Goal: Task Accomplishment & Management: Complete application form

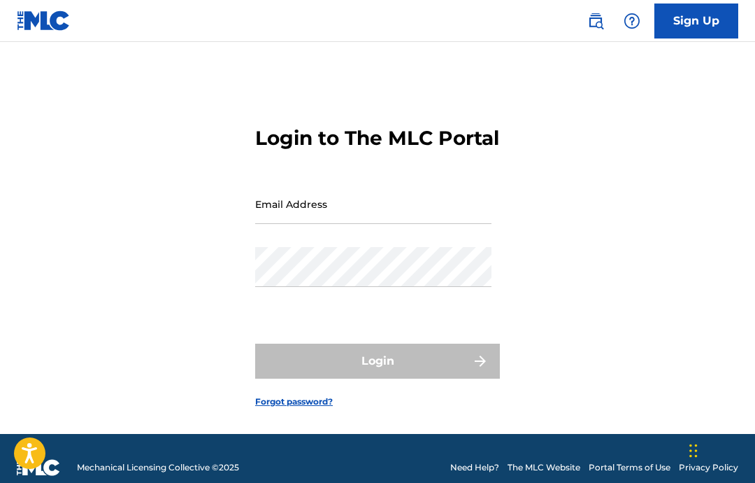
click at [418, 224] on input "Email Address" at bounding box center [373, 204] width 236 height 40
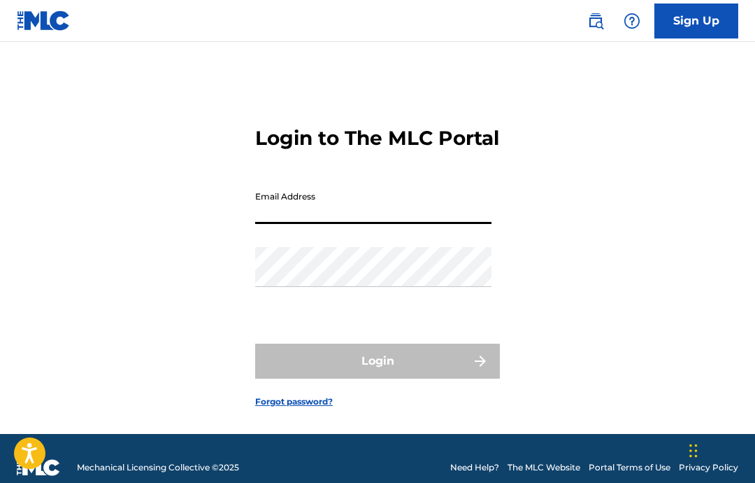
click at [444, 224] on input "Email Address" at bounding box center [373, 204] width 236 height 40
paste input "[EMAIL_ADDRESS][DOMAIN_NAME]"
type input "[EMAIL_ADDRESS][DOMAIN_NAME]"
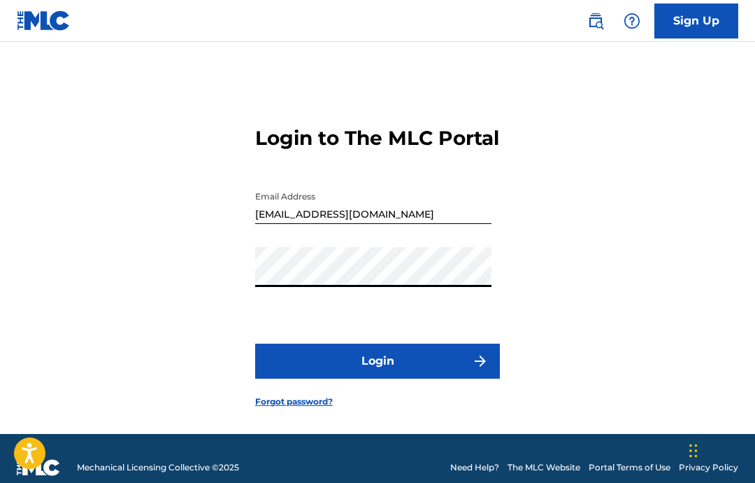
click at [414, 378] on button "Login" at bounding box center [377, 360] width 245 height 35
click at [410, 378] on button "Login" at bounding box center [377, 360] width 245 height 35
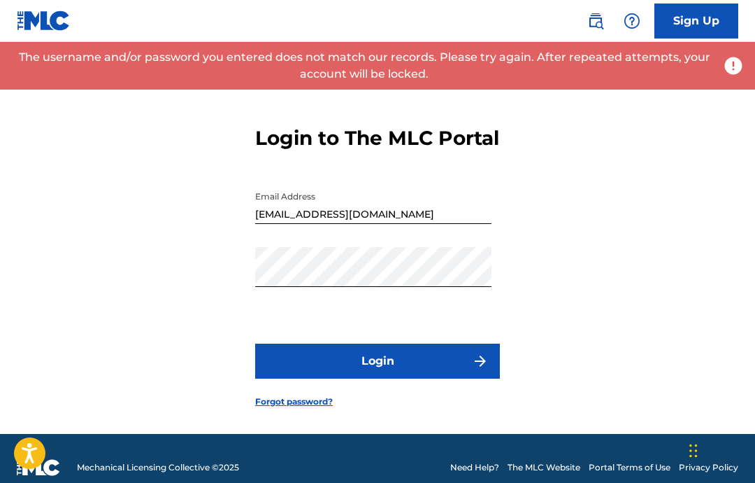
click at [408, 310] on div "Password" at bounding box center [373, 278] width 236 height 63
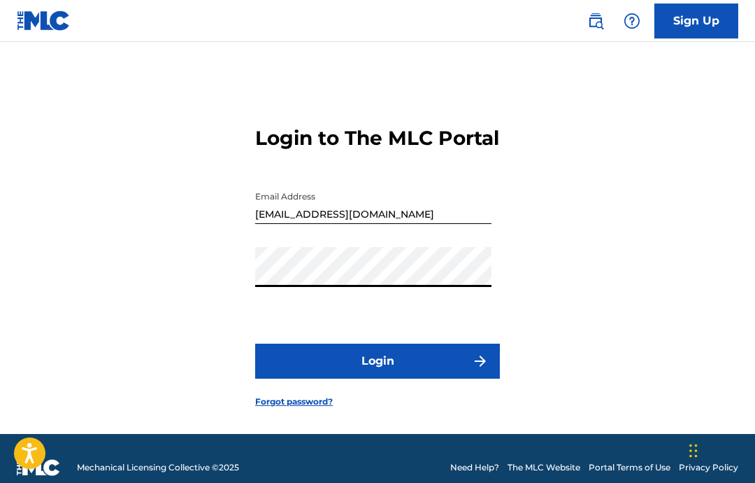
click at [428, 378] on button "Login" at bounding box center [377, 360] width 245 height 35
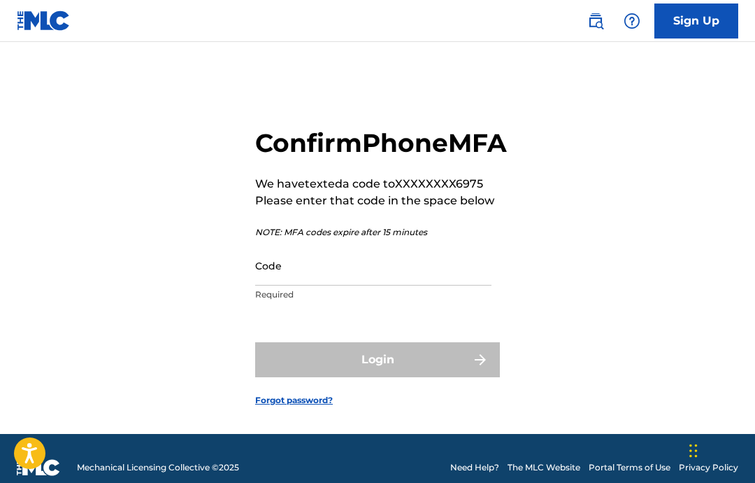
click at [280, 285] on input "Code" at bounding box center [373, 266] width 236 height 40
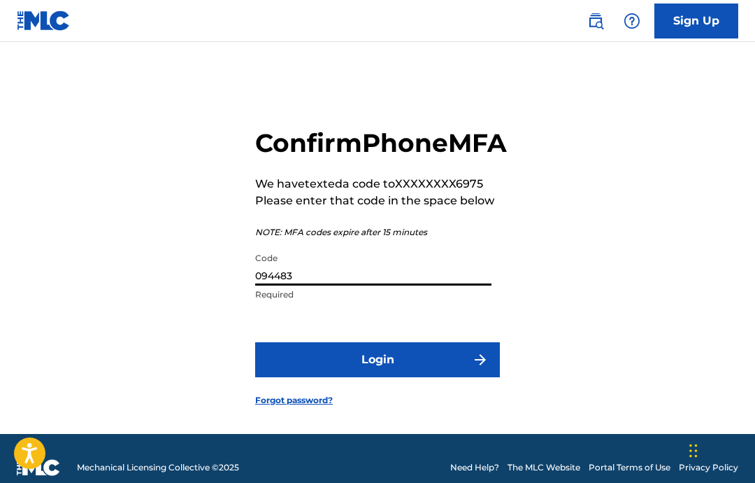
type input "094483"
click at [334, 377] on button "Login" at bounding box center [377, 359] width 245 height 35
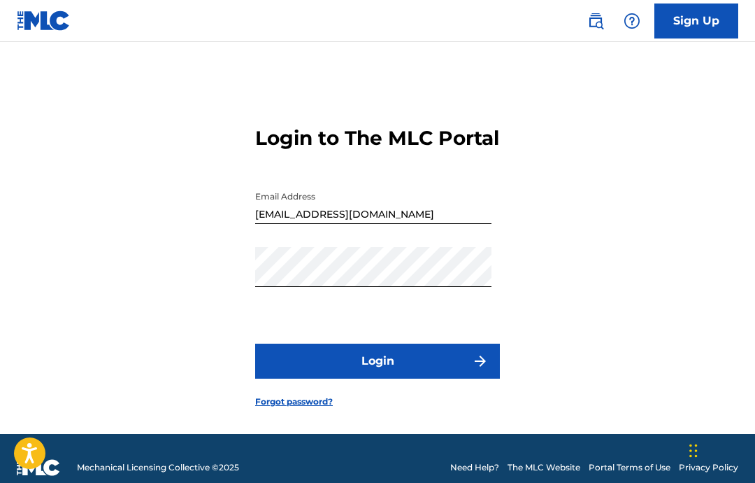
click at [316, 378] on button "Login" at bounding box center [377, 360] width 245 height 35
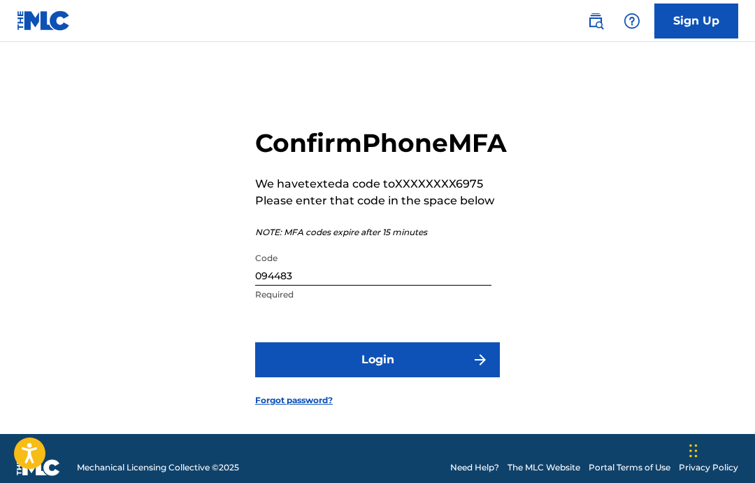
click at [392, 285] on input "094483" at bounding box center [373, 266] width 236 height 40
click at [422, 377] on button "Login" at bounding box center [377, 359] width 245 height 35
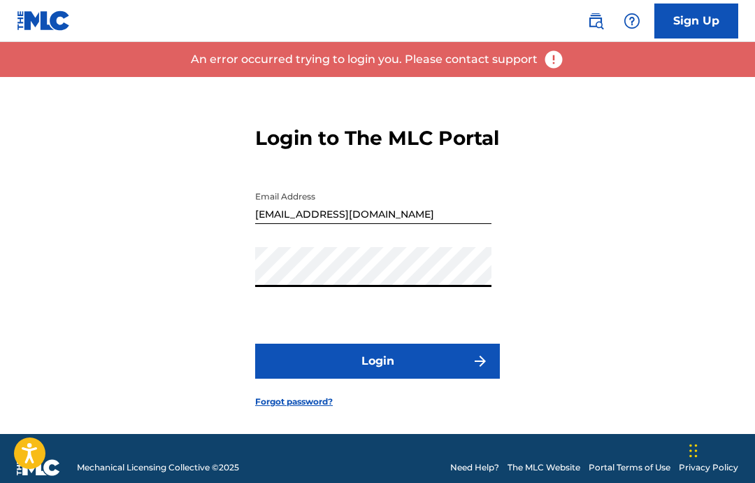
click at [427, 378] on button "Login" at bounding box center [377, 360] width 245 height 35
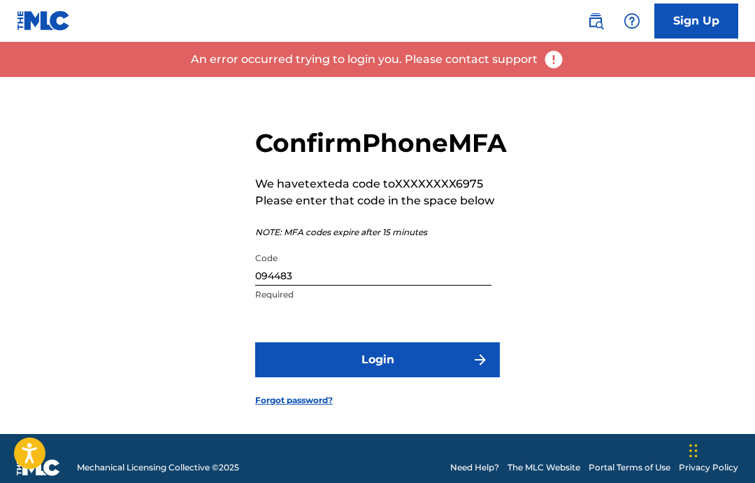
click at [433, 285] on input "094483" at bounding box center [373, 266] width 236 height 40
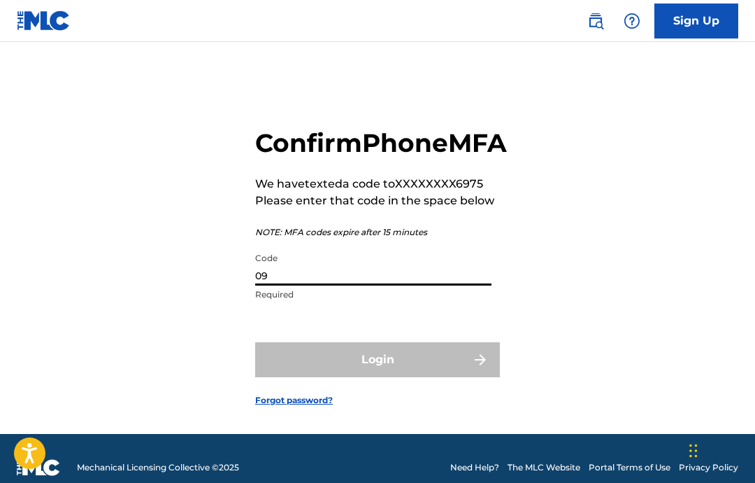
type input "0"
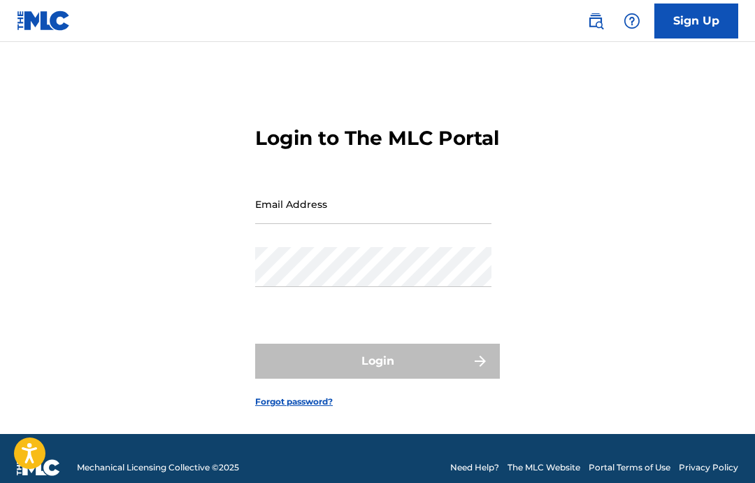
click at [352, 224] on input "Email Address" at bounding box center [373, 204] width 236 height 40
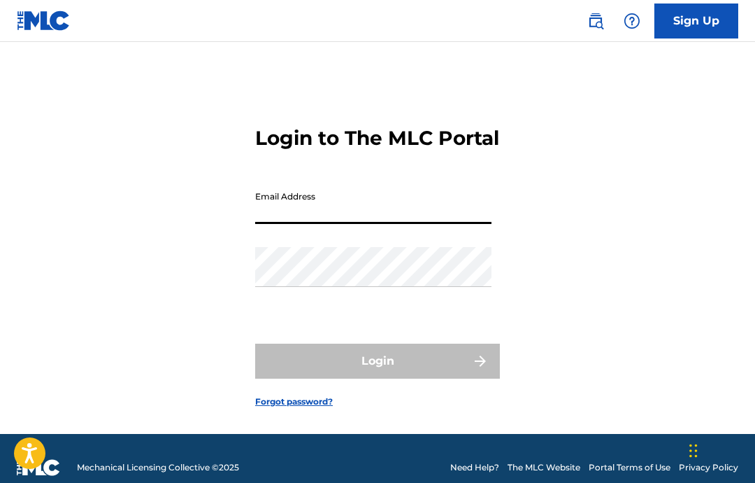
paste input "[EMAIL_ADDRESS][DOMAIN_NAME]"
type input "[EMAIL_ADDRESS][DOMAIN_NAME]"
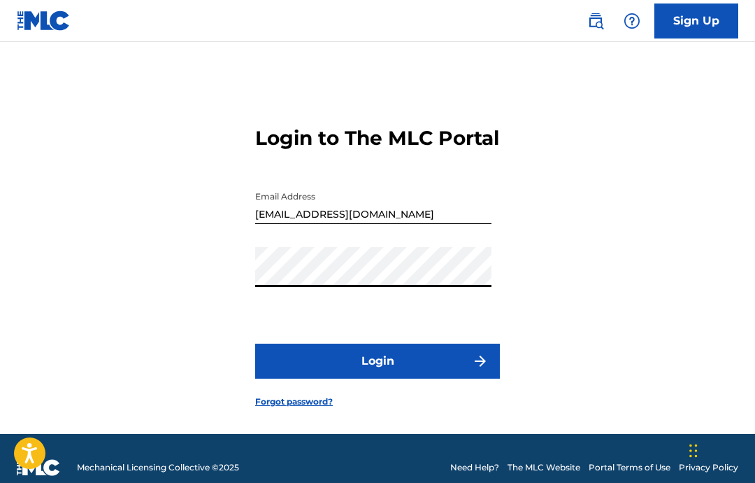
click at [404, 378] on button "Login" at bounding box center [377, 360] width 245 height 35
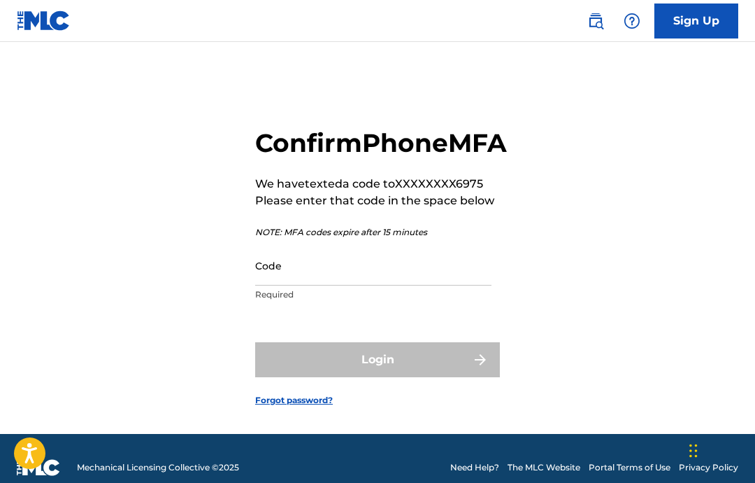
click at [301, 285] on input "Code" at bounding box center [373, 266] width 236 height 40
click at [291, 285] on input "Code" at bounding box center [373, 266] width 236 height 40
click at [352, 285] on input "Code" at bounding box center [373, 266] width 236 height 40
paste input "094483"
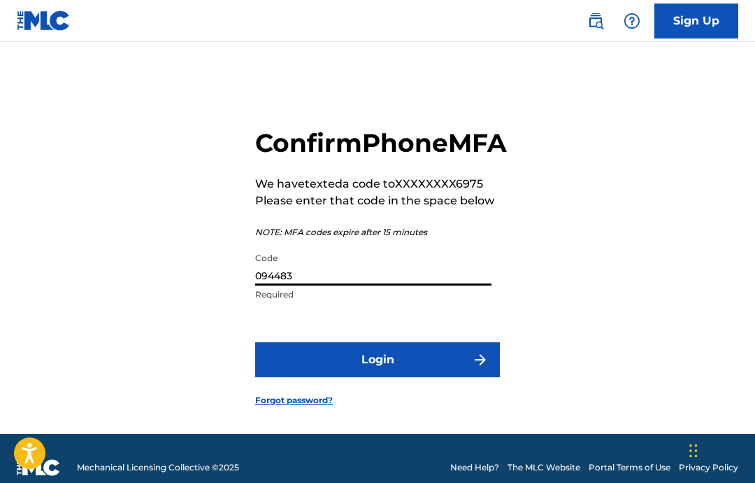
type input "094483"
click at [451, 377] on button "Login" at bounding box center [377, 359] width 245 height 35
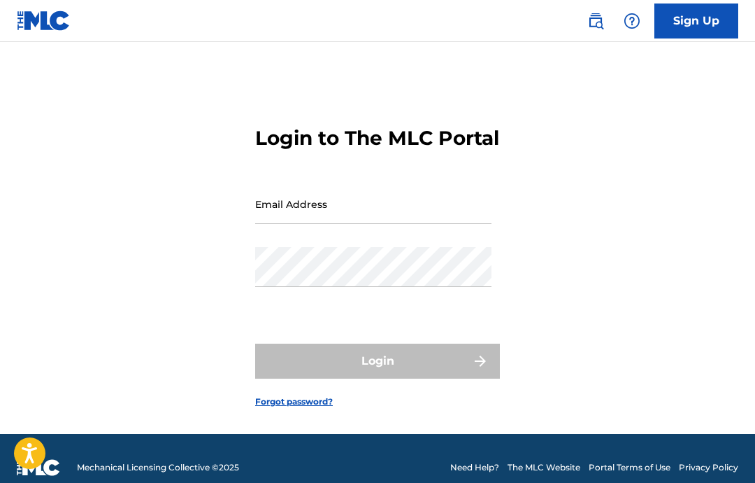
click at [448, 224] on input "Email Address" at bounding box center [373, 204] width 236 height 40
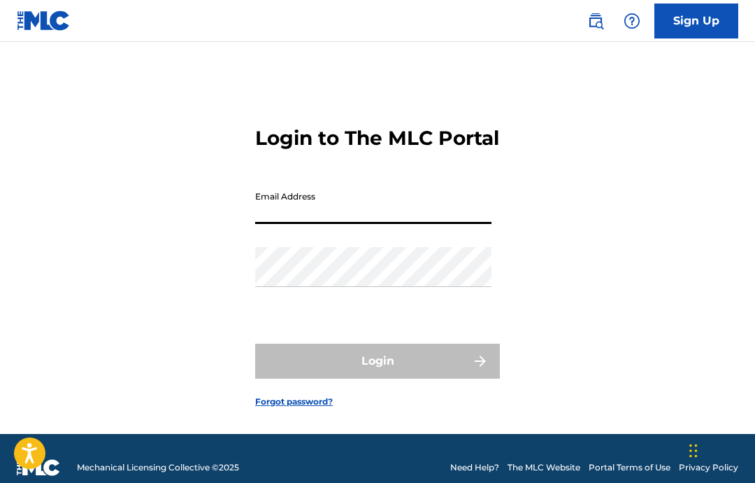
paste input "[EMAIL_ADDRESS][DOMAIN_NAME]"
type input "[EMAIL_ADDRESS][DOMAIN_NAME]"
click at [416, 310] on div "Password" at bounding box center [373, 278] width 236 height 63
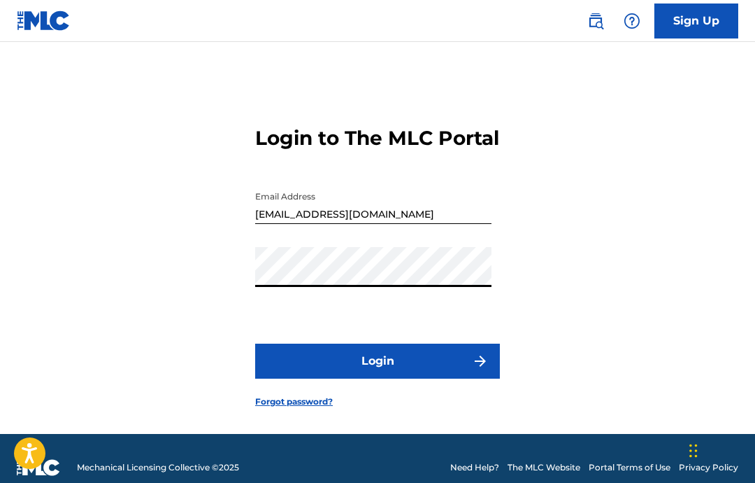
click at [446, 378] on button "Login" at bounding box center [377, 360] width 245 height 35
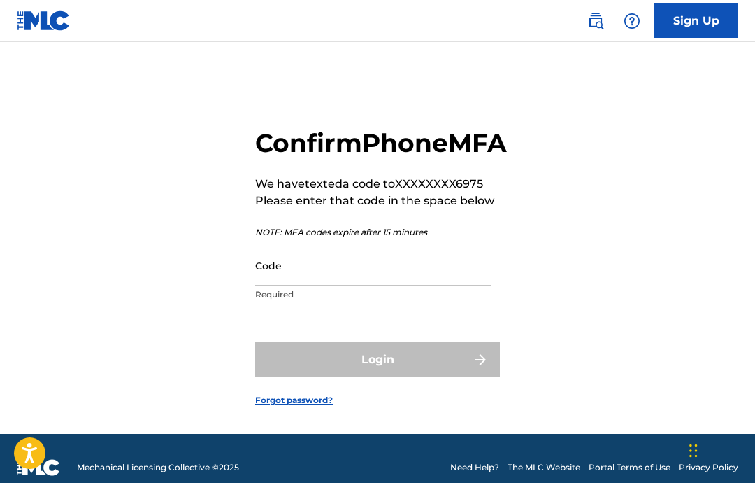
click at [427, 285] on input "Code" at bounding box center [373, 266] width 236 height 40
paste input "250016"
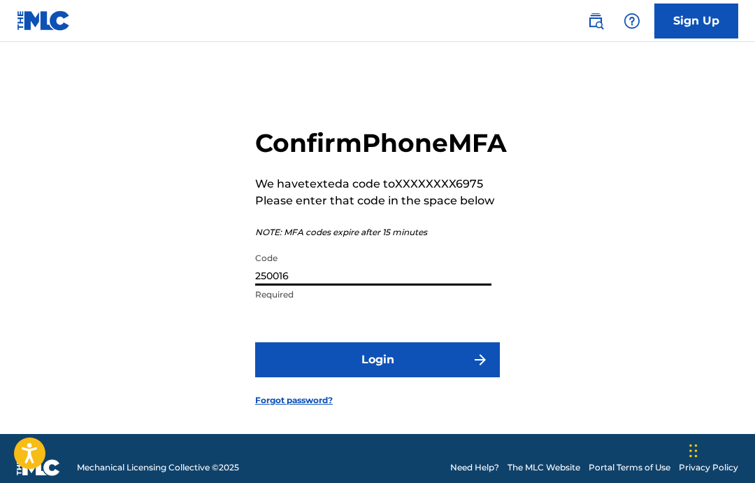
type input "250016"
click at [474, 368] on img "submit" at bounding box center [480, 359] width 17 height 17
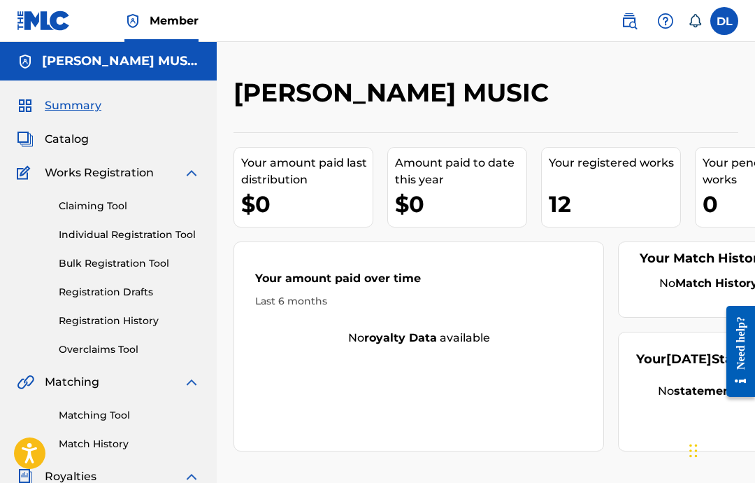
click at [180, 230] on link "Individual Registration Tool" at bounding box center [129, 234] width 141 height 15
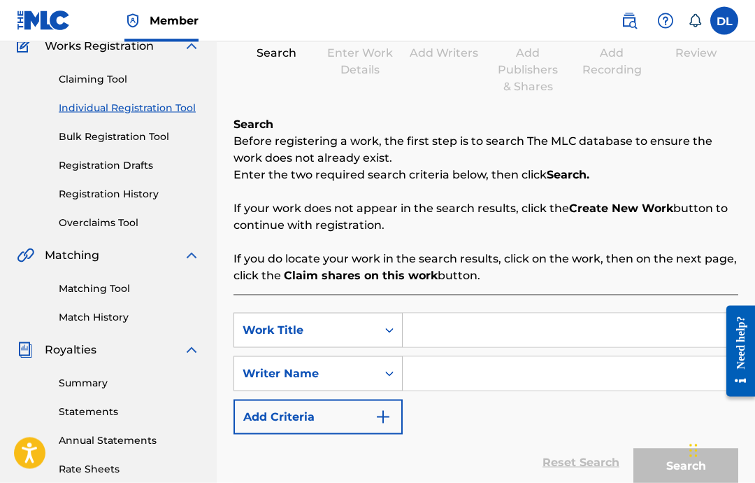
scroll to position [147, 0]
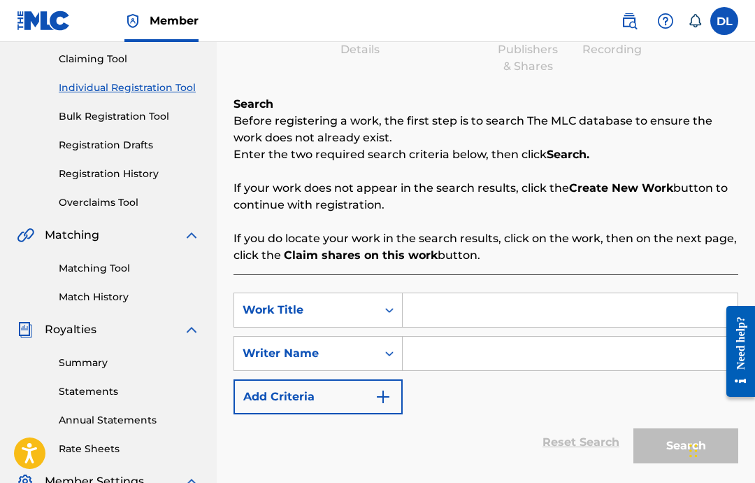
click at [523, 306] on input "Search Form" at bounding box center [570, 310] width 335 height 34
type input "ˇ"
paste input "Fresh Star"
type input "Fresh Star"
click at [546, 349] on input "Search Form" at bounding box center [570, 353] width 335 height 34
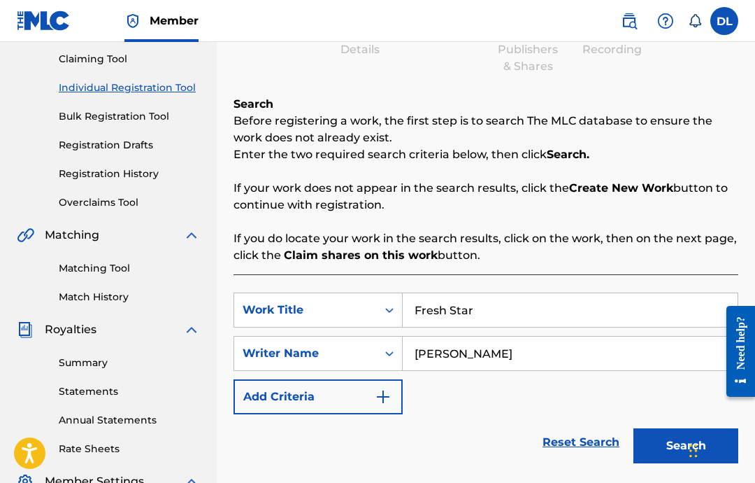
type input "Devon Lewis"
click at [658, 441] on button "Search" at bounding box center [686, 445] width 105 height 35
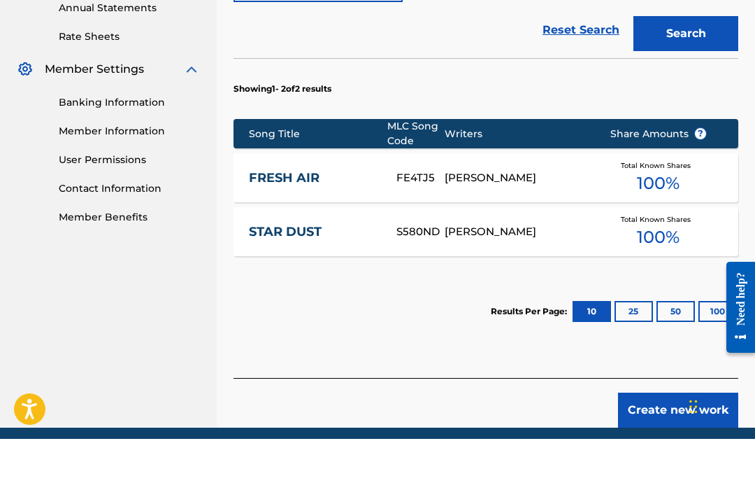
scroll to position [571, 0]
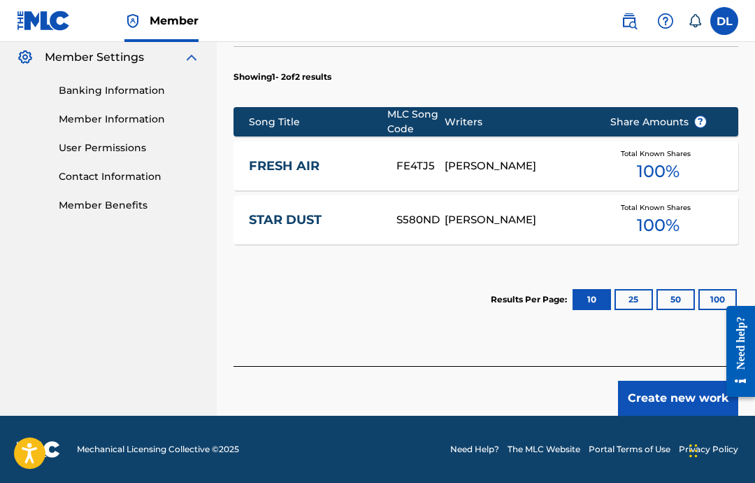
click at [666, 394] on button "Create new work" at bounding box center [678, 398] width 120 height 35
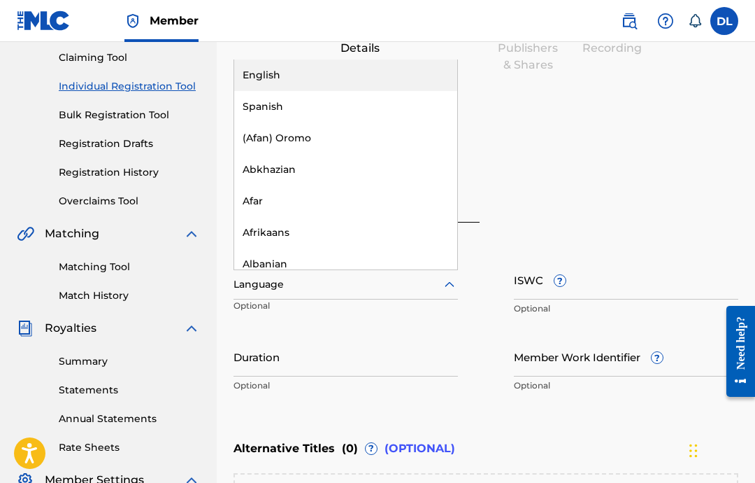
scroll to position [148, 0]
click at [338, 90] on div "English" at bounding box center [345, 75] width 223 height 31
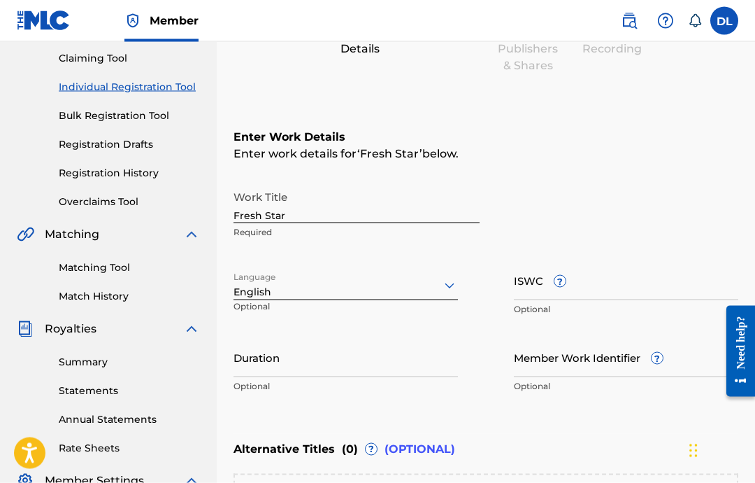
click at [378, 371] on input "Duration" at bounding box center [346, 357] width 225 height 40
click at [326, 376] on input "Duration" at bounding box center [346, 357] width 225 height 40
paste input "02:23"
type input "02:23"
click at [643, 281] on input "ISWC ?" at bounding box center [626, 280] width 225 height 40
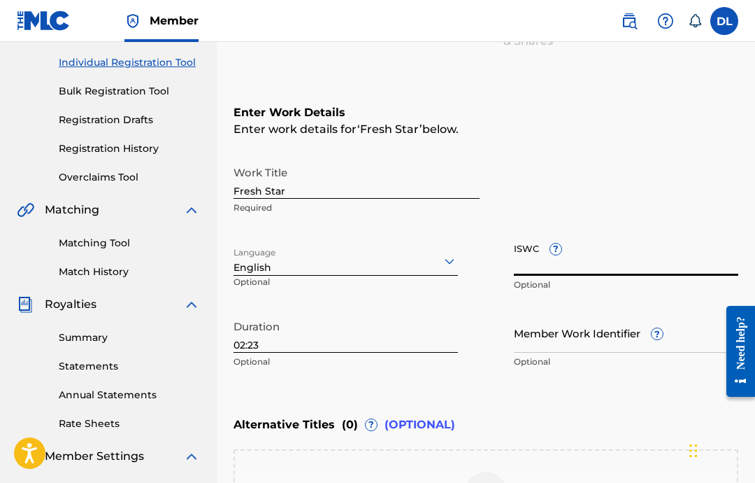
scroll to position [170, 0]
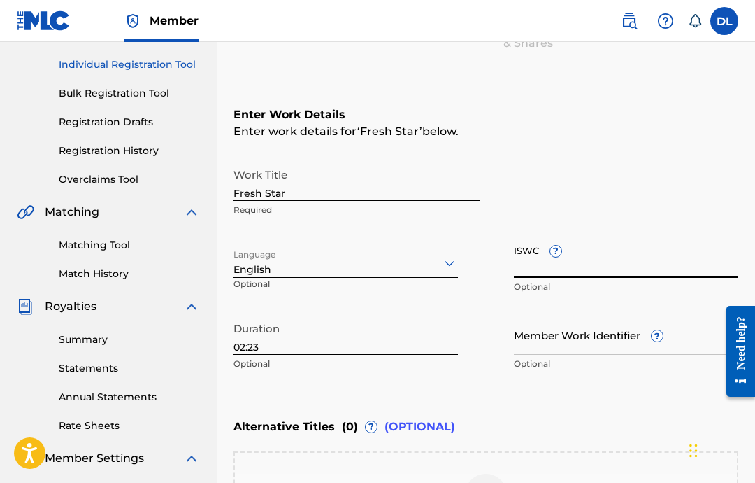
click at [629, 274] on input "ISWC ?" at bounding box center [626, 258] width 225 height 40
paste input "T-332.394.408-3"
type input "T-332.394.408-3"
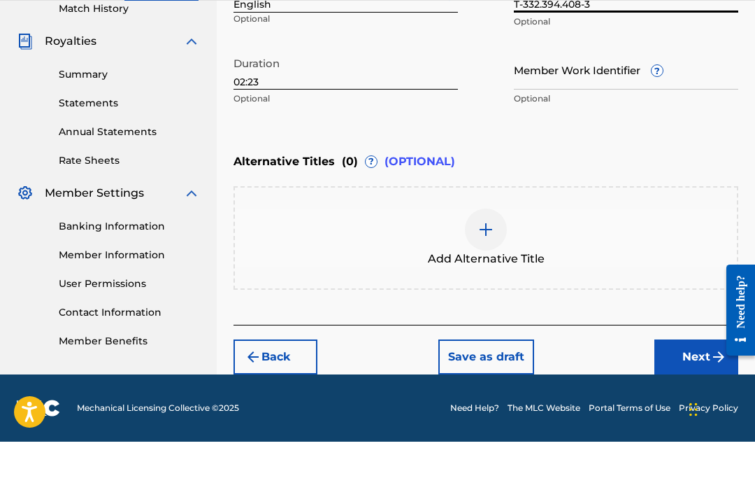
click at [689, 381] on button "Next" at bounding box center [697, 398] width 84 height 35
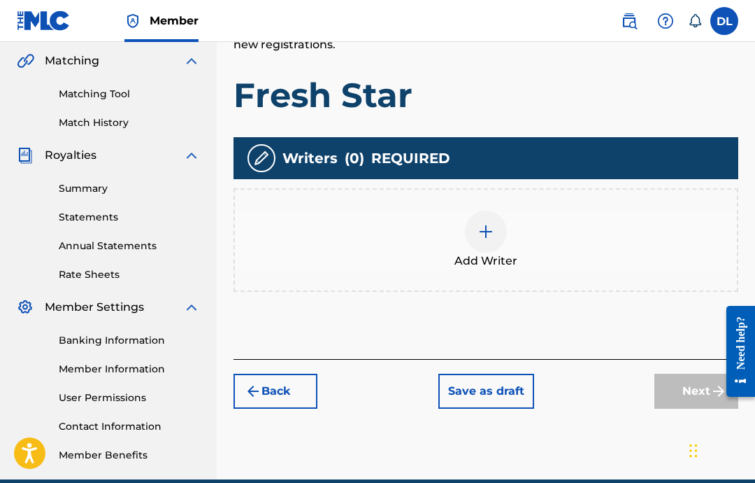
scroll to position [324, 0]
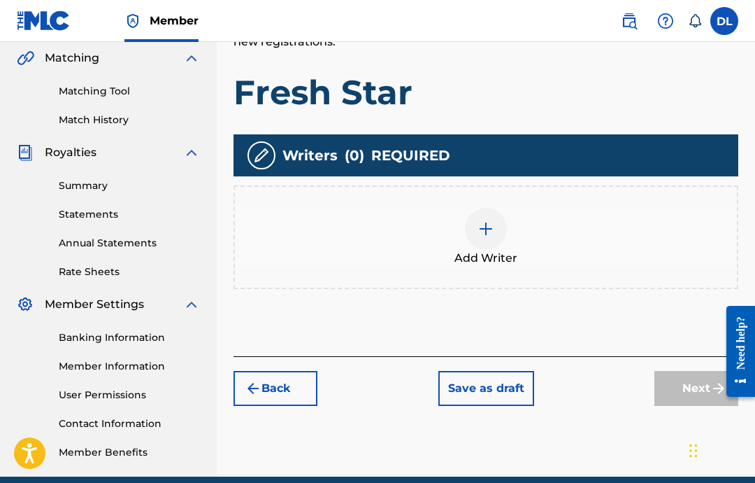
click at [490, 245] on div at bounding box center [486, 229] width 42 height 42
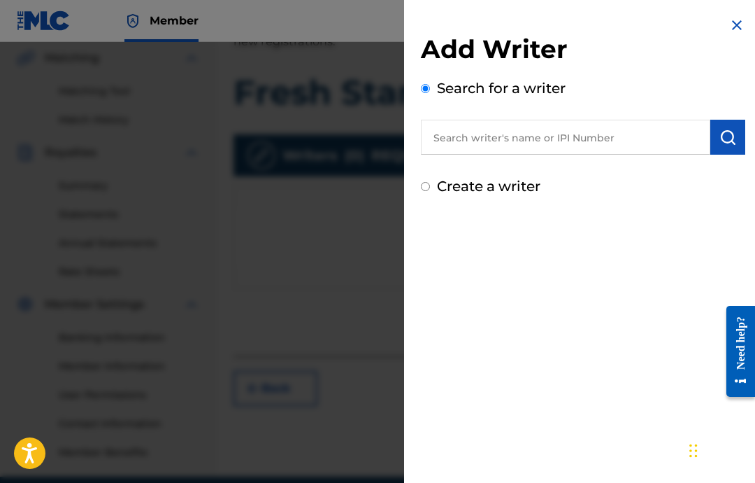
click at [658, 139] on input "text" at bounding box center [566, 137] width 290 height 35
click at [499, 138] on input "text" at bounding box center [566, 137] width 290 height 35
click at [487, 144] on input "text" at bounding box center [566, 137] width 290 height 35
paste input "00646434830"
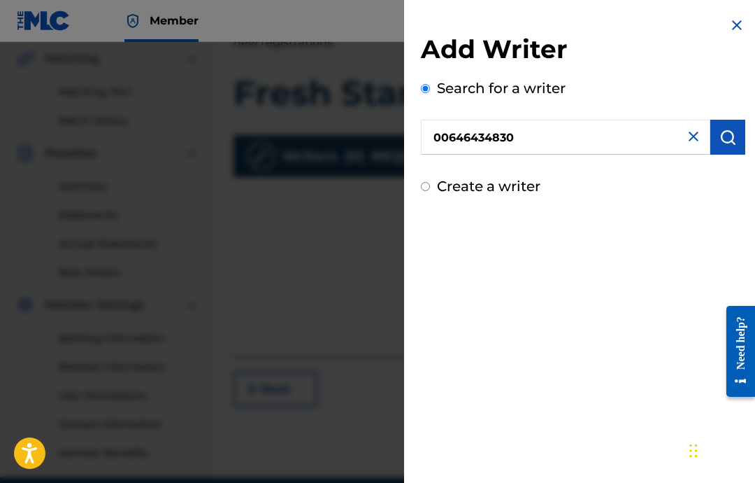
type input "00646434830"
click at [733, 134] on img "submit" at bounding box center [728, 137] width 17 height 17
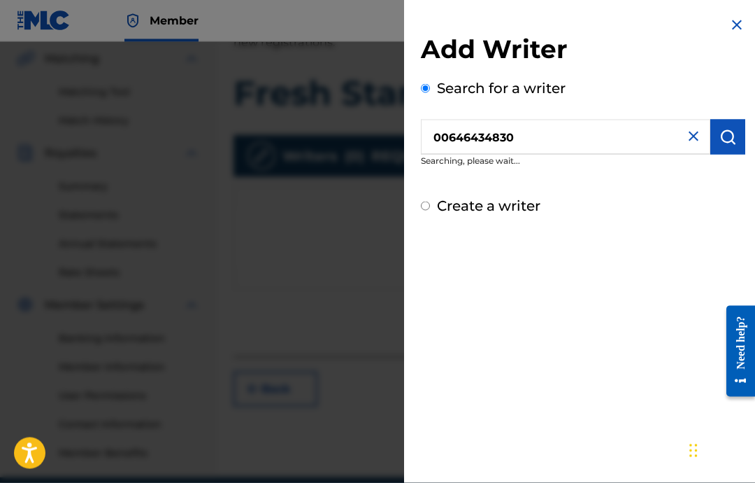
scroll to position [324, 0]
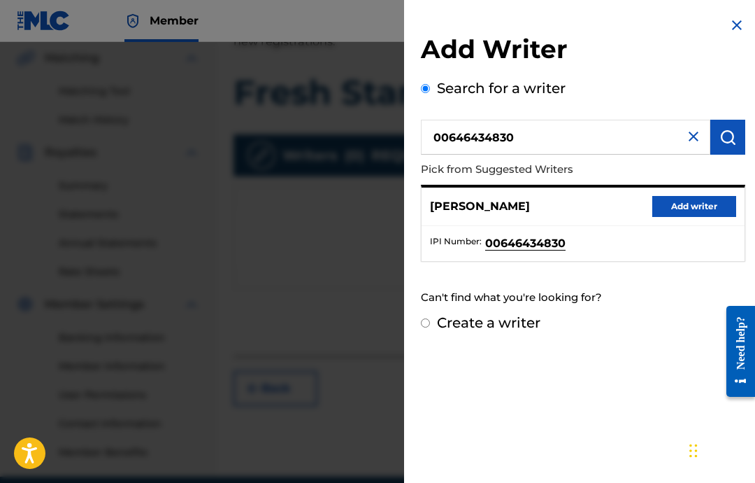
click at [699, 201] on button "Add writer" at bounding box center [695, 206] width 84 height 21
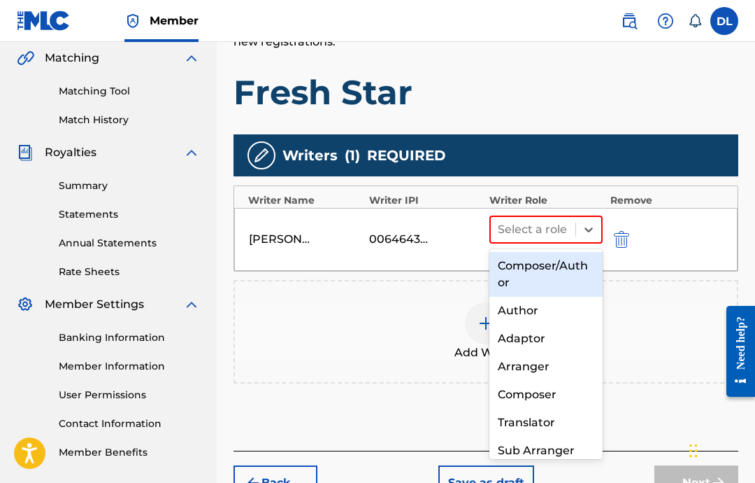
scroll to position [323, 0]
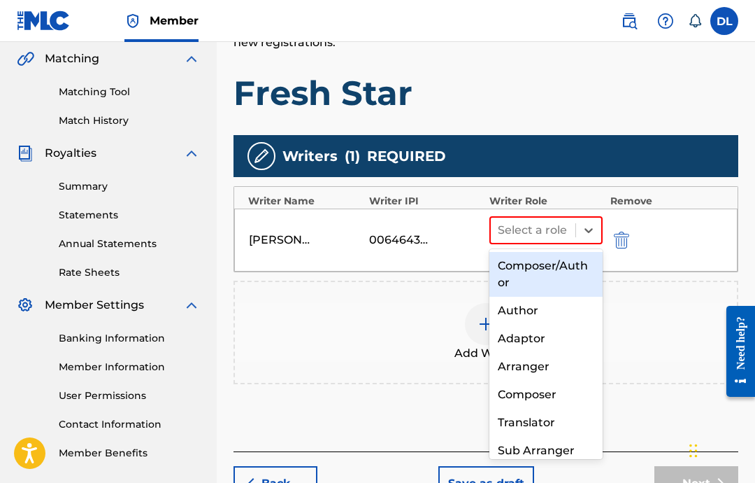
click at [553, 395] on div "Composer" at bounding box center [546, 395] width 113 height 28
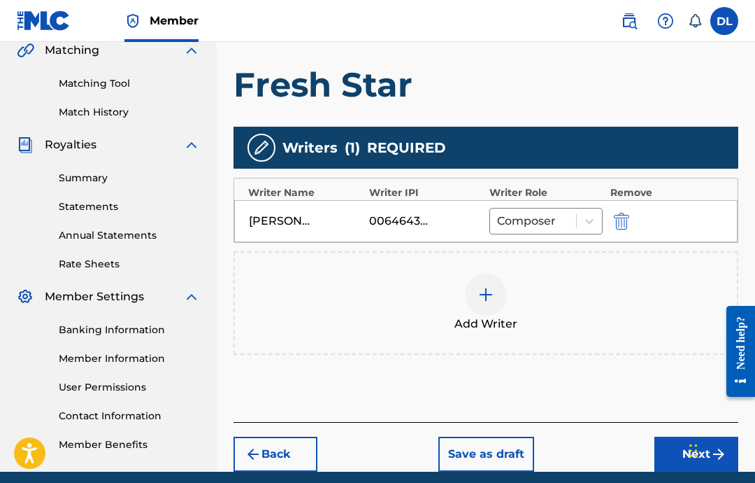
click at [679, 460] on button "Next" at bounding box center [697, 453] width 84 height 35
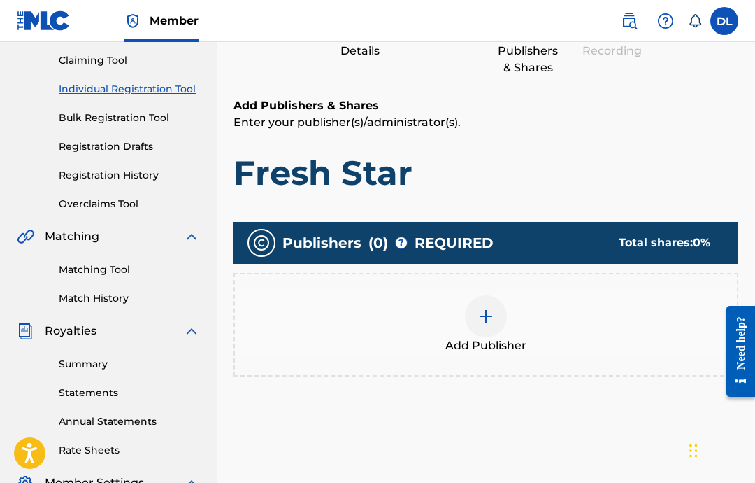
scroll to position [145, 0]
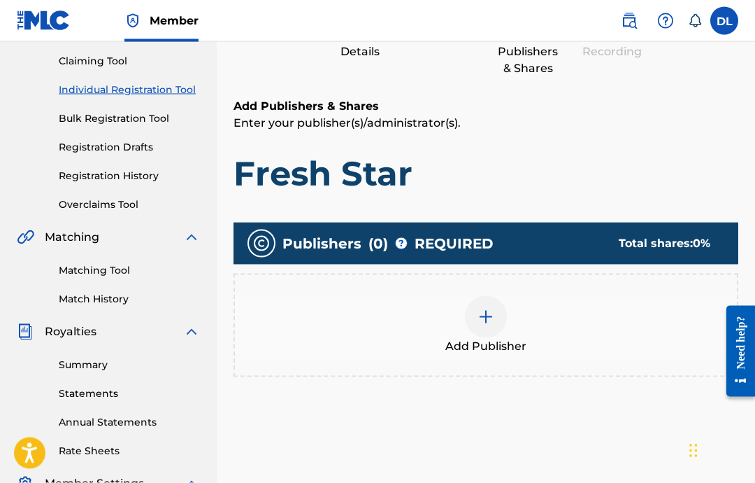
click at [436, 311] on div "Add Publisher" at bounding box center [486, 325] width 502 height 59
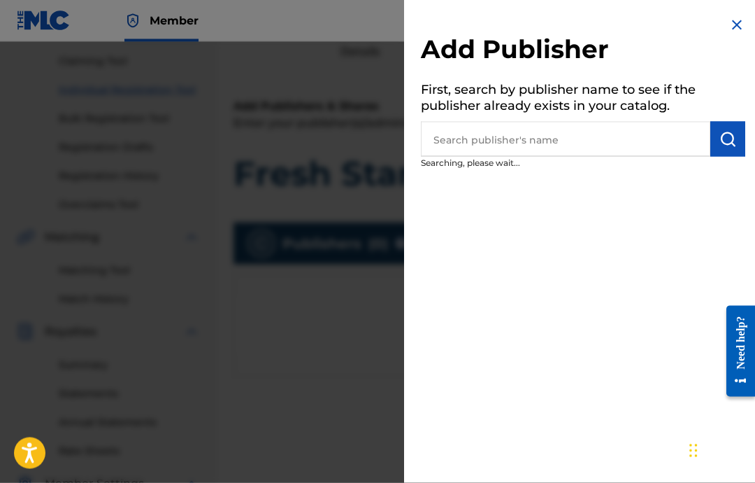
scroll to position [145, 0]
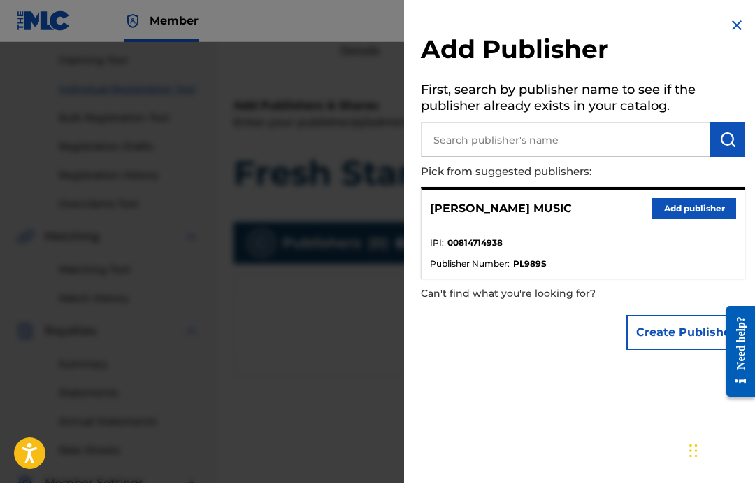
click at [699, 208] on button "Add publisher" at bounding box center [695, 208] width 84 height 21
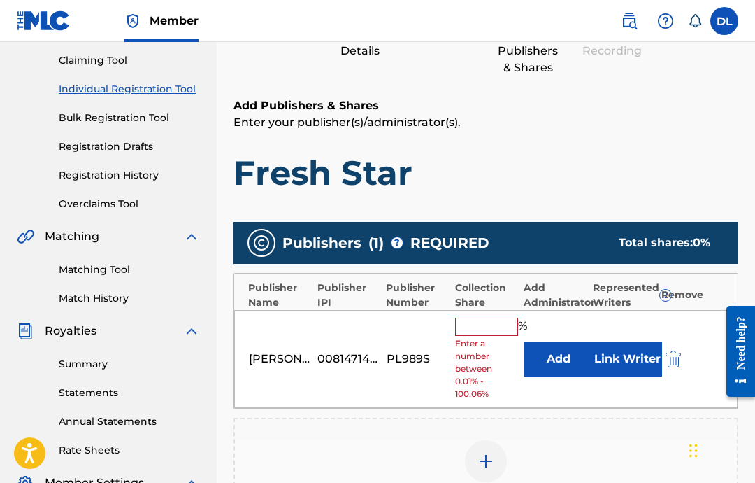
click at [492, 323] on input "text" at bounding box center [486, 327] width 63 height 18
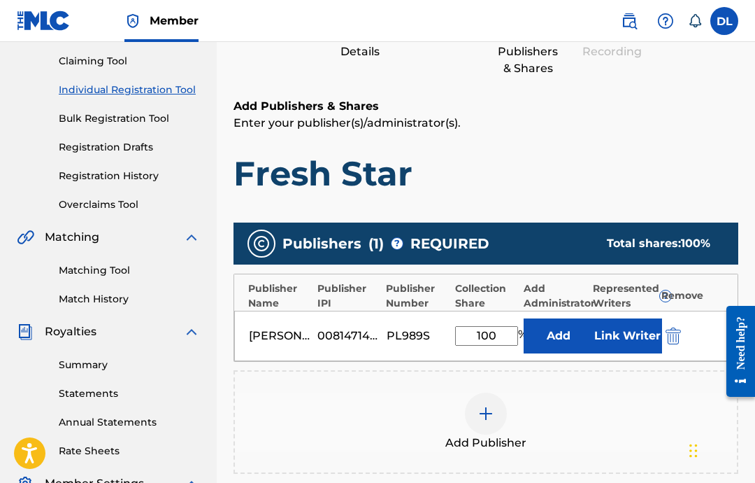
type input "100"
click at [622, 337] on button "Link Writer" at bounding box center [627, 335] width 70 height 35
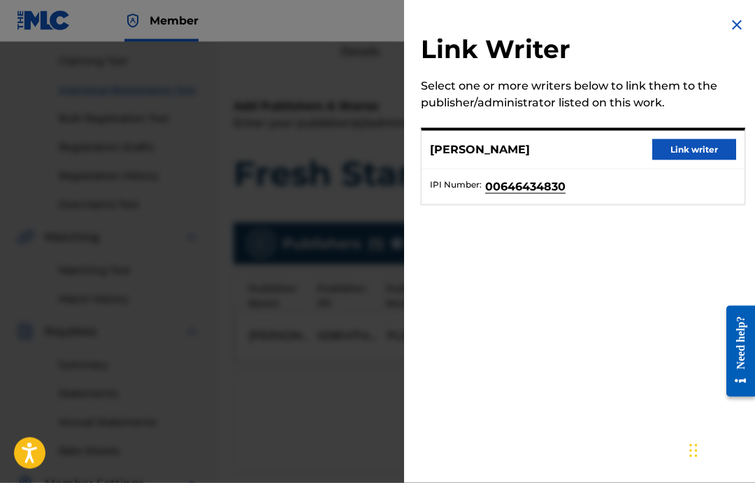
click at [693, 150] on button "Link writer" at bounding box center [695, 149] width 84 height 21
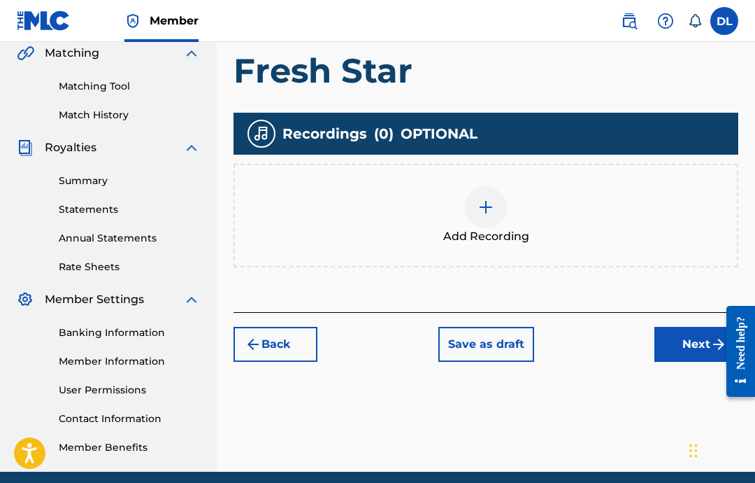
click at [494, 211] on img at bounding box center [486, 207] width 17 height 17
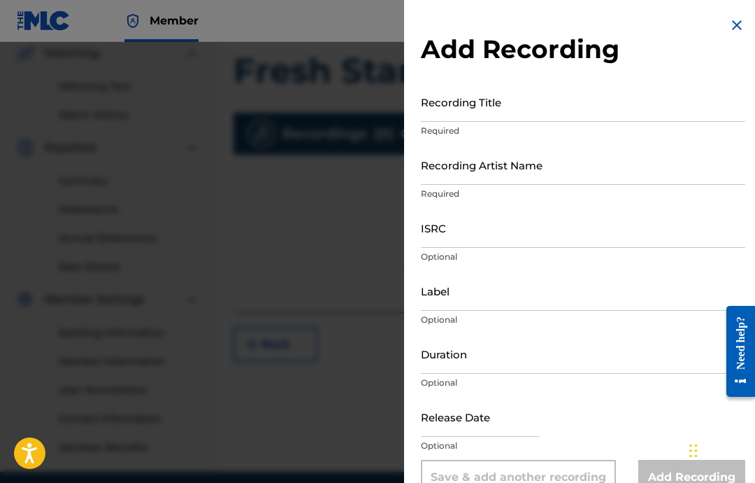
click at [646, 120] on input "Recording Title" at bounding box center [583, 102] width 325 height 40
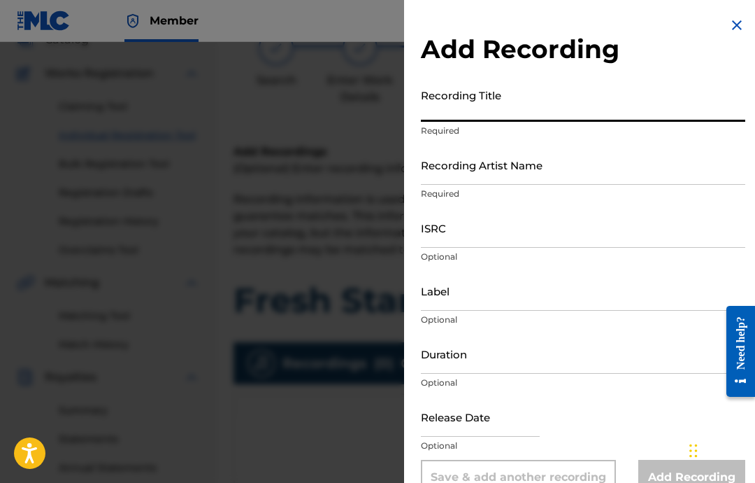
scroll to position [0, 0]
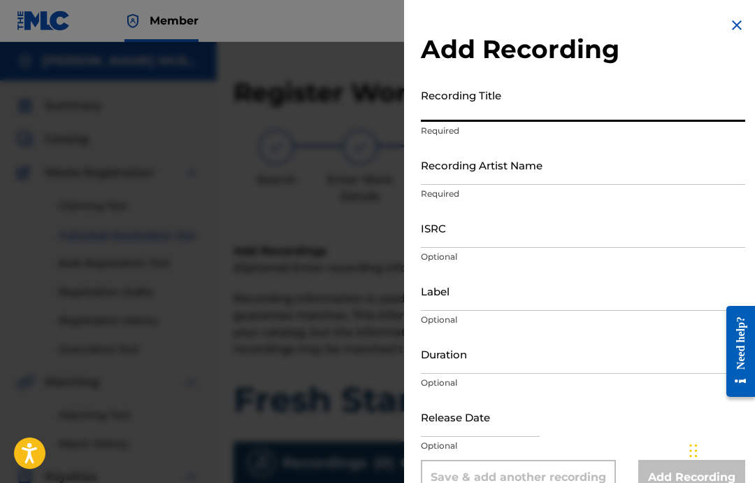
click at [520, 234] on input "ISRC" at bounding box center [583, 228] width 325 height 40
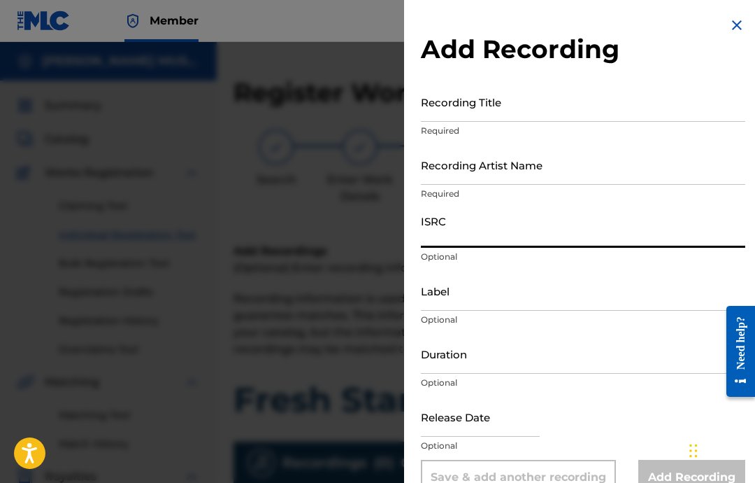
paste input "USA2P2505186"
type input "USA2P2505186"
click at [547, 301] on input "Label" at bounding box center [583, 291] width 325 height 40
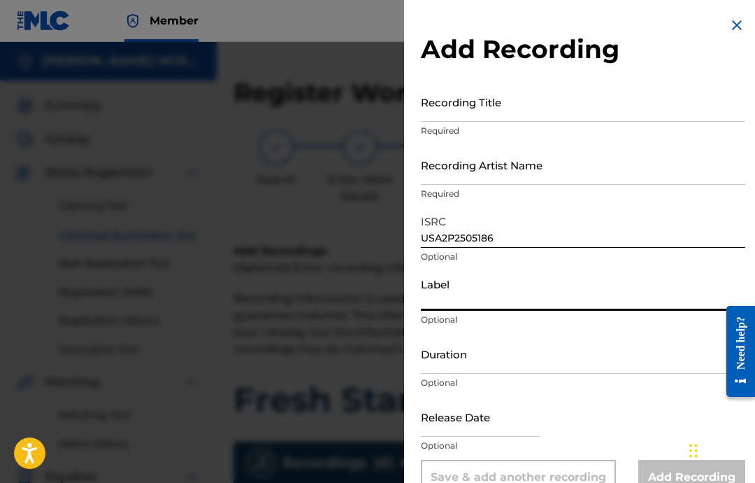
click at [490, 104] on input "Recording Title" at bounding box center [583, 102] width 325 height 40
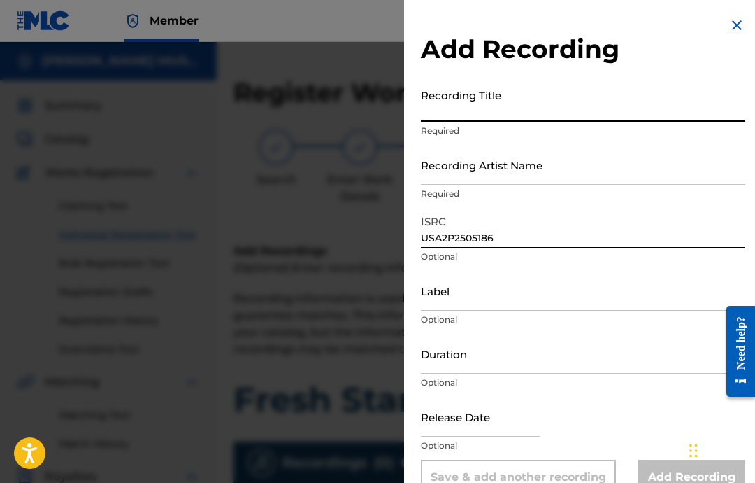
paste input "Fresh Star"
type input "Fresh Star"
click at [634, 180] on input "Recording Artist Name" at bounding box center [583, 165] width 325 height 40
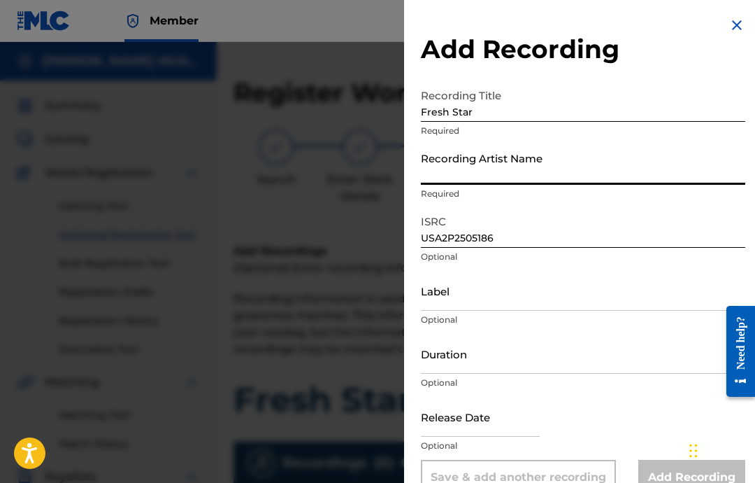
click at [507, 171] on input "Recording Artist Name" at bounding box center [583, 165] width 325 height 40
paste input "[PERSON_NAME]"
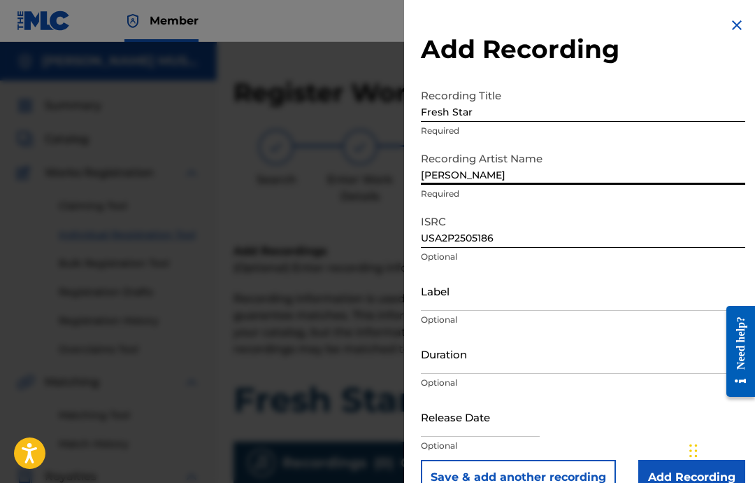
type input "[PERSON_NAME]"
click at [562, 294] on input "Label" at bounding box center [583, 291] width 325 height 40
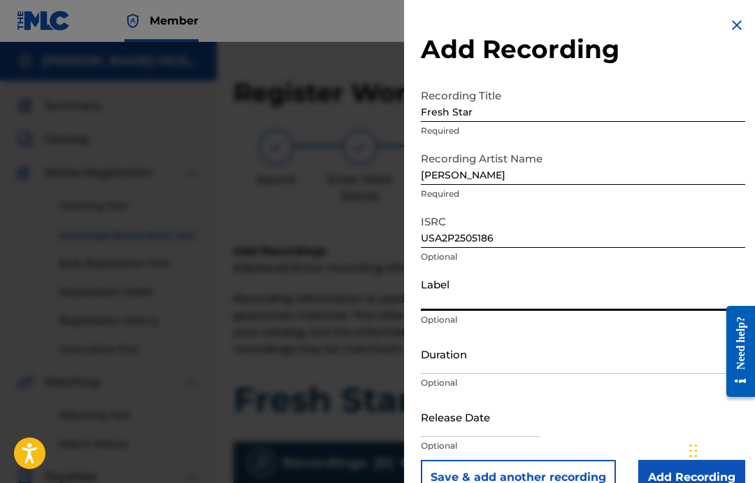
click at [595, 297] on input "Label" at bounding box center [583, 291] width 325 height 40
click at [591, 362] on input "Duration" at bounding box center [583, 354] width 325 height 40
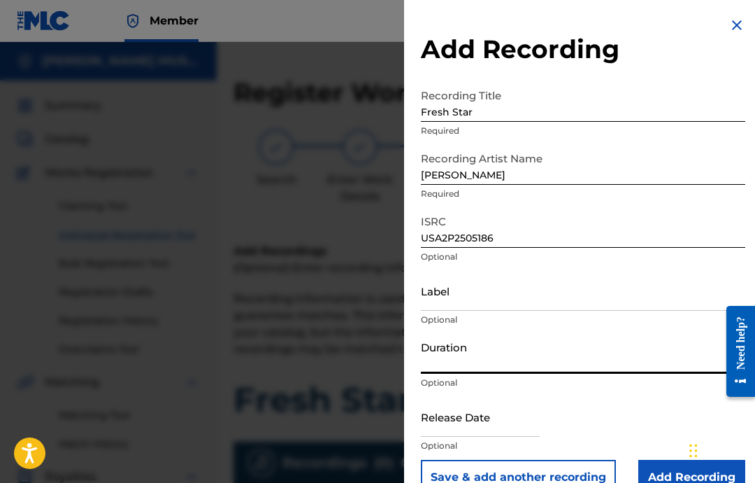
paste input "02:23"
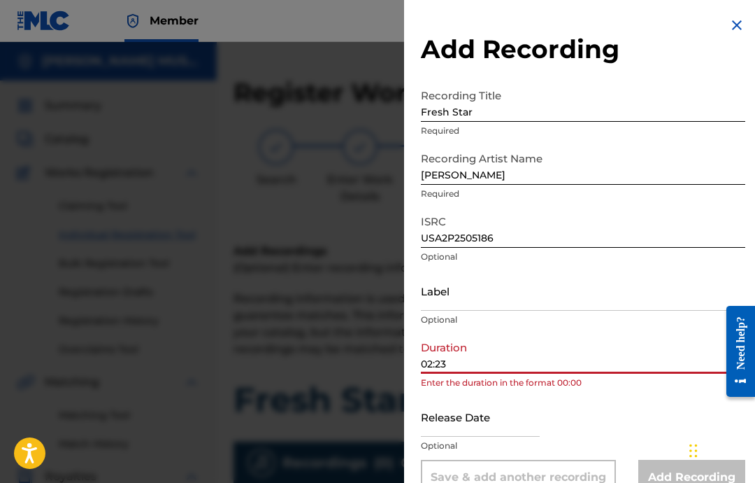
click at [431, 362] on input "02:23" at bounding box center [583, 354] width 325 height 40
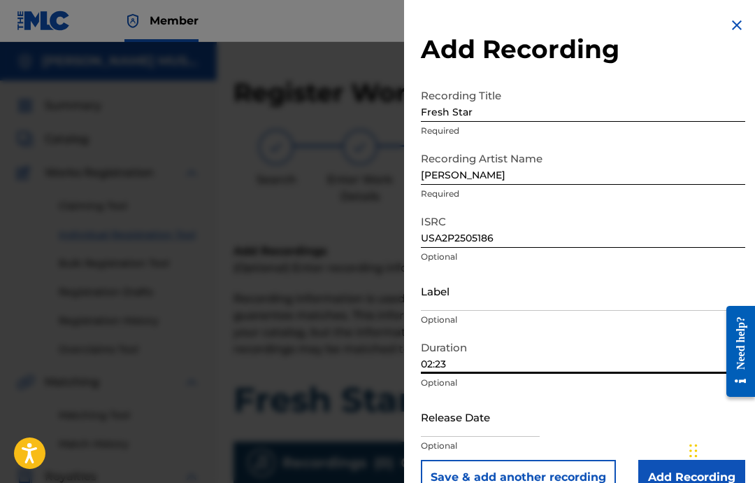
type input "02:23"
click at [576, 291] on input "Label" at bounding box center [583, 291] width 325 height 40
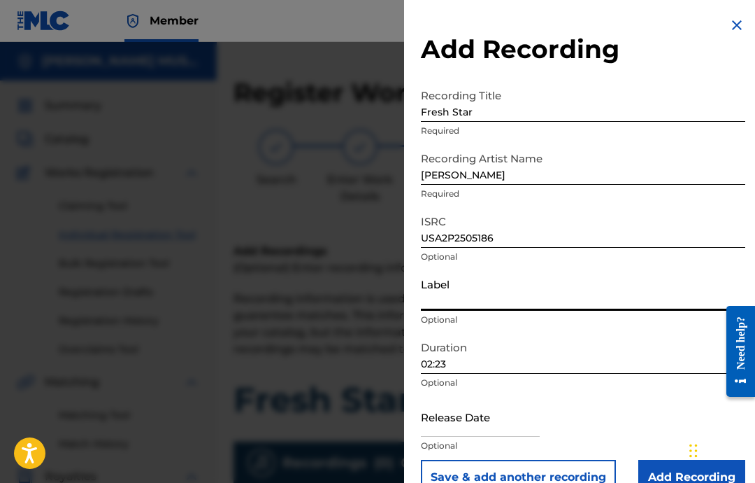
click at [508, 310] on input "Label" at bounding box center [583, 291] width 325 height 40
click at [480, 306] on input "Label" at bounding box center [583, 291] width 325 height 40
paste input "Militant Beat Club"
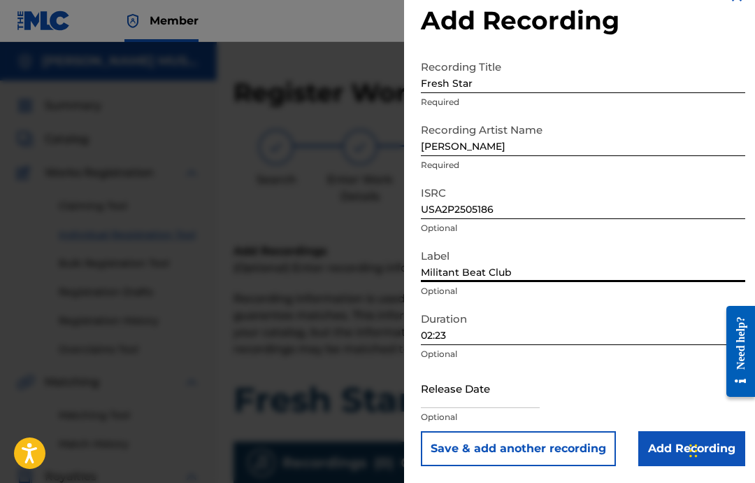
scroll to position [29, 0]
type input "Militant Beat Club"
click at [471, 392] on input "text" at bounding box center [480, 388] width 119 height 40
select select "7"
select select "2025"
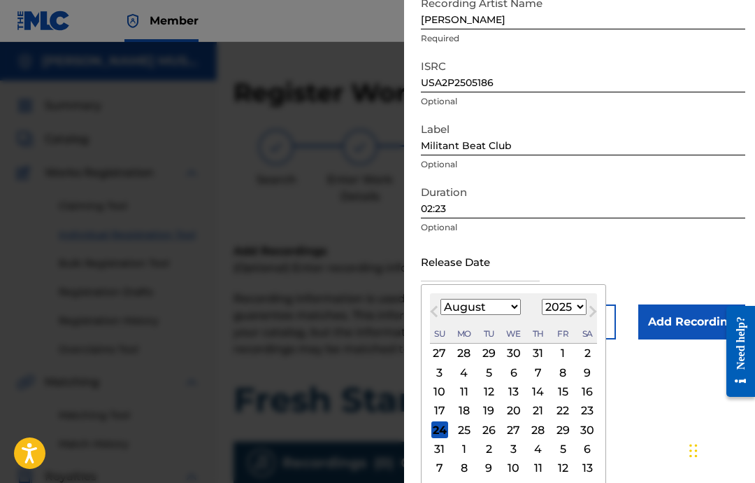
scroll to position [156, 0]
click at [509, 265] on input "text" at bounding box center [480, 261] width 119 height 40
paste input "2025-02-18"
type input "2025-02-18"
click at [671, 248] on form "Recording Title Fresh Star Required Recording Artist Name Marcko Shunt Required…" at bounding box center [583, 132] width 325 height 413
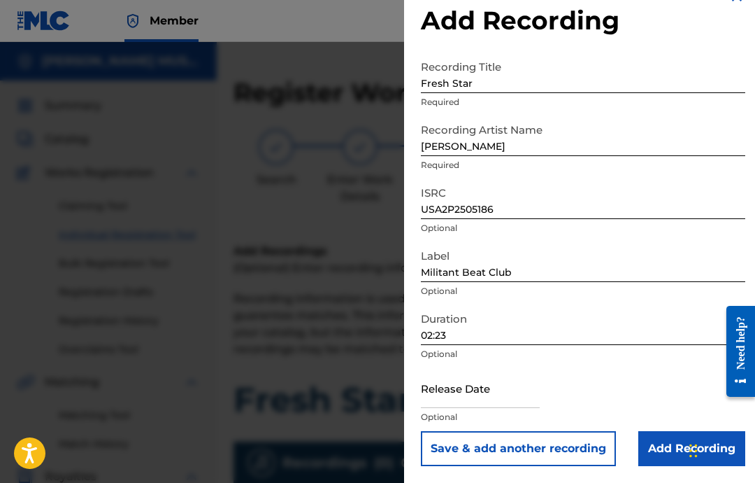
scroll to position [0, 0]
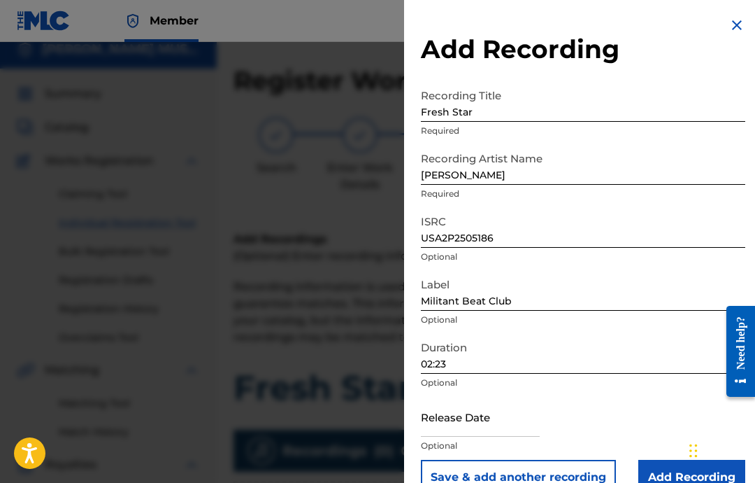
click at [495, 421] on input "text" at bounding box center [480, 417] width 119 height 40
select select "7"
select select "2025"
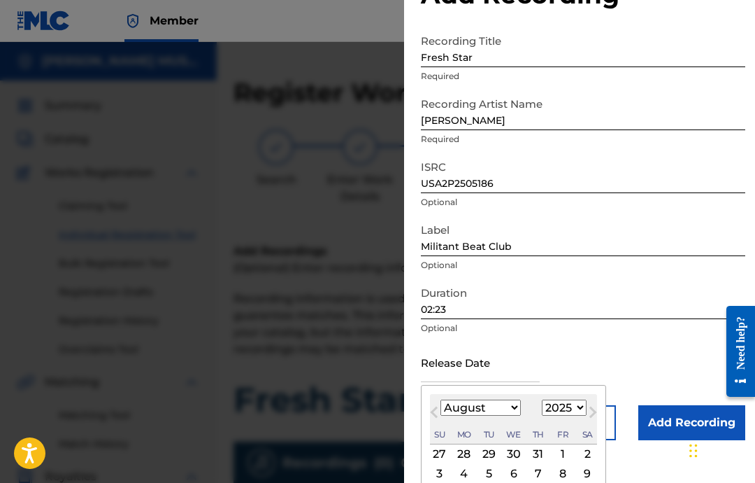
scroll to position [106, 0]
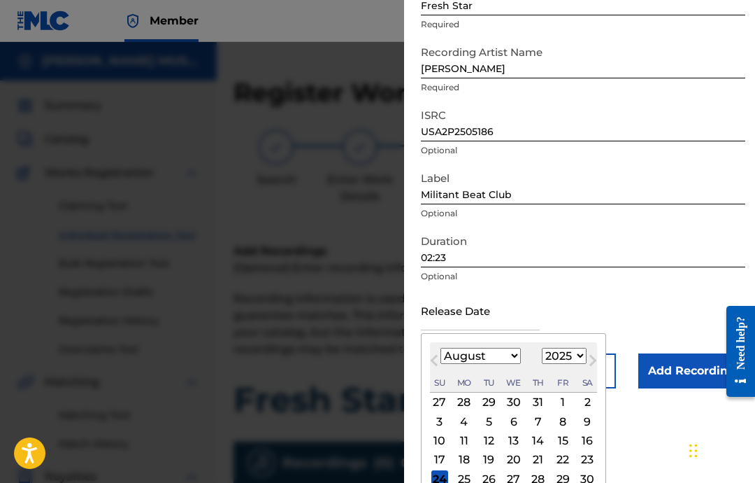
click at [513, 348] on select "January February March April May June July August September October November De…" at bounding box center [481, 356] width 80 height 16
click at [501, 361] on select "January February March April May June July August September October November De…" at bounding box center [481, 356] width 80 height 16
select select "1"
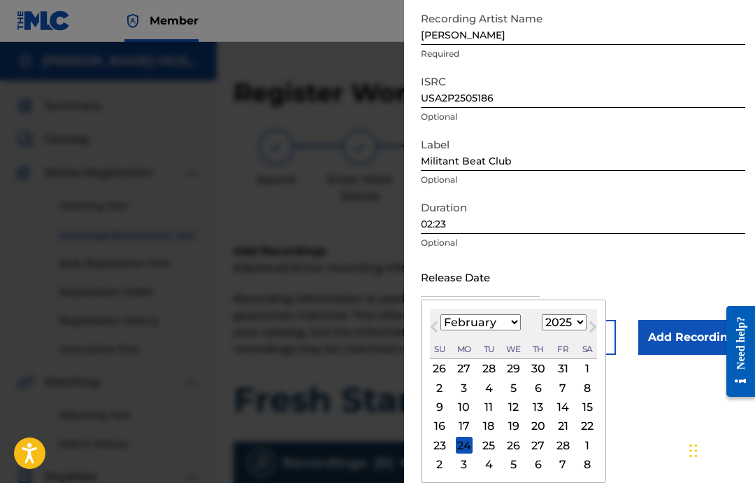
click at [497, 425] on div "18" at bounding box center [489, 426] width 17 height 17
type input "[DATE]"
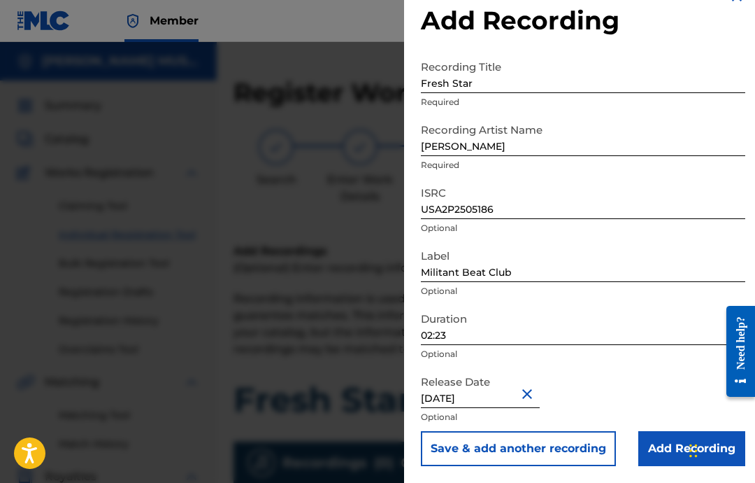
scroll to position [0, 0]
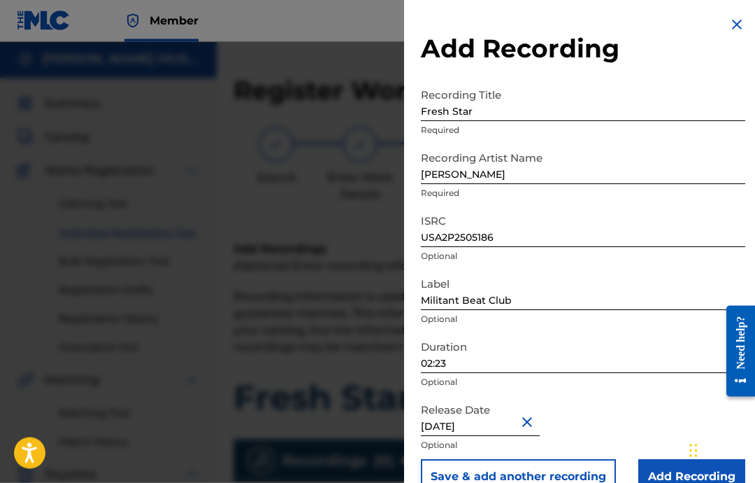
click at [655, 469] on input "Add Recording" at bounding box center [692, 477] width 107 height 35
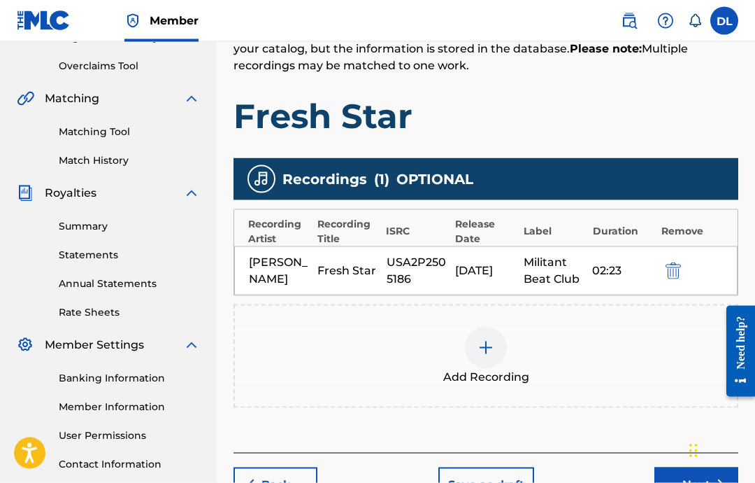
scroll to position [329, 0]
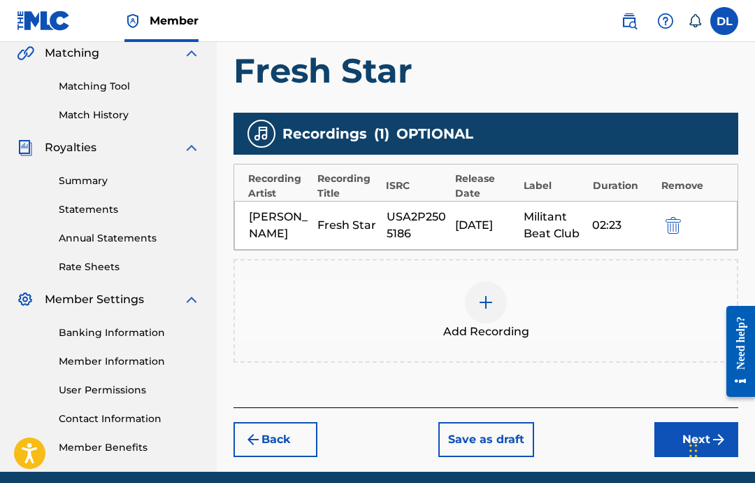
click at [685, 445] on button "Next" at bounding box center [697, 439] width 84 height 35
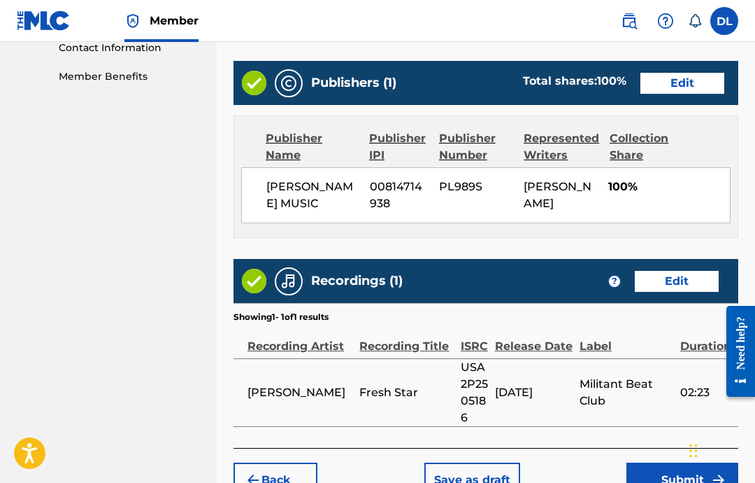
scroll to position [797, 0]
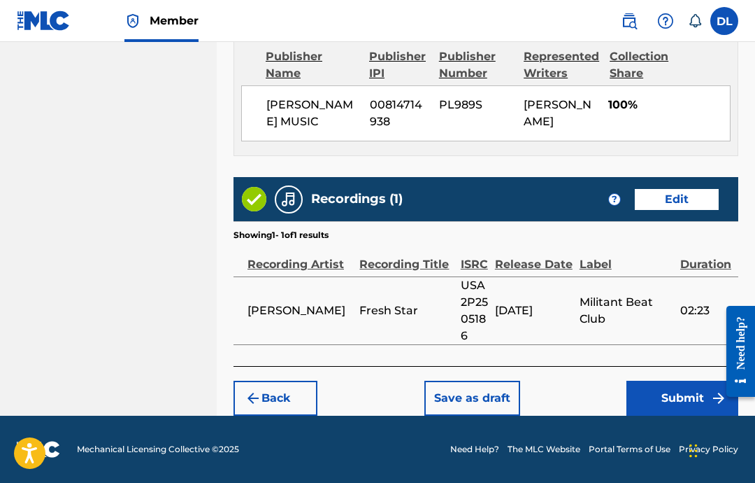
click at [670, 399] on button "Submit" at bounding box center [683, 398] width 112 height 35
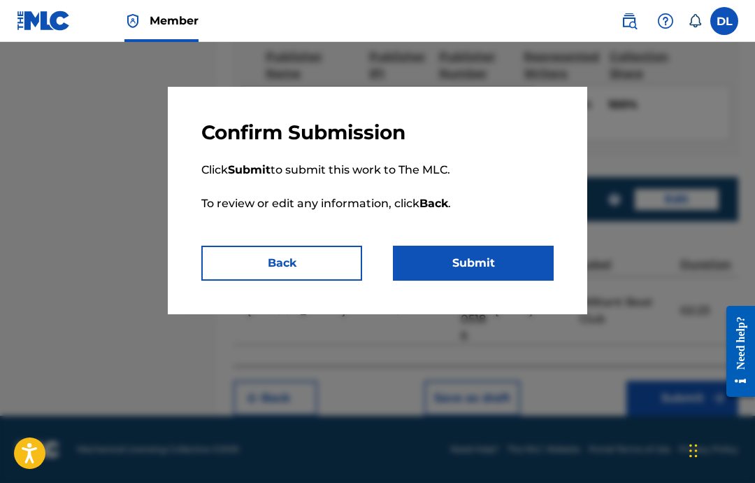
click at [518, 261] on button "Submit" at bounding box center [473, 263] width 161 height 35
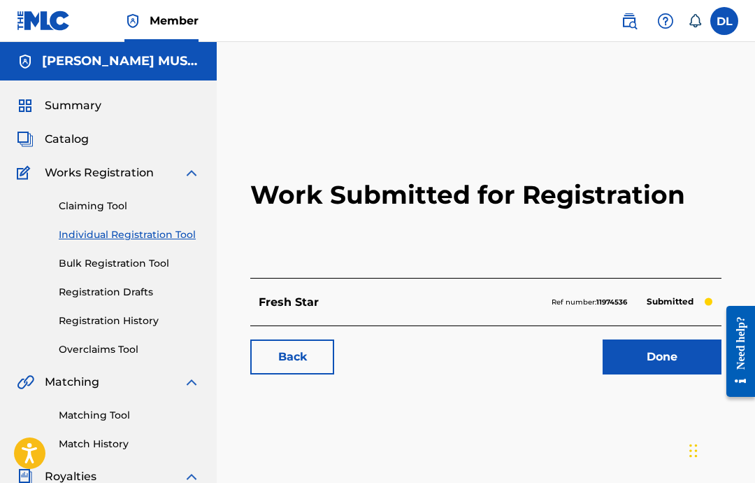
click at [173, 241] on link "Individual Registration Tool" at bounding box center [129, 234] width 141 height 15
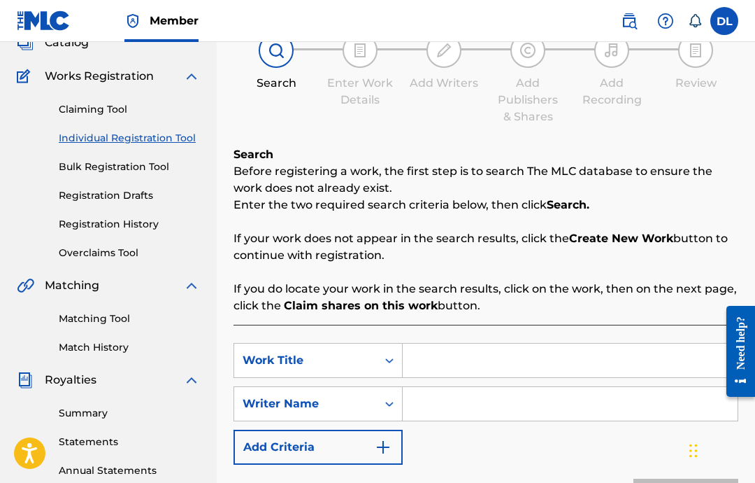
scroll to position [96, 0]
click at [488, 359] on input "Search Form" at bounding box center [570, 361] width 335 height 34
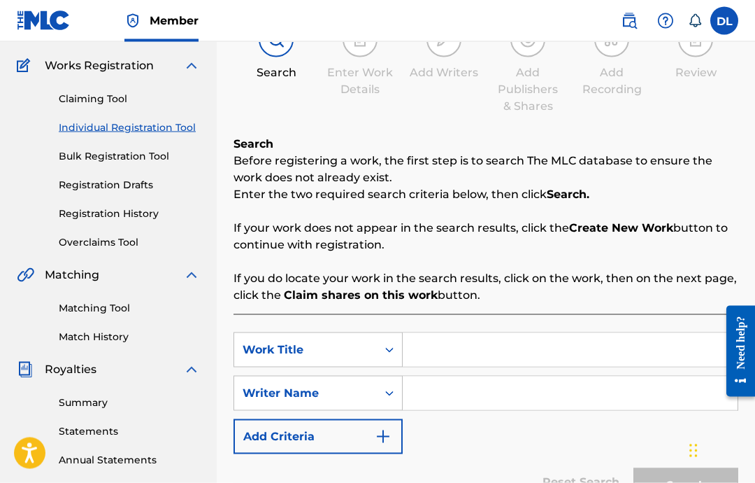
scroll to position [108, 0]
click at [445, 339] on input "Search Form" at bounding box center [570, 349] width 335 height 34
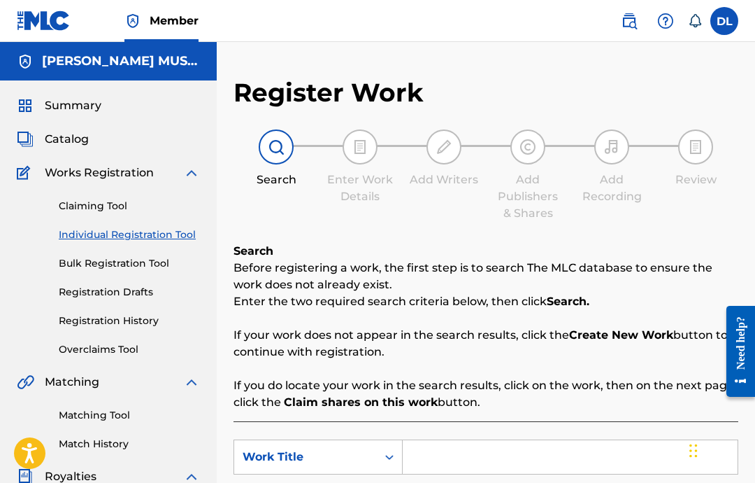
scroll to position [0, 0]
click at [516, 469] on input "Search Form" at bounding box center [570, 457] width 335 height 34
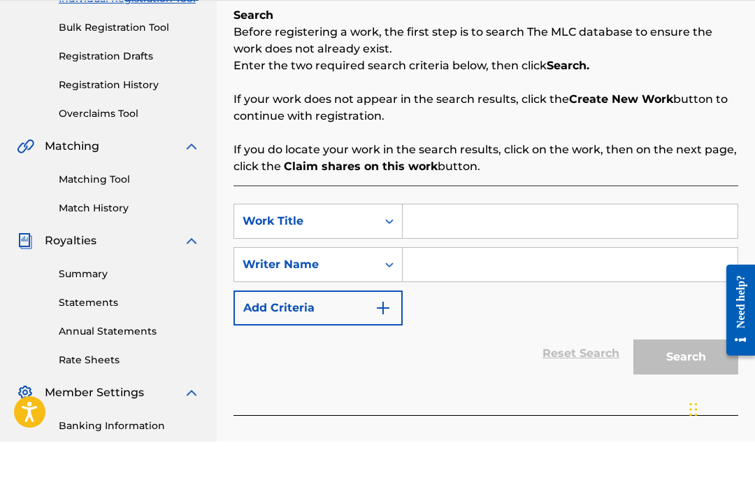
paste input "Graphix"
type input "Graphix"
click at [509, 289] on input "Search Form" at bounding box center [570, 306] width 335 height 34
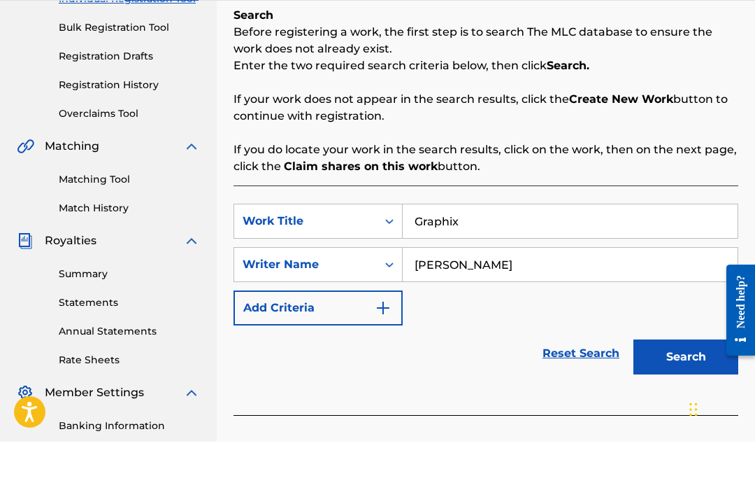
click at [694, 381] on button "Search" at bounding box center [686, 398] width 105 height 35
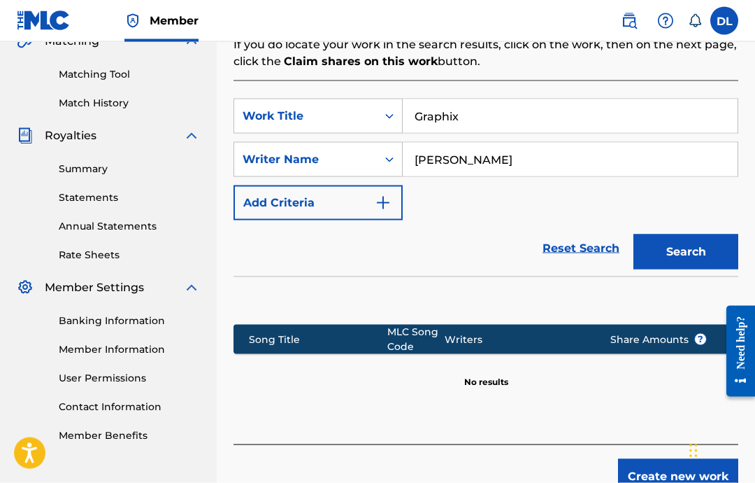
scroll to position [325, 0]
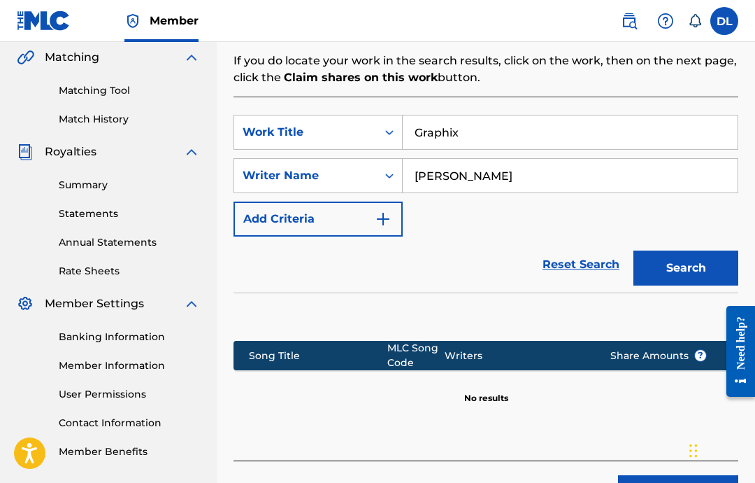
click at [417, 134] on input "Graphix" at bounding box center [570, 132] width 335 height 34
click at [693, 277] on button "Search" at bounding box center [686, 267] width 105 height 35
click at [582, 169] on input "[PERSON_NAME]" at bounding box center [570, 176] width 335 height 34
type input "D"
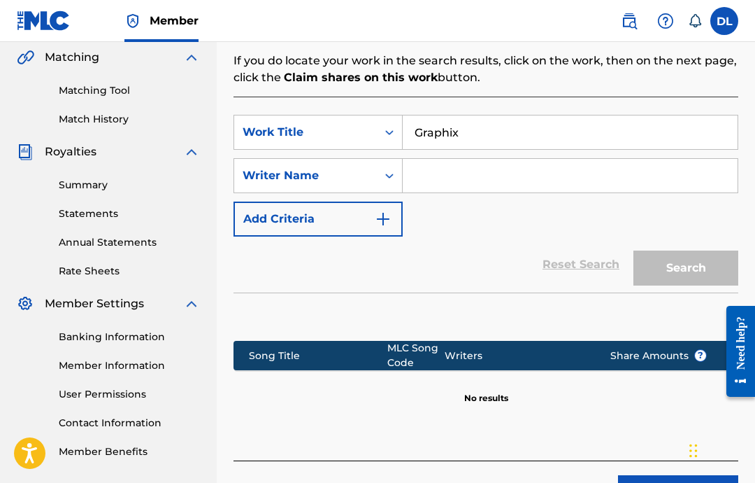
click at [693, 258] on div "Search" at bounding box center [683, 264] width 112 height 56
click at [667, 177] on input "Search Form" at bounding box center [570, 176] width 335 height 34
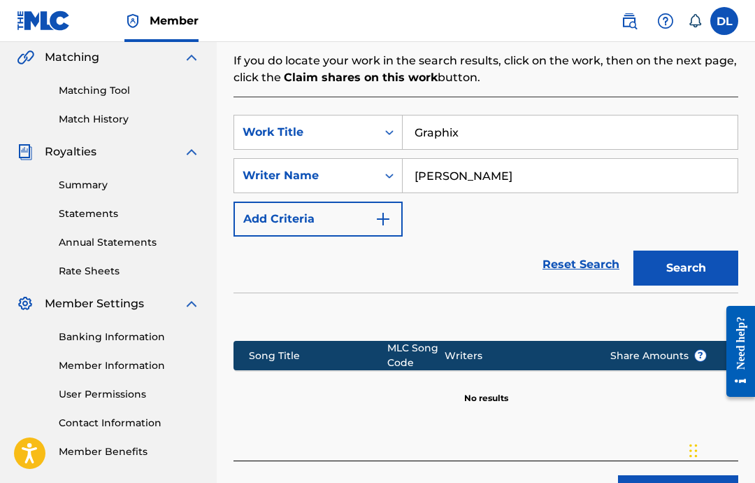
click at [686, 279] on button "Search" at bounding box center [686, 267] width 105 height 35
click at [544, 192] on input "[PERSON_NAME]" at bounding box center [570, 176] width 335 height 34
type input "D"
type input "[PERSON_NAME]"
click at [701, 278] on button "Search" at bounding box center [686, 267] width 105 height 35
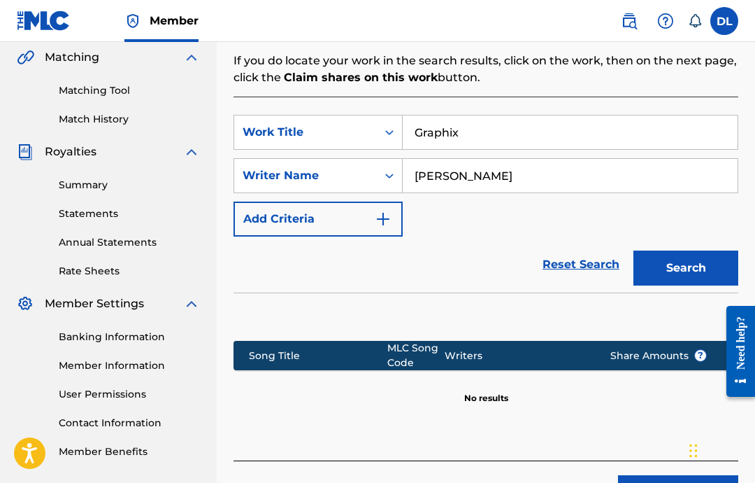
click at [492, 139] on input "Graphix" at bounding box center [570, 132] width 335 height 34
type input "G"
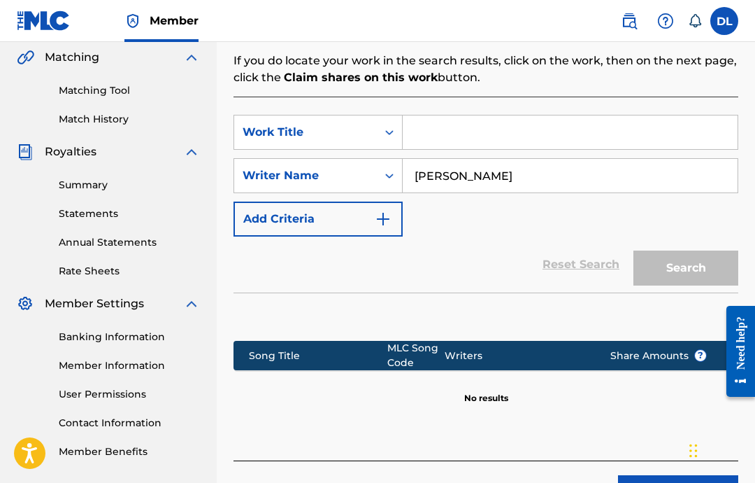
paste input "Logo Bunk"
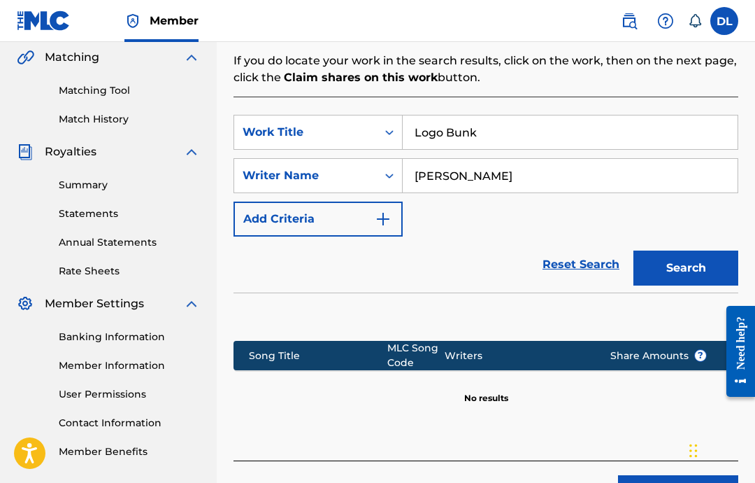
click at [692, 277] on button "Search" at bounding box center [686, 267] width 105 height 35
click at [683, 270] on button "Search" at bounding box center [686, 267] width 105 height 35
click at [553, 122] on input "Logo Bunk" at bounding box center [570, 132] width 335 height 34
click at [574, 147] on input "Logo Bunk" at bounding box center [570, 132] width 335 height 34
type input "L"
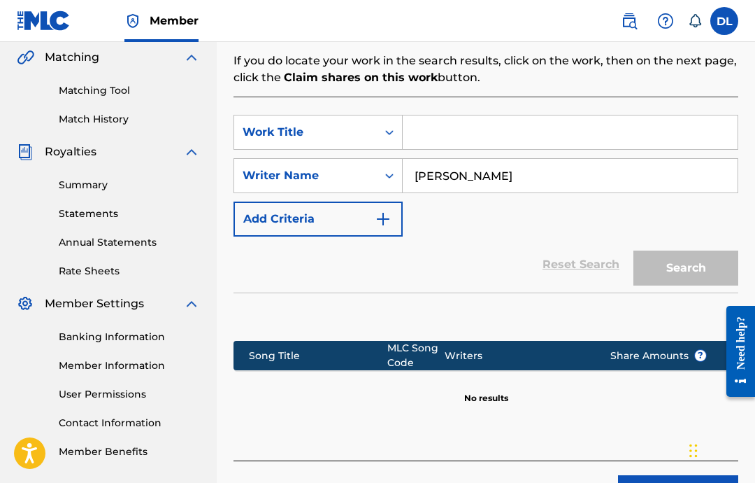
paste input "Netblinks"
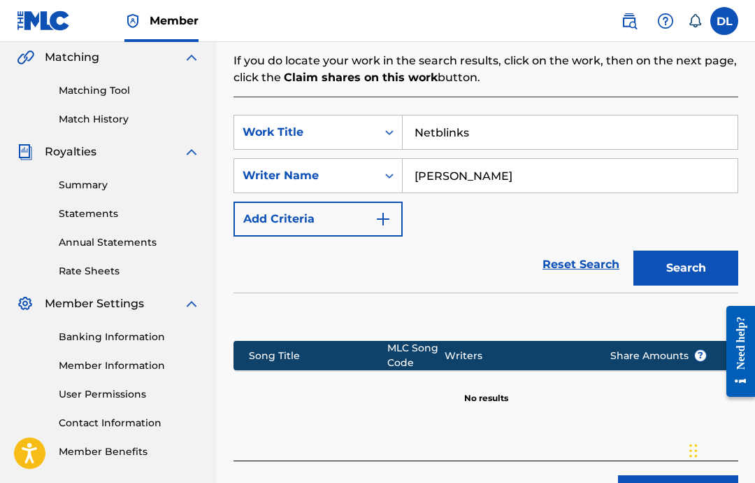
type input "Netblinks"
click at [686, 268] on button "Search" at bounding box center [686, 267] width 105 height 35
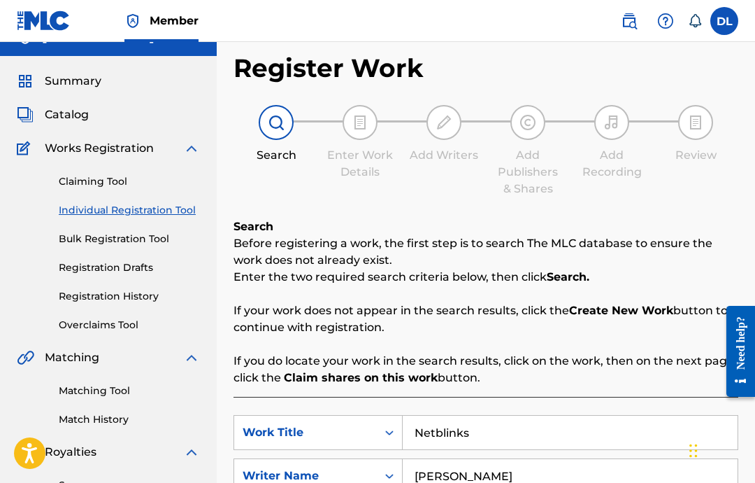
scroll to position [0, 0]
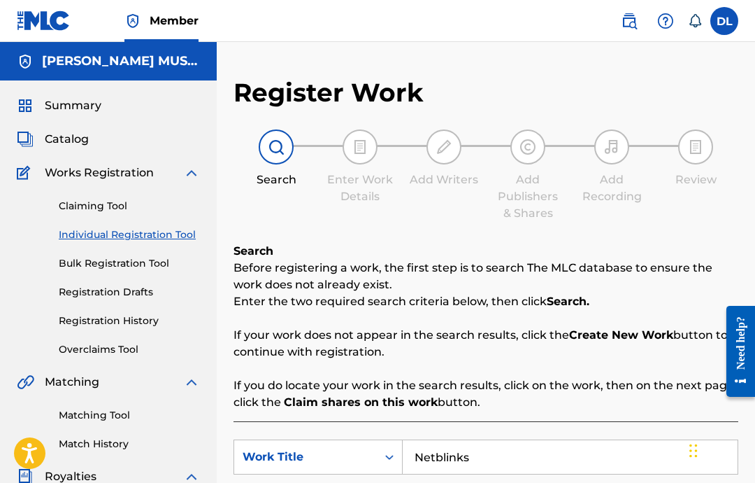
click at [158, 267] on link "Bulk Registration Tool" at bounding box center [129, 263] width 141 height 15
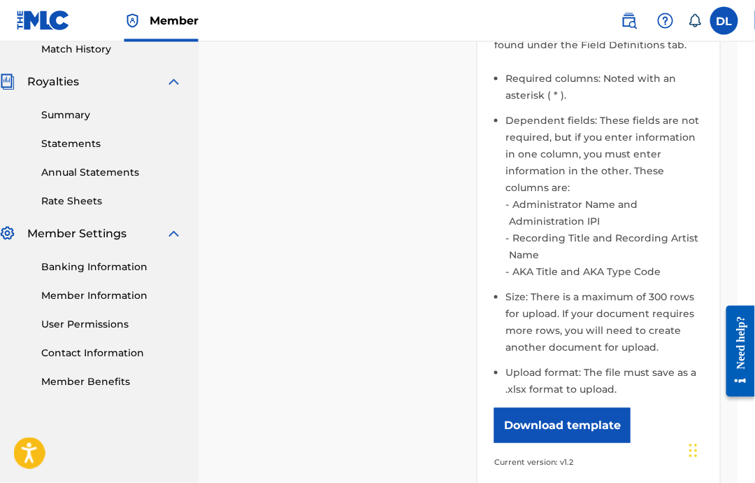
scroll to position [395, 18]
click at [590, 422] on button "Download template" at bounding box center [562, 424] width 136 height 35
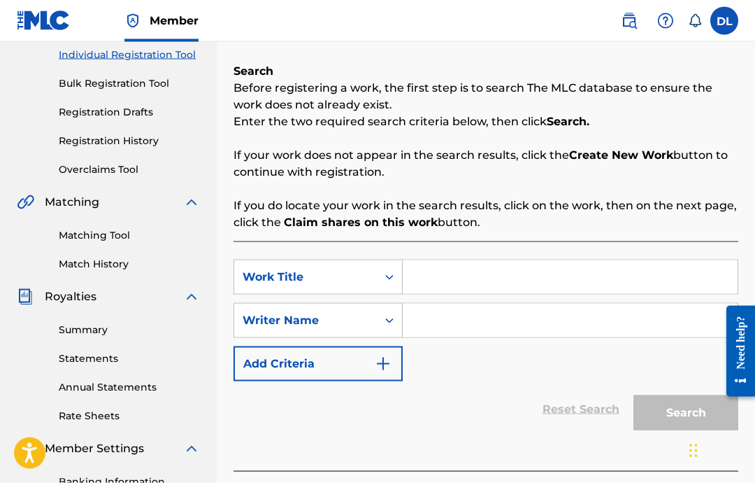
scroll to position [180, 0]
click at [595, 286] on input "Search Form" at bounding box center [570, 277] width 335 height 34
click at [604, 276] on input "Search Form" at bounding box center [570, 277] width 335 height 34
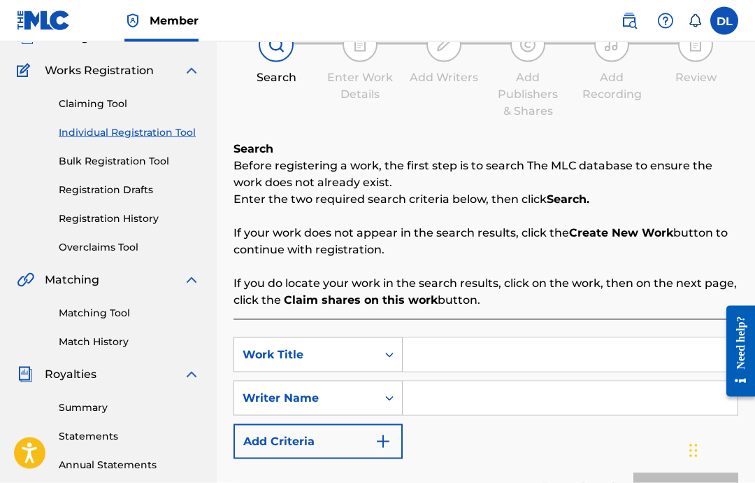
scroll to position [160, 0]
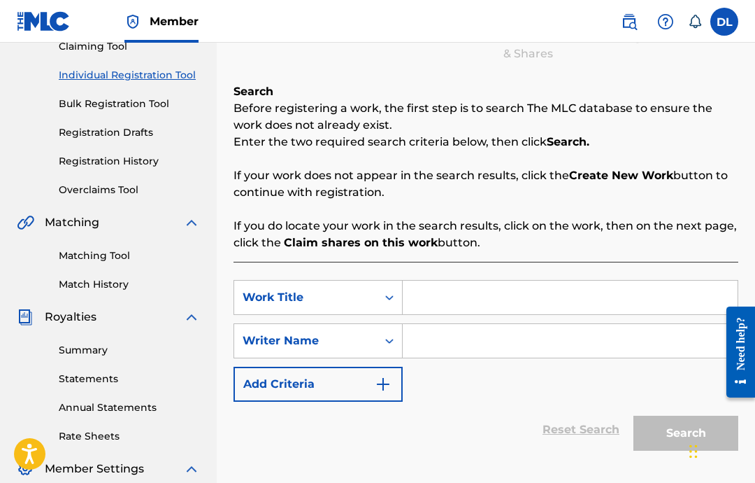
click at [462, 297] on input "Search Form" at bounding box center [570, 297] width 335 height 34
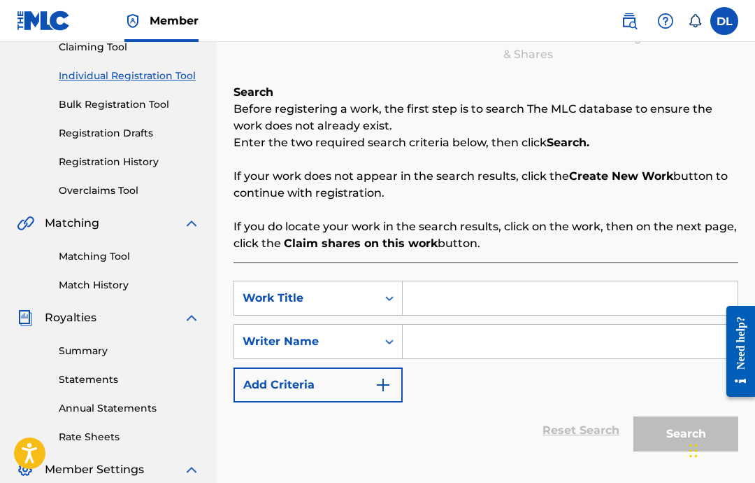
paste input "Dive Live"
type input "Dive Live"
click at [550, 357] on input "Search Form" at bounding box center [570, 342] width 335 height 34
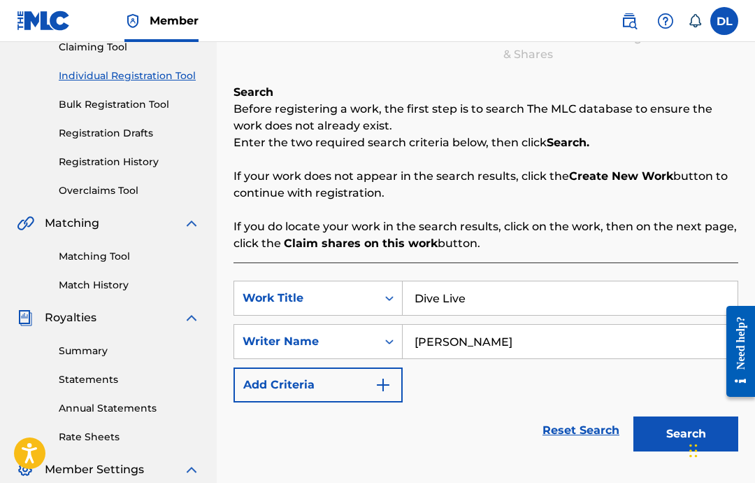
type input "[PERSON_NAME]"
click at [683, 431] on button "Search" at bounding box center [686, 433] width 105 height 35
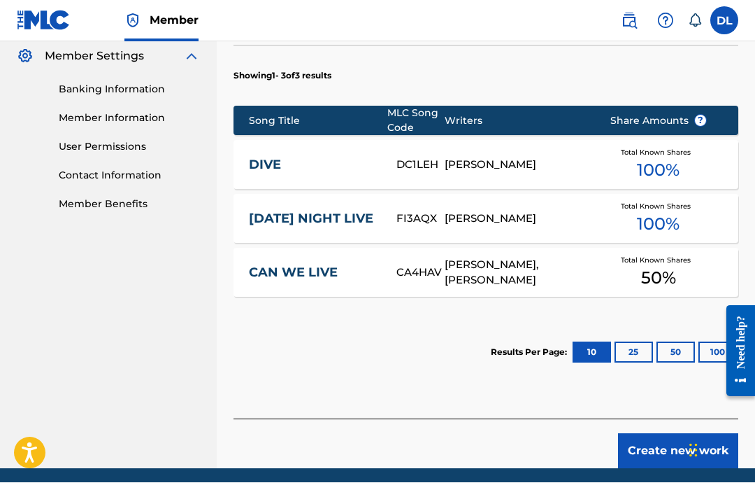
scroll to position [569, 0]
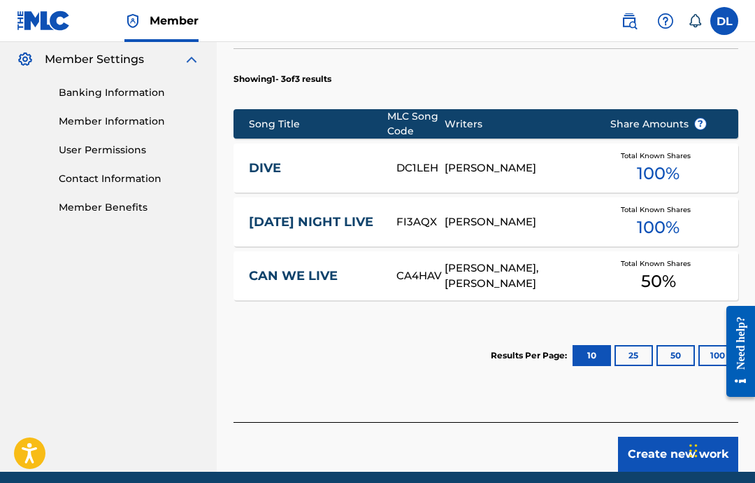
click at [665, 459] on button "Create new work" at bounding box center [678, 453] width 120 height 35
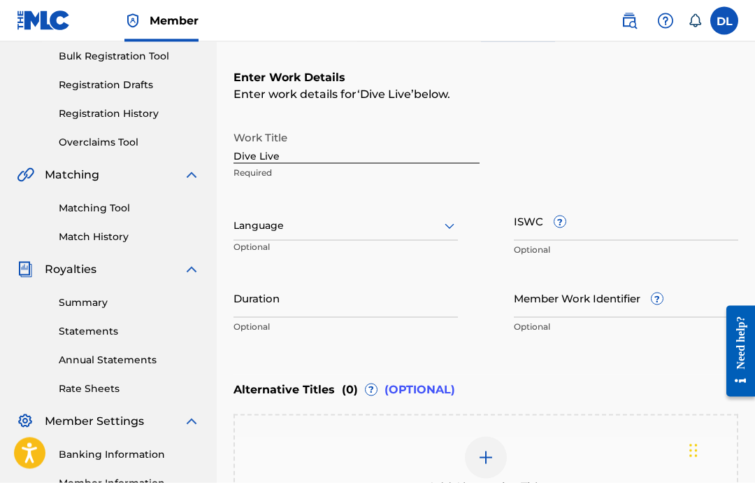
scroll to position [201, 0]
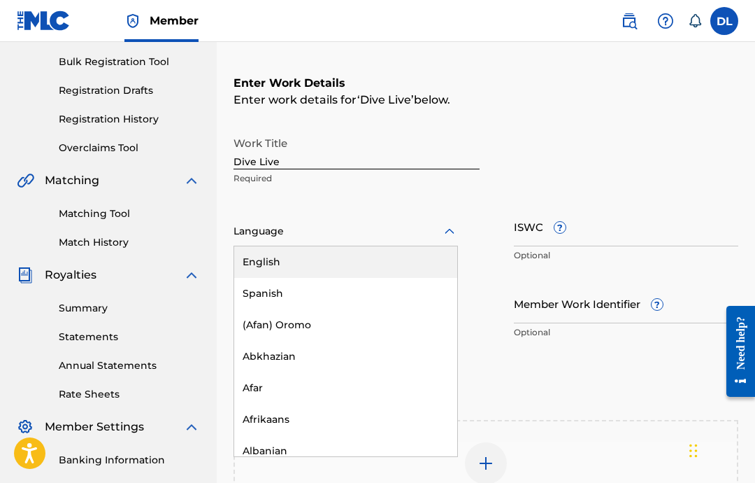
click at [410, 258] on div "English" at bounding box center [345, 261] width 223 height 31
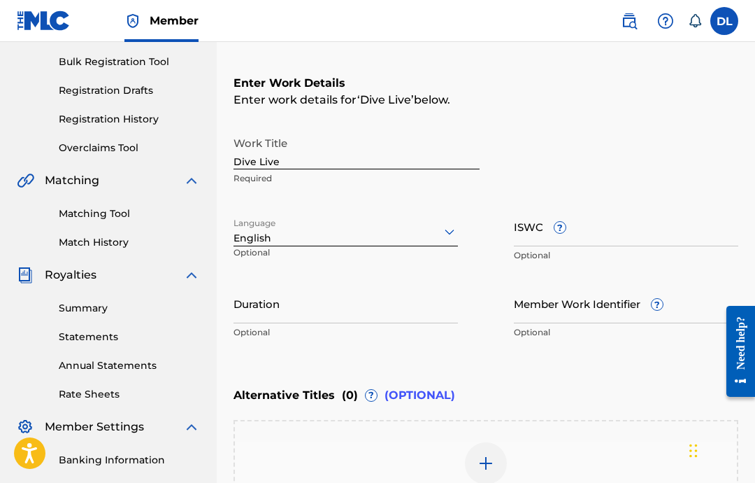
click at [402, 318] on input "Duration" at bounding box center [346, 303] width 225 height 40
click at [401, 313] on input "Duration" at bounding box center [346, 303] width 225 height 40
paste input "02:40"
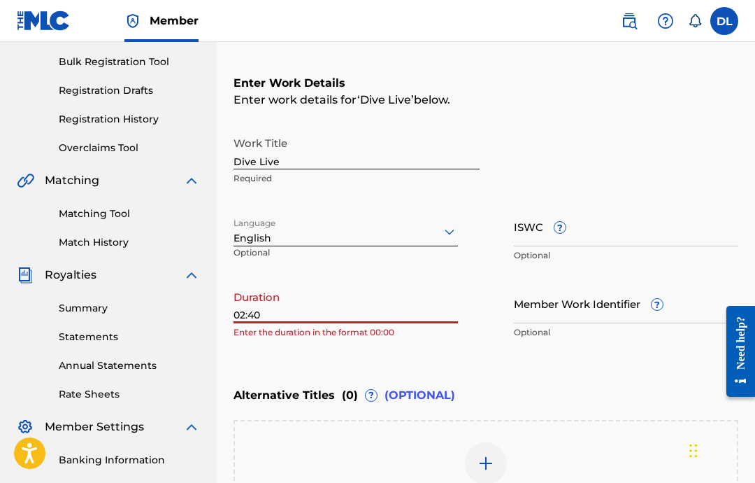
click at [424, 306] on input "02:40" at bounding box center [346, 303] width 225 height 40
click at [420, 314] on input "02:40" at bounding box center [346, 303] width 225 height 40
type input "02:40"
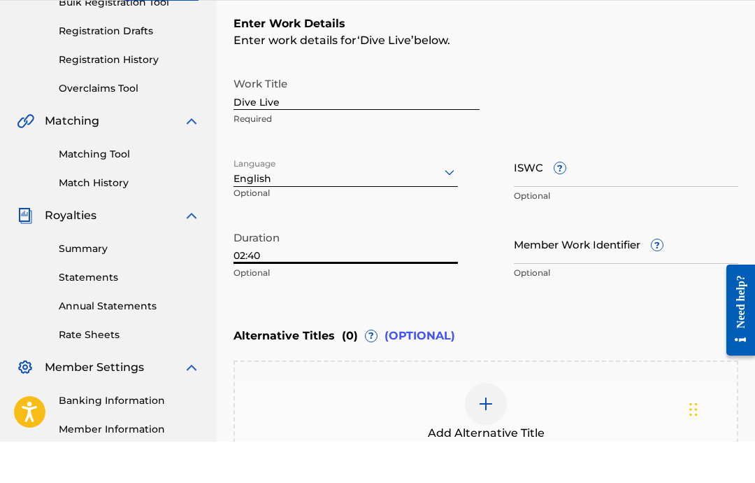
scroll to position [379, 0]
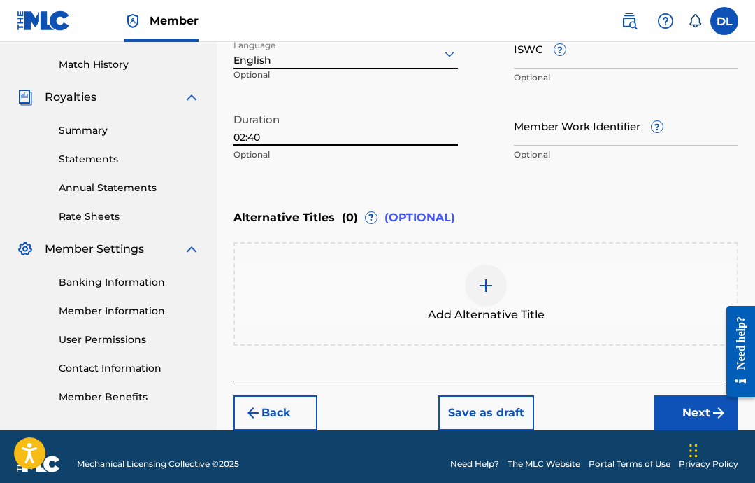
click at [681, 415] on button "Next" at bounding box center [697, 412] width 84 height 35
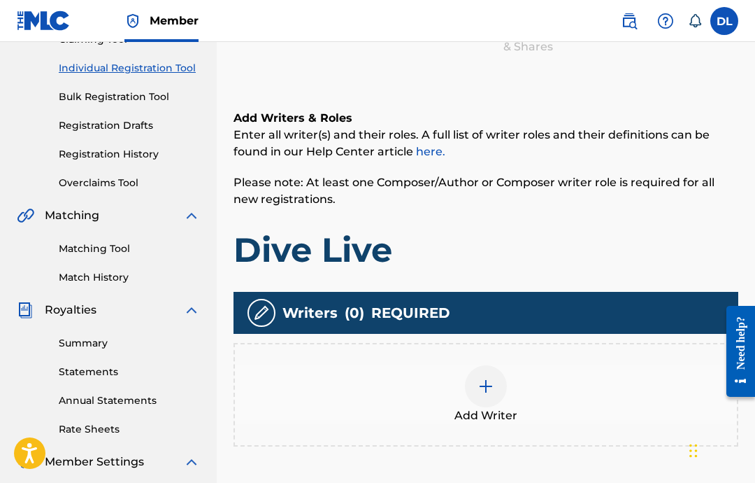
scroll to position [164, 0]
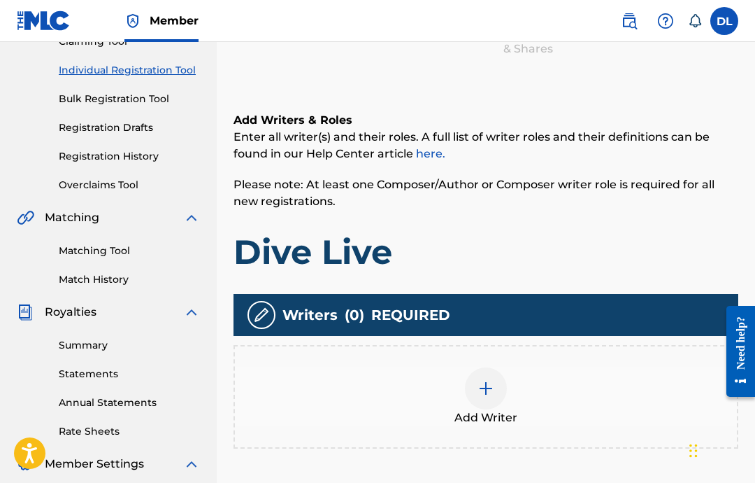
click at [485, 376] on div at bounding box center [486, 388] width 42 height 42
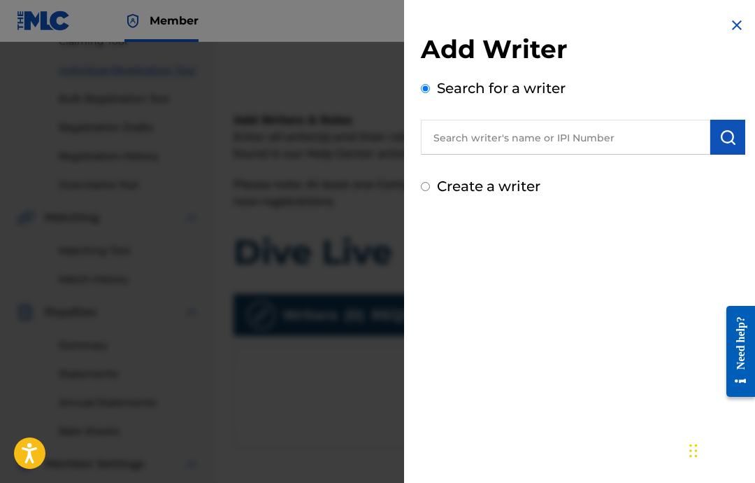
click at [630, 148] on input "text" at bounding box center [566, 137] width 290 height 35
click at [546, 130] on input "text" at bounding box center [566, 137] width 290 height 35
paste input "00814714938"
type input "00814714938"
click at [725, 136] on img "submit" at bounding box center [728, 137] width 17 height 17
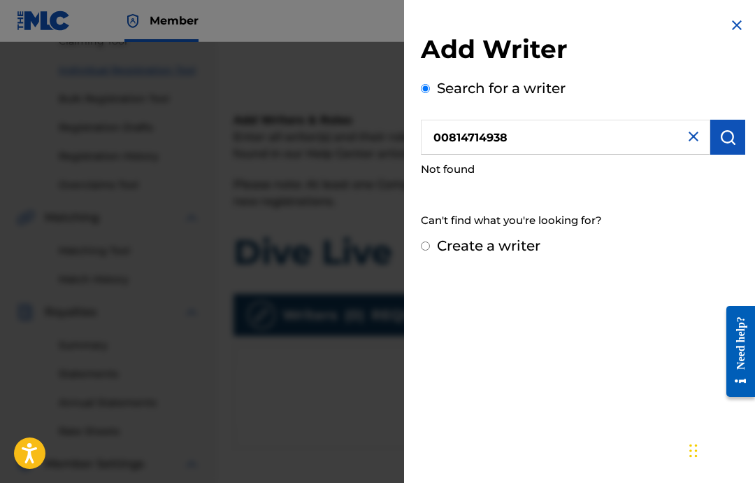
click at [578, 246] on div "Create a writer" at bounding box center [583, 245] width 325 height 21
click at [422, 256] on div "Add Writer Search for a writer 00814714938 Not found Can't find what you're loo…" at bounding box center [583, 136] width 358 height 273
click at [443, 241] on label "Create a writer" at bounding box center [489, 245] width 104 height 17
radio input "true"
click at [430, 241] on input "Create a writer" at bounding box center [425, 245] width 9 height 9
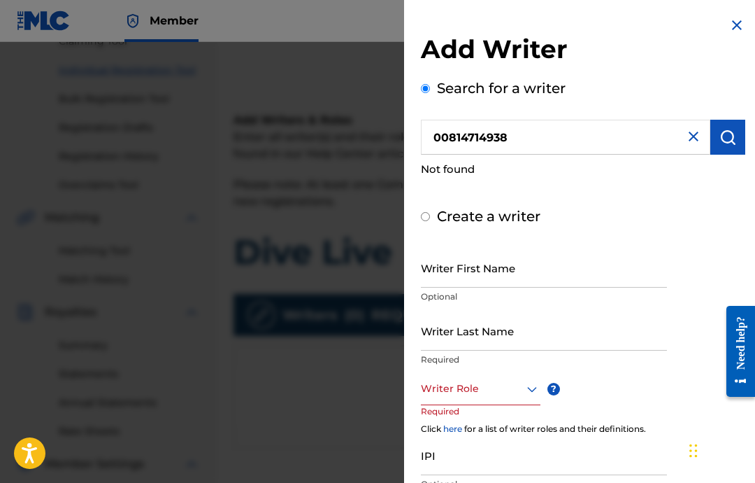
radio input "false"
radio input "true"
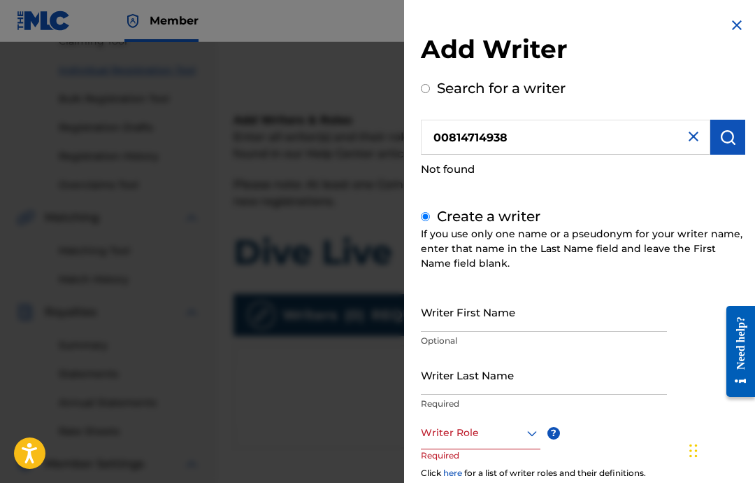
scroll to position [0, 0]
click at [731, 143] on img "submit" at bounding box center [728, 137] width 17 height 17
radio input "true"
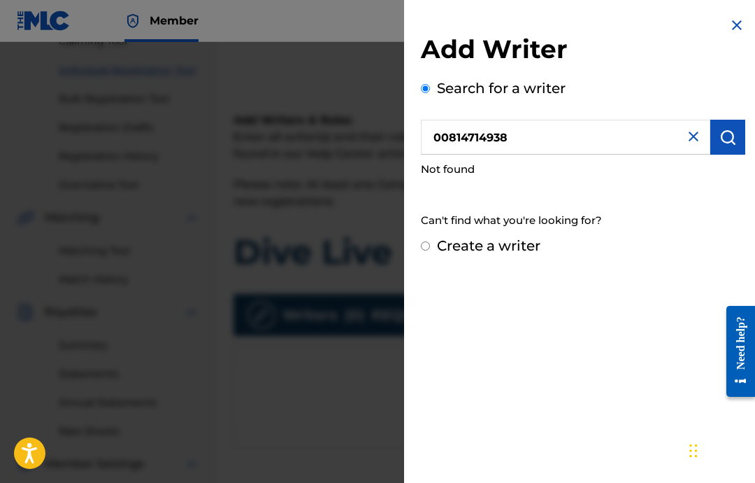
click at [542, 142] on input "00814714938" at bounding box center [566, 137] width 290 height 35
click at [698, 132] on img at bounding box center [694, 136] width 17 height 17
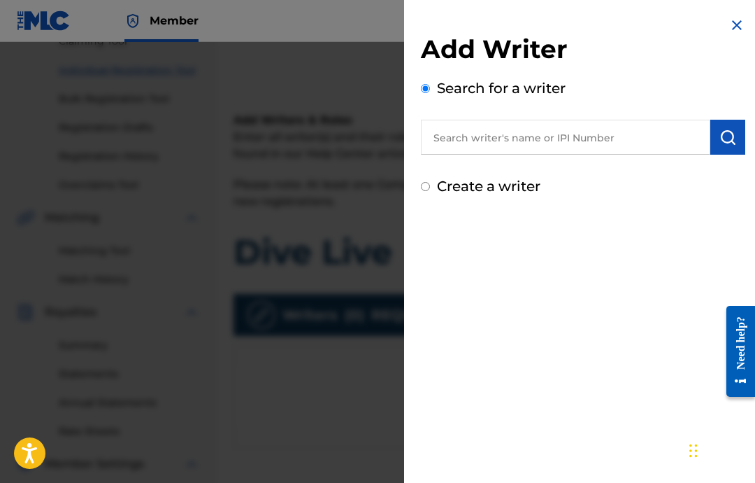
click at [627, 145] on input "text" at bounding box center [566, 137] width 290 height 35
paste input "00646434830"
type input "00646434830"
click at [732, 129] on img "submit" at bounding box center [728, 137] width 17 height 17
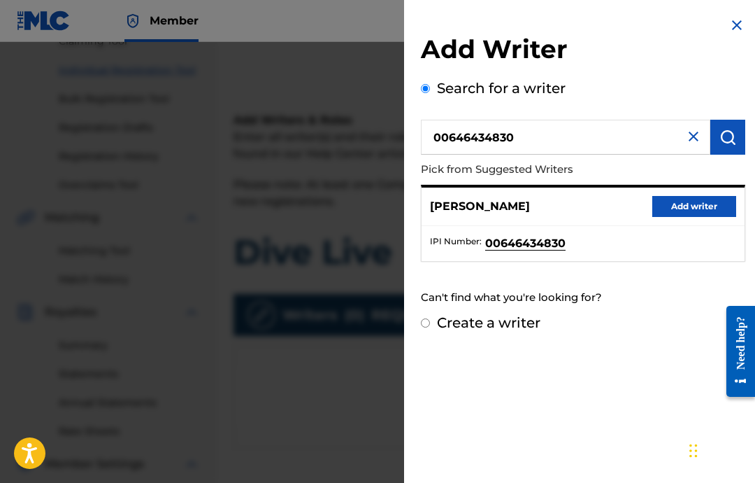
click at [714, 212] on button "Add writer" at bounding box center [695, 206] width 84 height 21
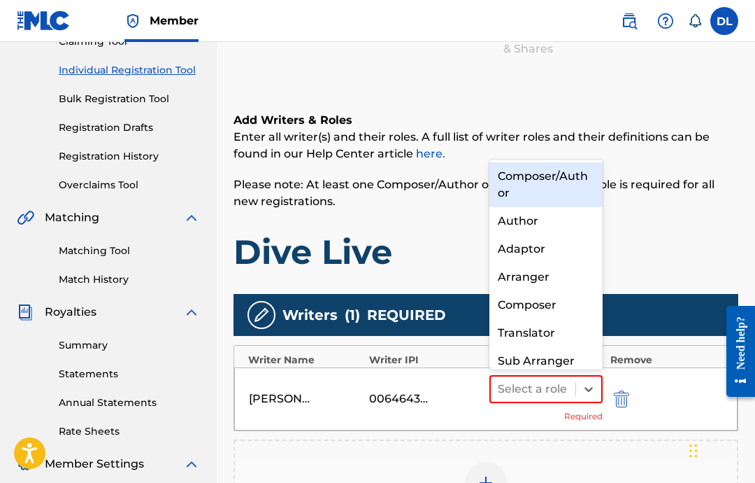
click at [553, 311] on div "Composer" at bounding box center [546, 305] width 113 height 28
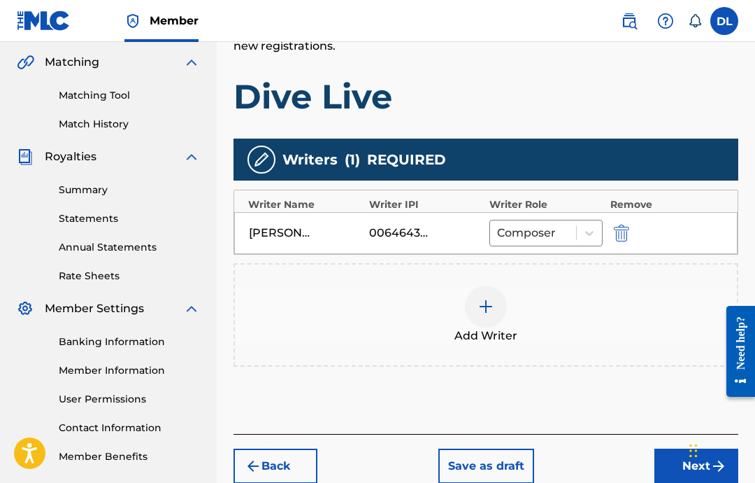
click at [688, 464] on button "Next" at bounding box center [697, 465] width 84 height 35
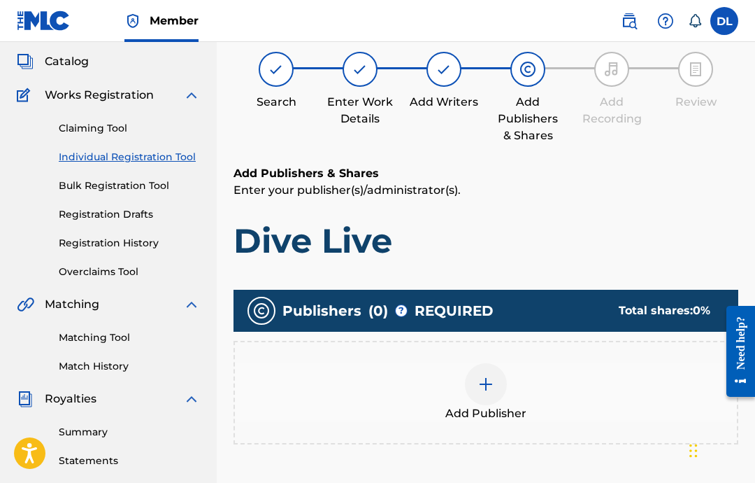
scroll to position [63, 0]
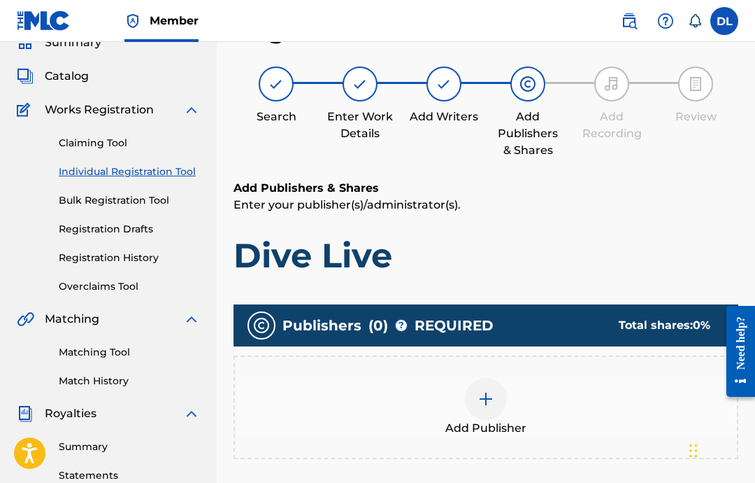
click at [493, 406] on img at bounding box center [486, 398] width 17 height 17
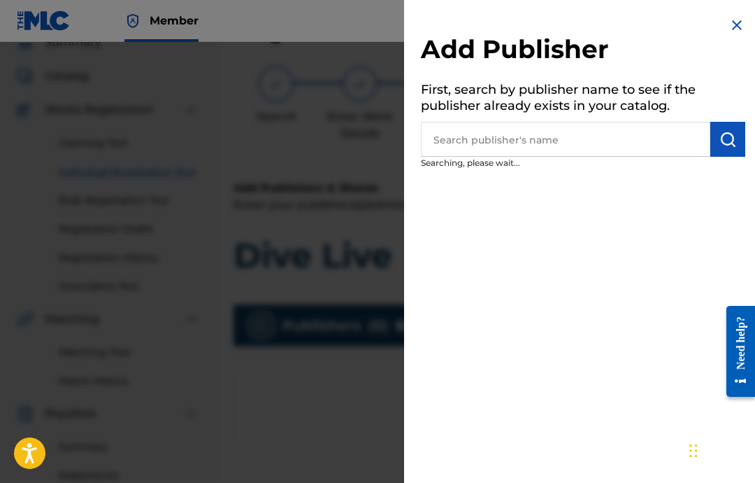
click at [611, 136] on input "text" at bounding box center [566, 139] width 290 height 35
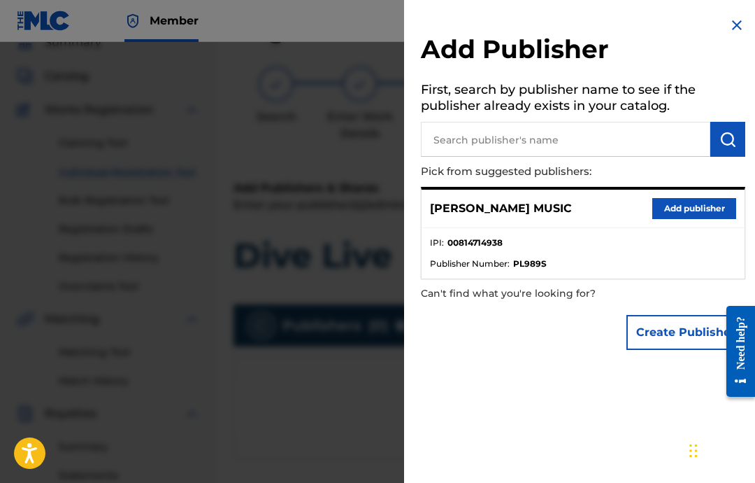
click at [702, 213] on button "Add publisher" at bounding box center [695, 208] width 84 height 21
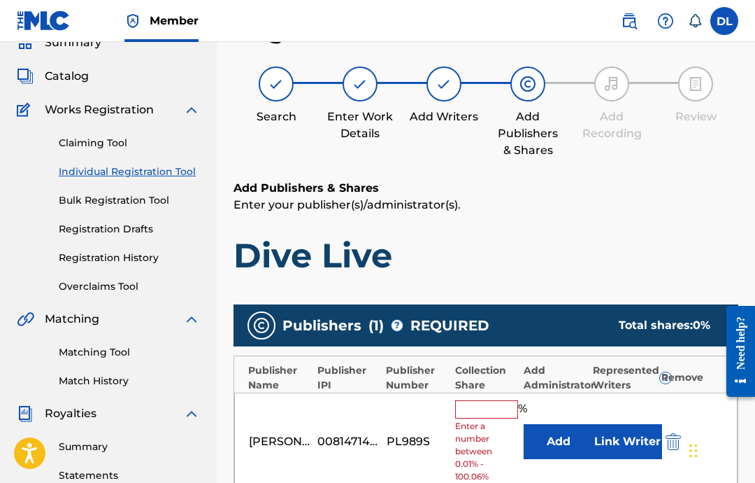
click at [496, 411] on input "text" at bounding box center [486, 409] width 63 height 18
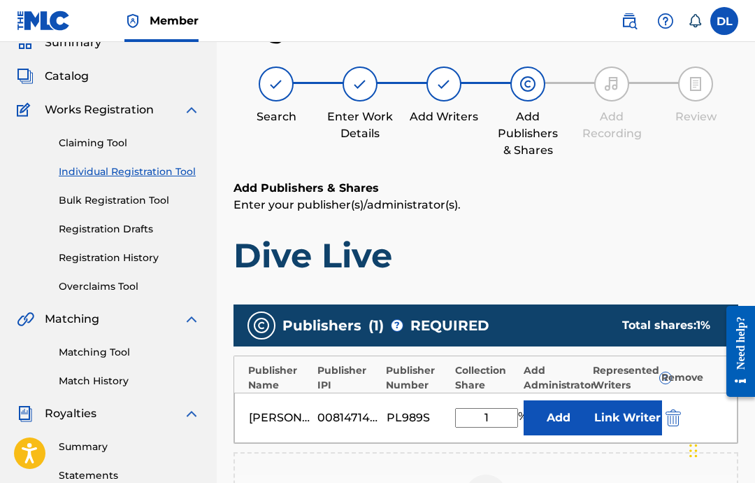
type input "1"
click at [333, 416] on div "00814714938" at bounding box center [349, 417] width 63 height 17
click at [511, 412] on input "1" at bounding box center [486, 418] width 63 height 20
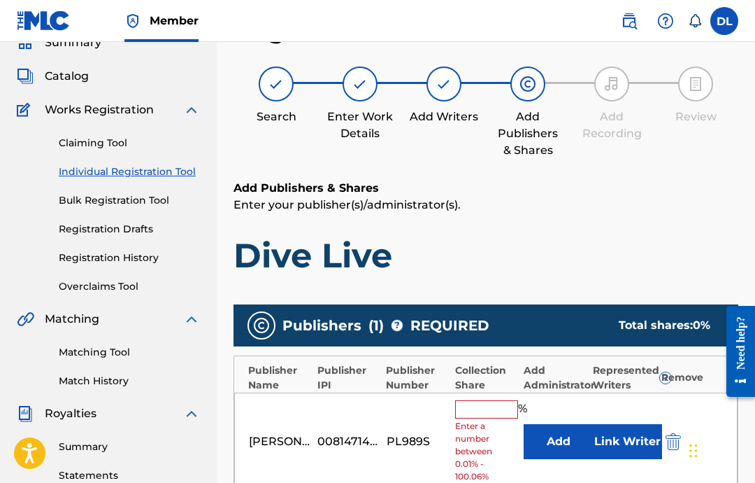
click at [672, 442] on img "submit" at bounding box center [673, 441] width 15 height 17
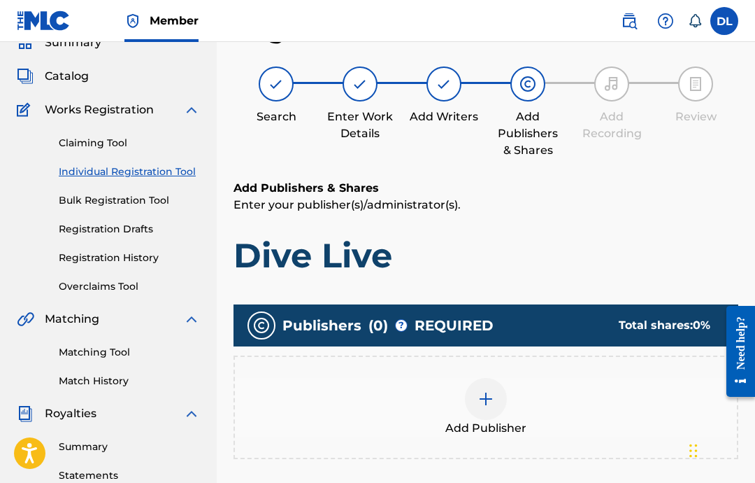
click at [494, 403] on img at bounding box center [486, 398] width 17 height 17
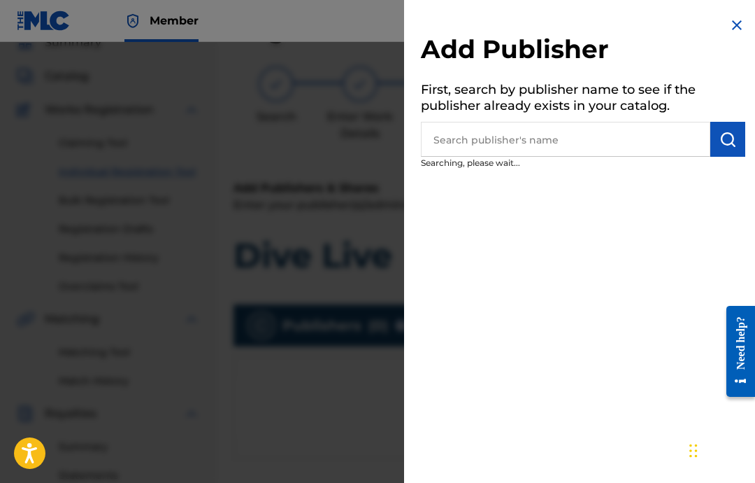
click at [637, 136] on input "text" at bounding box center [566, 139] width 290 height 35
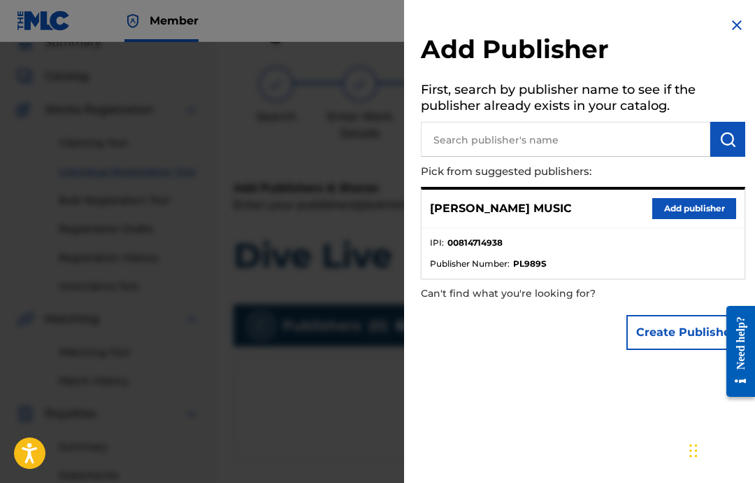
click at [704, 204] on button "Add publisher" at bounding box center [695, 208] width 84 height 21
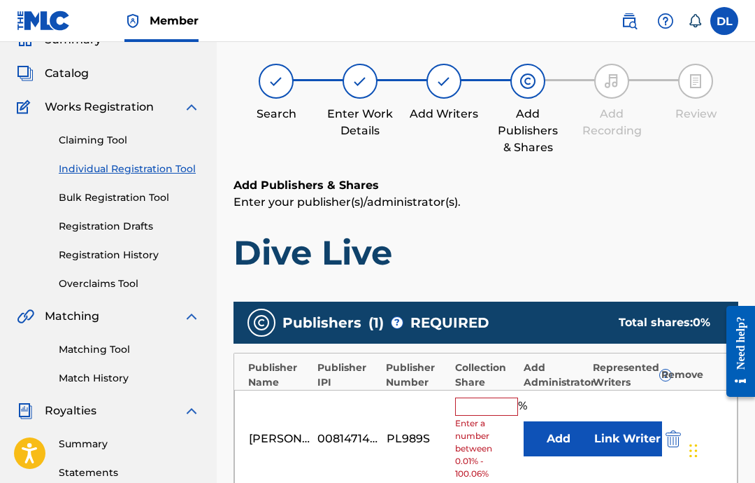
scroll to position [76, 0]
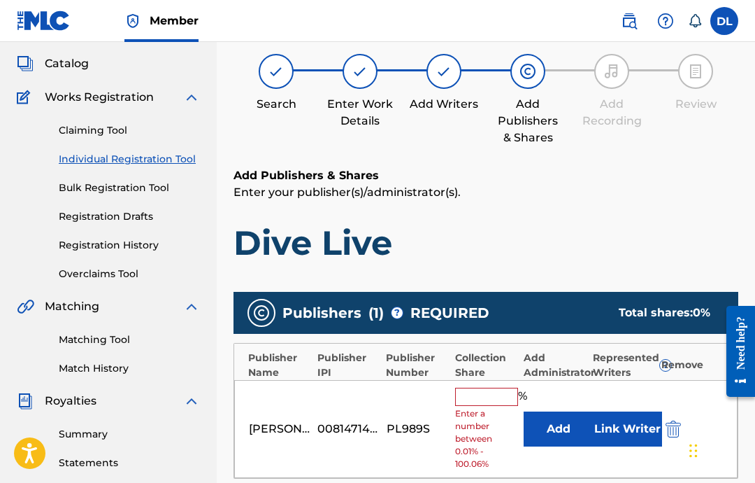
click at [492, 402] on input "text" at bounding box center [486, 397] width 63 height 18
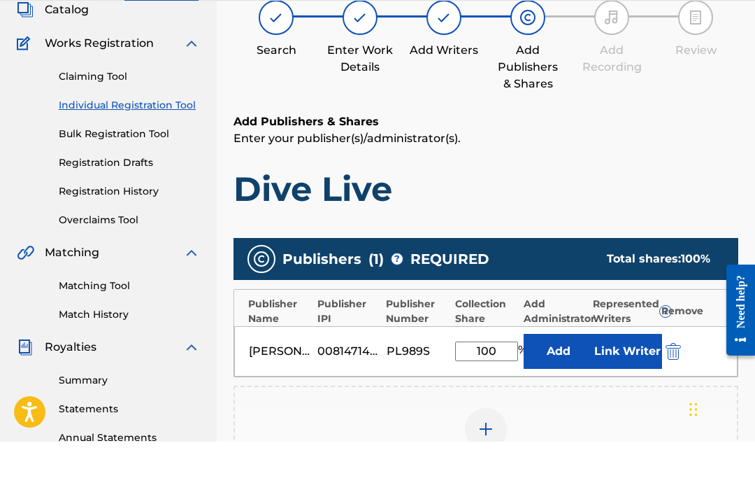
scroll to position [89, 0]
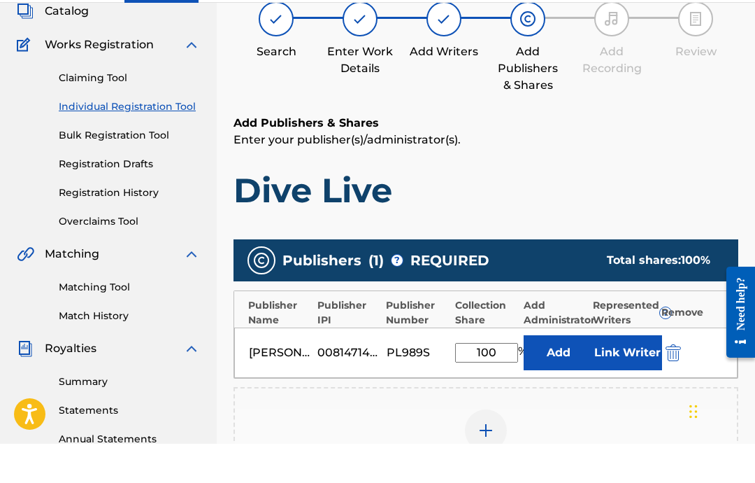
type input "100"
click at [628, 374] on button "Link Writer" at bounding box center [627, 391] width 70 height 35
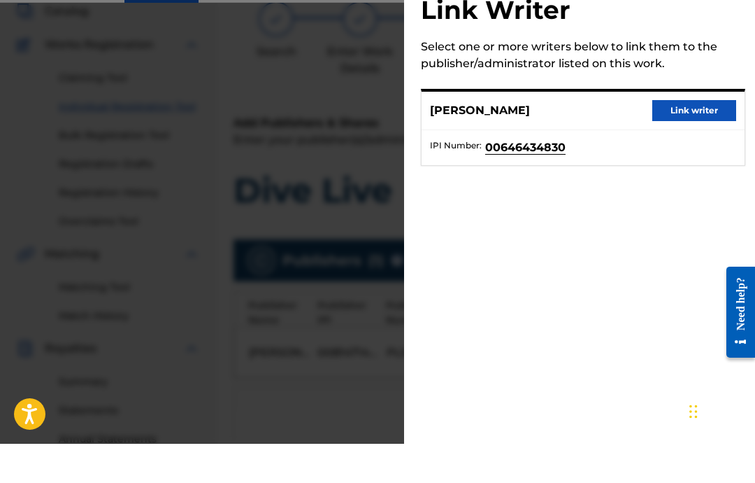
scroll to position [128, 0]
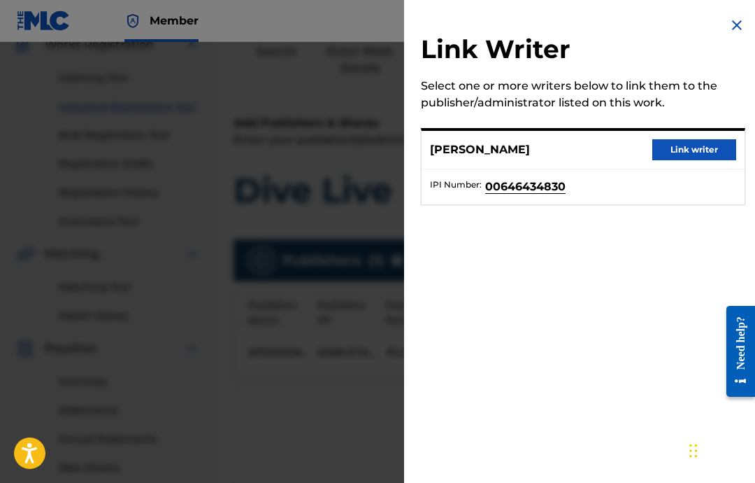
click at [694, 154] on button "Link writer" at bounding box center [695, 149] width 84 height 21
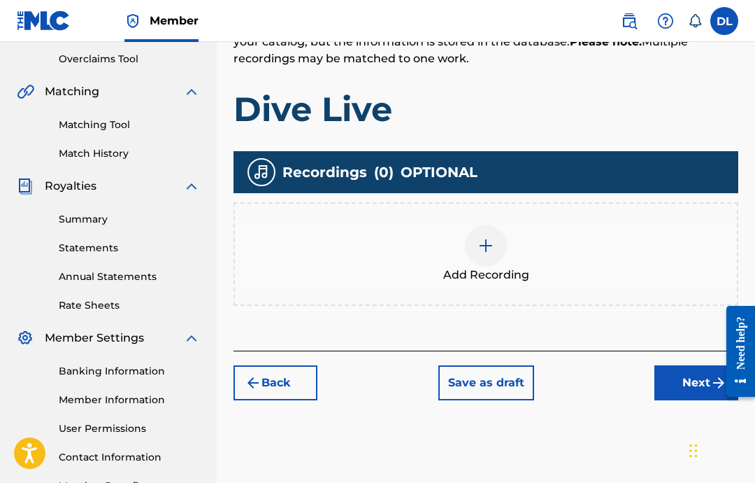
scroll to position [63, 0]
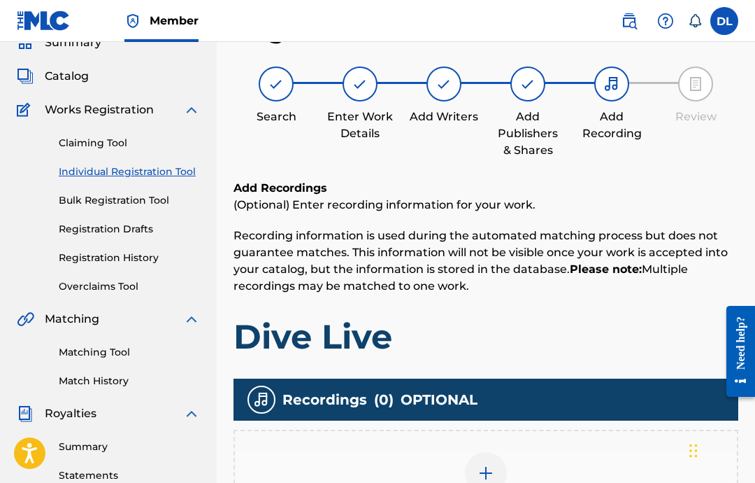
click at [483, 467] on img at bounding box center [486, 472] width 17 height 17
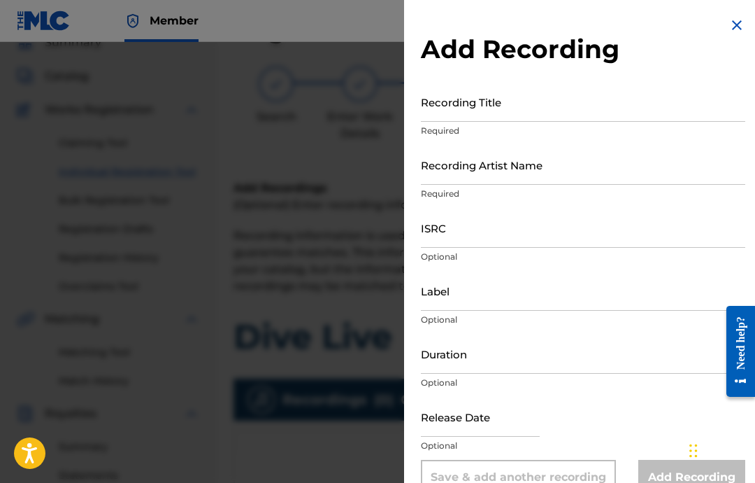
click at [529, 106] on input "Recording Title" at bounding box center [583, 102] width 325 height 40
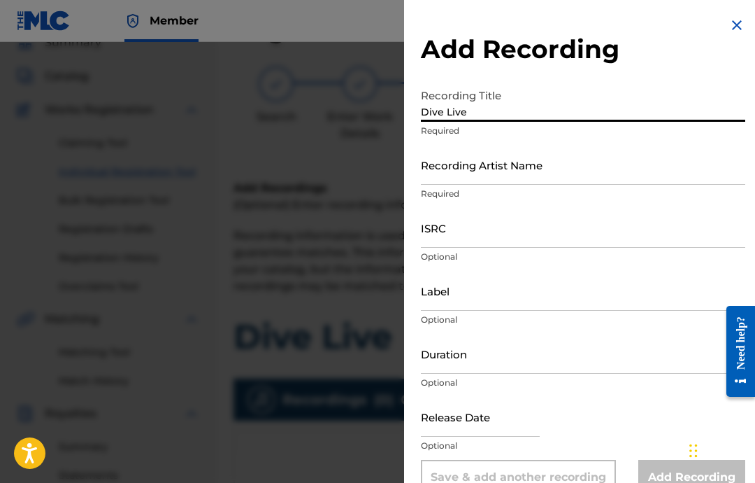
type input "Dive Live"
click at [508, 164] on input "Recording Artist Name" at bounding box center [583, 165] width 325 height 40
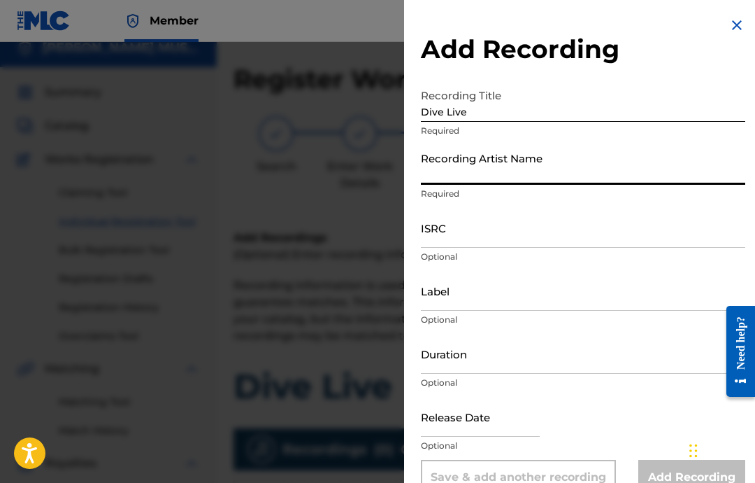
scroll to position [0, 0]
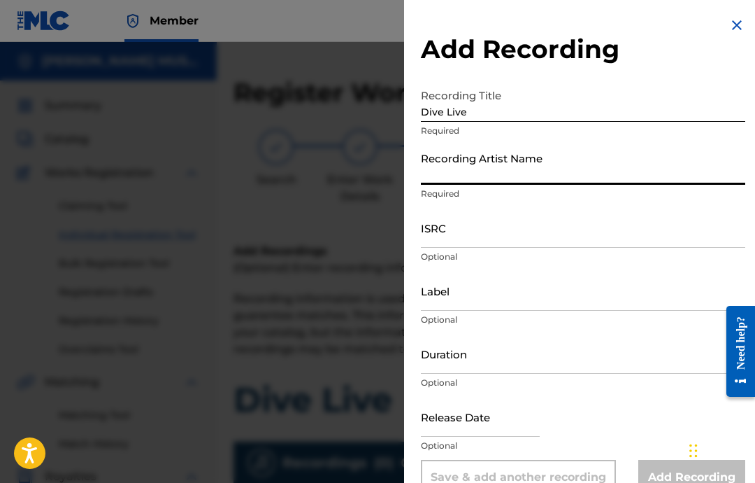
click at [530, 178] on input "Recording Artist Name" at bounding box center [583, 165] width 325 height 40
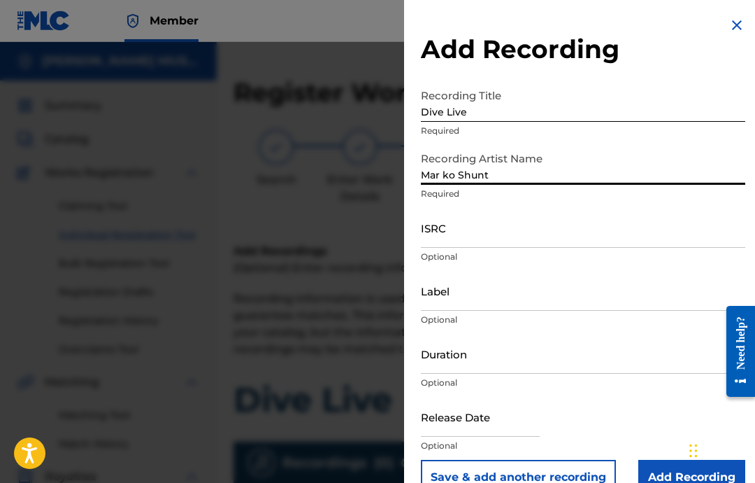
click at [516, 234] on input "ISRC" at bounding box center [583, 228] width 325 height 40
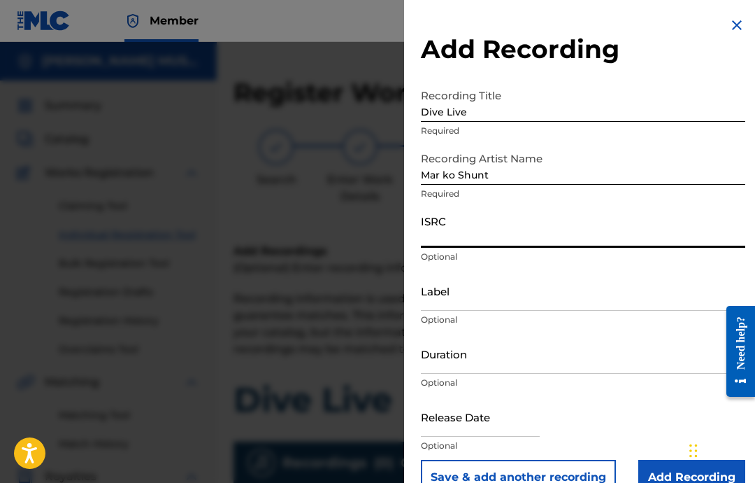
click at [441, 177] on input "Mar ko Shunt" at bounding box center [583, 165] width 325 height 40
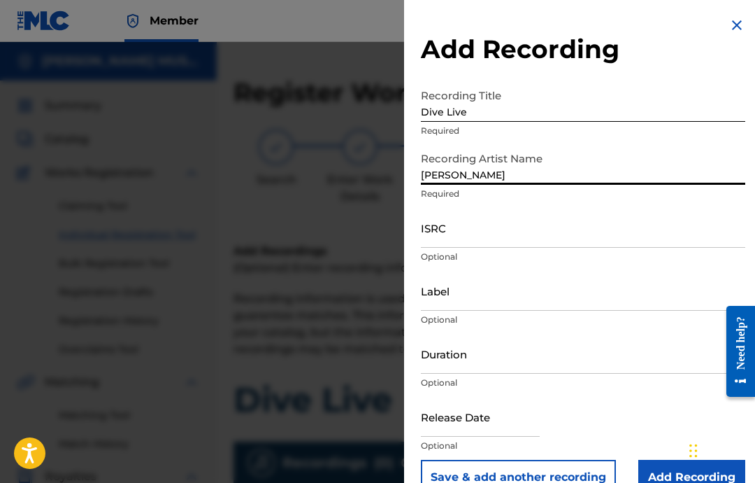
type input "[PERSON_NAME]"
click at [566, 246] on input "ISRC" at bounding box center [583, 228] width 325 height 40
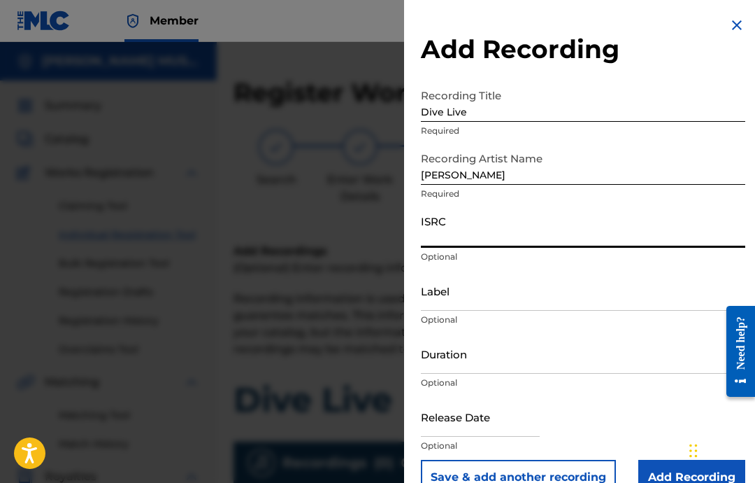
click at [482, 232] on input "ISRC" at bounding box center [583, 228] width 325 height 40
paste input "USA2P2505185"
type input "USA2P2505185"
click at [536, 292] on input "Label" at bounding box center [583, 291] width 325 height 40
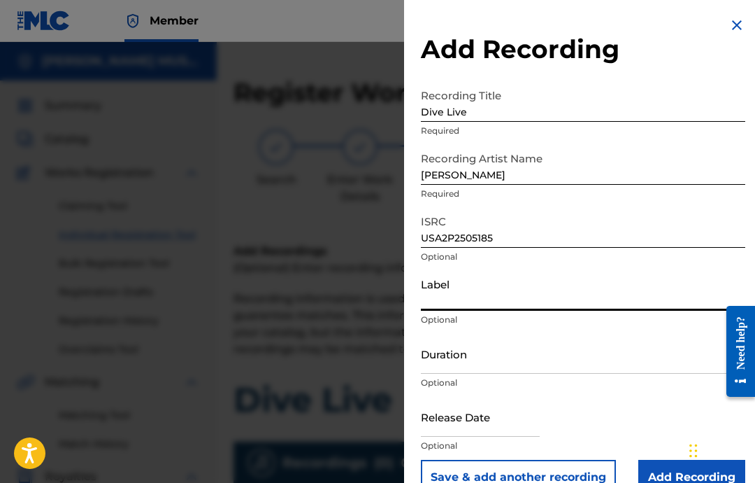
click at [492, 310] on input "Label" at bounding box center [583, 291] width 325 height 40
paste input "Militant Beat Club"
type input "Militant Beat Club"
click at [482, 359] on input "Duration" at bounding box center [583, 354] width 325 height 40
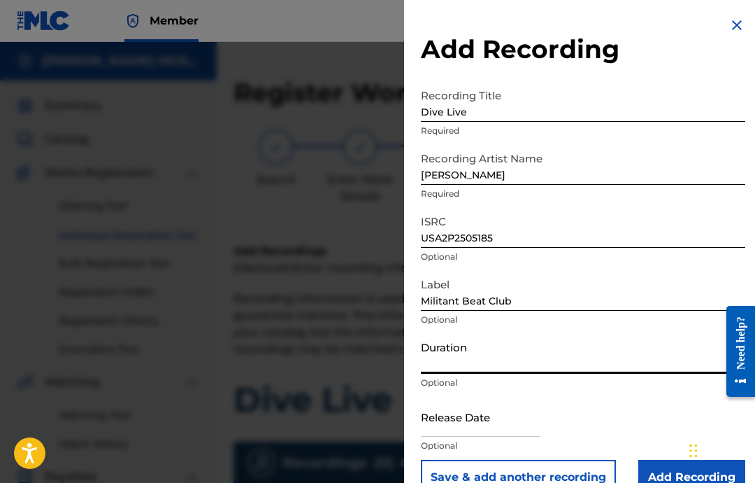
paste input "02:40"
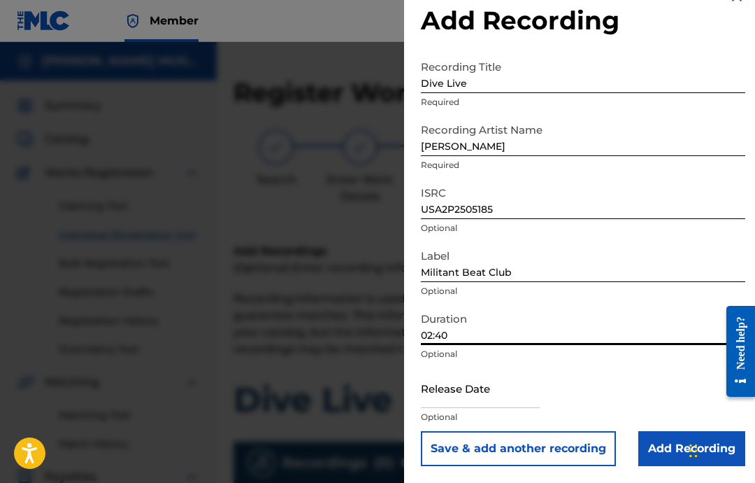
scroll to position [29, 0]
type input "02:40"
click at [483, 392] on input "text" at bounding box center [480, 388] width 119 height 40
select select "7"
select select "2025"
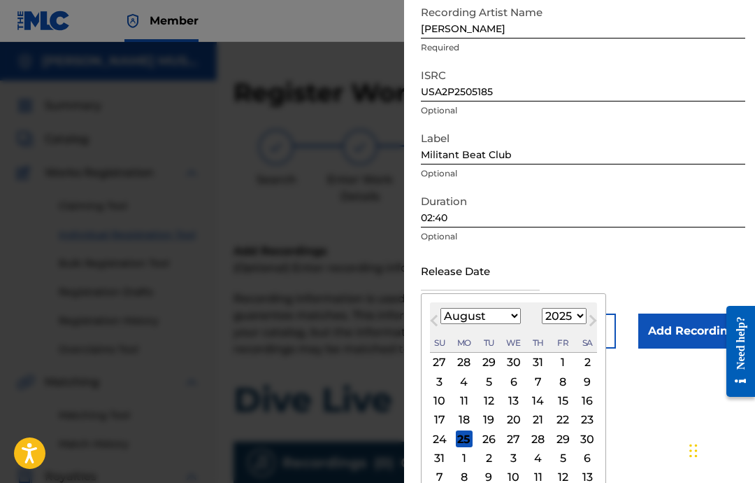
scroll to position [158, 0]
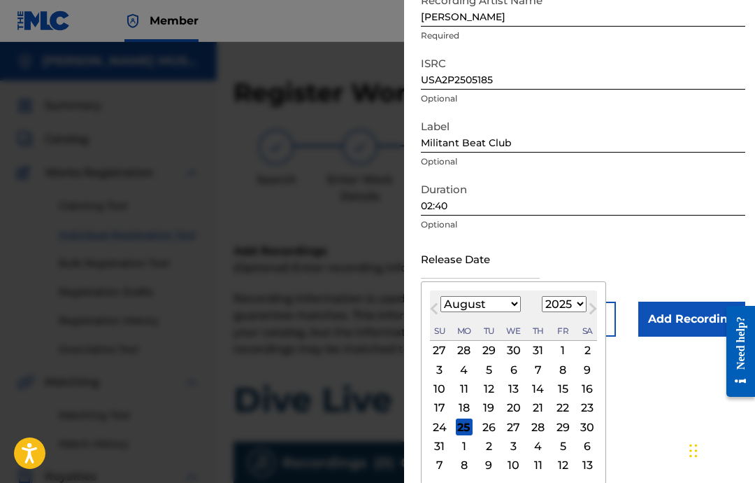
click at [519, 312] on select "January February March April May June July August September October November De…" at bounding box center [481, 304] width 80 height 16
click at [505, 311] on select "January February March April May June July August September October November De…" at bounding box center [481, 304] width 80 height 16
select select "1"
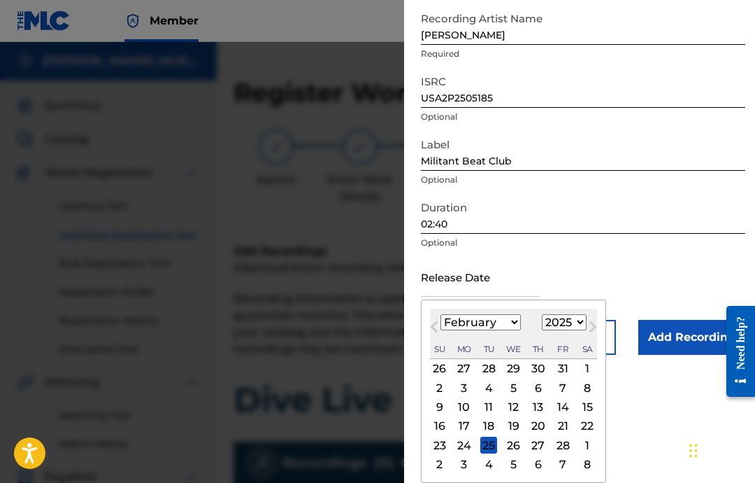
scroll to position [143, 0]
click at [497, 428] on div "18" at bounding box center [489, 426] width 17 height 17
type input "[DATE]"
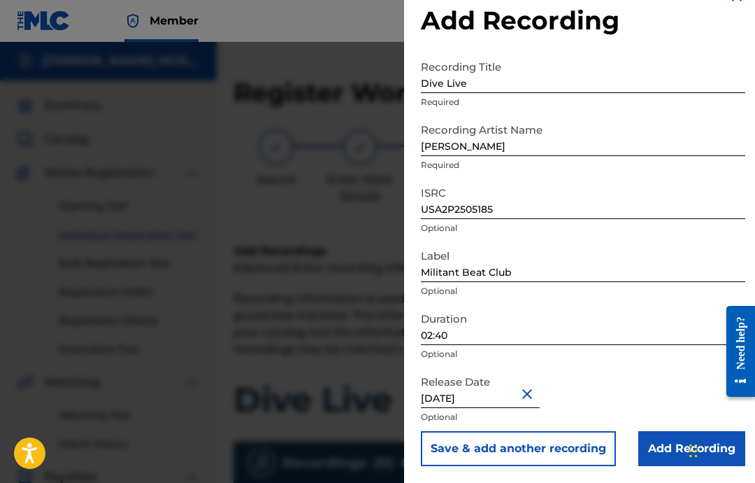
scroll to position [0, 0]
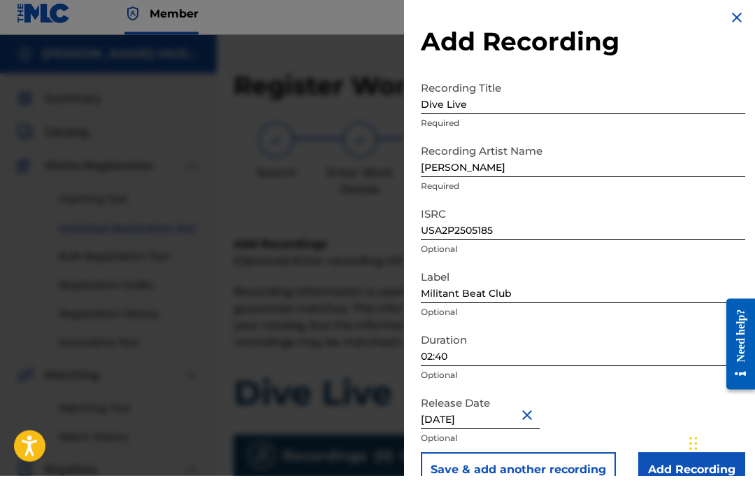
click at [671, 462] on input "Add Recording" at bounding box center [692, 477] width 107 height 35
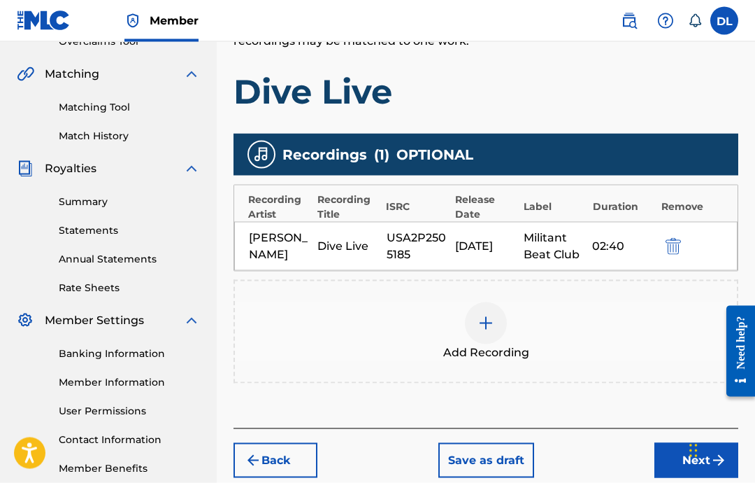
scroll to position [308, 0]
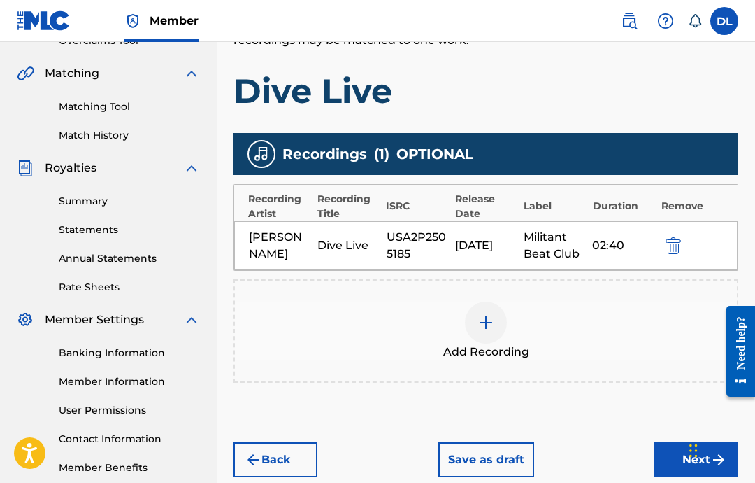
click at [688, 452] on button "Next" at bounding box center [697, 459] width 84 height 35
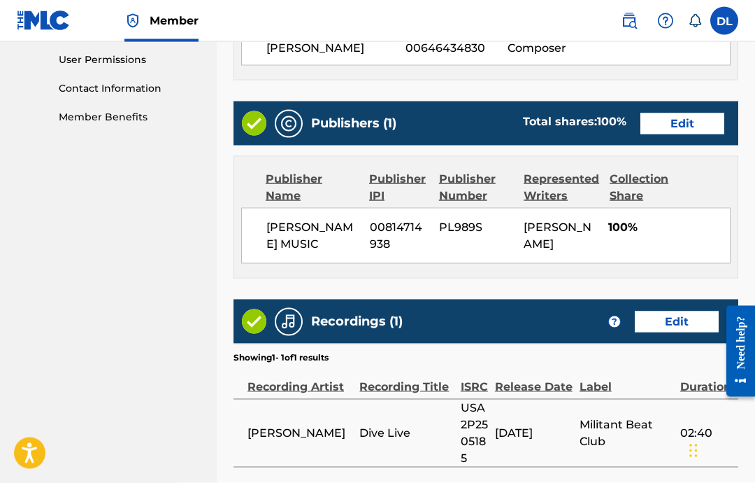
scroll to position [797, 0]
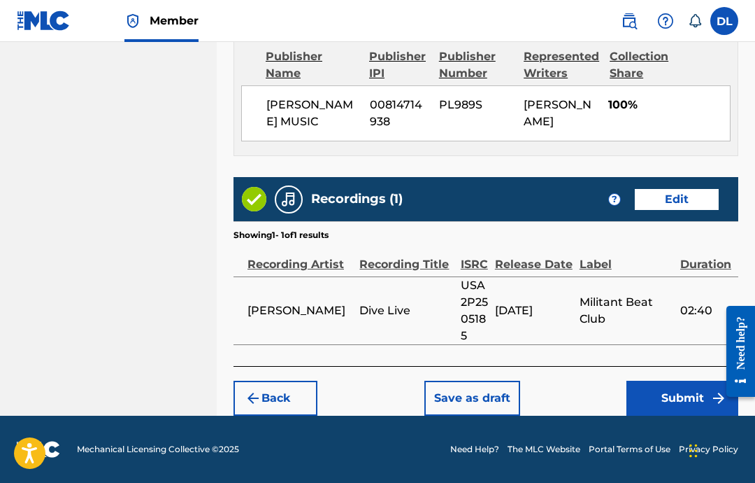
click at [662, 408] on button "Submit" at bounding box center [683, 398] width 112 height 35
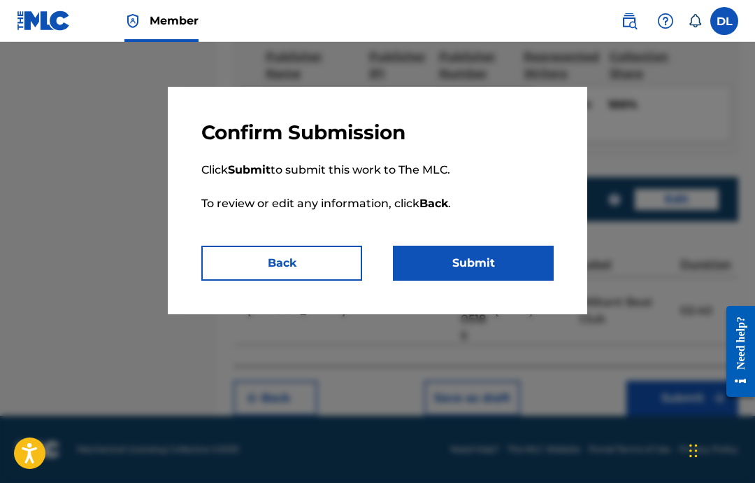
click at [522, 264] on button "Submit" at bounding box center [473, 263] width 161 height 35
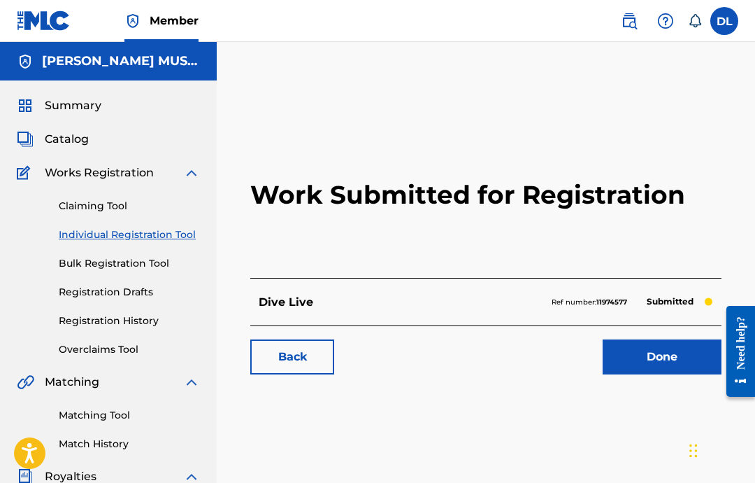
click at [653, 373] on link "Done" at bounding box center [662, 356] width 119 height 35
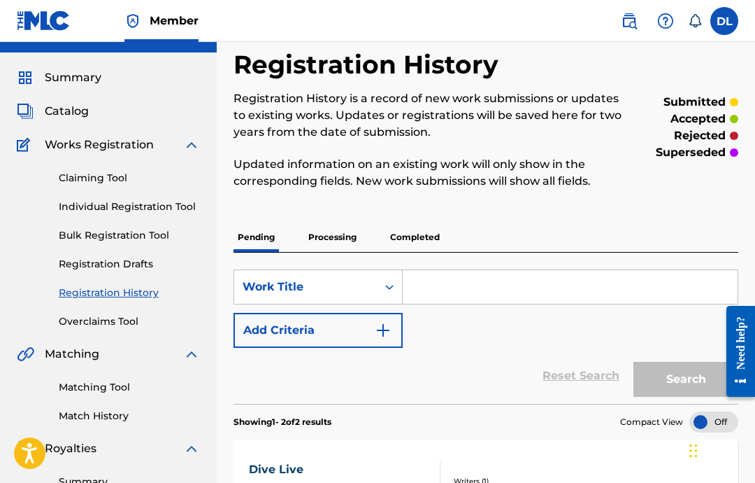
scroll to position [29, 0]
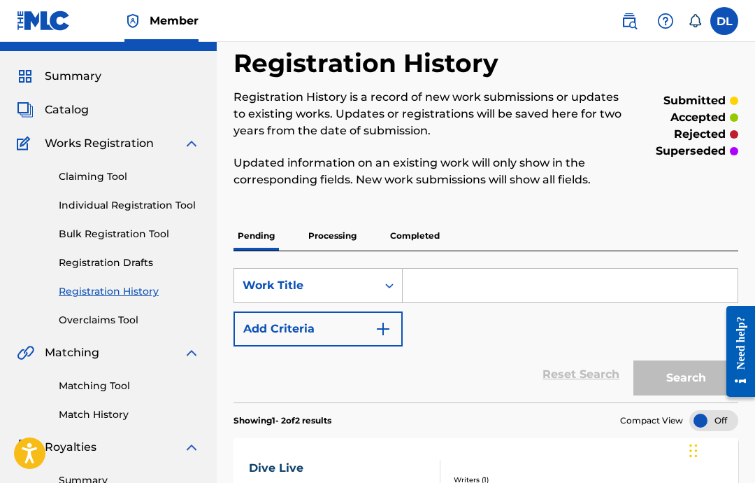
click at [478, 282] on input "Search Form" at bounding box center [570, 286] width 335 height 34
click at [136, 199] on link "Individual Registration Tool" at bounding box center [129, 205] width 141 height 15
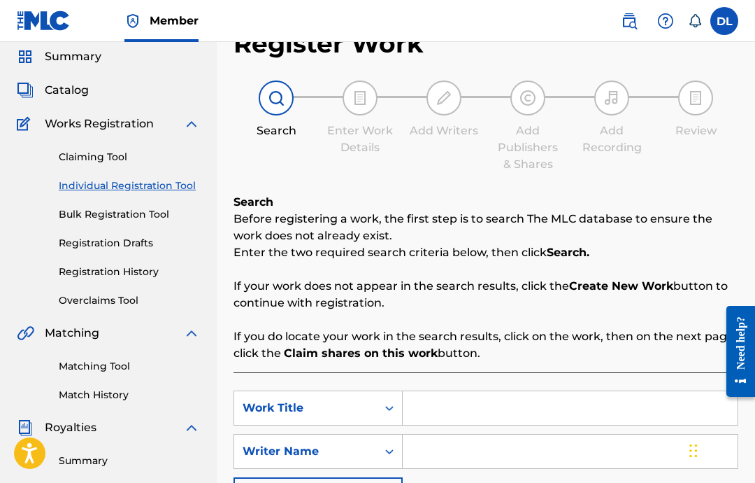
scroll to position [115, 0]
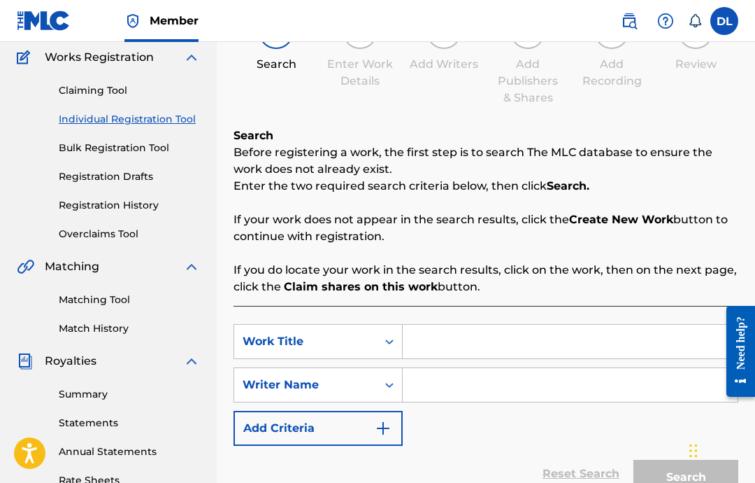
click at [507, 330] on input "Search Form" at bounding box center [570, 342] width 335 height 34
type input "Graphix"
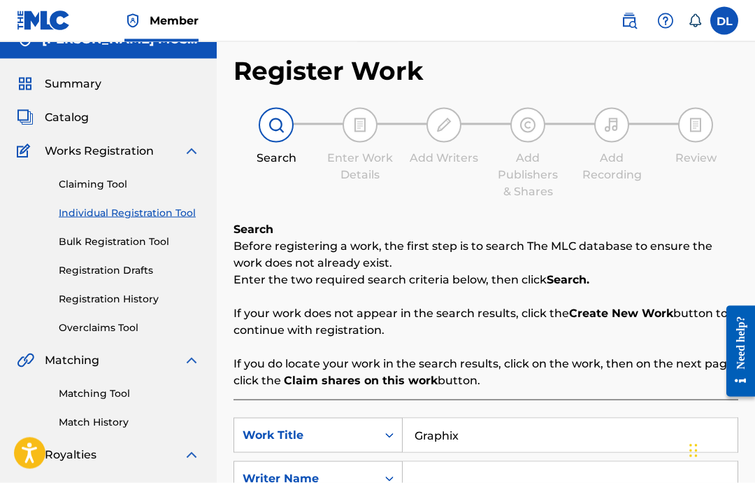
scroll to position [22, 0]
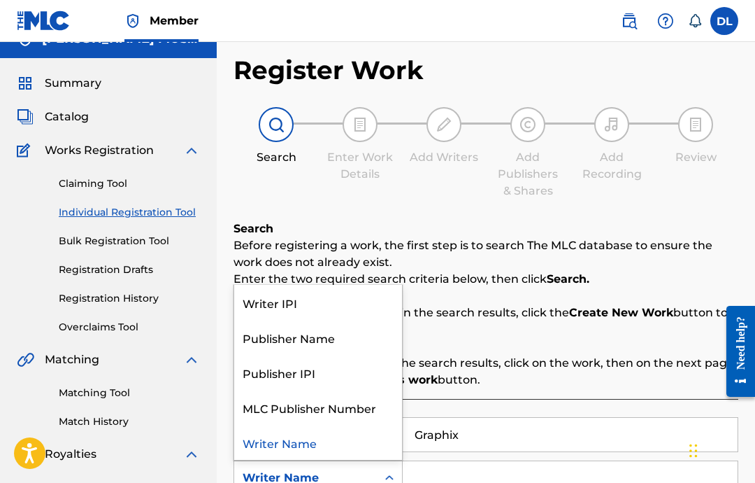
click at [460, 481] on input "Search Form" at bounding box center [570, 478] width 335 height 34
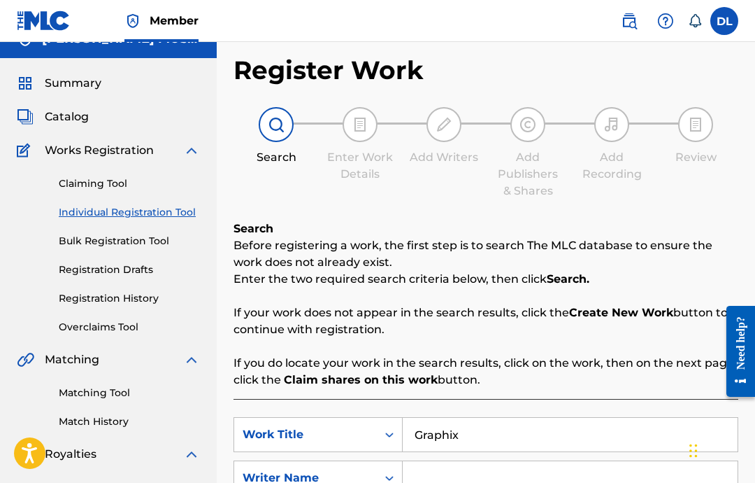
click at [460, 481] on input "Search Form" at bounding box center [570, 478] width 335 height 34
click at [455, 467] on input "Search Form" at bounding box center [570, 478] width 335 height 34
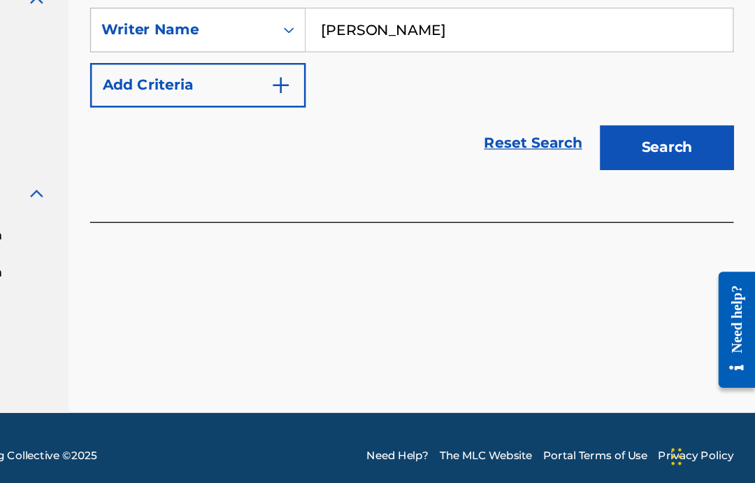
type input "[PERSON_NAME]"
click at [634, 191] on button "Search" at bounding box center [686, 208] width 105 height 35
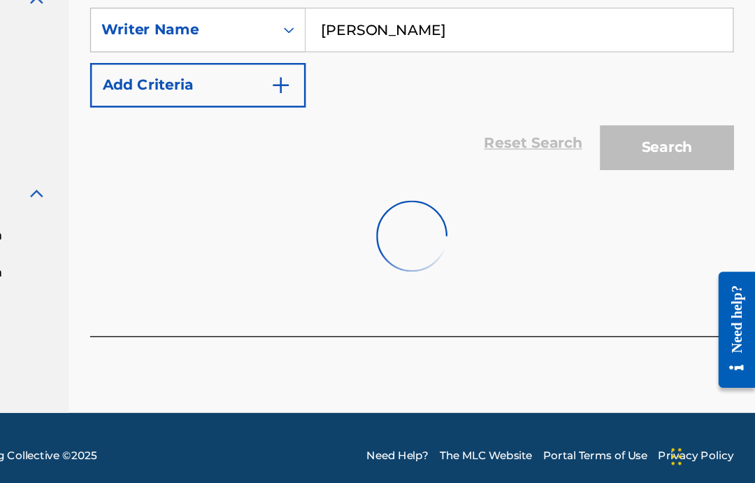
scroll to position [385, 0]
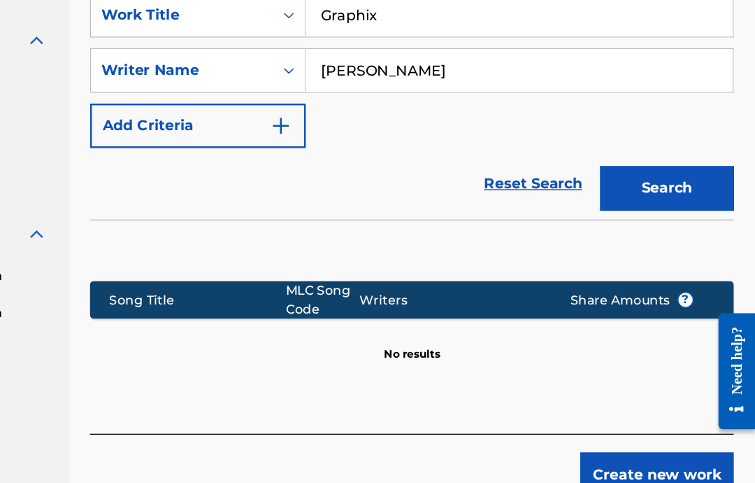
click at [618, 415] on button "Create new work" at bounding box center [678, 432] width 120 height 35
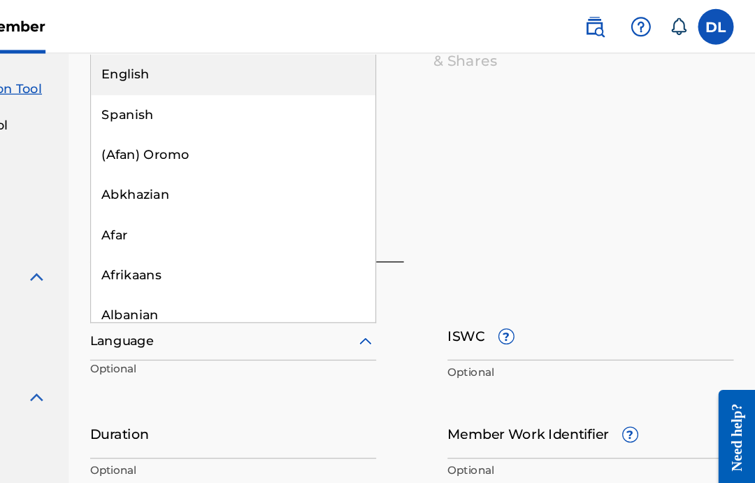
scroll to position [163, 0]
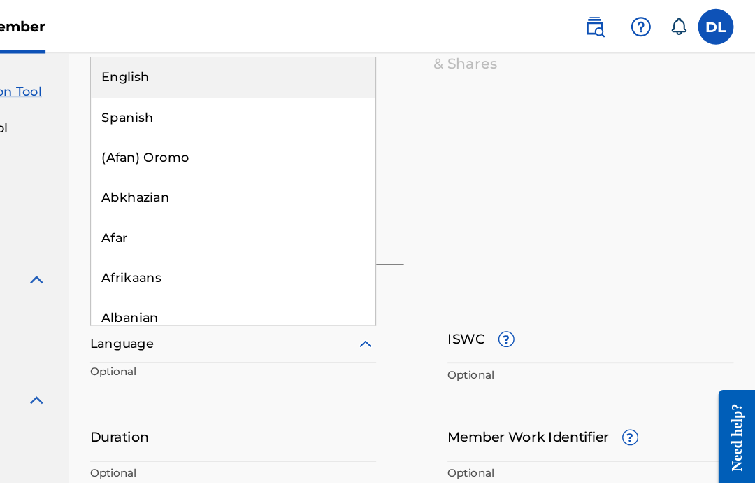
click at [234, 90] on div "Spanish" at bounding box center [345, 91] width 223 height 31
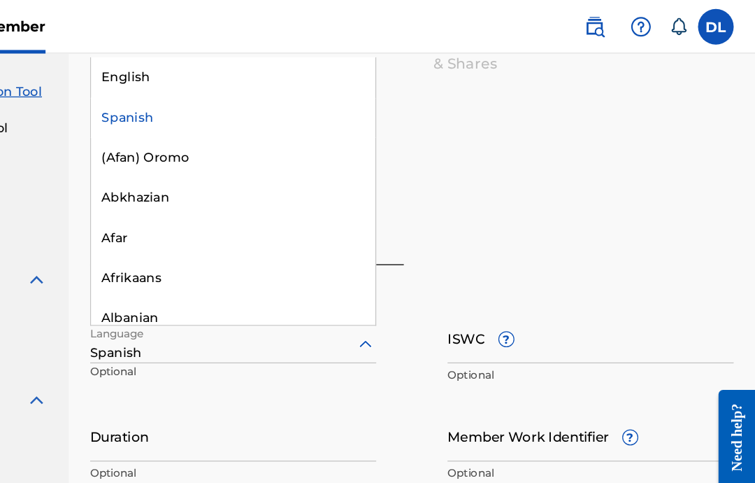
click at [234, 62] on div "English" at bounding box center [345, 60] width 223 height 31
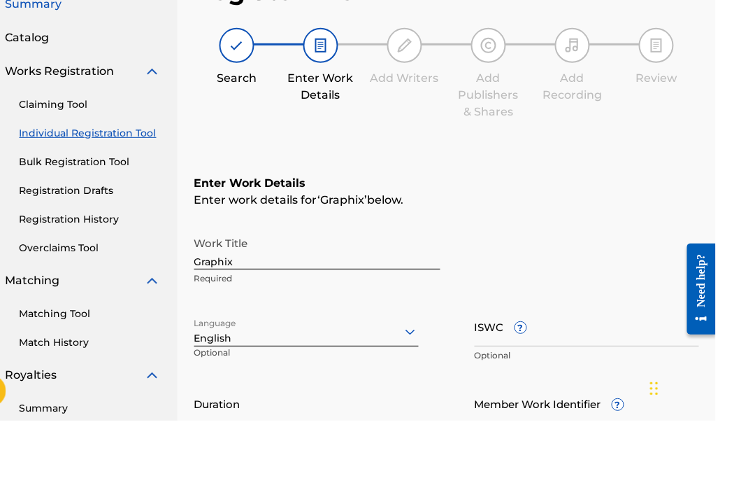
scroll to position [106, 0]
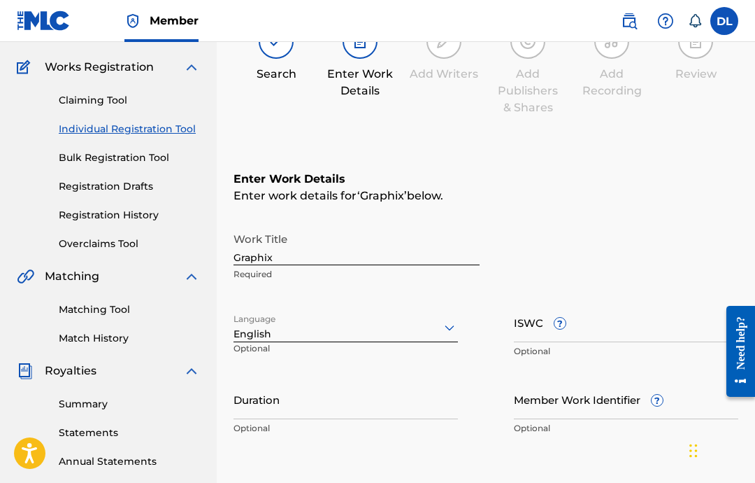
click at [610, 328] on input "ISWC ?" at bounding box center [626, 322] width 225 height 40
click at [588, 336] on input "ISWC ?" at bounding box center [626, 322] width 225 height 40
paste input "T-332.394.413-0"
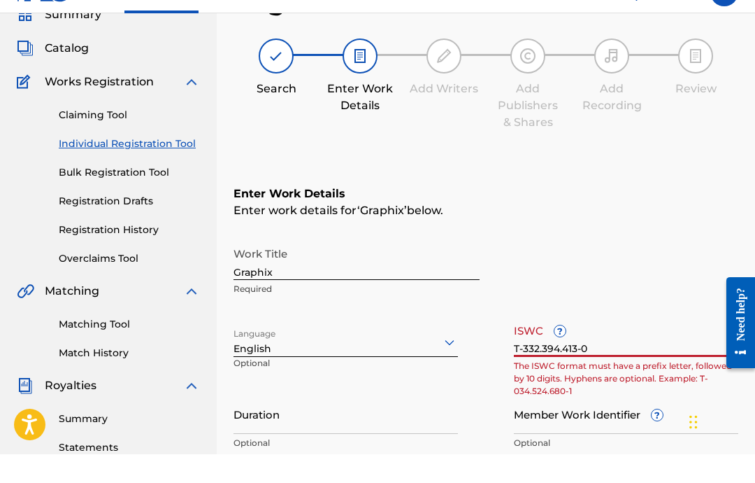
scroll to position [80, 0]
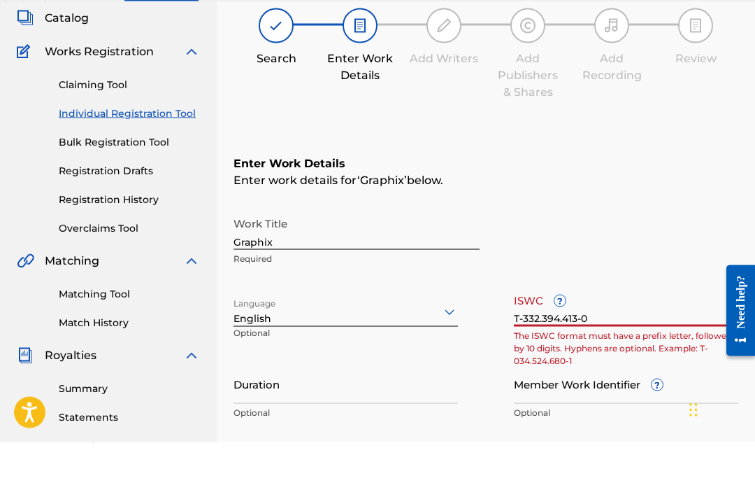
click at [422, 404] on input "Duration" at bounding box center [346, 424] width 225 height 40
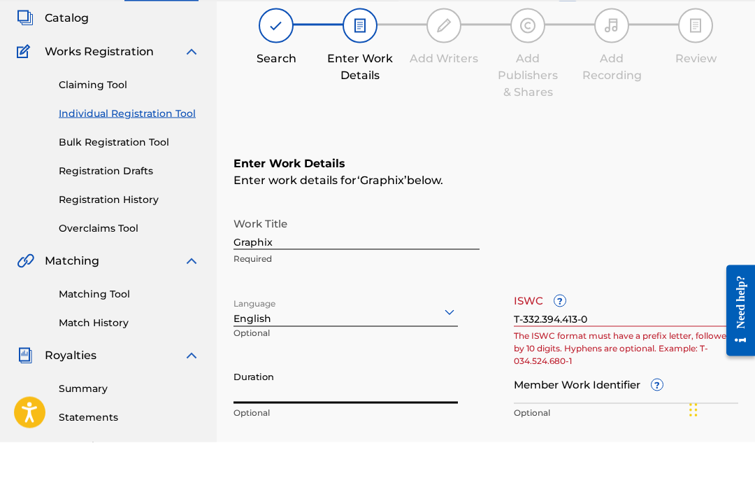
click at [686, 327] on input "T-332.394.413-0" at bounding box center [626, 347] width 225 height 40
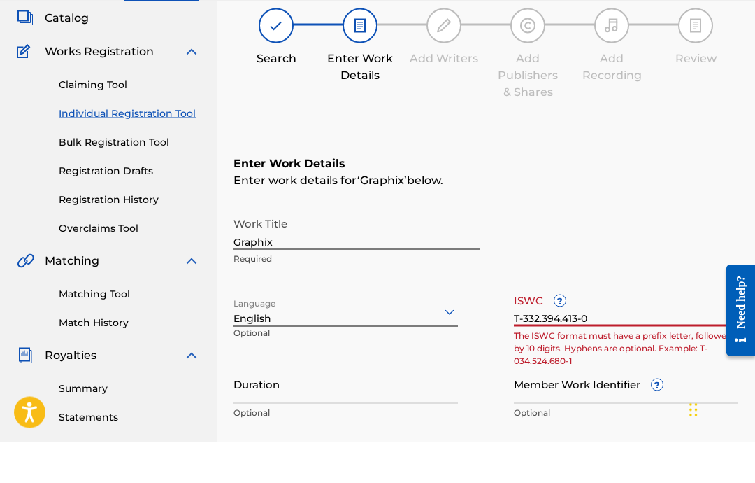
click at [518, 327] on input "T-332.394.413-0" at bounding box center [626, 347] width 225 height 40
click at [522, 370] on p "The ISWC format must have a prefix letter, followed by 10 digits. Hyphens are o…" at bounding box center [626, 389] width 225 height 38
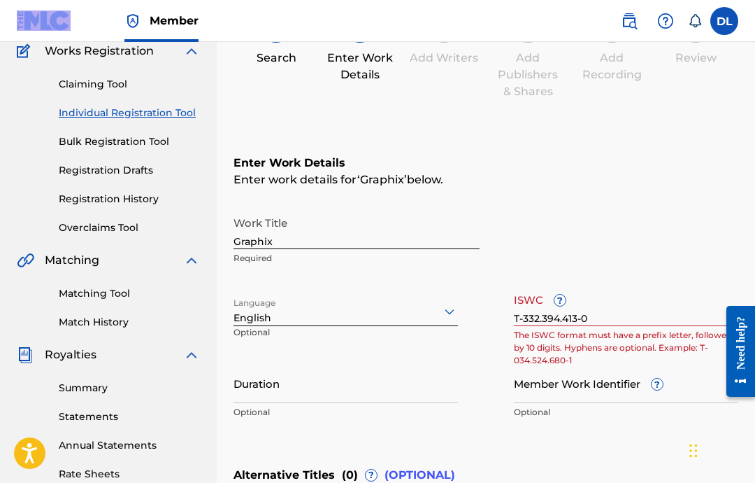
click at [633, 322] on input "T-332.394.413-0" at bounding box center [626, 306] width 225 height 40
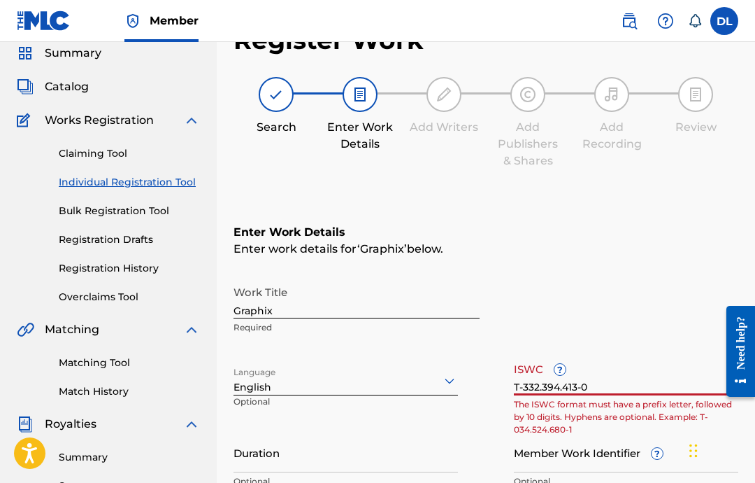
scroll to position [0, 0]
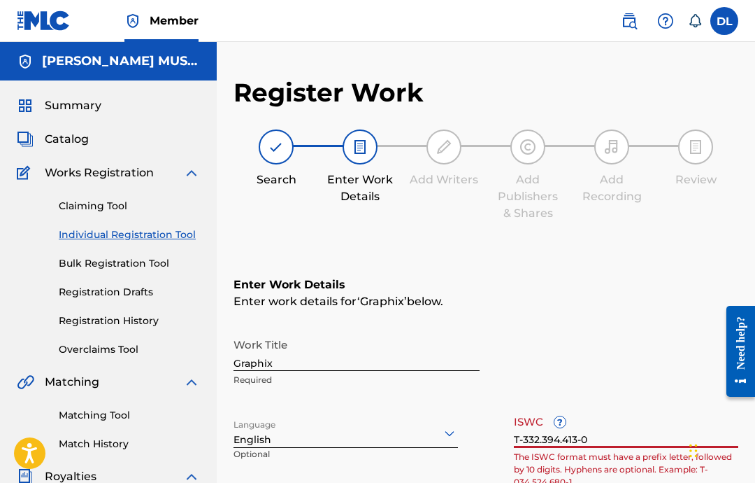
click at [620, 435] on input "T-332.394.413-0" at bounding box center [626, 428] width 225 height 40
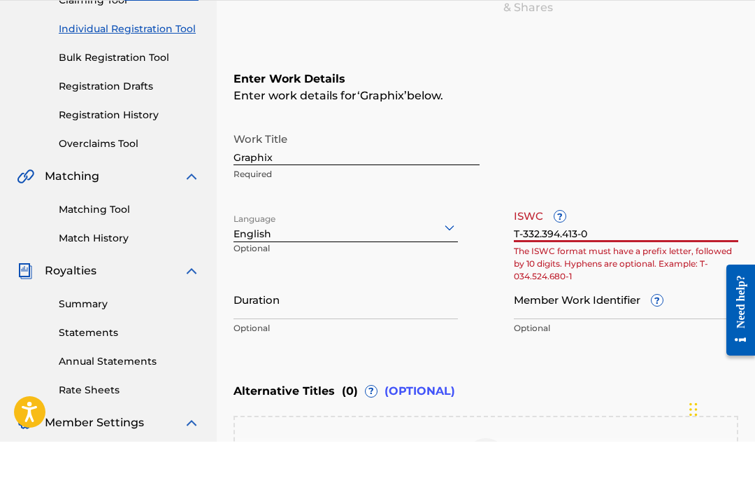
paste input "text"
type input "T-332.394.413-0"
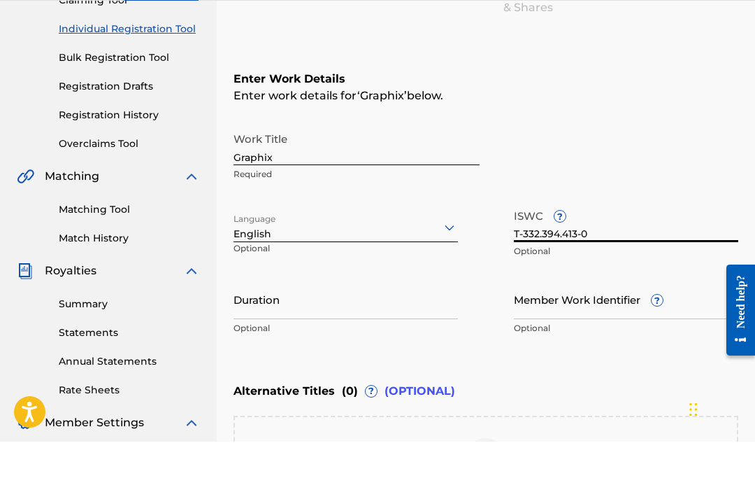
click at [353, 320] on input "Duration" at bounding box center [346, 340] width 225 height 40
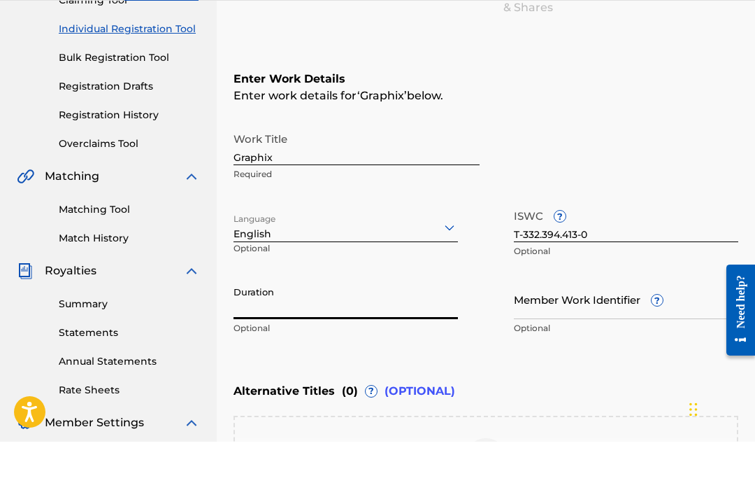
scroll to position [206, 0]
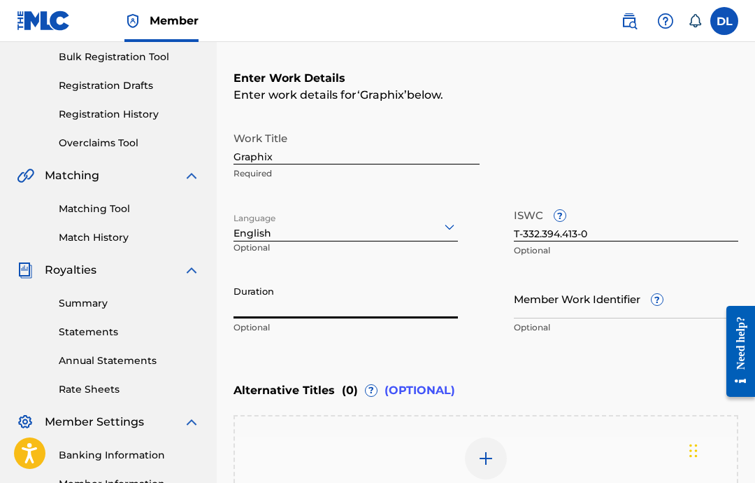
click at [389, 318] on input "Duration" at bounding box center [346, 298] width 225 height 40
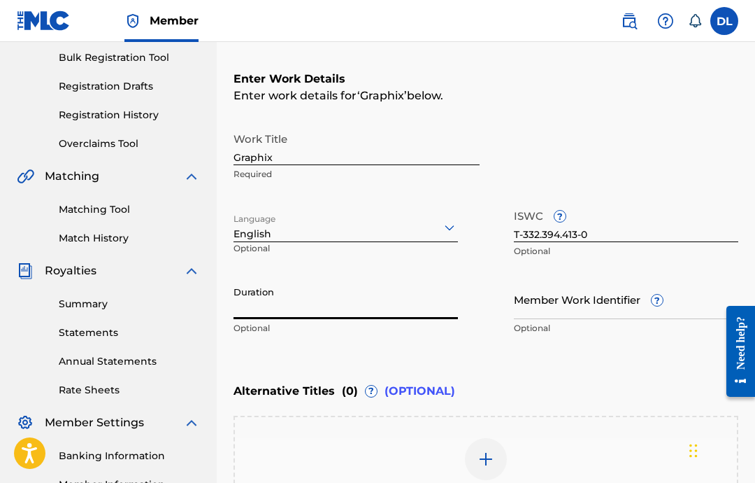
type input "2"
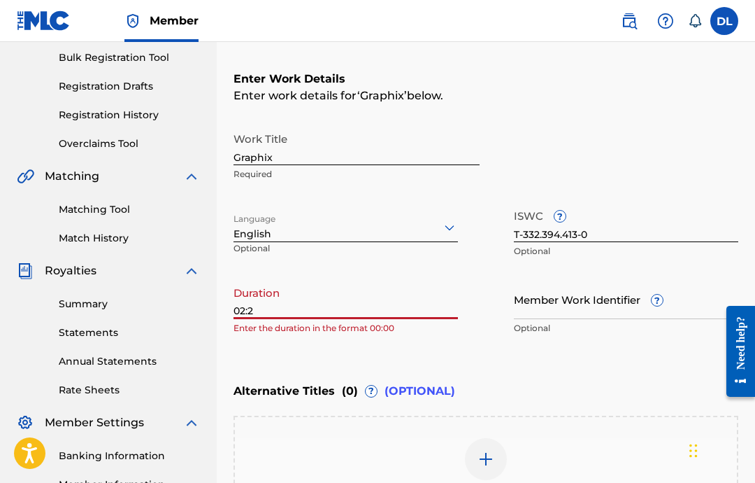
type input "02:21"
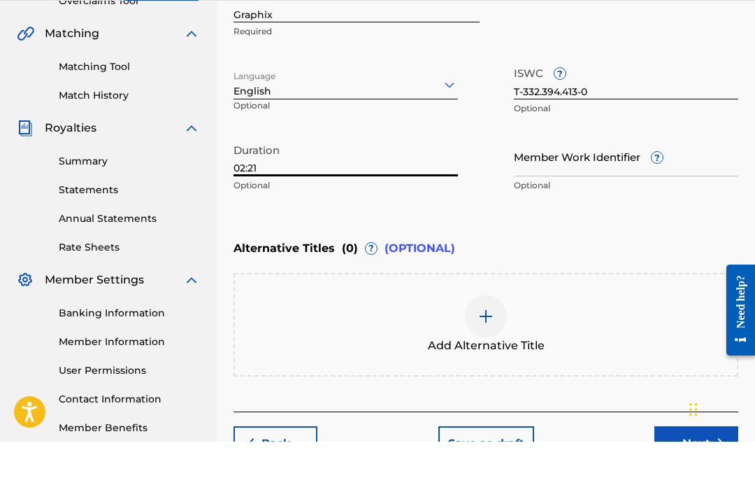
scroll to position [316, 0]
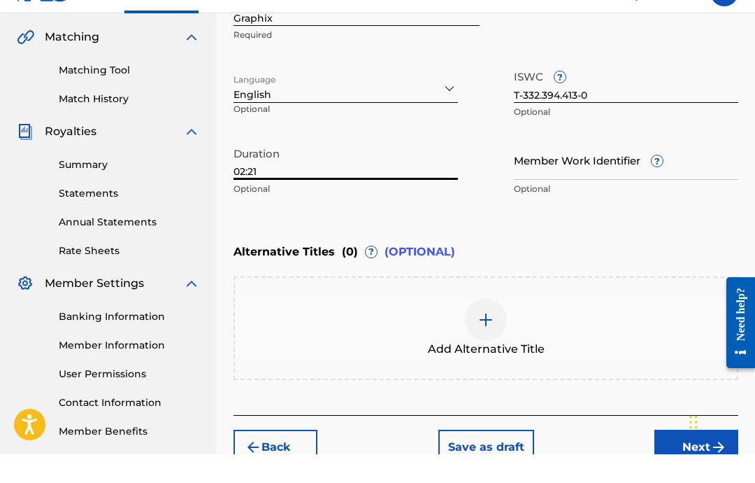
click at [677, 458] on button "Next" at bounding box center [697, 475] width 84 height 35
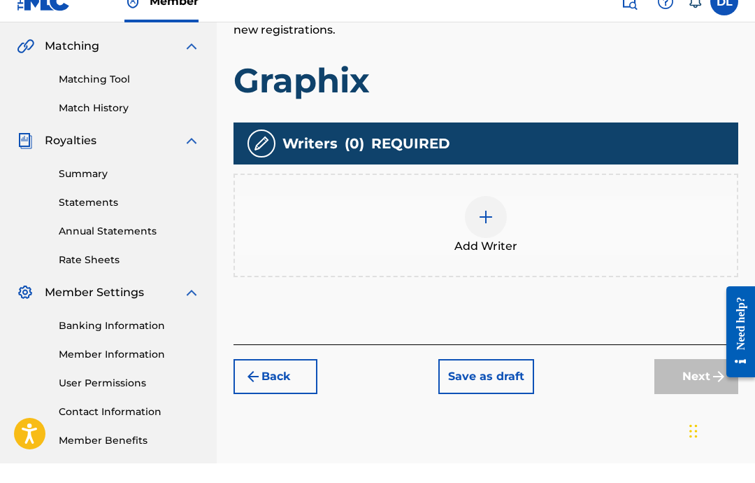
scroll to position [329, 0]
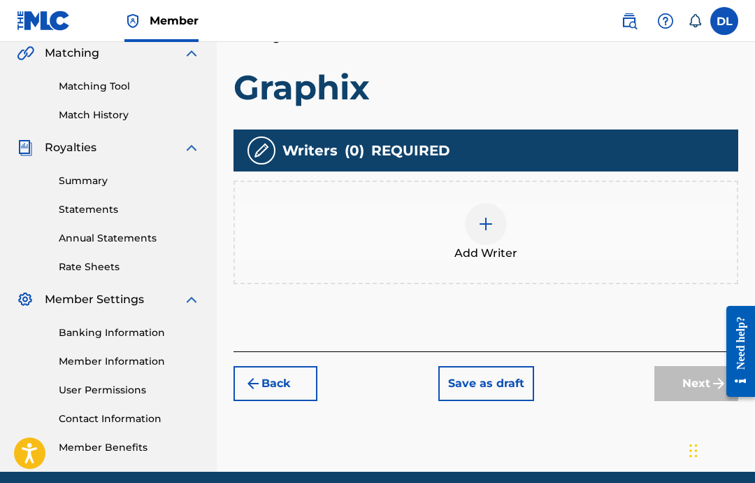
click at [492, 246] on span "Add Writer" at bounding box center [486, 253] width 63 height 17
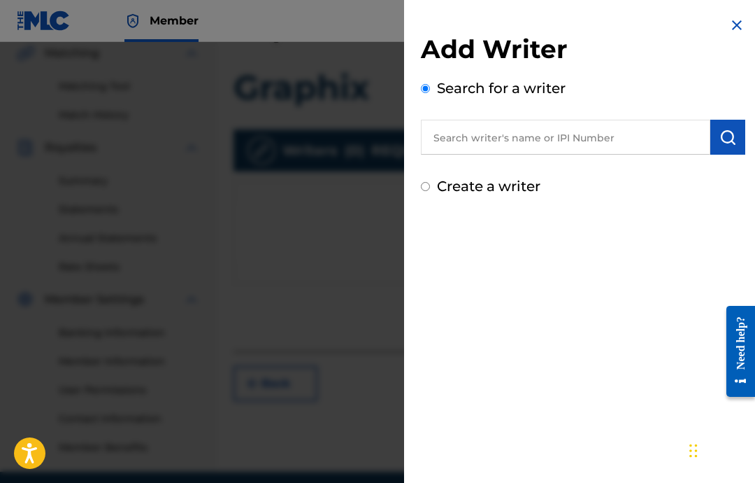
click at [531, 134] on input "text" at bounding box center [566, 137] width 290 height 35
paste input "00646434830"
type input "00646434830"
click at [731, 145] on img "submit" at bounding box center [728, 137] width 17 height 17
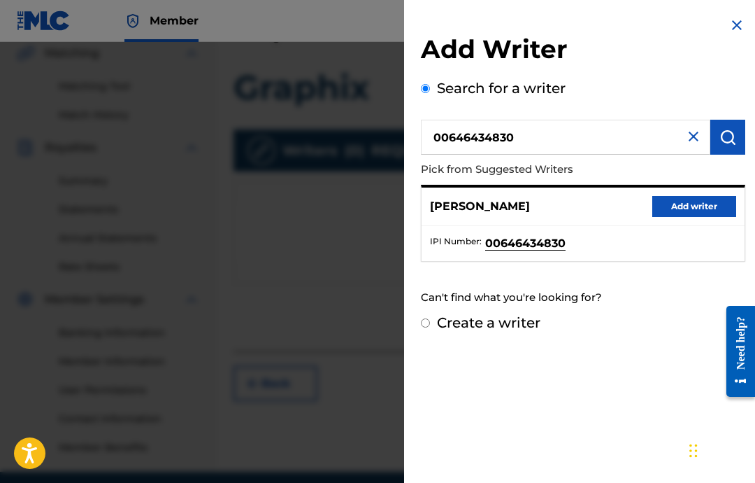
click at [708, 209] on button "Add writer" at bounding box center [695, 206] width 84 height 21
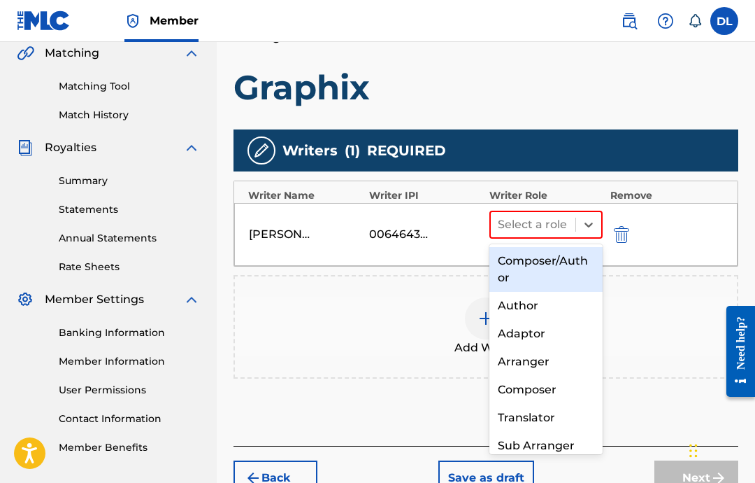
click at [562, 384] on div "Composer" at bounding box center [546, 390] width 113 height 28
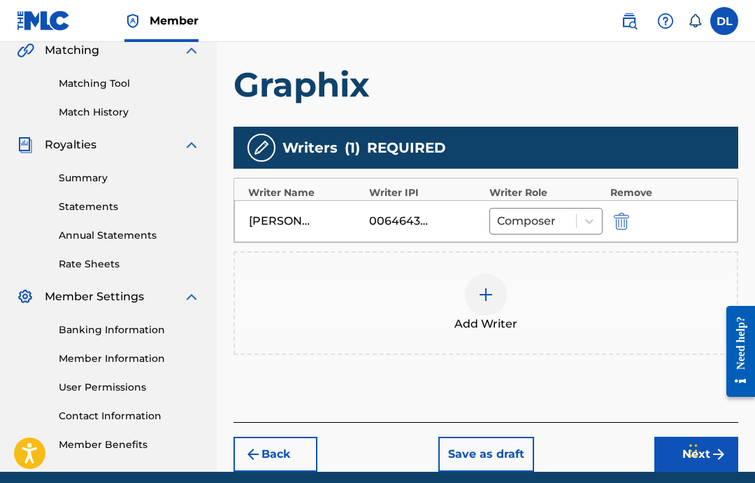
click at [678, 453] on button "Next" at bounding box center [697, 453] width 84 height 35
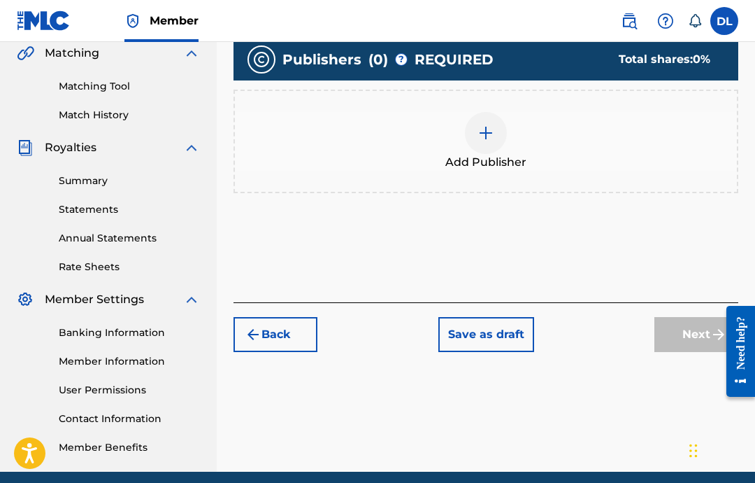
click at [465, 150] on div "Add Publisher" at bounding box center [486, 141] width 502 height 59
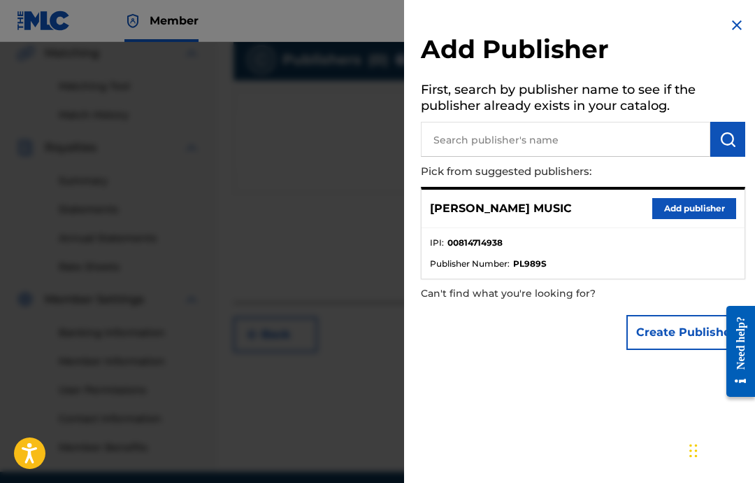
click at [699, 215] on button "Add publisher" at bounding box center [695, 208] width 84 height 21
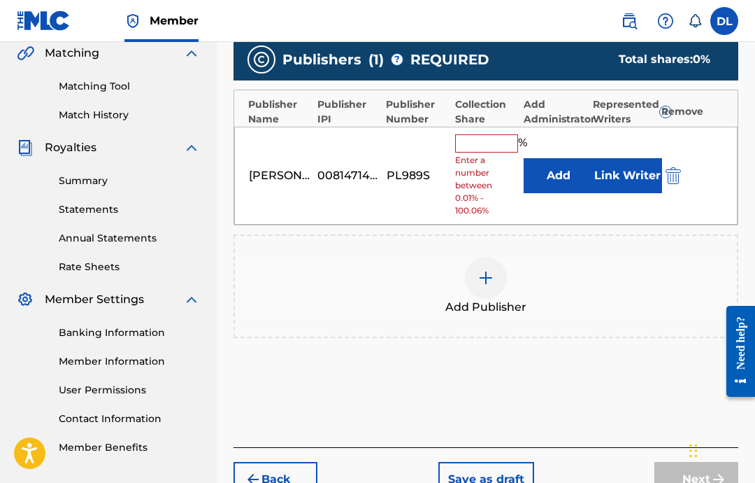
click at [486, 138] on input "text" at bounding box center [486, 143] width 63 height 18
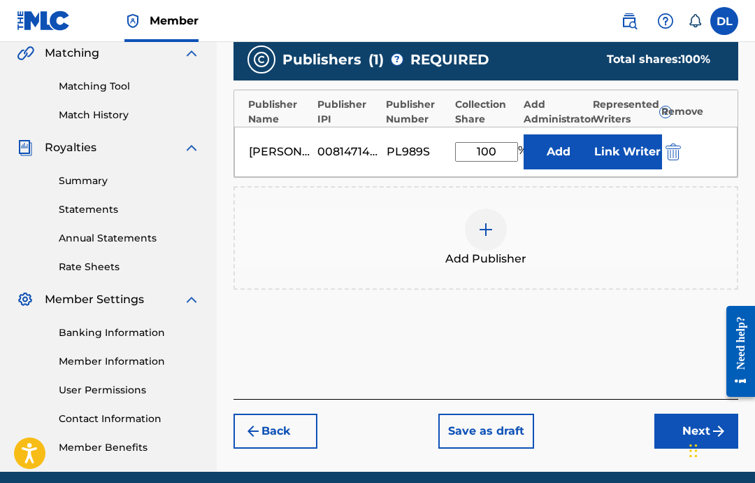
type input "100"
click at [631, 141] on button "Link Writer" at bounding box center [627, 151] width 70 height 35
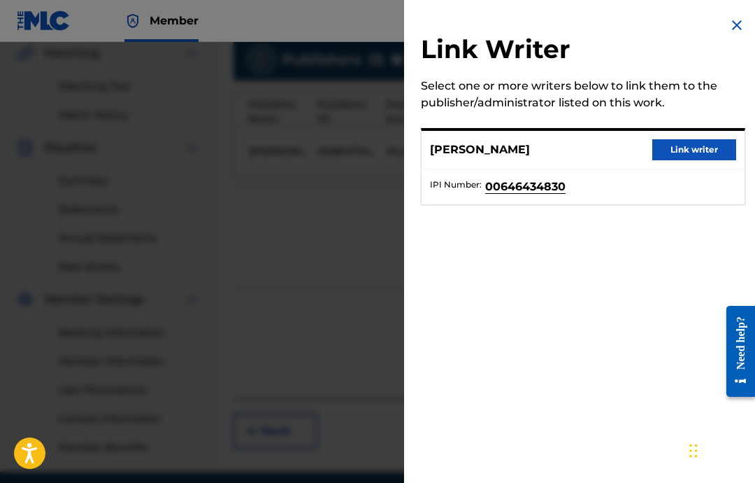
click at [695, 151] on button "Link writer" at bounding box center [695, 149] width 84 height 21
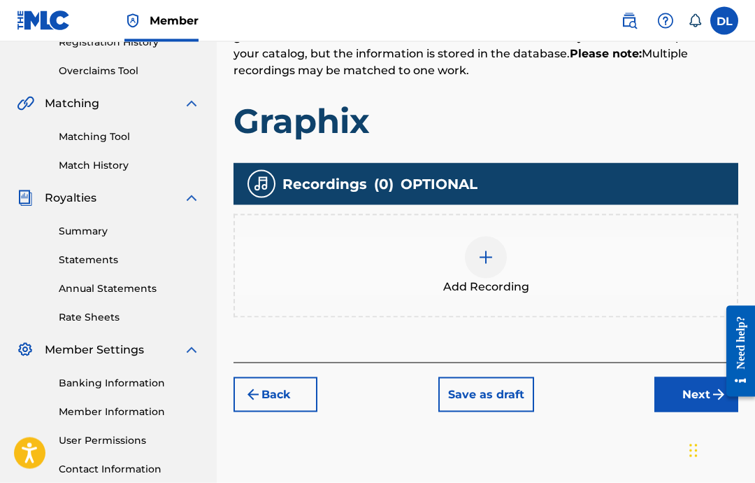
scroll to position [319, 0]
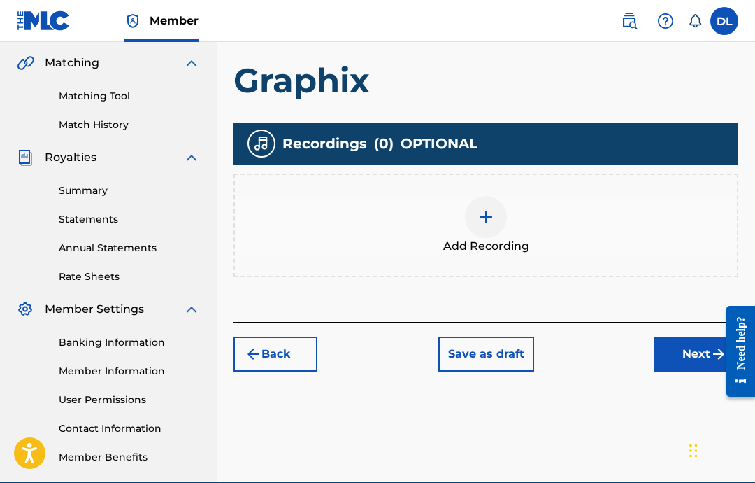
click at [506, 229] on div "Add Recording" at bounding box center [486, 225] width 502 height 59
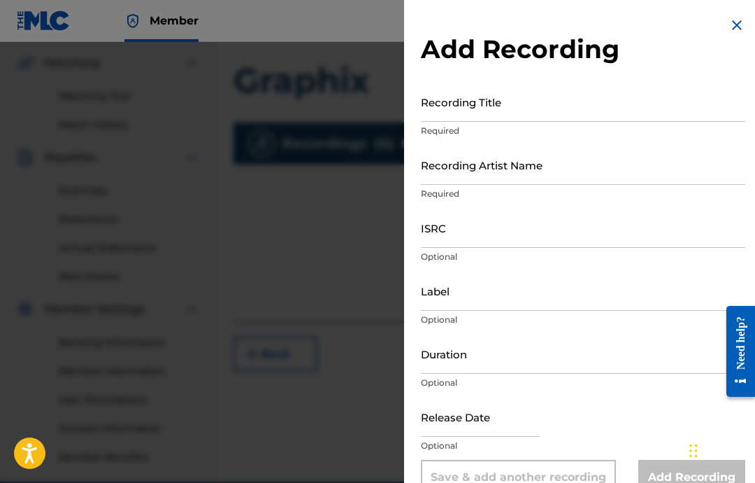
click at [529, 367] on input "Duration" at bounding box center [583, 354] width 325 height 40
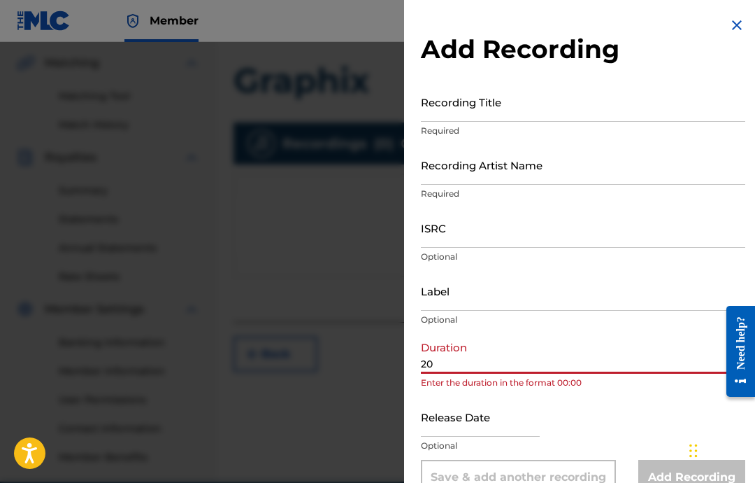
type input "2"
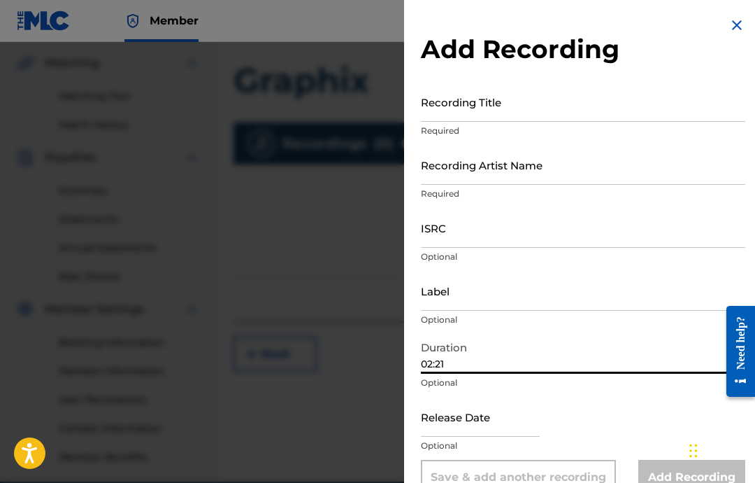
type input "02:21"
click at [487, 415] on input "text" at bounding box center [480, 417] width 119 height 40
select select "7"
select select "2025"
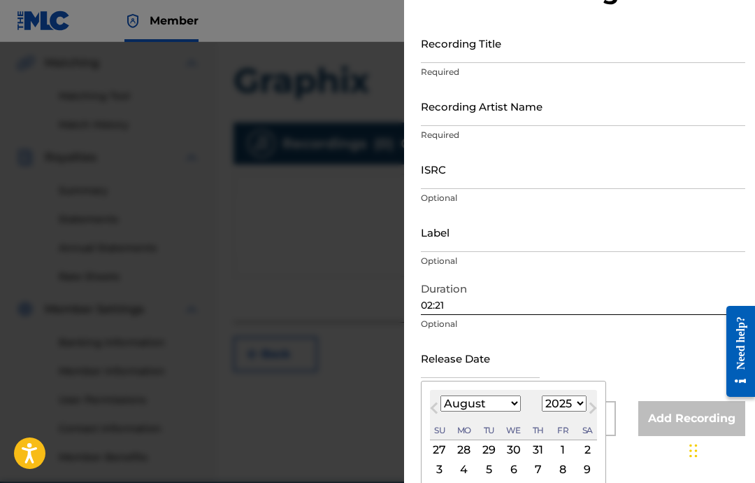
scroll to position [73, 0]
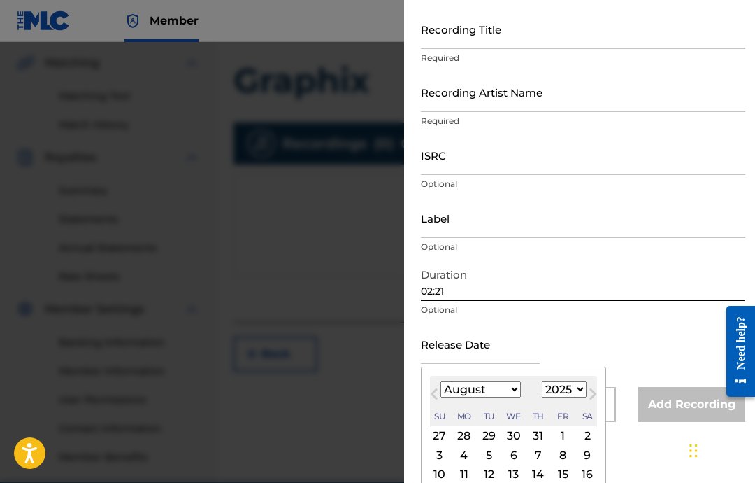
click at [504, 382] on select "January February March April May June July August September October November De…" at bounding box center [481, 389] width 80 height 16
click at [518, 394] on select "January February March April May June July August September October November De…" at bounding box center [481, 389] width 80 height 16
select select "1"
click at [576, 394] on select "1900 1901 1902 1903 1904 1905 1906 1907 1908 1909 1910 1911 1912 1913 1914 1915…" at bounding box center [564, 389] width 45 height 16
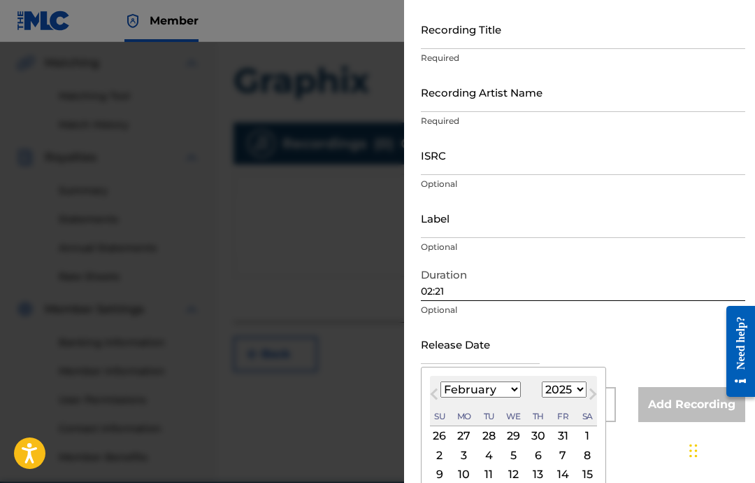
type input "[DATE]"
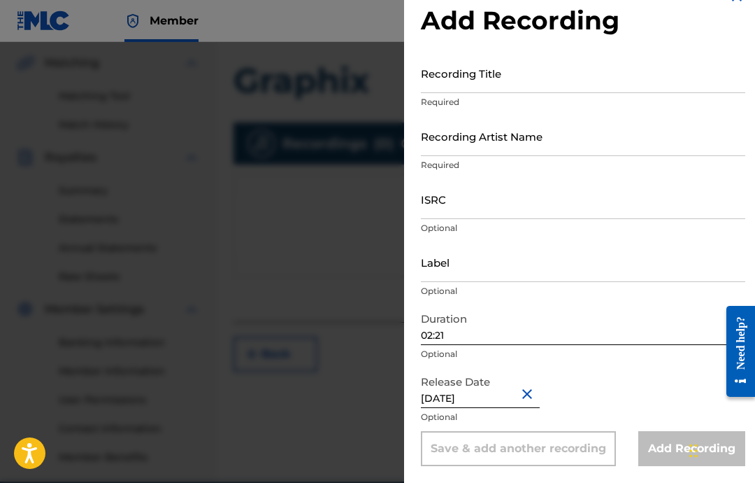
scroll to position [0, 0]
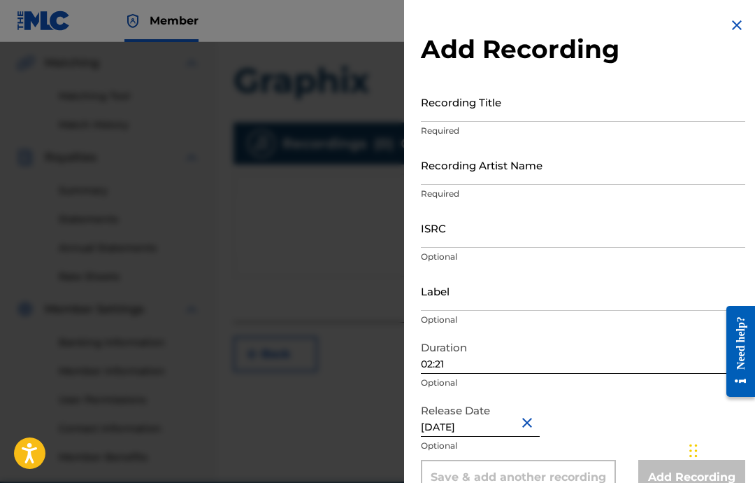
click at [500, 482] on div "Add Recording Recording Title Required Recording Artist Name Required ISRC Opti…" at bounding box center [583, 255] width 358 height 511
click at [506, 293] on input "Label" at bounding box center [583, 291] width 325 height 40
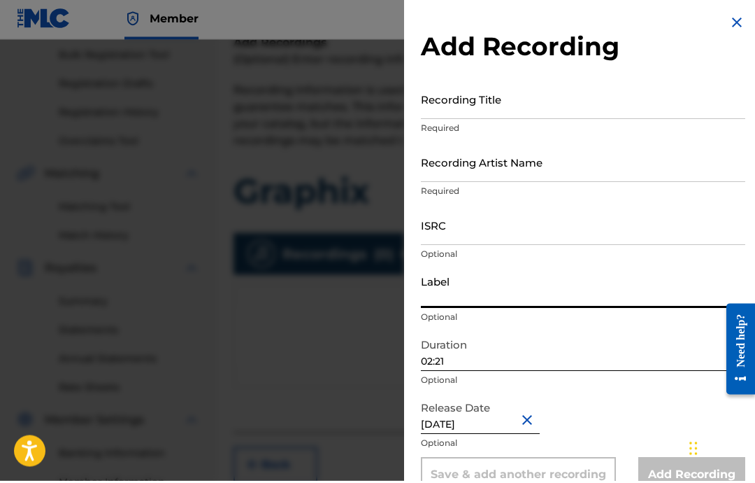
scroll to position [209, 0]
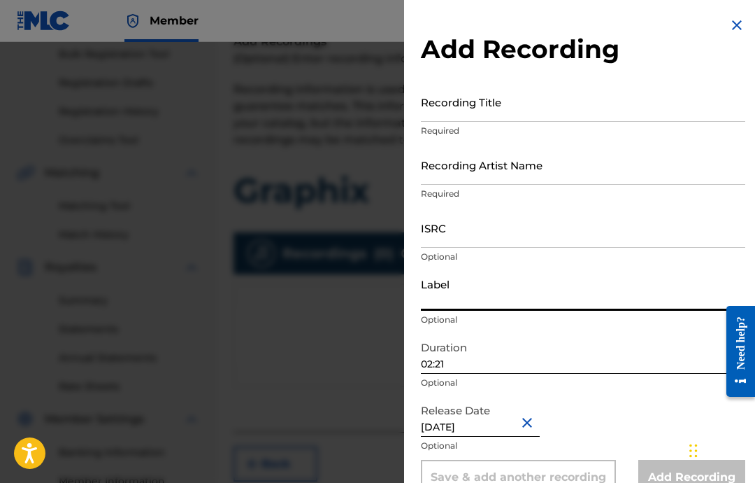
click at [555, 304] on input "Label" at bounding box center [583, 291] width 325 height 40
paste input "Militant Beat Club"
type input "Militant Beat Club"
click at [609, 229] on input "ISRC" at bounding box center [583, 228] width 325 height 40
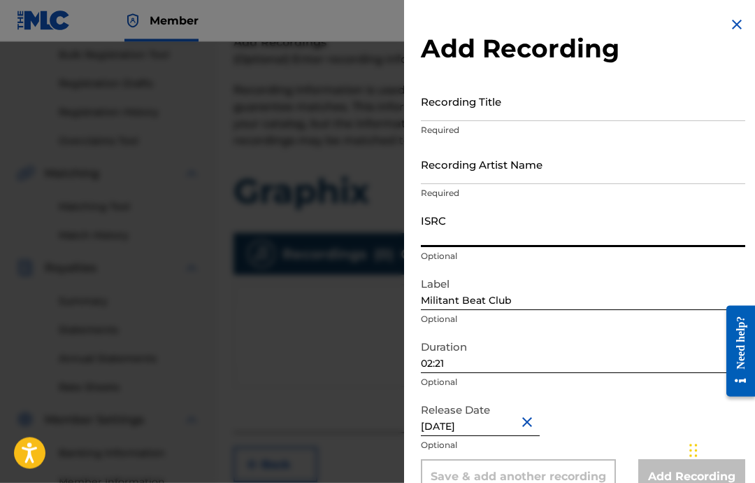
click at [520, 241] on input "ISRC" at bounding box center [583, 228] width 325 height 40
paste input "USA2P2505187"
type input "USA2P2505187"
click at [632, 162] on input "Recording Artist Name" at bounding box center [583, 165] width 325 height 40
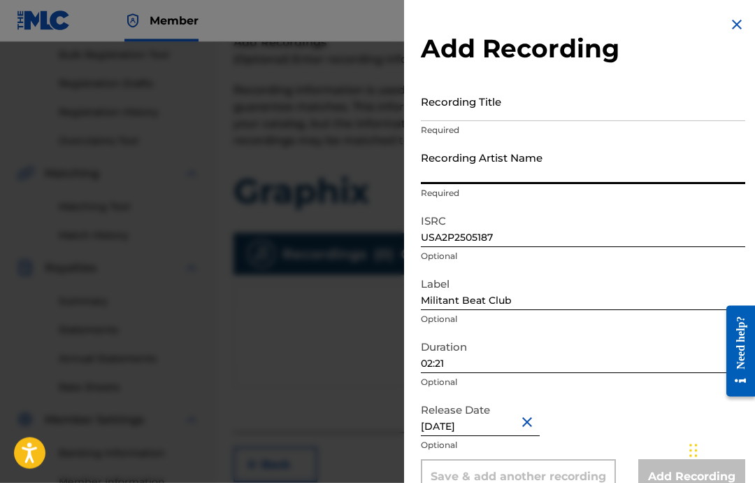
click at [490, 173] on input "Recording Artist Name" at bounding box center [583, 165] width 325 height 40
click at [487, 104] on input "Recording Title" at bounding box center [583, 102] width 325 height 40
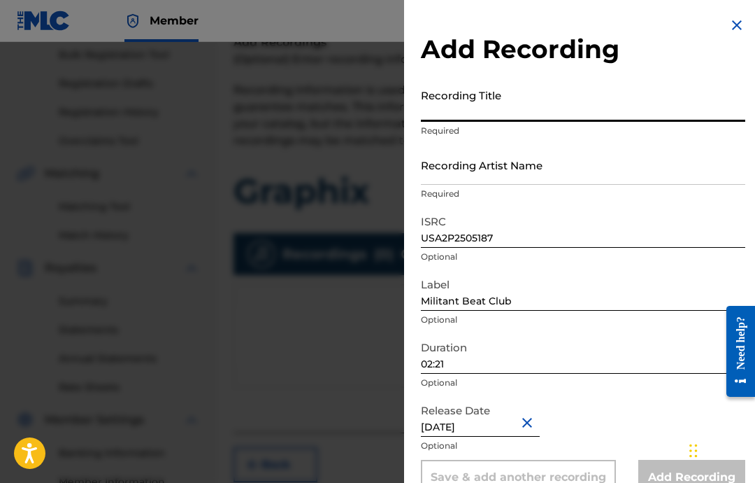
click at [480, 171] on input "Recording Artist Name" at bounding box center [583, 165] width 325 height 40
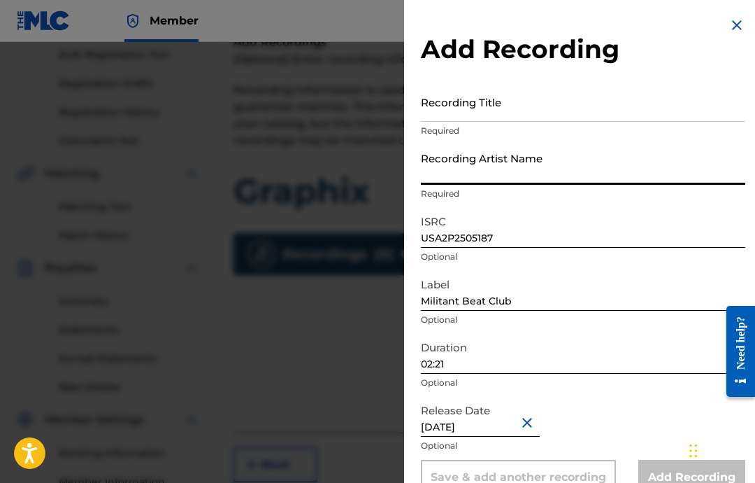
paste input "[PERSON_NAME]"
type input "[PERSON_NAME]"
click at [534, 108] on input "Recording Title" at bounding box center [583, 102] width 325 height 40
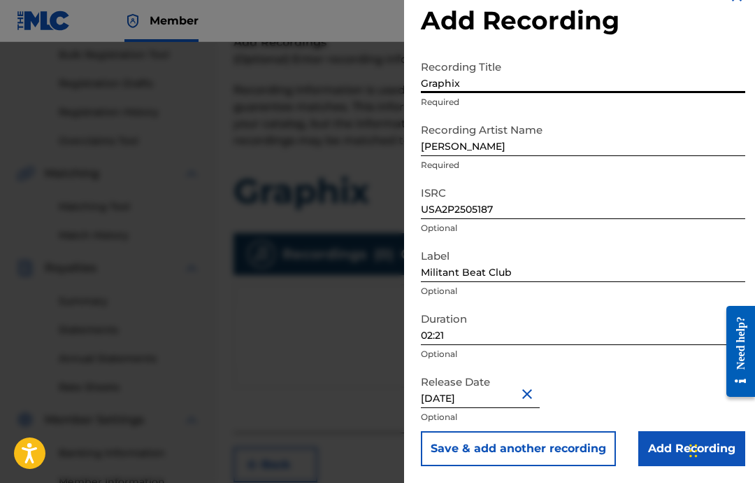
scroll to position [29, 0]
type input "Graphix"
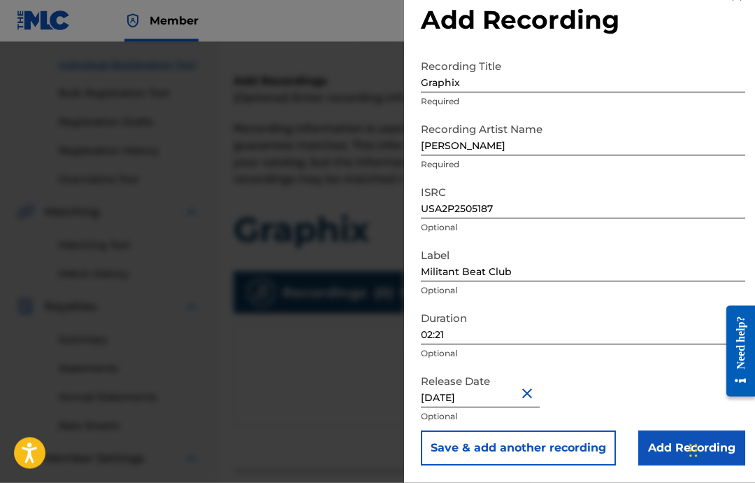
scroll to position [0, 0]
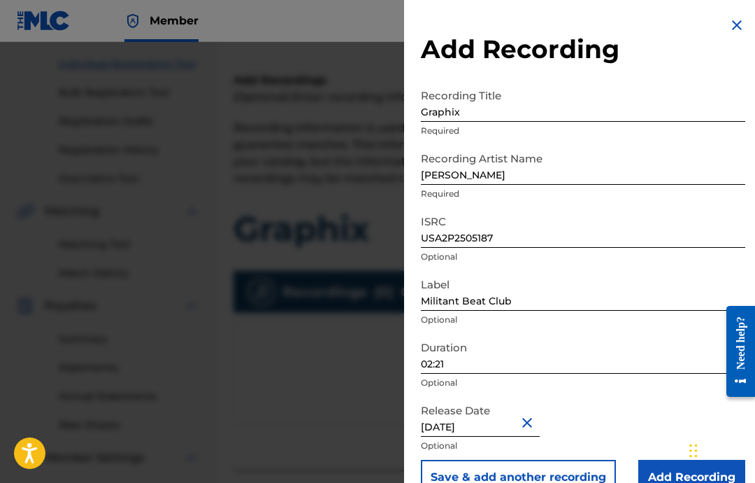
click at [669, 479] on input "Add Recording" at bounding box center [692, 477] width 107 height 35
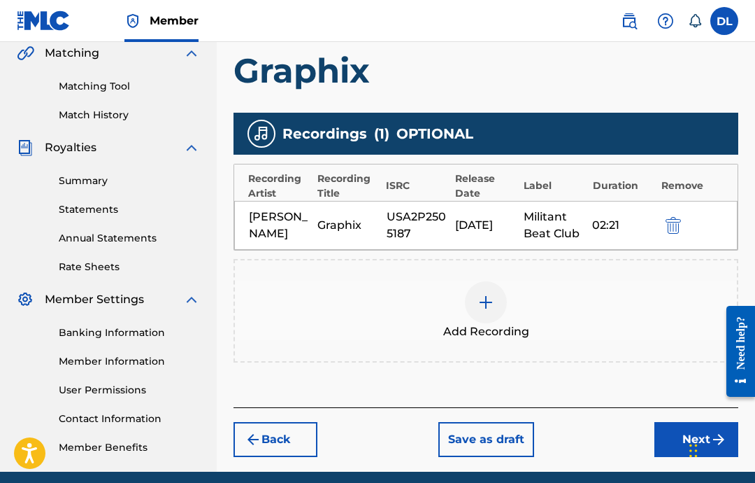
click at [683, 435] on button "Next" at bounding box center [697, 439] width 84 height 35
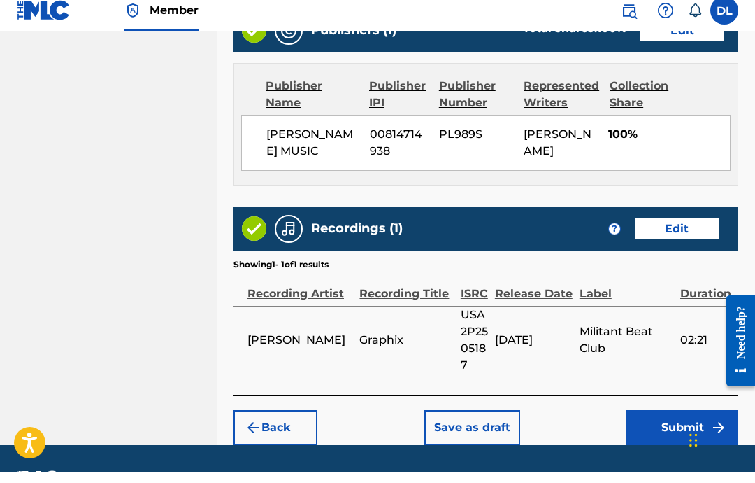
scroll to position [741, 0]
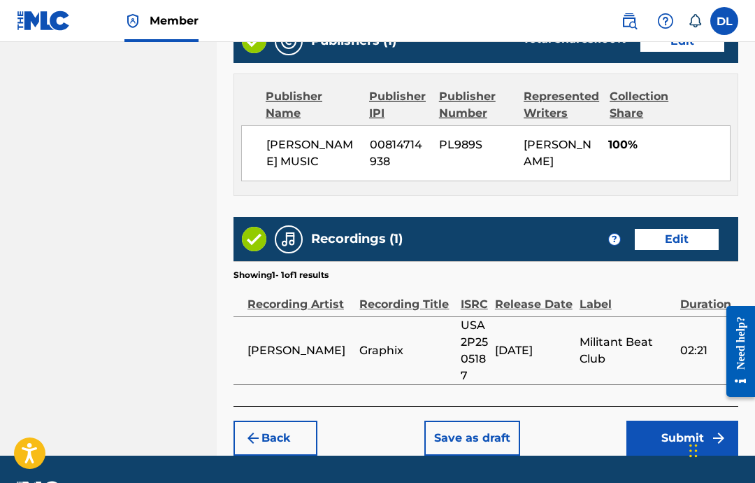
click at [663, 448] on button "Submit" at bounding box center [683, 437] width 112 height 35
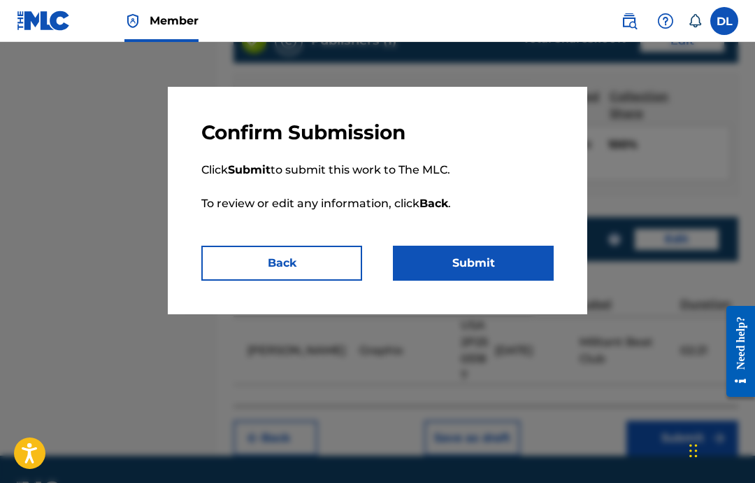
click at [512, 260] on button "Submit" at bounding box center [473, 263] width 161 height 35
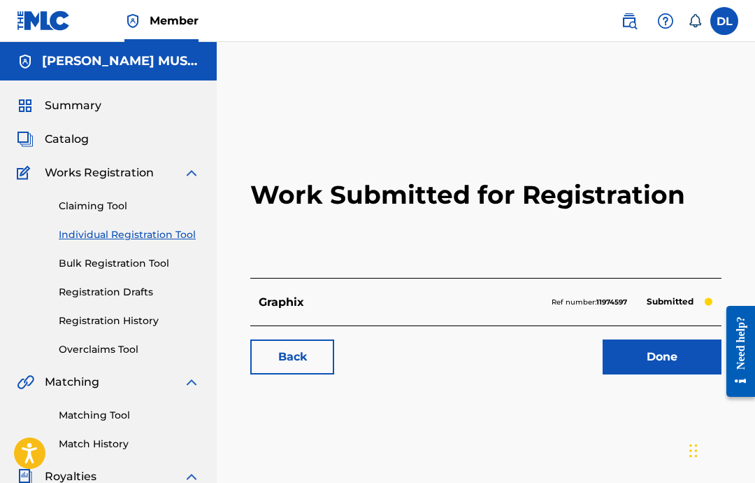
click at [648, 346] on link "Done" at bounding box center [662, 356] width 119 height 35
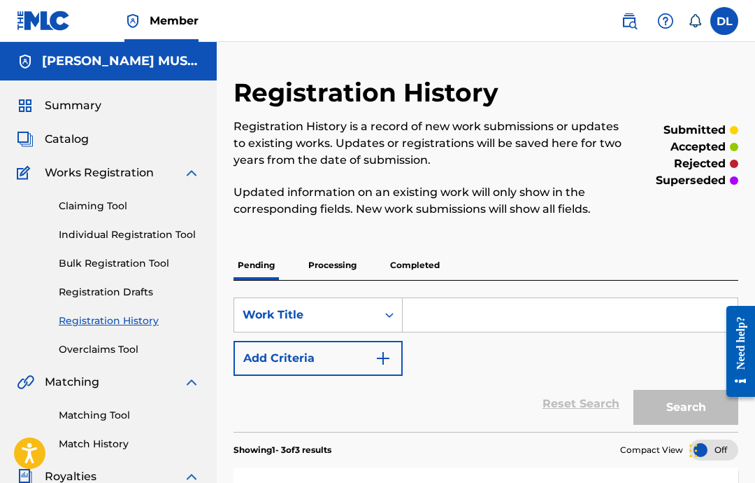
click at [115, 232] on link "Individual Registration Tool" at bounding box center [129, 234] width 141 height 15
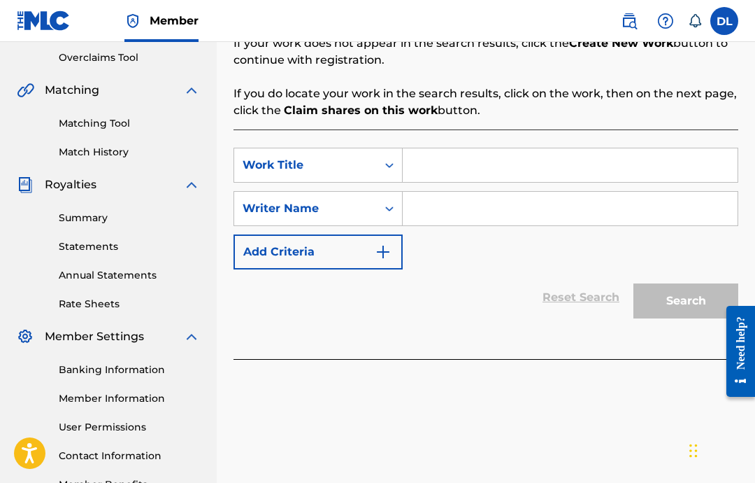
scroll to position [204, 0]
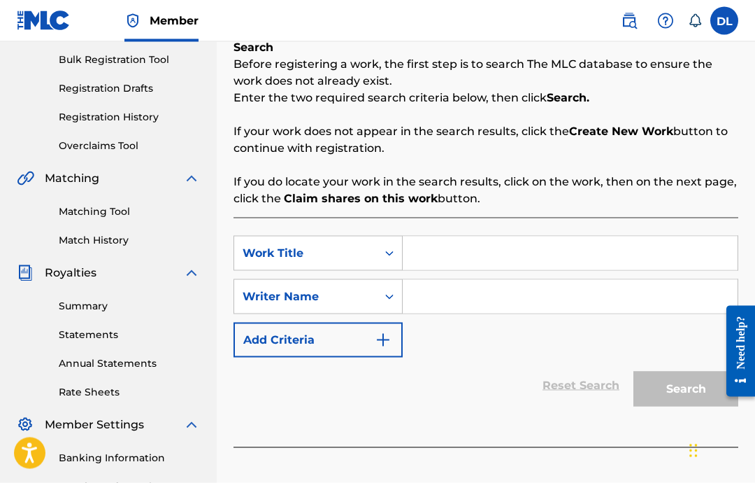
click at [523, 247] on input "Search Form" at bounding box center [570, 253] width 335 height 34
click at [456, 269] on input "Search Form" at bounding box center [570, 253] width 335 height 34
type input "Logo Bunk"
click at [542, 293] on input "Search Form" at bounding box center [570, 297] width 335 height 34
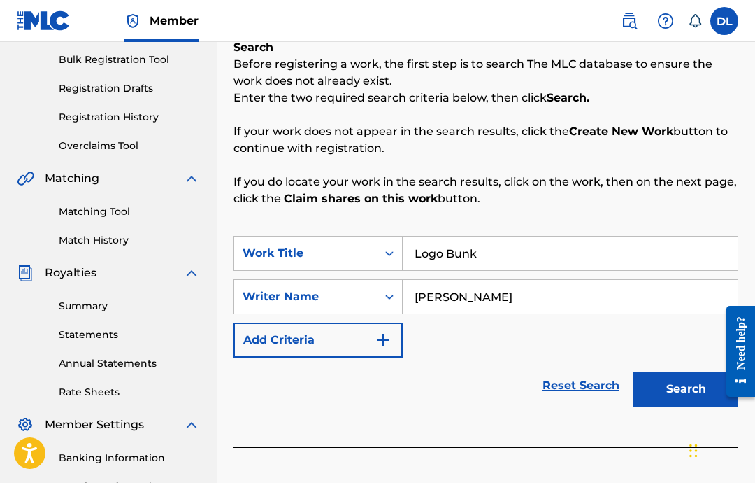
type input "[PERSON_NAME]"
click at [655, 381] on button "Search" at bounding box center [686, 388] width 105 height 35
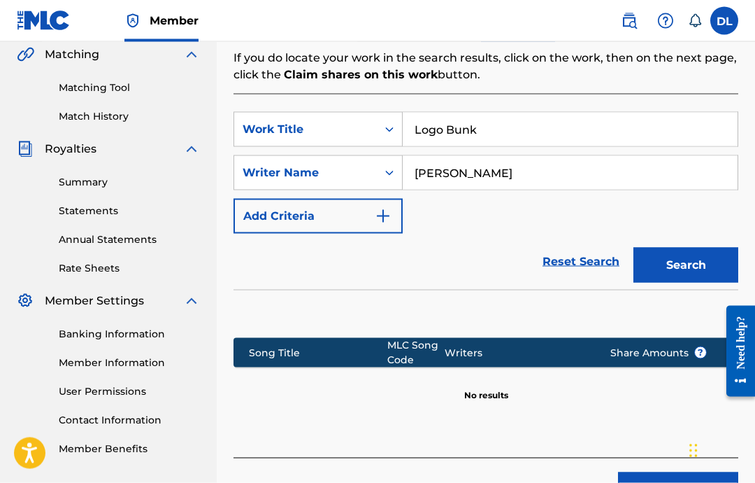
scroll to position [328, 0]
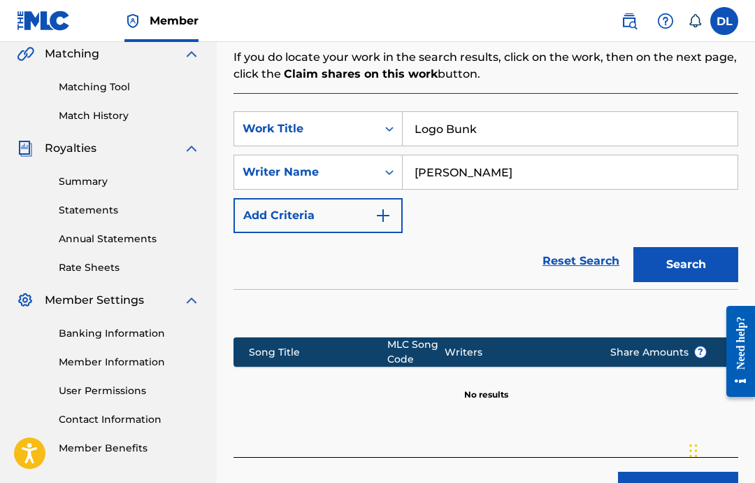
click at [659, 482] on button "Create new work" at bounding box center [678, 488] width 120 height 35
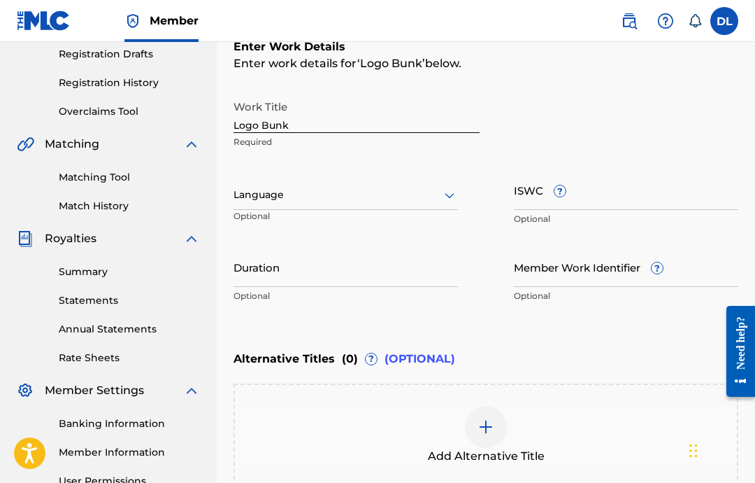
scroll to position [243, 0]
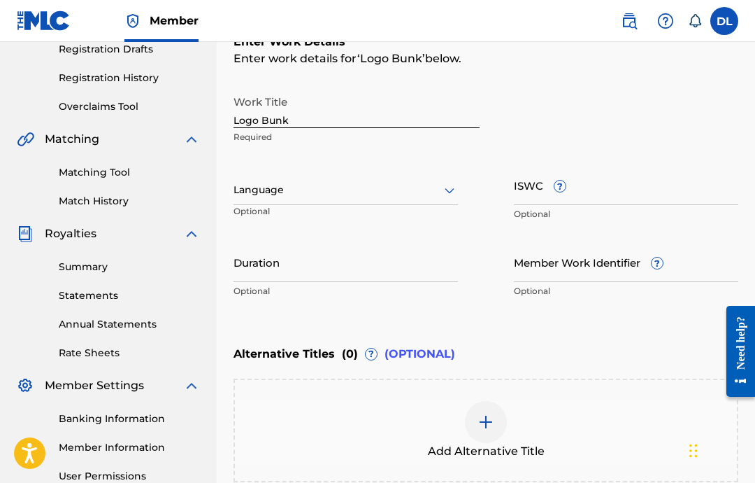
click at [314, 114] on input "Logo Bunk" at bounding box center [357, 108] width 246 height 40
click at [618, 190] on input "ISWC ?" at bounding box center [626, 185] width 225 height 40
paste input "T-332.385.567-6"
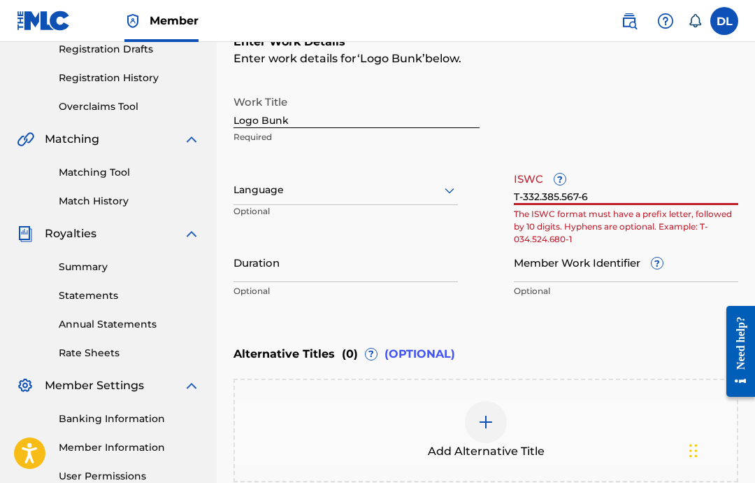
click at [612, 185] on input "T-332.385.567-6" at bounding box center [626, 185] width 225 height 40
click at [696, 192] on input "T-332.385.567-6" at bounding box center [626, 185] width 225 height 40
click at [524, 198] on input "T-332.385.567-6" at bounding box center [626, 185] width 225 height 40
type input "T-332.385.567-6"
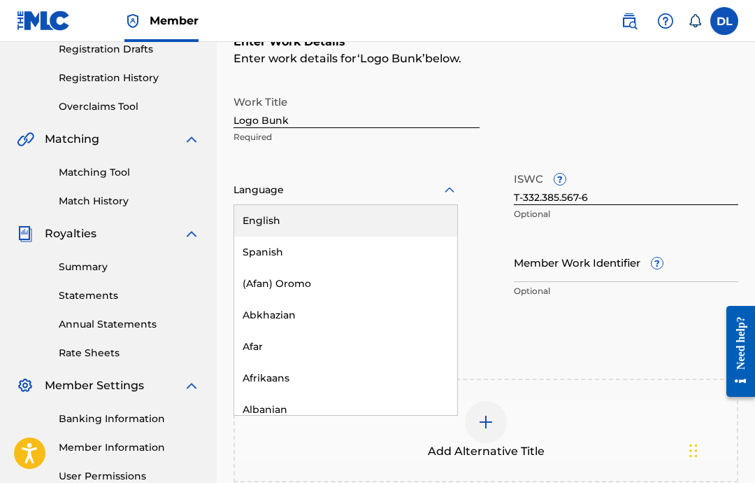
click at [364, 230] on div "English" at bounding box center [345, 220] width 223 height 31
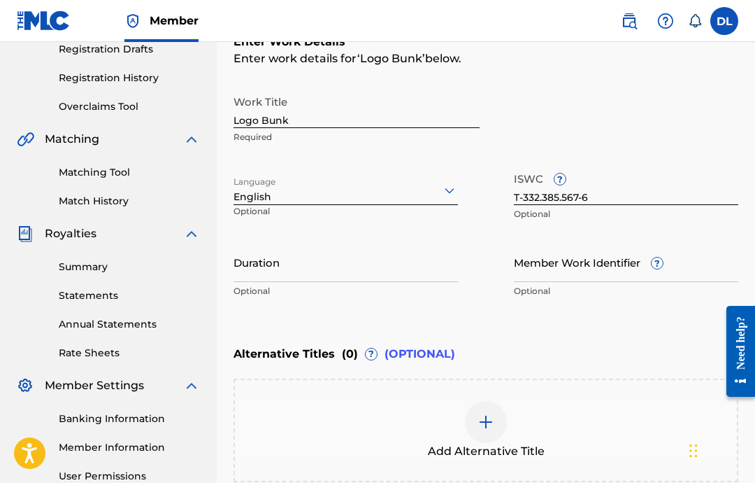
click at [347, 280] on input "Duration" at bounding box center [346, 262] width 225 height 40
click at [366, 265] on input "Duration" at bounding box center [346, 262] width 225 height 40
type input ")"
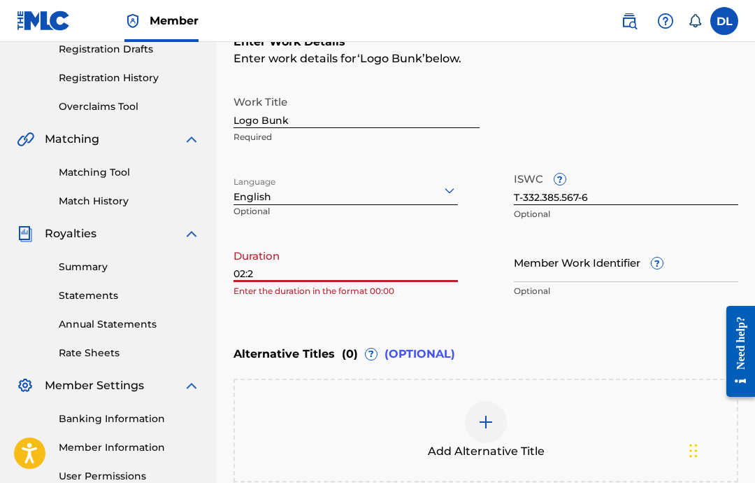
type input "02:22"
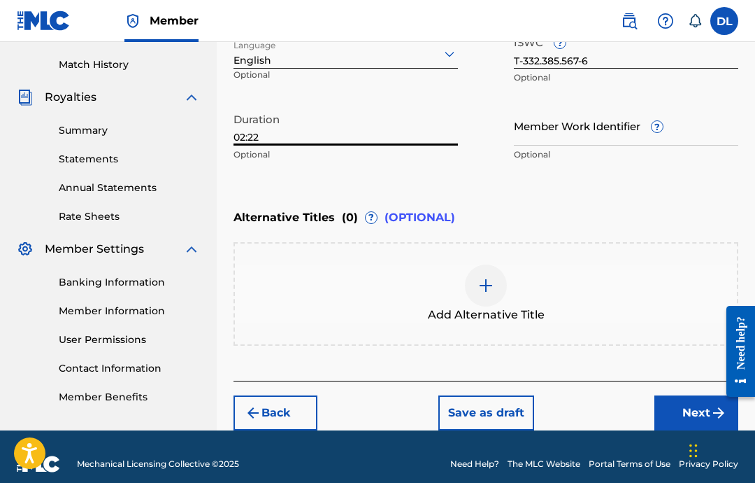
click at [682, 400] on button "Next" at bounding box center [697, 412] width 84 height 35
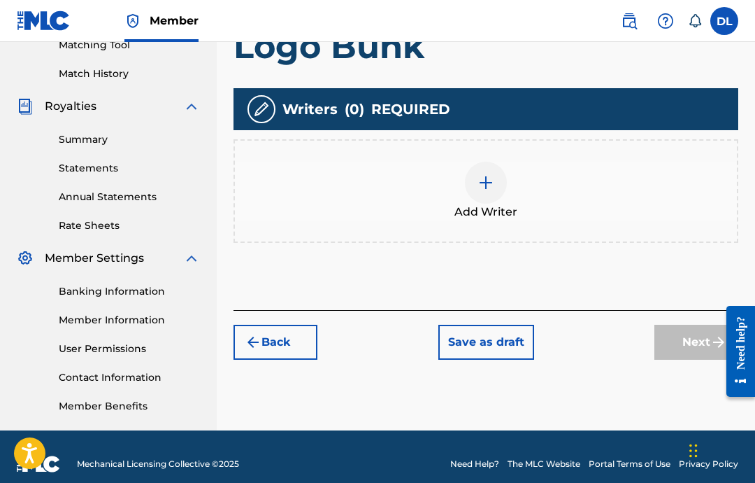
scroll to position [329, 0]
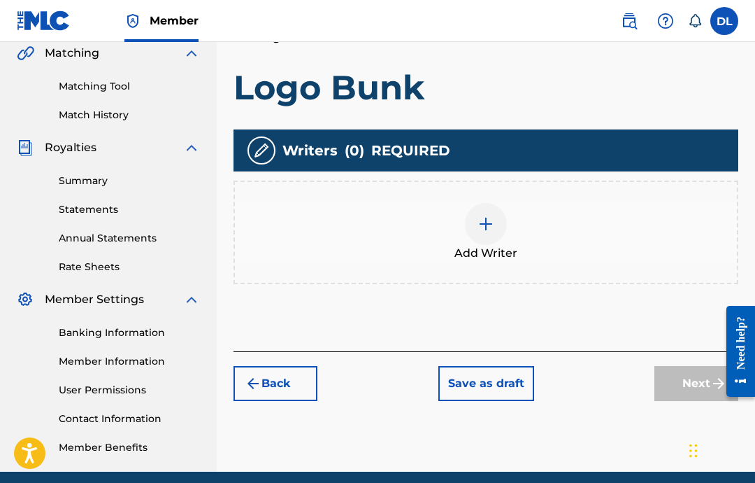
click at [466, 240] on div "Add Writer" at bounding box center [486, 232] width 502 height 59
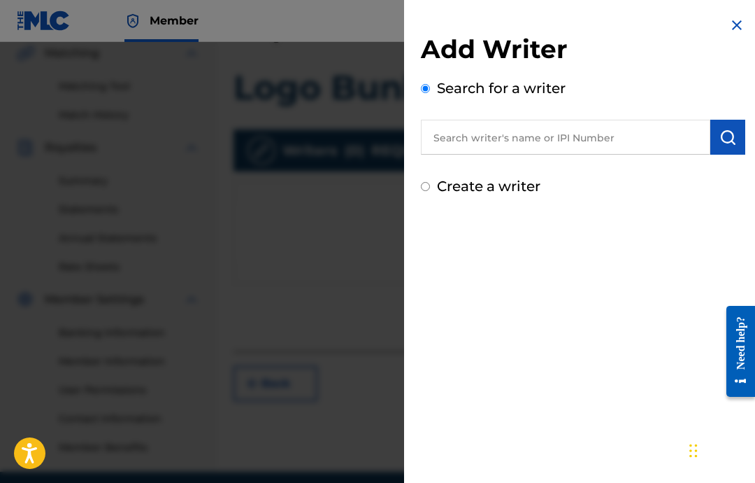
click at [665, 143] on input "text" at bounding box center [566, 137] width 290 height 35
paste input "00646434830"
type input "00646434830"
click at [730, 139] on img "submit" at bounding box center [728, 137] width 17 height 17
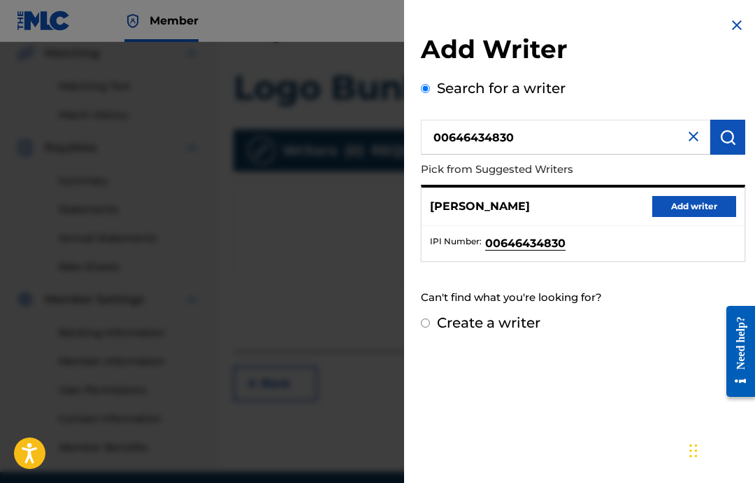
click at [702, 206] on button "Add writer" at bounding box center [695, 206] width 84 height 21
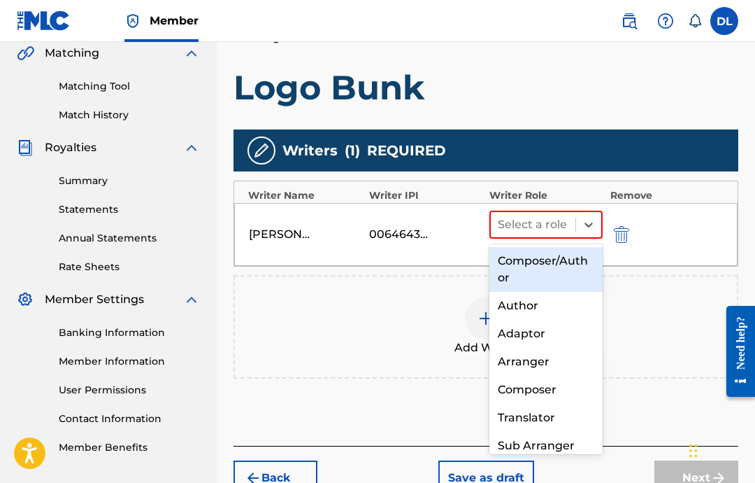
click at [554, 394] on div "Composer" at bounding box center [546, 390] width 113 height 28
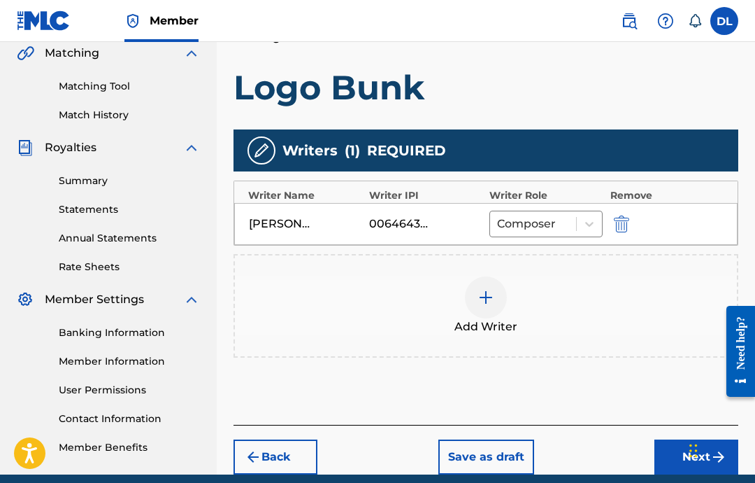
click at [658, 451] on button "Next" at bounding box center [697, 456] width 84 height 35
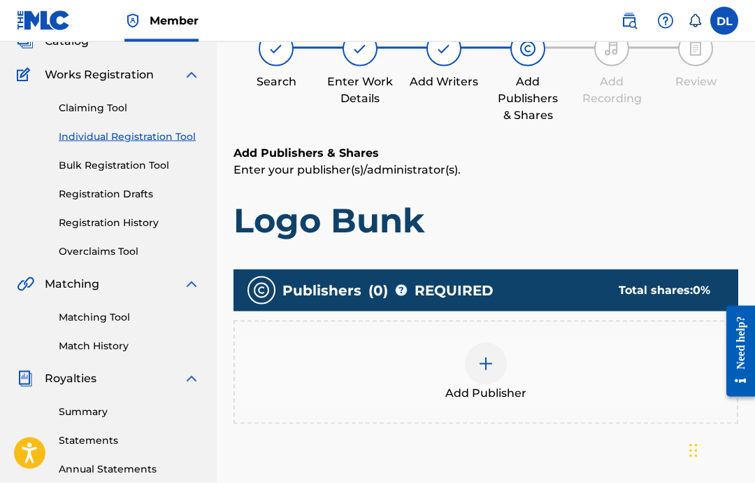
scroll to position [63, 0]
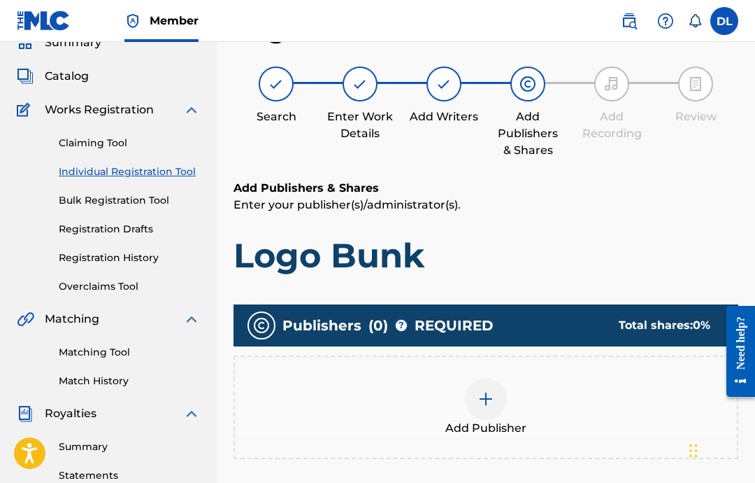
click at [483, 406] on img at bounding box center [486, 398] width 17 height 17
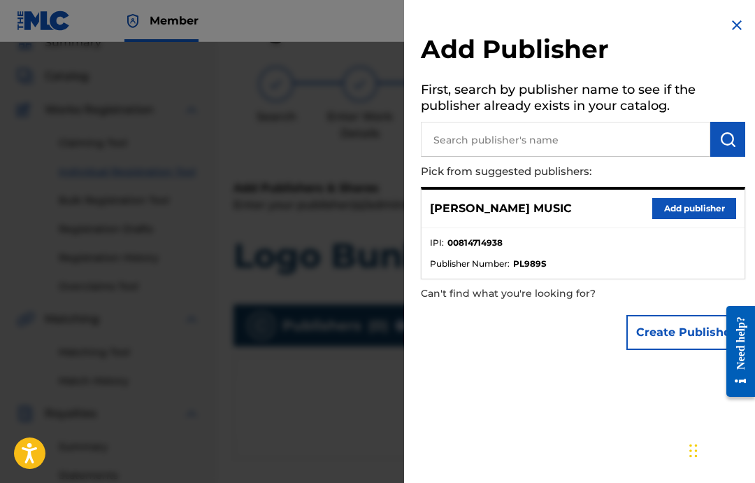
click at [693, 205] on button "Add publisher" at bounding box center [695, 208] width 84 height 21
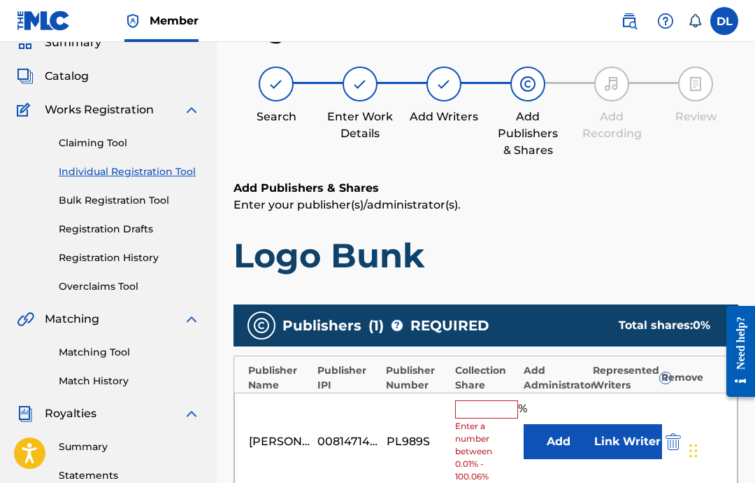
click at [631, 450] on button "Link Writer" at bounding box center [627, 441] width 70 height 35
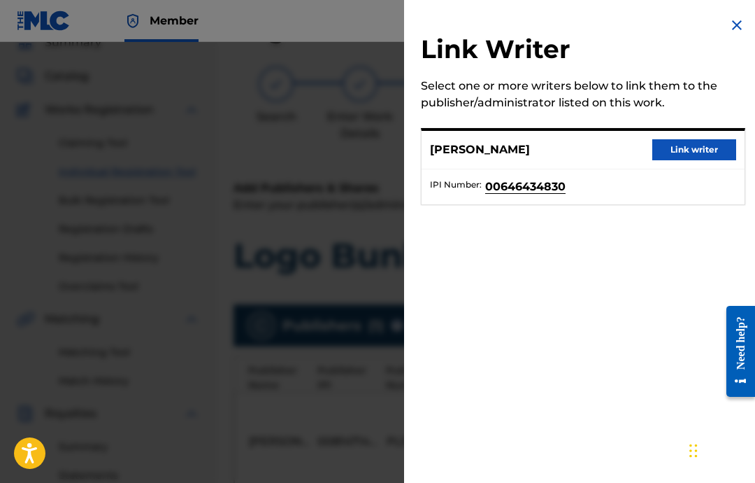
click at [712, 155] on button "Link writer" at bounding box center [695, 149] width 84 height 21
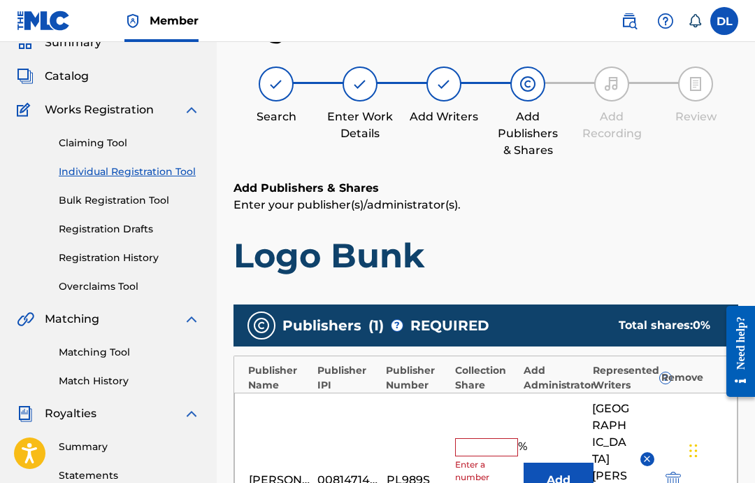
click at [492, 438] on input "text" at bounding box center [486, 447] width 63 height 18
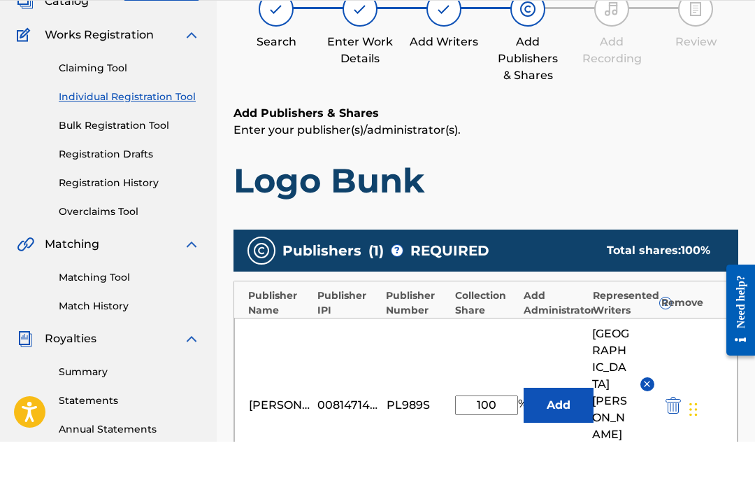
scroll to position [98, 0]
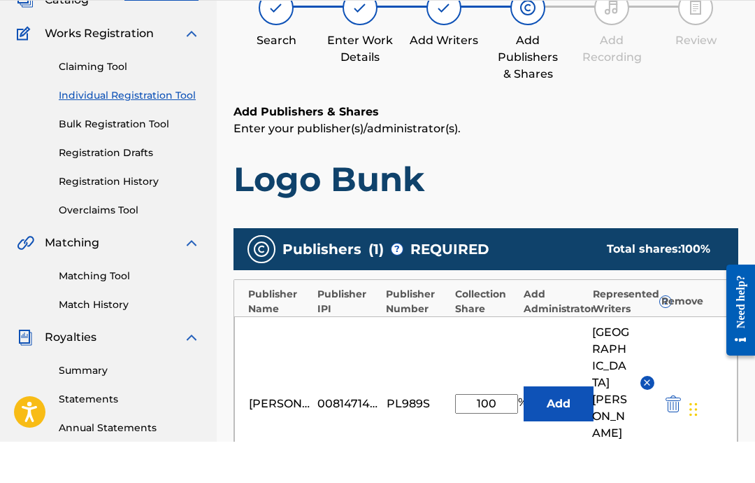
type input "100"
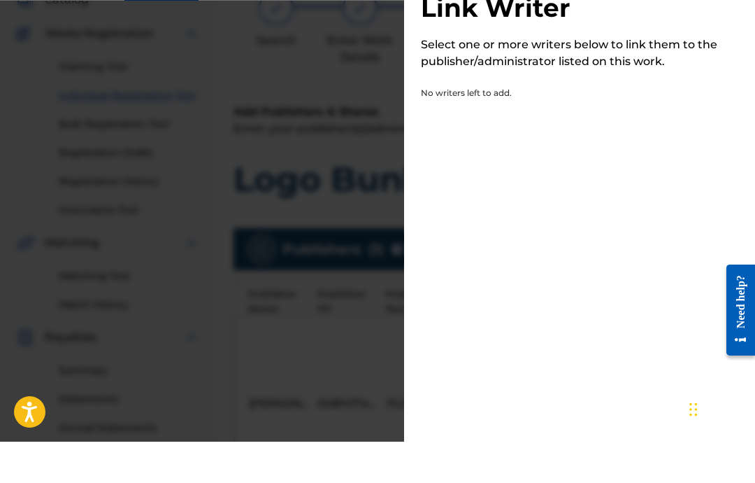
scroll to position [139, 0]
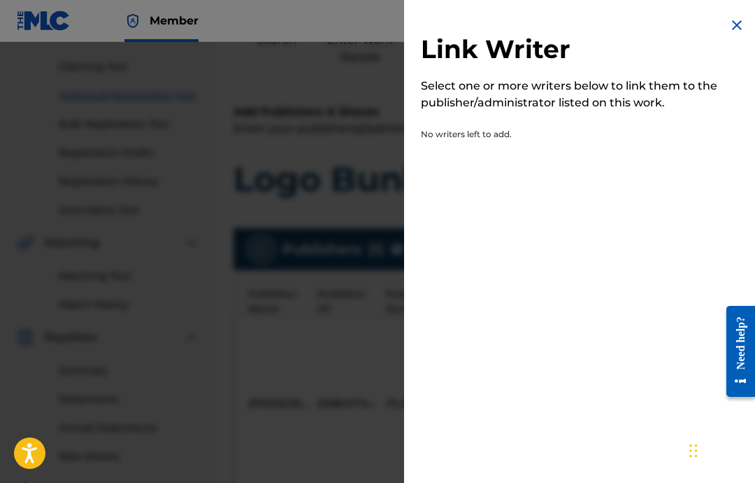
click at [746, 14] on div "Link Writer Select one or more writers below to link them to the publisher/admi…" at bounding box center [583, 90] width 358 height 181
click at [734, 18] on img at bounding box center [737, 25] width 17 height 17
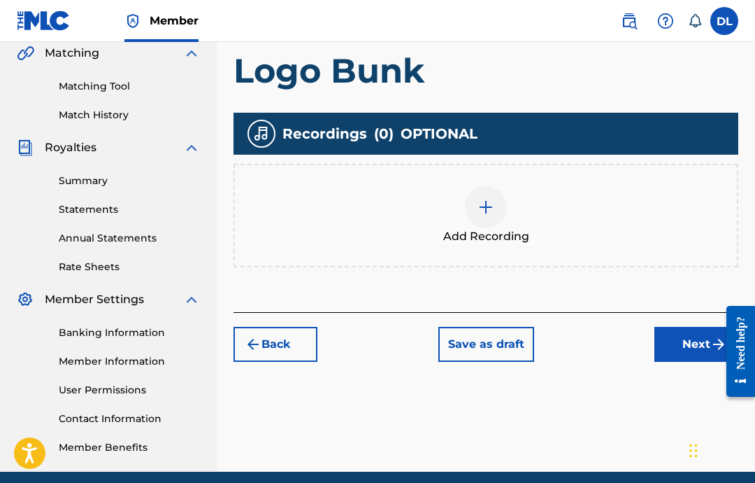
click at [485, 236] on span "Add Recording" at bounding box center [486, 236] width 86 height 17
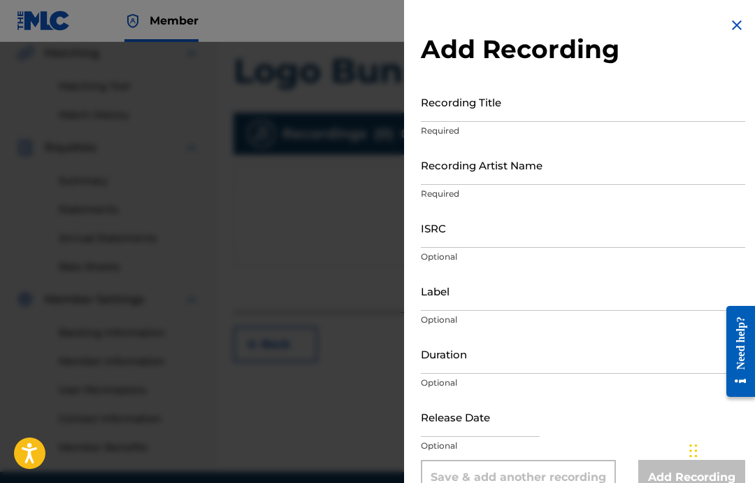
click at [497, 247] on input "ISRC" at bounding box center [583, 228] width 325 height 40
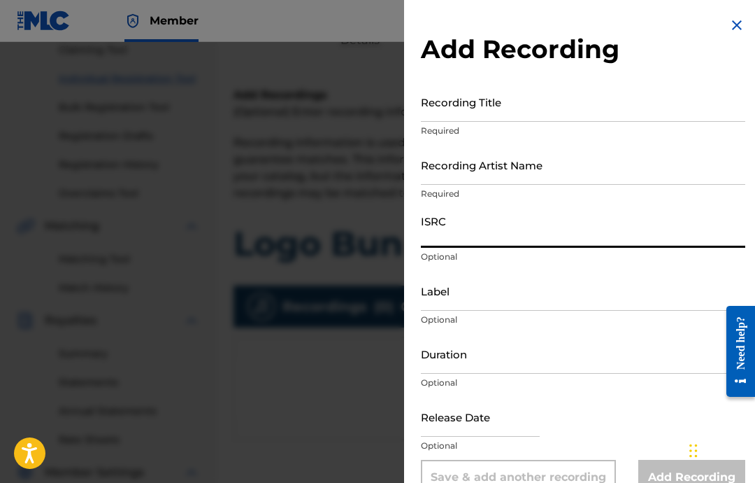
scroll to position [155, 0]
click at [490, 232] on input "ISRC" at bounding box center [583, 228] width 325 height 40
paste input "USA2P2505188"
type input "USA2P2505188"
click at [561, 287] on input "Label" at bounding box center [583, 291] width 325 height 40
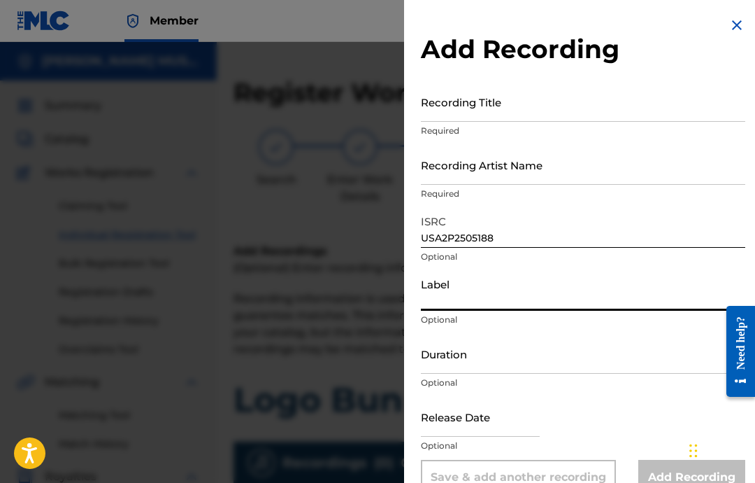
scroll to position [0, 0]
click at [480, 286] on input "Label" at bounding box center [583, 291] width 325 height 40
paste input "Militant Beat Club"
type input "Militant Beat Club"
click at [560, 357] on input "Duration" at bounding box center [583, 354] width 325 height 40
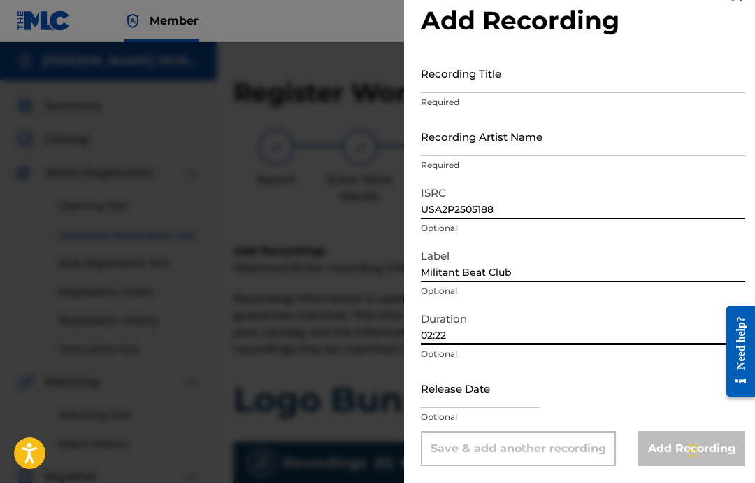
scroll to position [29, 0]
type input "02:22"
click at [467, 397] on input "text" at bounding box center [480, 388] width 119 height 40
select select "7"
select select "2025"
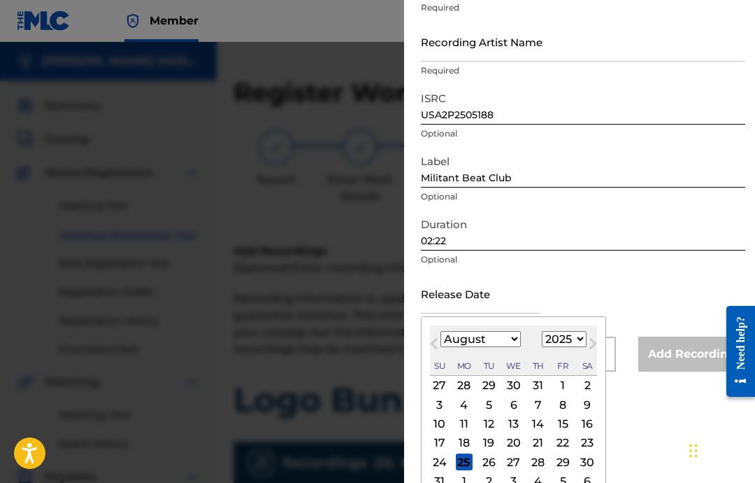
scroll to position [122, 0]
click at [495, 346] on select "January February March April May June July August September October November De…" at bounding box center [481, 340] width 80 height 16
click at [497, 346] on select "January February March April May June July August September October November De…" at bounding box center [481, 340] width 80 height 16
select select "1"
click at [497, 441] on div "18" at bounding box center [489, 443] width 17 height 17
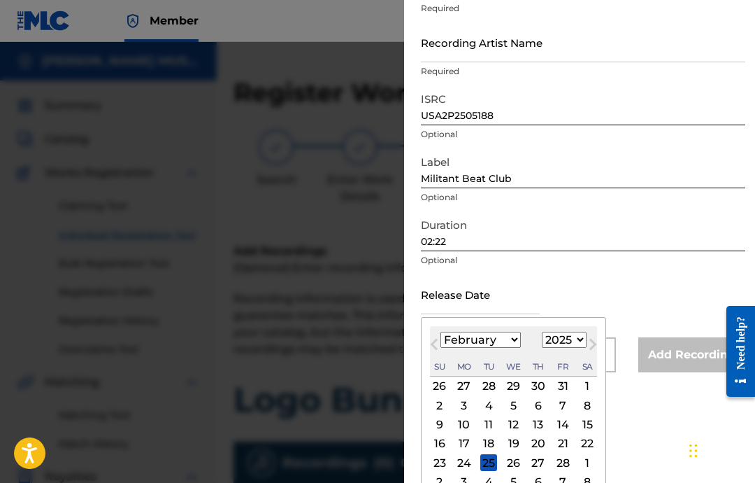
type input "[DATE]"
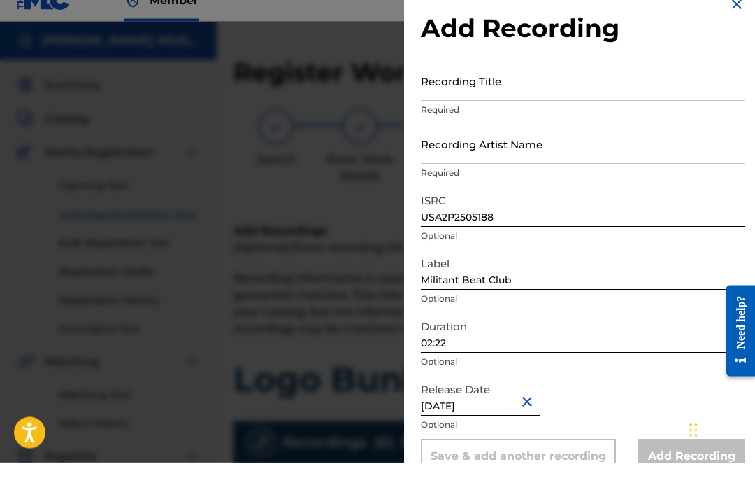
scroll to position [36, 0]
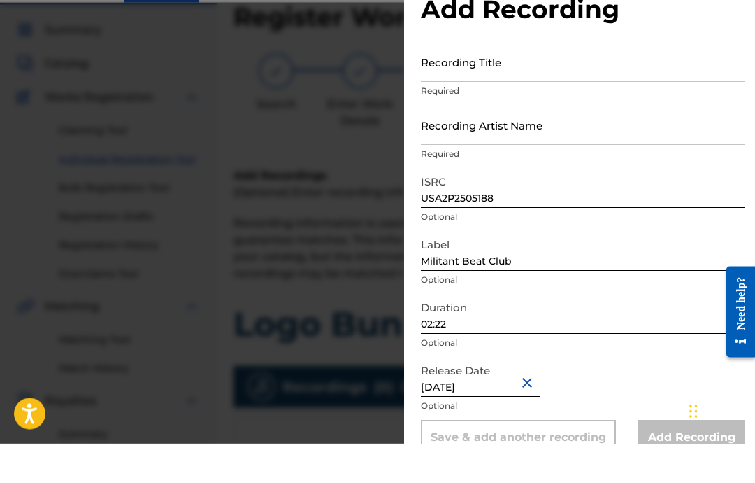
click at [620, 145] on input "Recording Artist Name" at bounding box center [583, 165] width 325 height 40
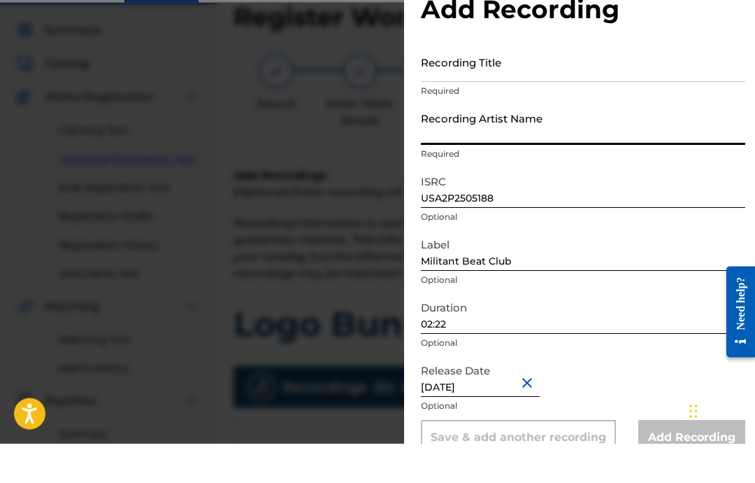
scroll to position [0, 0]
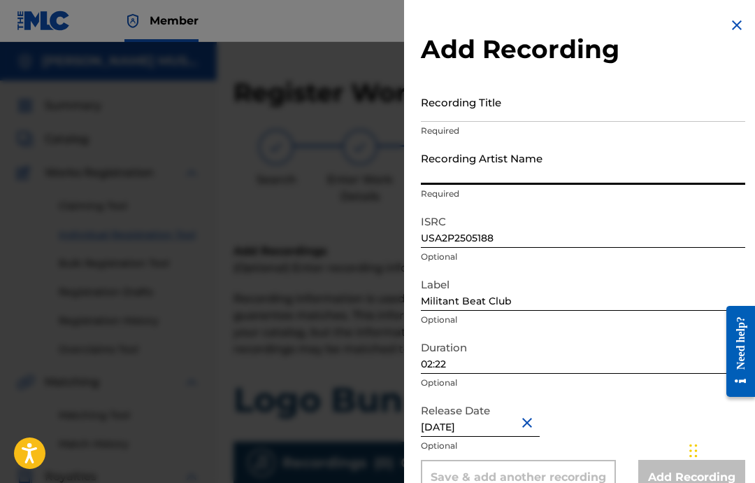
click at [500, 173] on input "Recording Artist Name" at bounding box center [583, 165] width 325 height 40
paste input "[PERSON_NAME]"
type input "[PERSON_NAME]"
click at [550, 106] on input "Recording Title" at bounding box center [583, 102] width 325 height 40
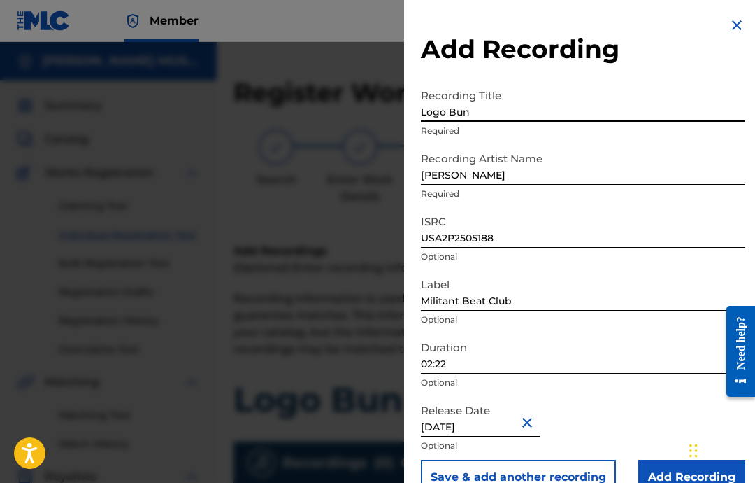
type input "Logo Bunk"
click at [670, 471] on input "Add Recording" at bounding box center [692, 477] width 107 height 35
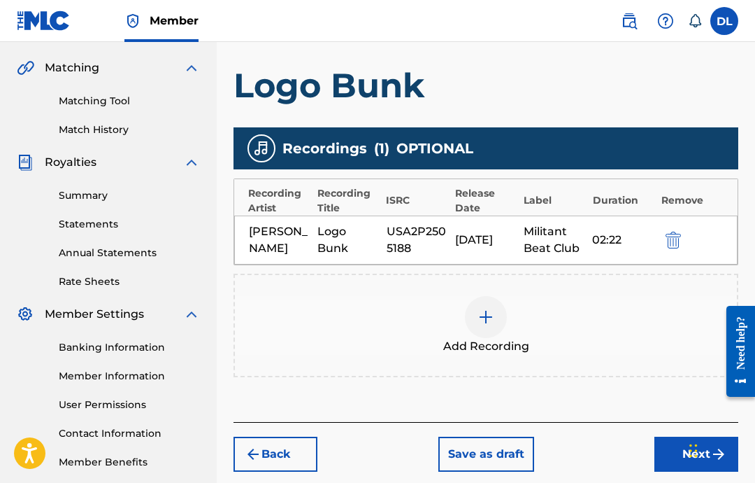
click at [669, 446] on button "Next" at bounding box center [697, 453] width 84 height 35
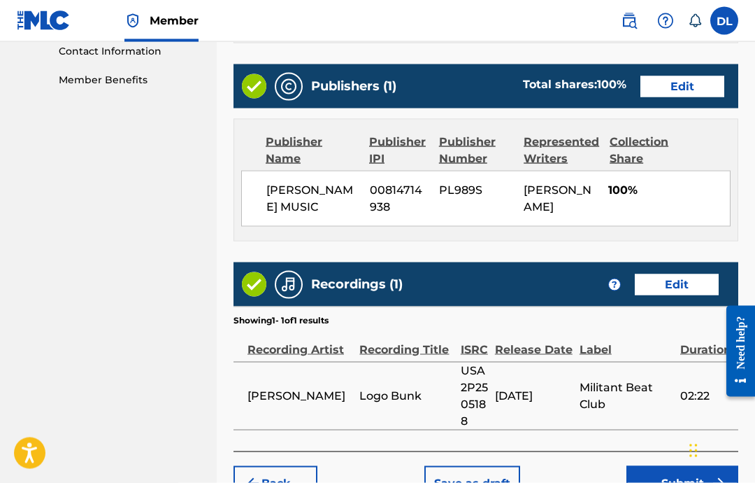
scroll to position [741, 0]
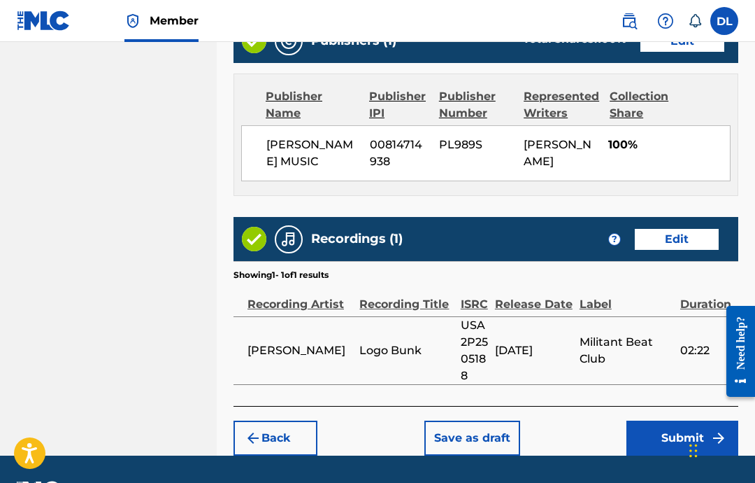
click at [664, 441] on button "Submit" at bounding box center [683, 437] width 112 height 35
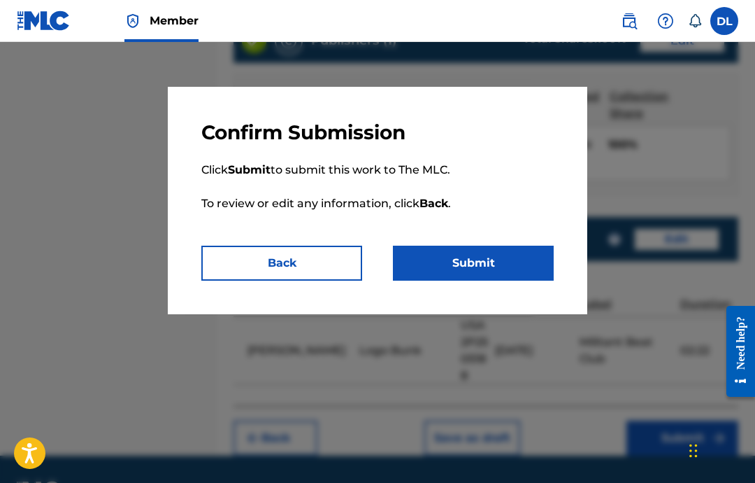
click at [523, 266] on button "Submit" at bounding box center [473, 263] width 161 height 35
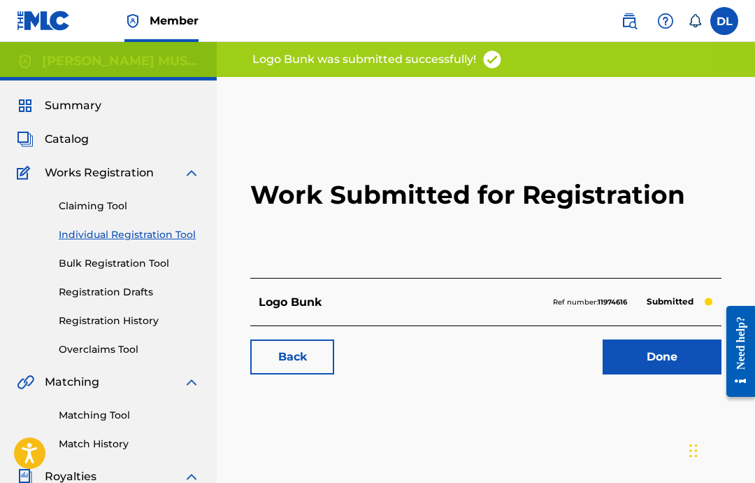
click at [661, 346] on link "Done" at bounding box center [662, 356] width 119 height 35
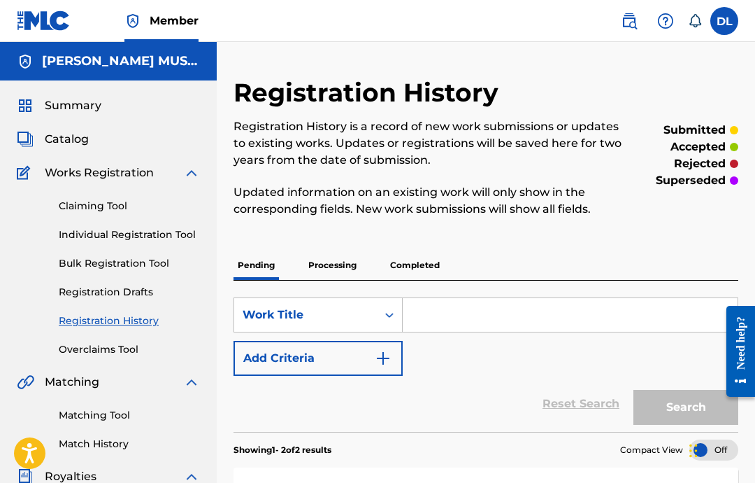
click at [163, 228] on link "Individual Registration Tool" at bounding box center [129, 234] width 141 height 15
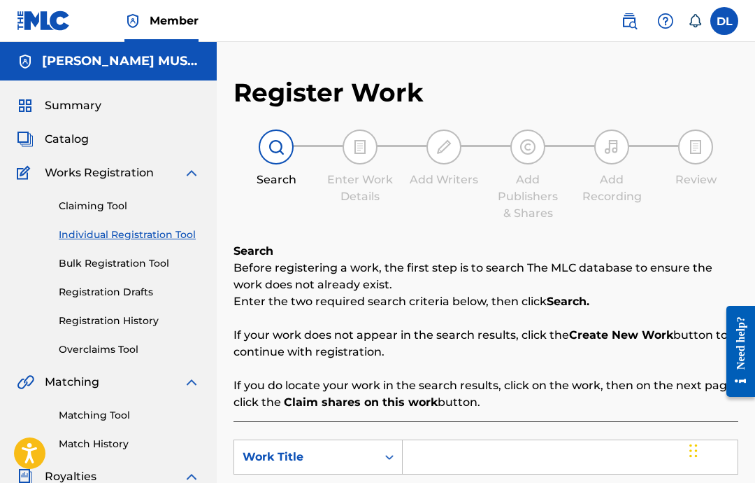
click at [148, 229] on link "Individual Registration Tool" at bounding box center [129, 234] width 141 height 15
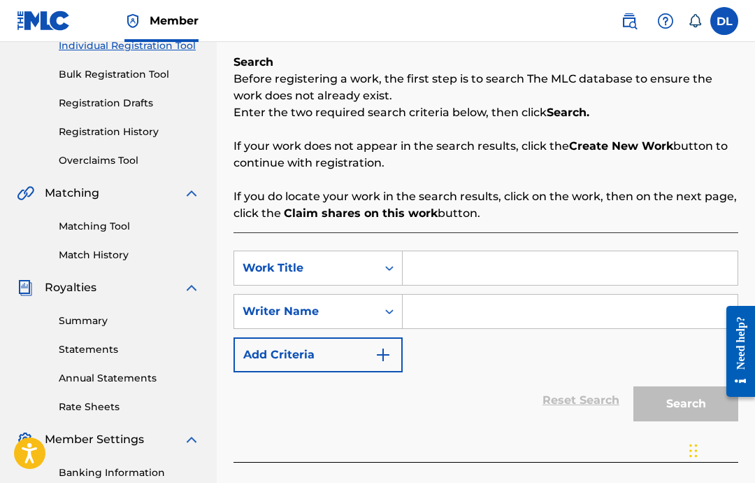
scroll to position [201, 0]
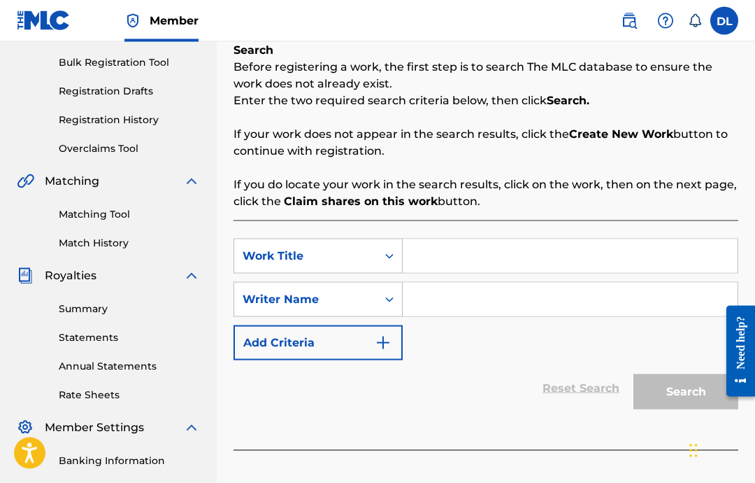
click at [620, 267] on input "Search Form" at bounding box center [570, 256] width 335 height 34
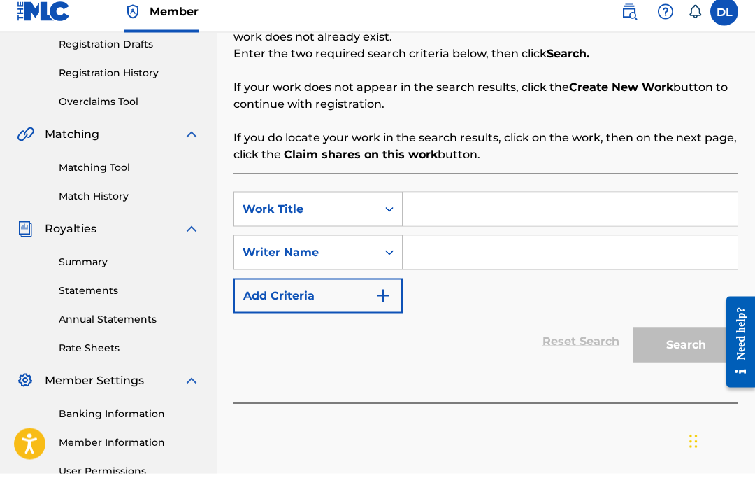
scroll to position [248, 0]
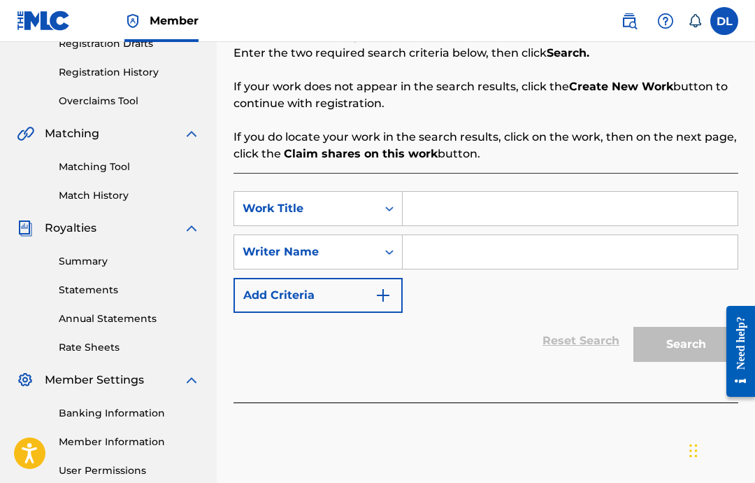
click at [483, 218] on input "Search Form" at bounding box center [570, 209] width 335 height 34
click at [494, 194] on input "Search Form" at bounding box center [570, 209] width 335 height 34
type input "Netblinks"
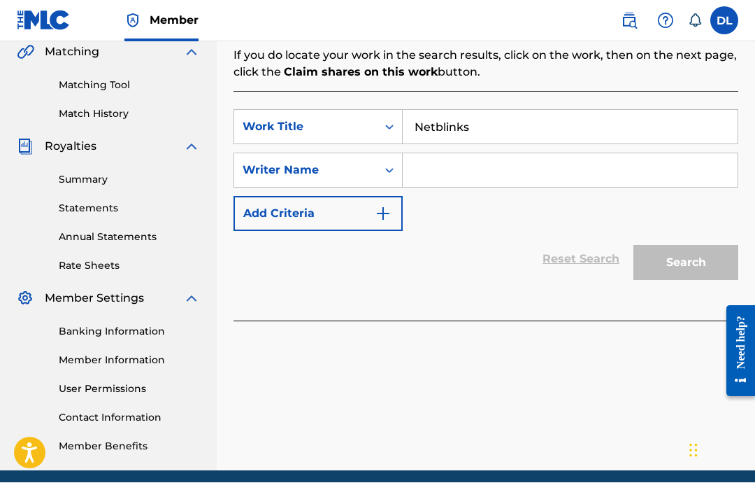
scroll to position [329, 0]
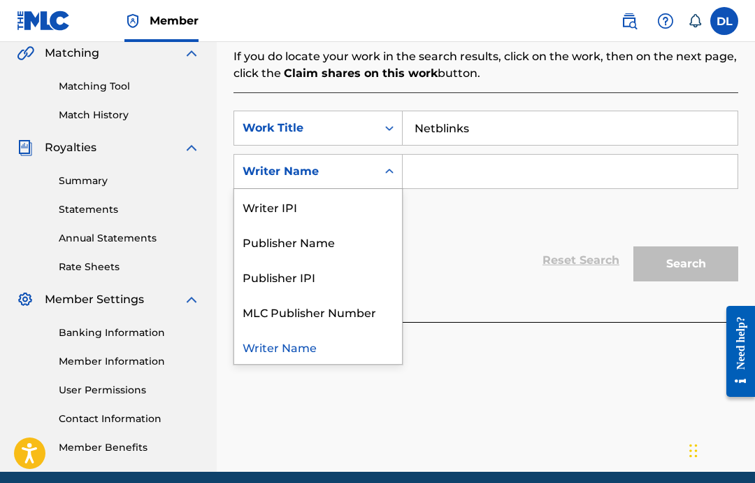
click at [509, 173] on input "Search Form" at bounding box center [570, 172] width 335 height 34
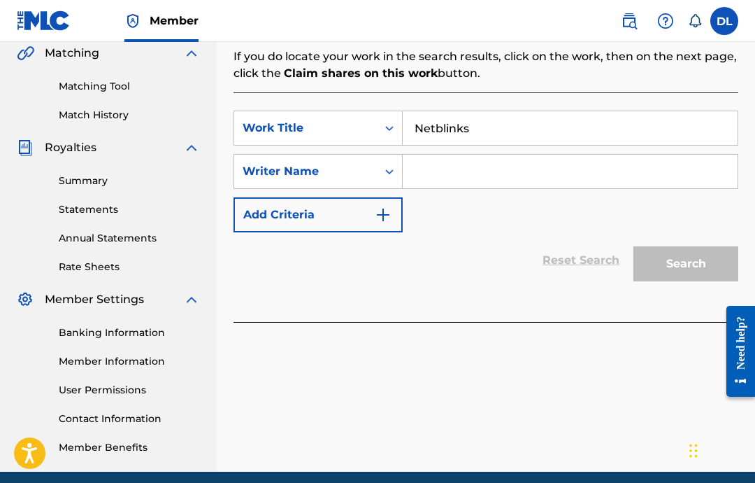
click at [474, 172] on input "Search Form" at bounding box center [570, 172] width 335 height 34
click at [465, 178] on input "Search Form" at bounding box center [570, 172] width 335 height 34
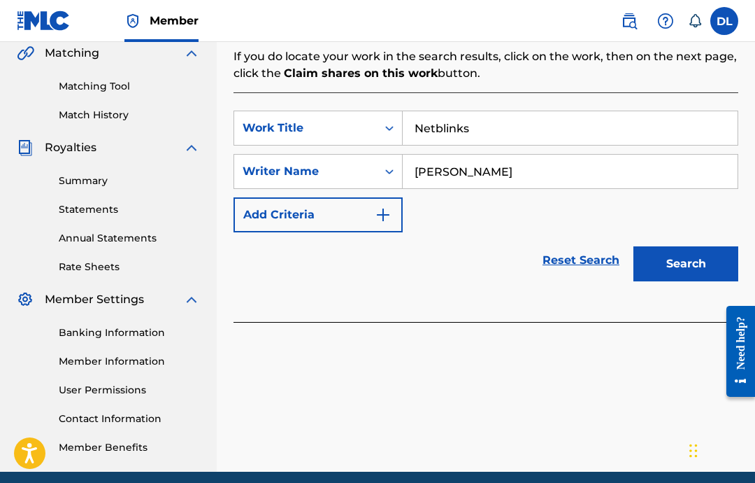
type input "[PERSON_NAME]"
click at [689, 248] on button "Search" at bounding box center [686, 263] width 105 height 35
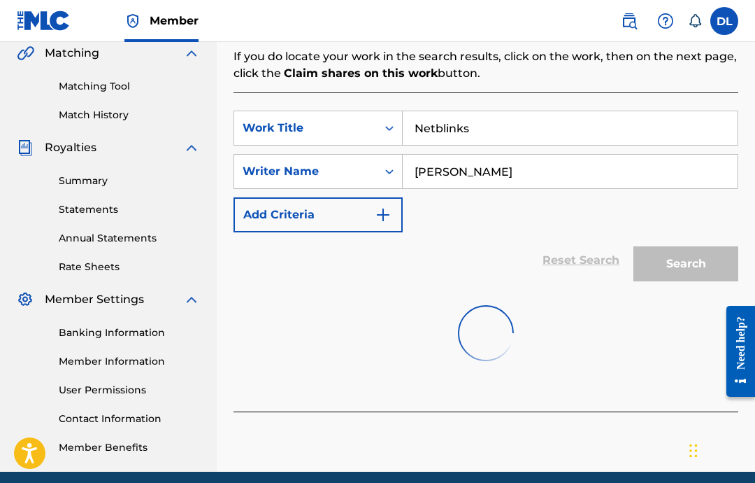
click at [686, 246] on div "Search" at bounding box center [683, 260] width 112 height 56
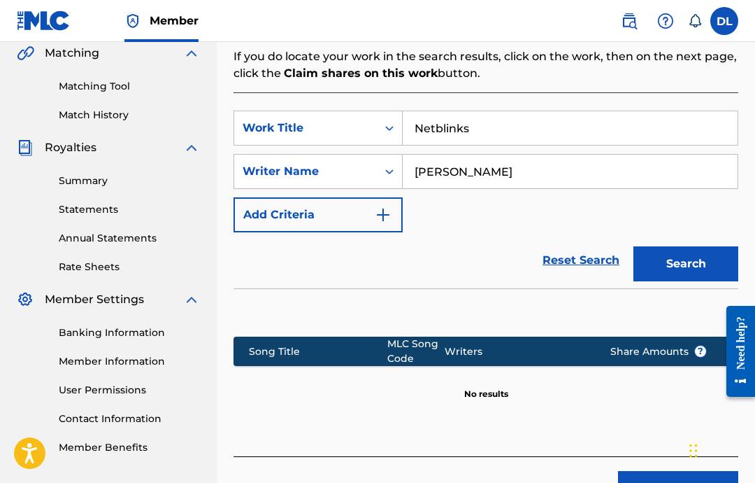
click at [639, 482] on button "Create new work" at bounding box center [678, 488] width 120 height 35
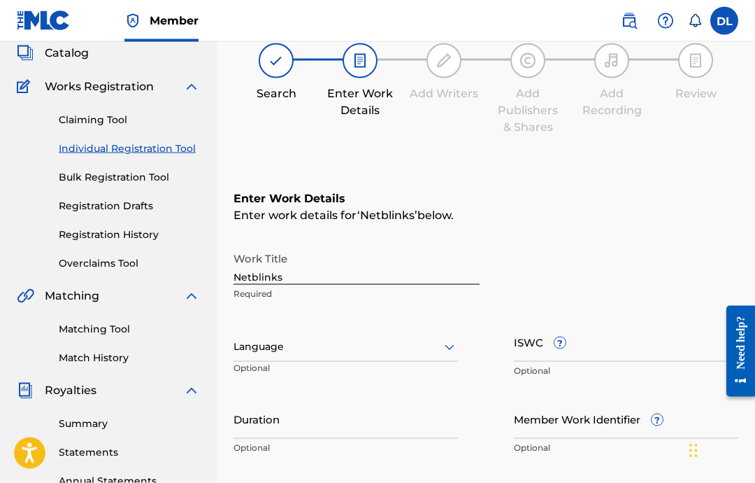
scroll to position [85, 0]
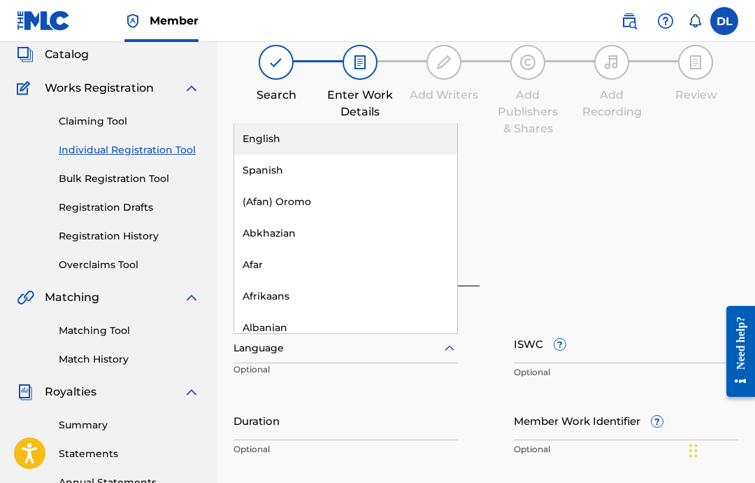
click at [399, 143] on div "English" at bounding box center [345, 138] width 223 height 31
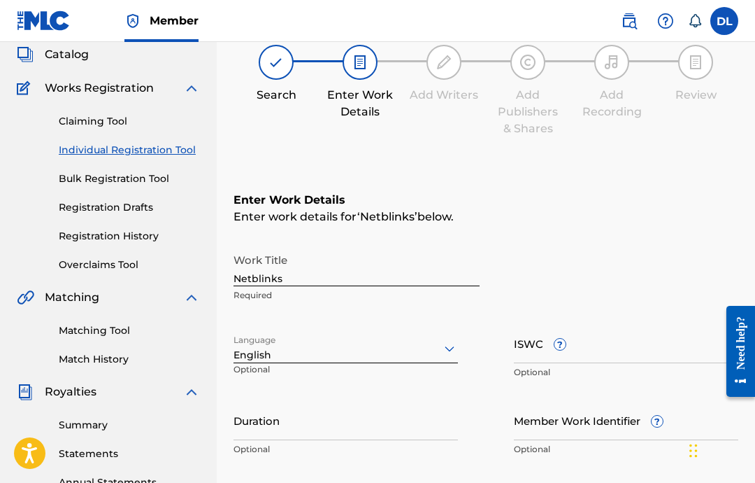
click at [611, 348] on input "ISWC ?" at bounding box center [626, 343] width 225 height 40
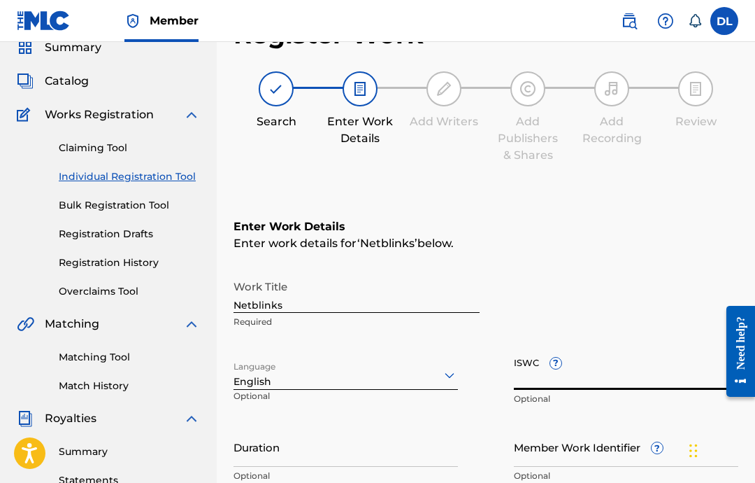
scroll to position [0, 0]
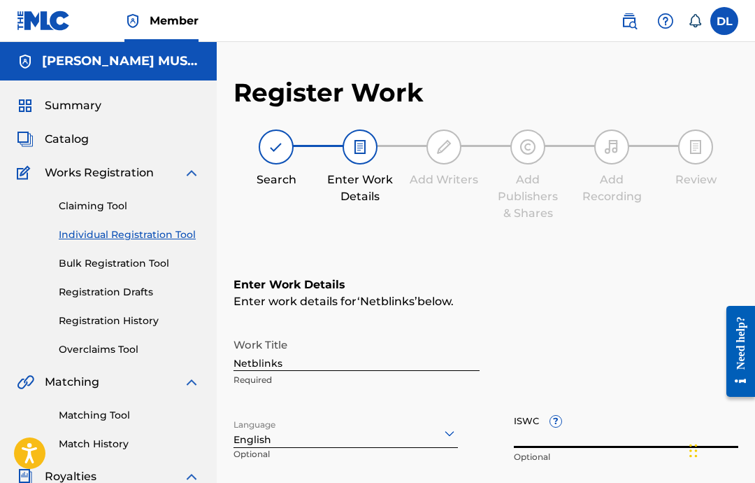
click at [336, 368] on input "Netblinks" at bounding box center [357, 351] width 246 height 40
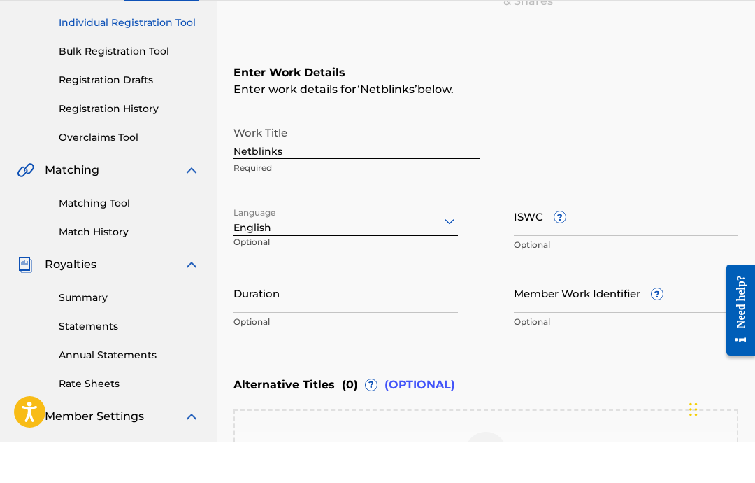
click at [613, 363] on div "Enter Work Details Enter work details for ‘ Netblinks ’ below. Work Title Netbl…" at bounding box center [486, 241] width 505 height 339
click at [625, 237] on input "ISWC ?" at bounding box center [626, 257] width 225 height 40
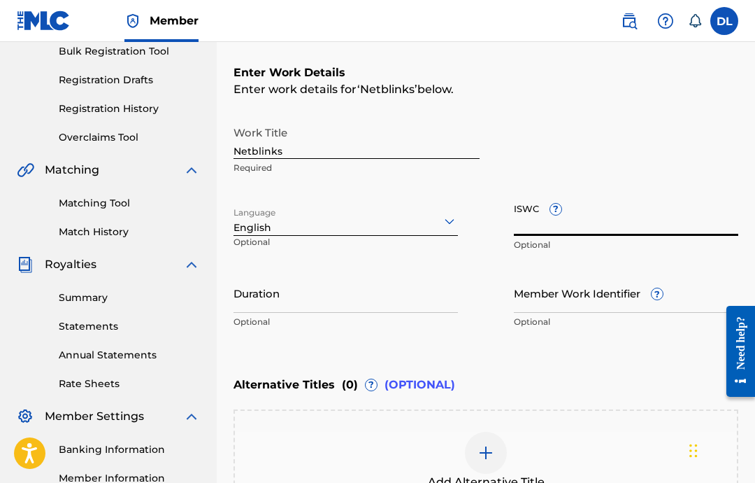
paste input "T-332.385.495-7"
type input "T-332.385.495-7"
click at [379, 300] on input "Duration" at bounding box center [346, 293] width 225 height 40
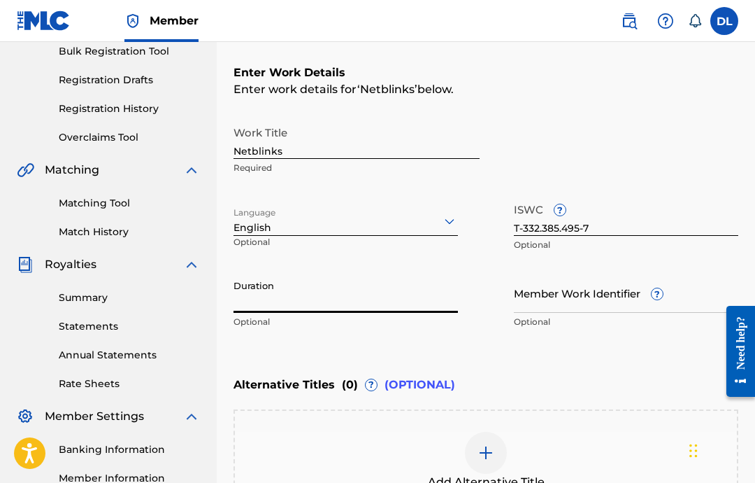
click at [343, 303] on input "Duration" at bounding box center [346, 293] width 225 height 40
type input "02:19"
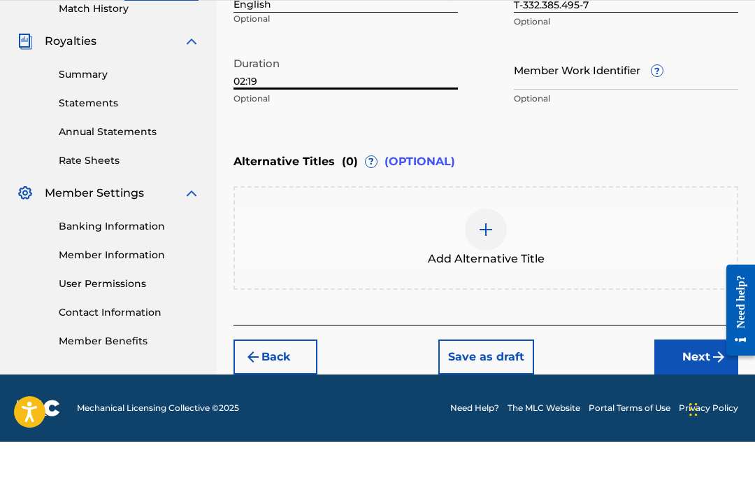
click at [672, 381] on button "Next" at bounding box center [697, 398] width 84 height 35
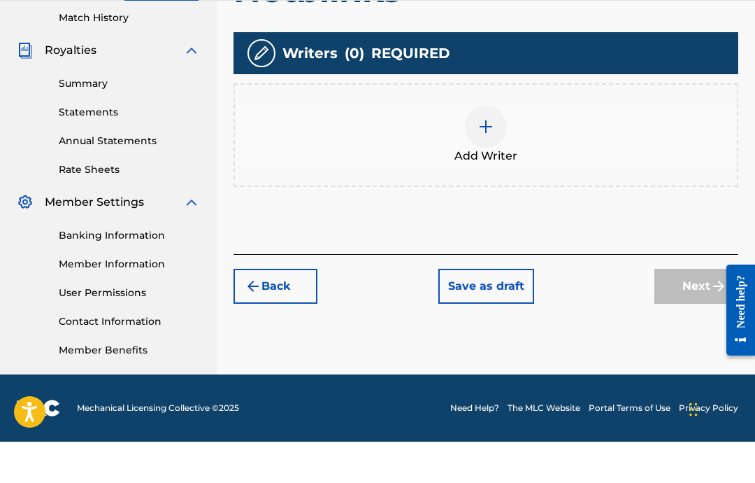
scroll to position [385, 0]
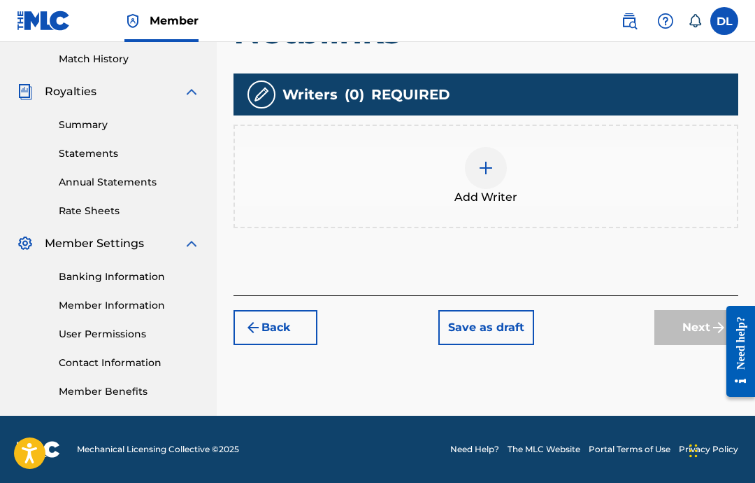
click at [490, 166] on img at bounding box center [486, 167] width 17 height 17
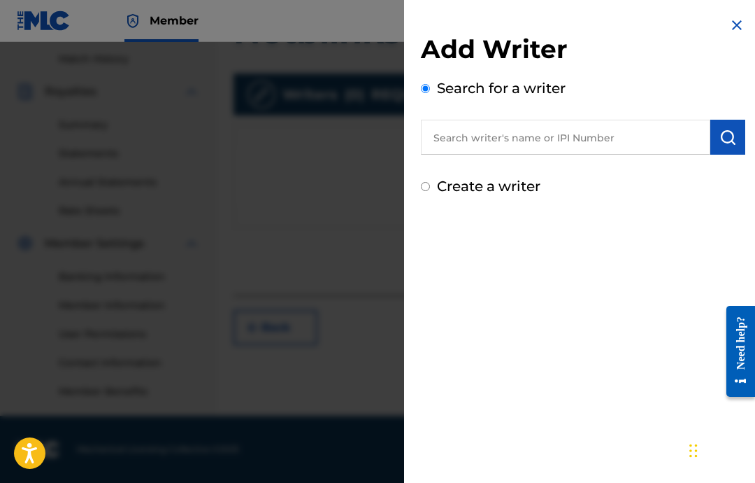
click at [610, 152] on input "text" at bounding box center [566, 137] width 290 height 35
paste input "00646434830"
type input "00646434830"
click at [751, 126] on div "Add Writer Search for a writer 00646434830 Create a writer" at bounding box center [583, 106] width 358 height 213
click at [751, 125] on div "Add Writer Search for a writer 00646434830 Create a writer" at bounding box center [583, 106] width 358 height 213
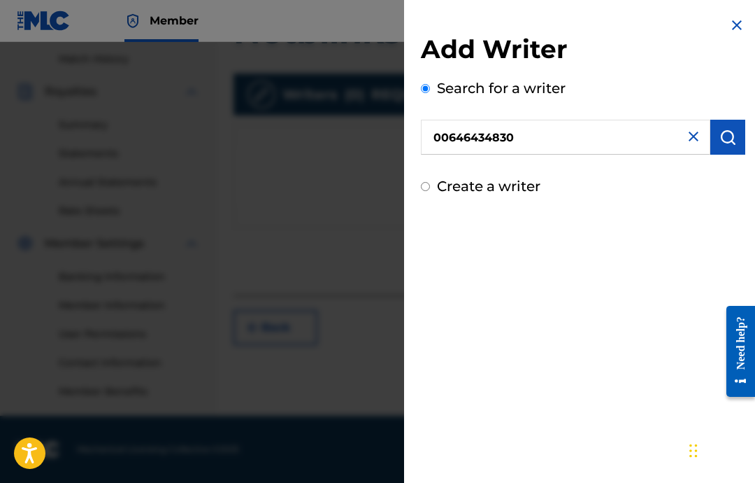
click at [727, 136] on img "submit" at bounding box center [728, 137] width 17 height 17
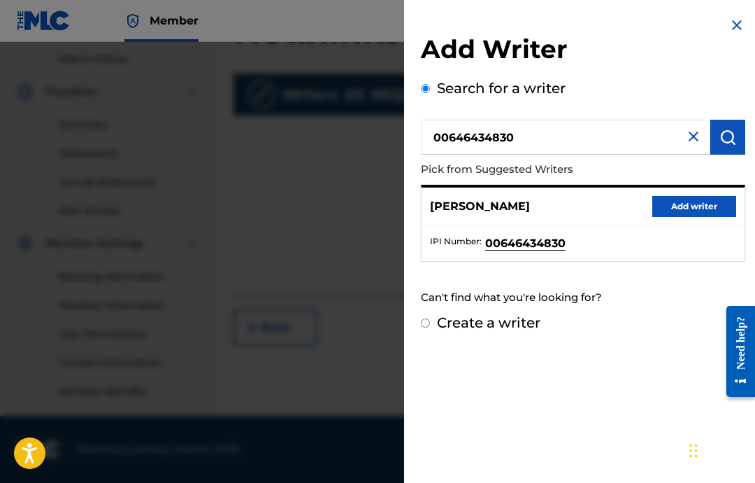
click at [716, 211] on button "Add writer" at bounding box center [695, 206] width 84 height 21
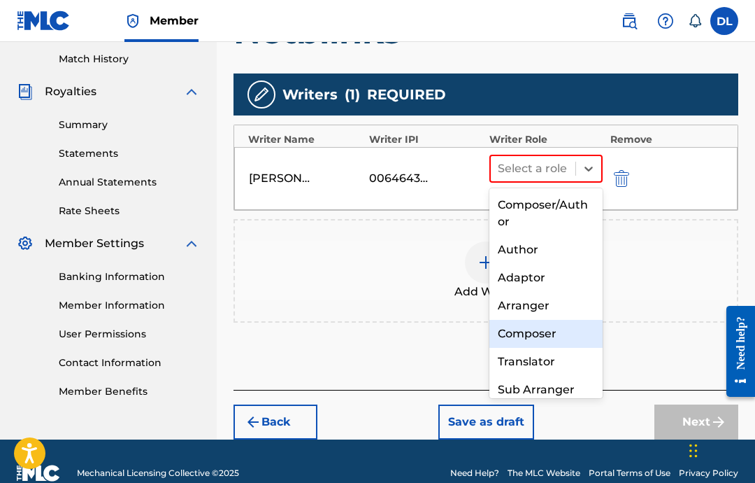
click at [556, 329] on div "Composer" at bounding box center [546, 334] width 113 height 28
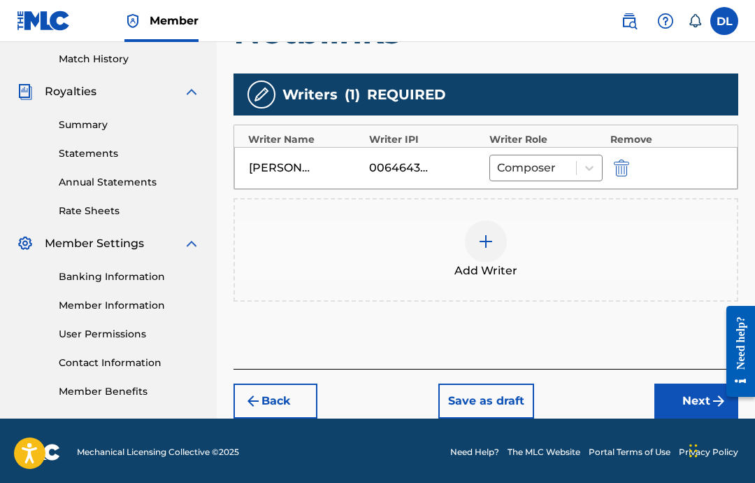
click at [682, 403] on button "Next" at bounding box center [697, 400] width 84 height 35
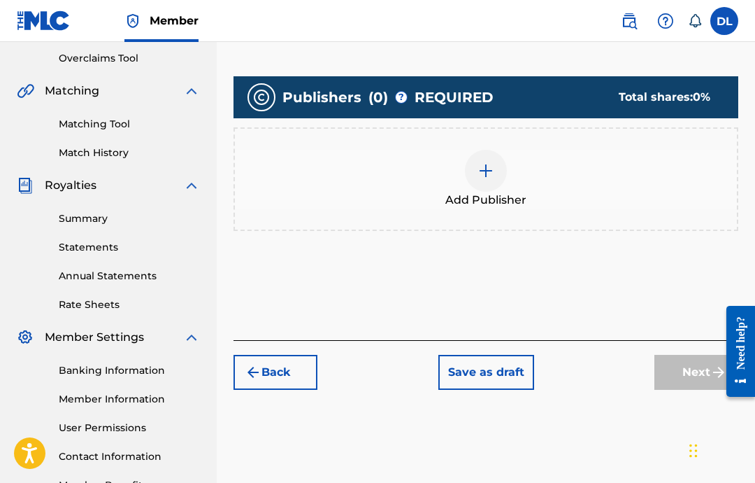
scroll to position [308, 0]
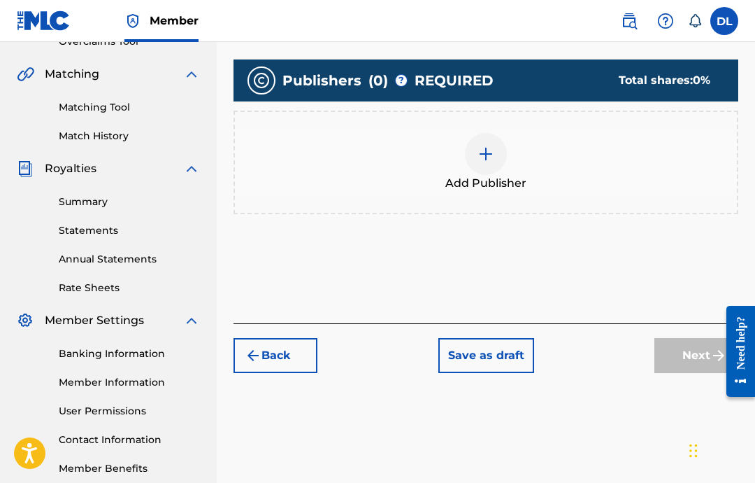
click at [511, 154] on div "Add Publisher" at bounding box center [486, 162] width 502 height 59
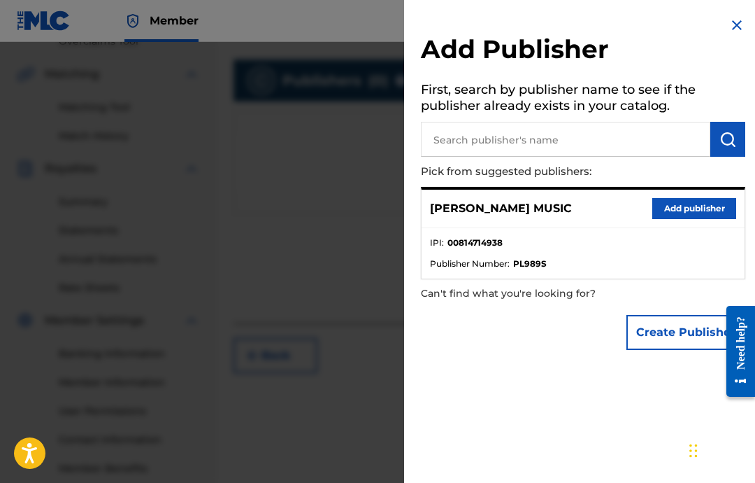
click at [699, 206] on button "Add publisher" at bounding box center [695, 208] width 84 height 21
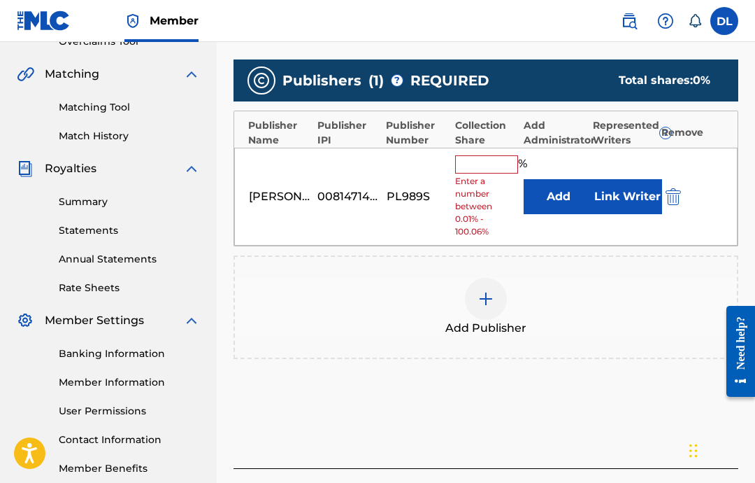
click at [477, 170] on input "text" at bounding box center [486, 164] width 63 height 18
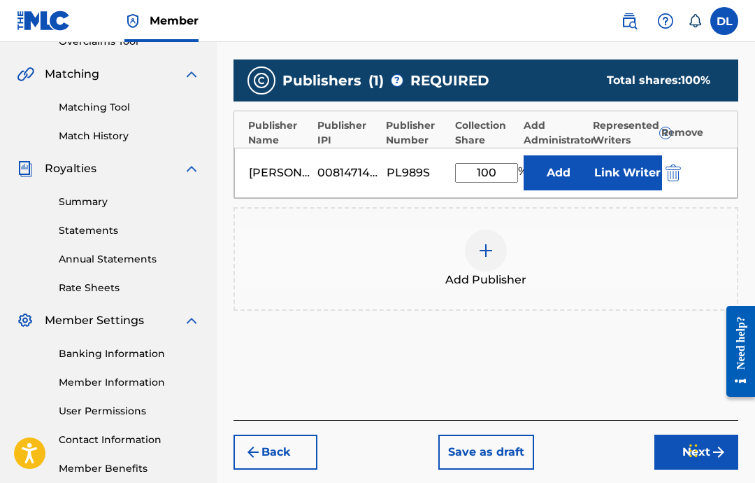
type input "100"
click at [634, 171] on button "Link Writer" at bounding box center [627, 172] width 70 height 35
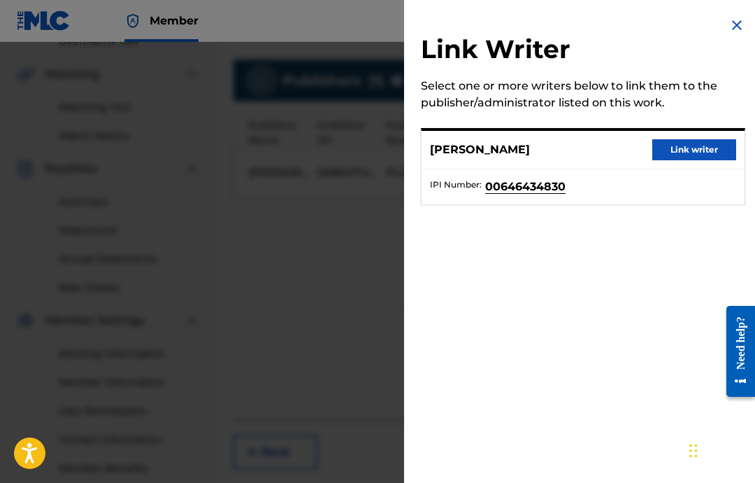
click at [677, 155] on button "Link writer" at bounding box center [695, 149] width 84 height 21
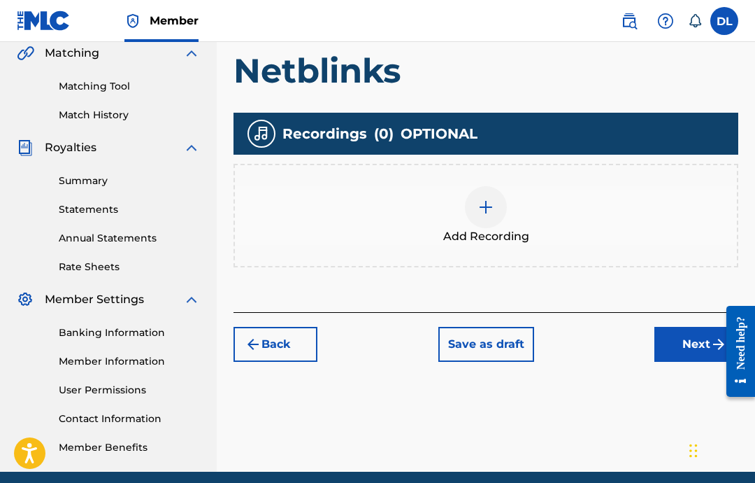
click at [483, 208] on img at bounding box center [486, 207] width 17 height 17
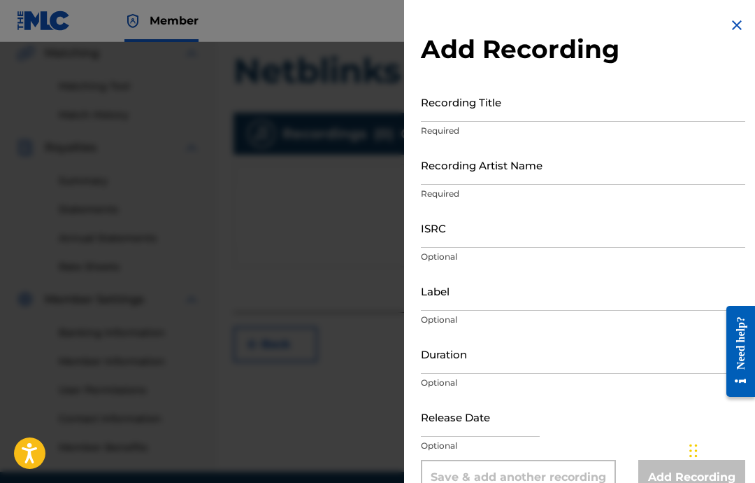
click at [522, 118] on input "Recording Title" at bounding box center [583, 102] width 325 height 40
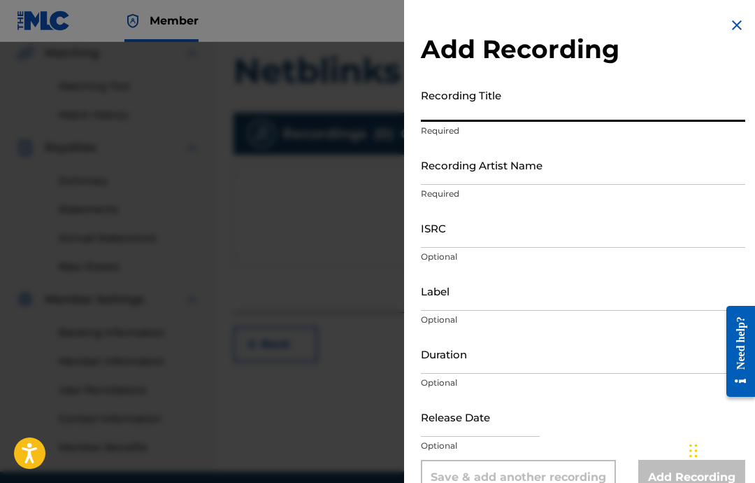
click at [557, 367] on input "Duration" at bounding box center [583, 354] width 325 height 40
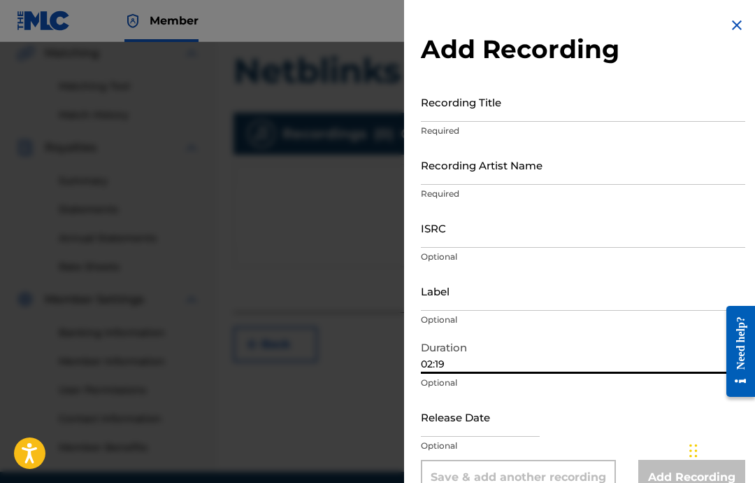
type input "02:19"
click at [467, 411] on input "text" at bounding box center [480, 417] width 119 height 40
select select "7"
select select "2025"
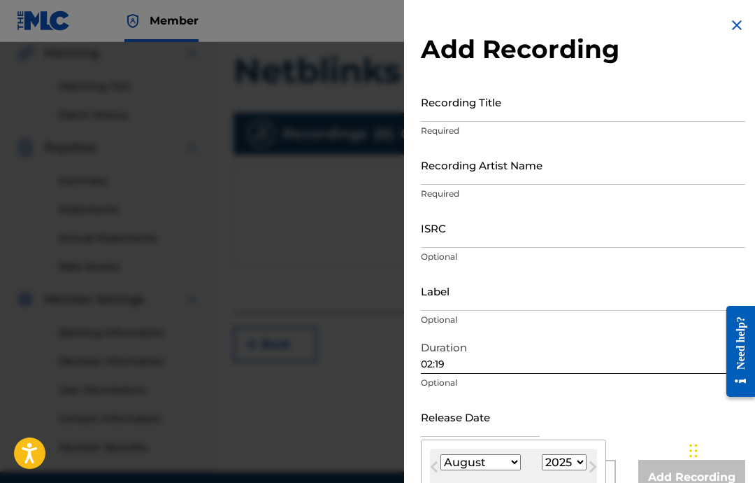
click at [512, 469] on select "January February March April May June July August September October November De…" at bounding box center [481, 462] width 80 height 16
click at [487, 464] on select "January February March April May June July August September October November De…" at bounding box center [481, 462] width 80 height 16
select select "1"
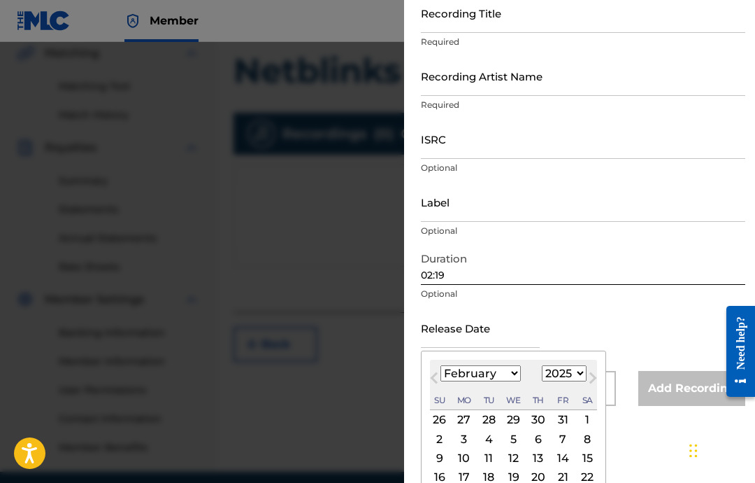
scroll to position [87, 0]
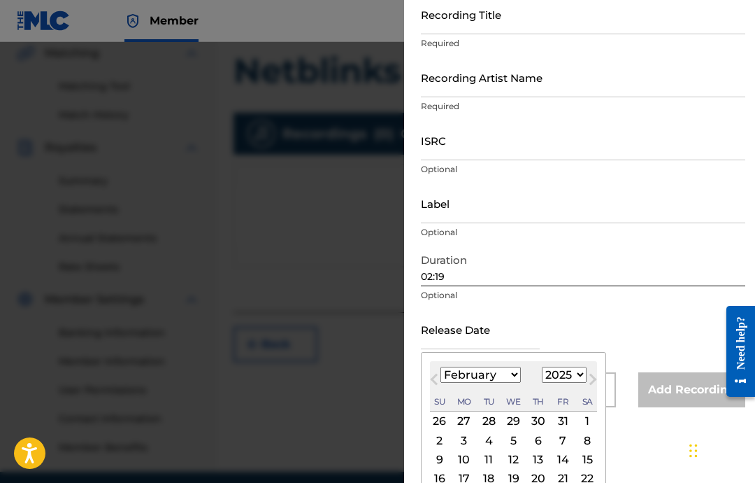
click at [497, 468] on div "11" at bounding box center [489, 459] width 17 height 17
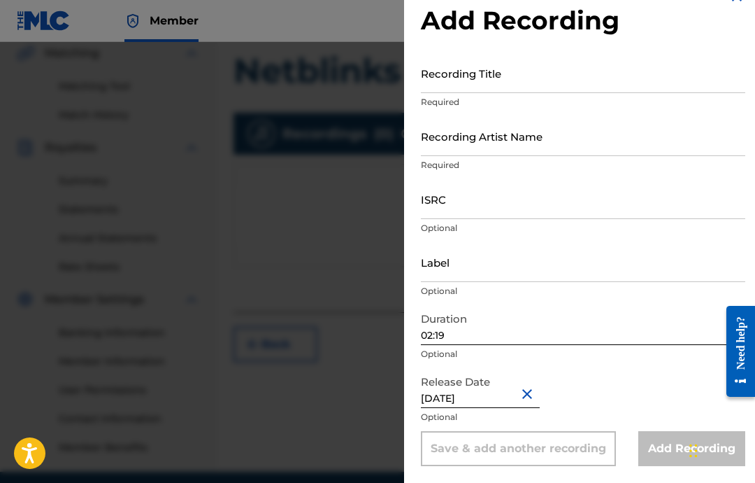
type input "[DATE]"
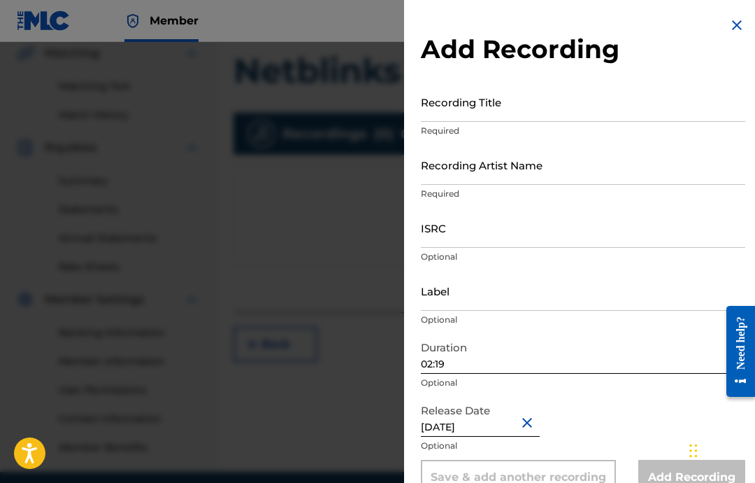
click at [485, 425] on input "[DATE]" at bounding box center [480, 417] width 119 height 40
select select "1"
select select "2025"
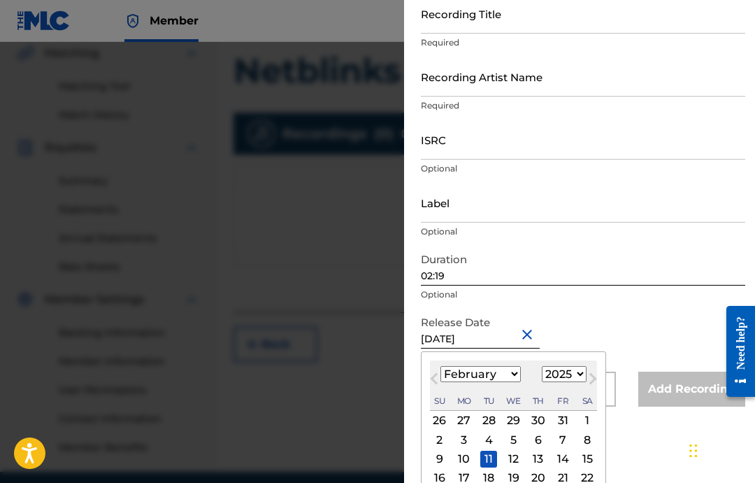
scroll to position [87, 0]
click at [497, 478] on div "18" at bounding box center [489, 478] width 17 height 17
type input "[DATE]"
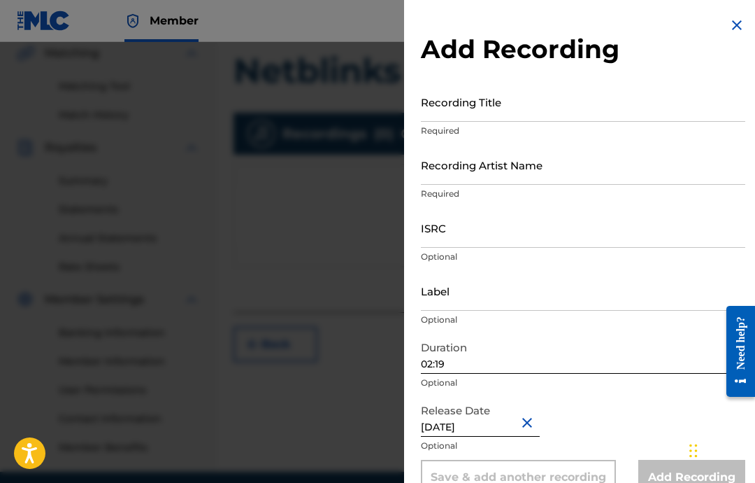
click at [588, 290] on input "Label" at bounding box center [583, 291] width 325 height 40
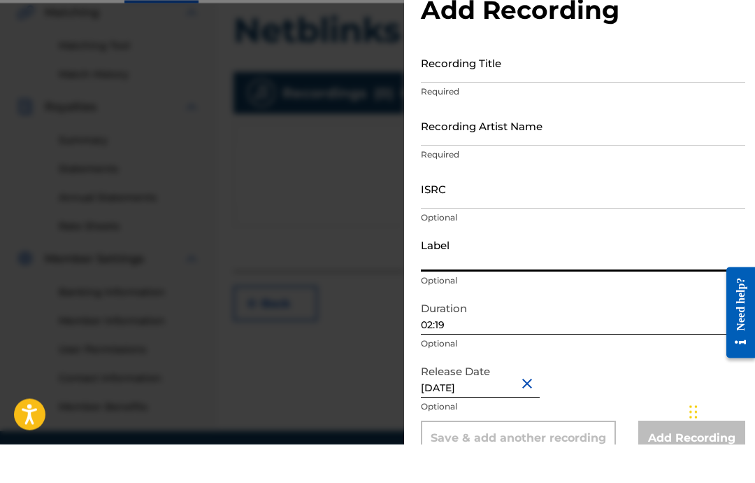
scroll to position [370, 0]
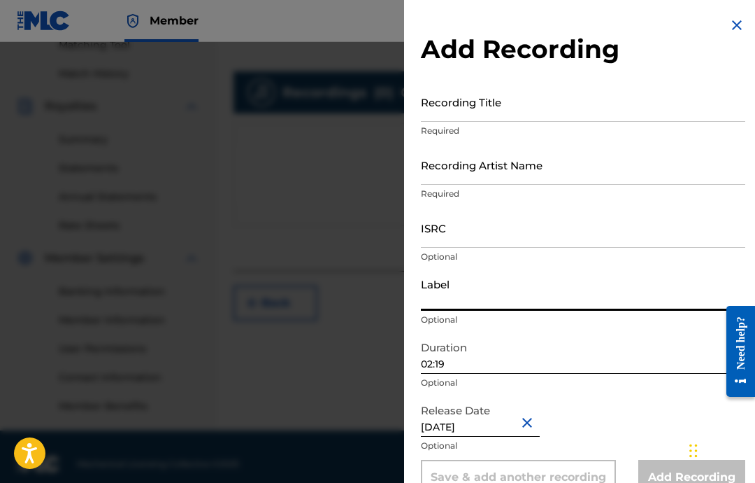
click at [541, 280] on input "Label" at bounding box center [583, 291] width 325 height 40
click at [527, 283] on input "Label" at bounding box center [583, 291] width 325 height 40
paste input "Militant Beat Club"
type input "Militant Beat Club"
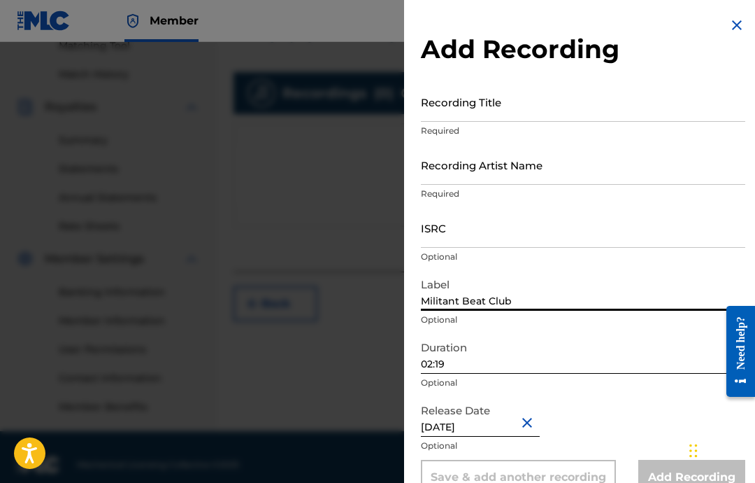
click at [581, 236] on input "ISRC" at bounding box center [583, 228] width 325 height 40
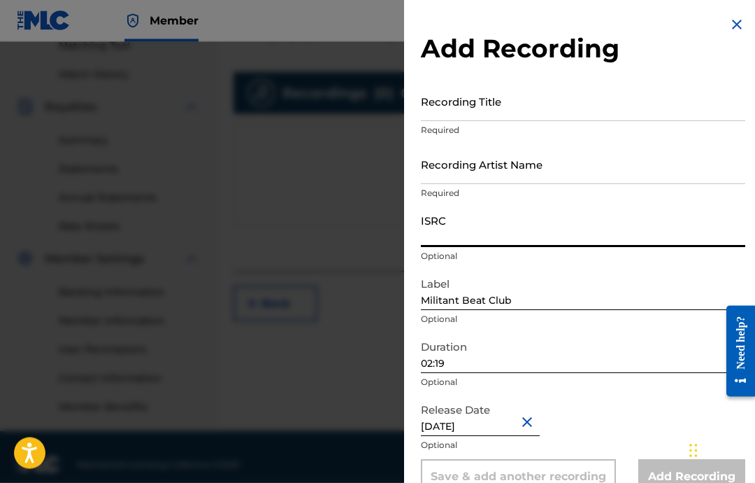
click at [540, 221] on input "ISRC" at bounding box center [583, 228] width 325 height 40
paste input "USA2P2505189"
type input "USA2P2505189"
click at [507, 180] on input "Recording Artist Name" at bounding box center [583, 165] width 325 height 40
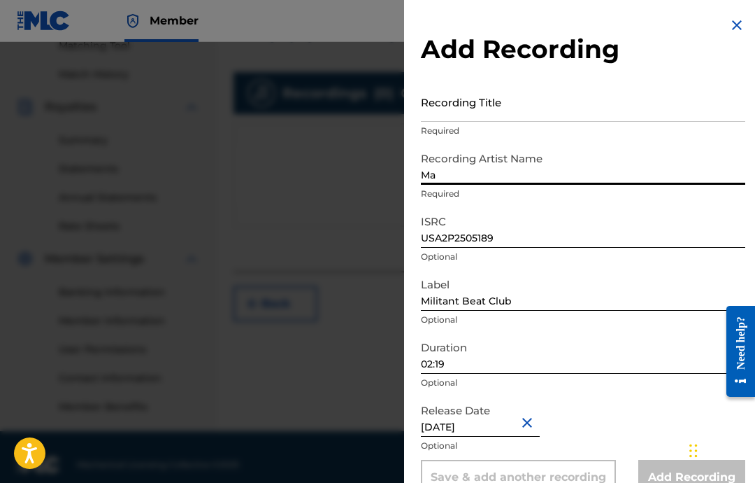
type input "M"
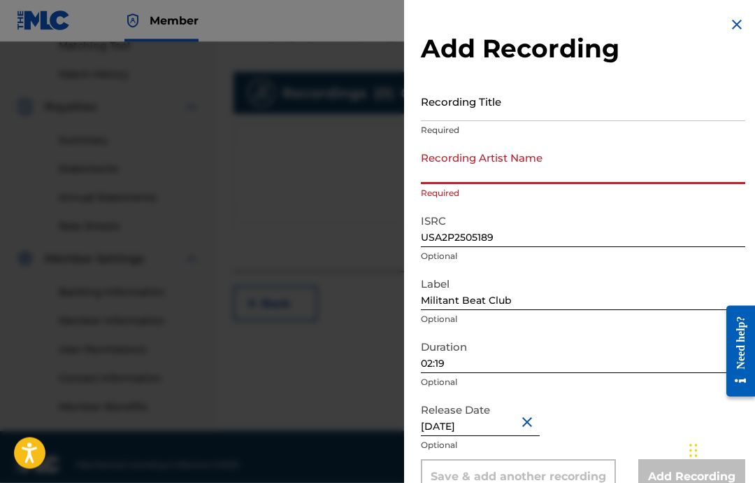
click at [551, 177] on input "Recording Artist Name" at bounding box center [583, 165] width 325 height 40
paste input "[PERSON_NAME]"
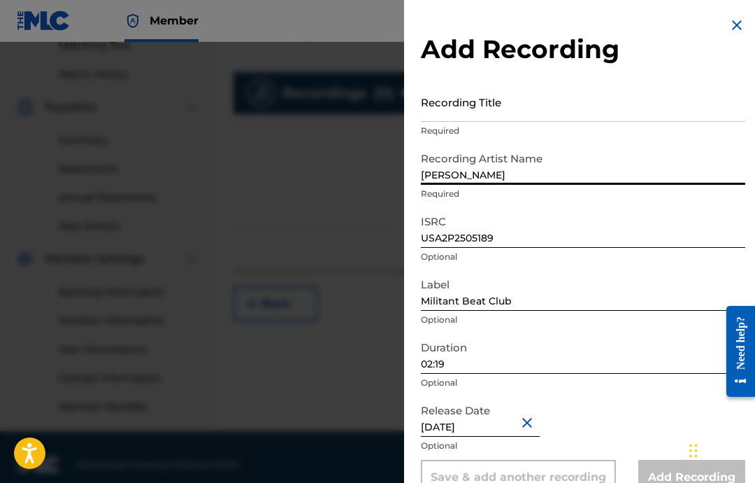
type input "[PERSON_NAME]"
click at [581, 101] on input "Recording Title" at bounding box center [583, 102] width 325 height 40
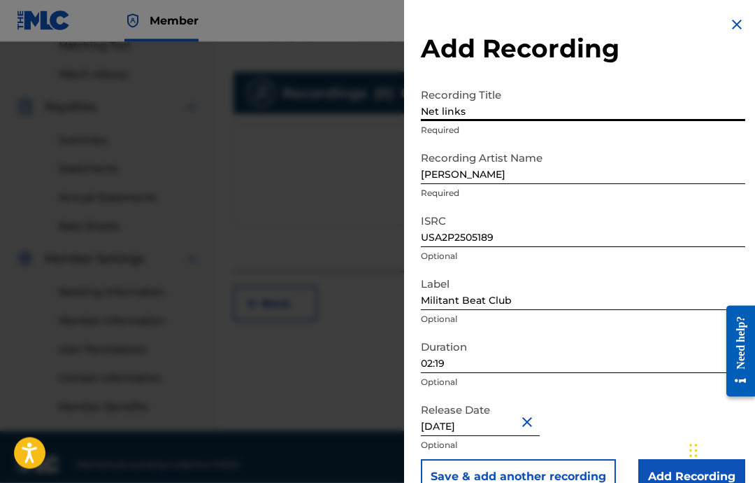
click at [495, 113] on input "Net links" at bounding box center [583, 102] width 325 height 40
type input "N"
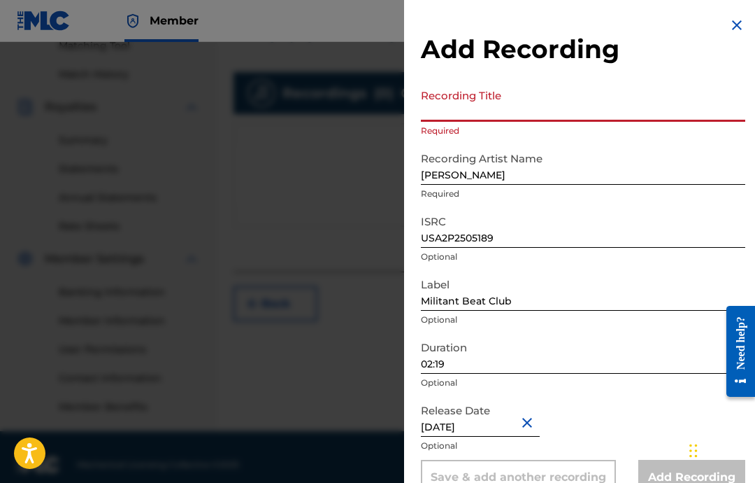
paste input "Netblinks"
type input "Netblinks"
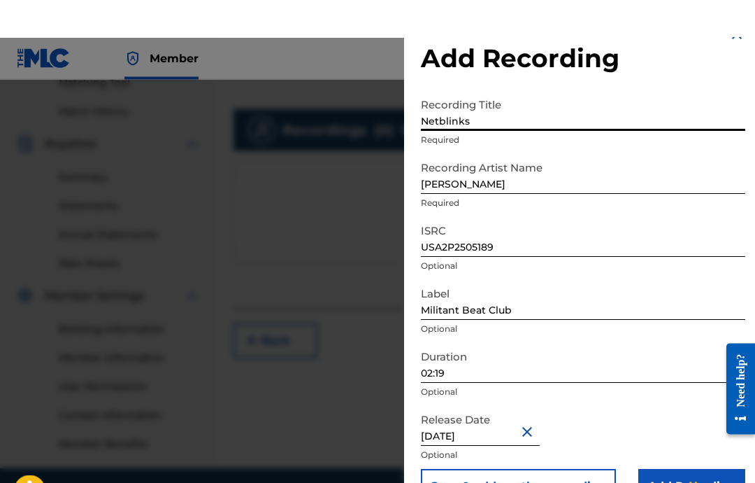
scroll to position [0, 0]
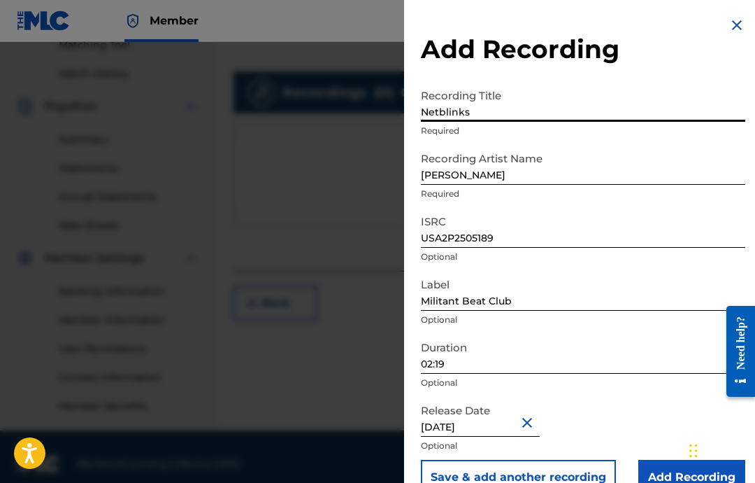
click at [659, 480] on input "Add Recording" at bounding box center [692, 477] width 107 height 35
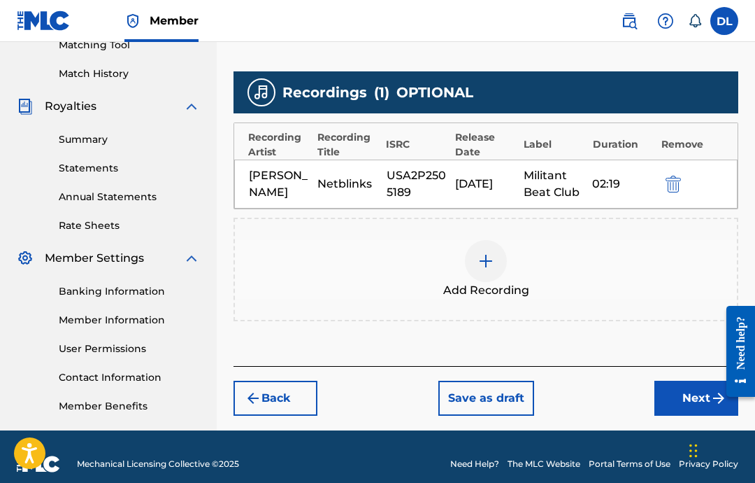
scroll to position [329, 0]
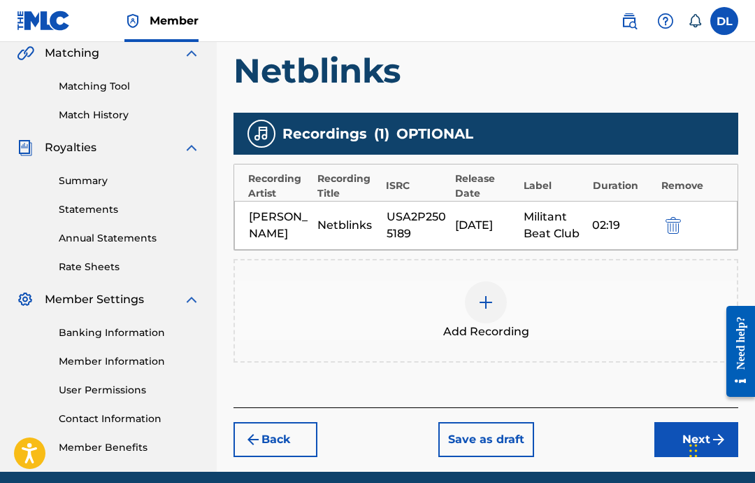
click at [691, 437] on button "Next" at bounding box center [697, 439] width 84 height 35
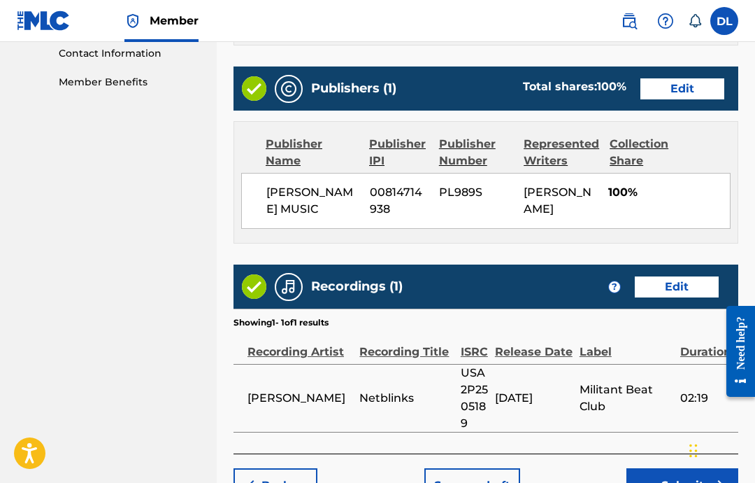
scroll to position [741, 0]
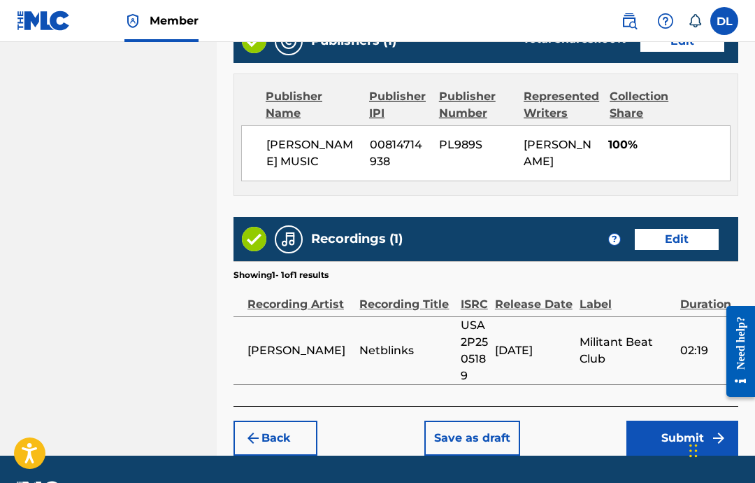
click at [667, 453] on button "Submit" at bounding box center [683, 437] width 112 height 35
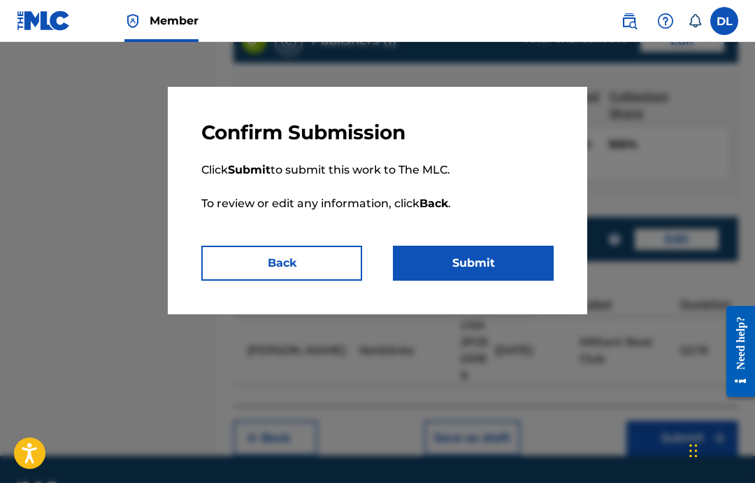
click at [475, 270] on button "Submit" at bounding box center [473, 263] width 161 height 35
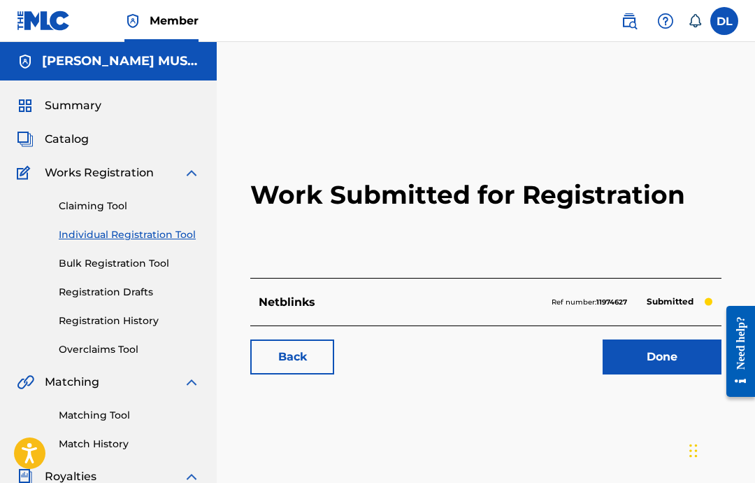
click at [672, 368] on link "Done" at bounding box center [662, 356] width 119 height 35
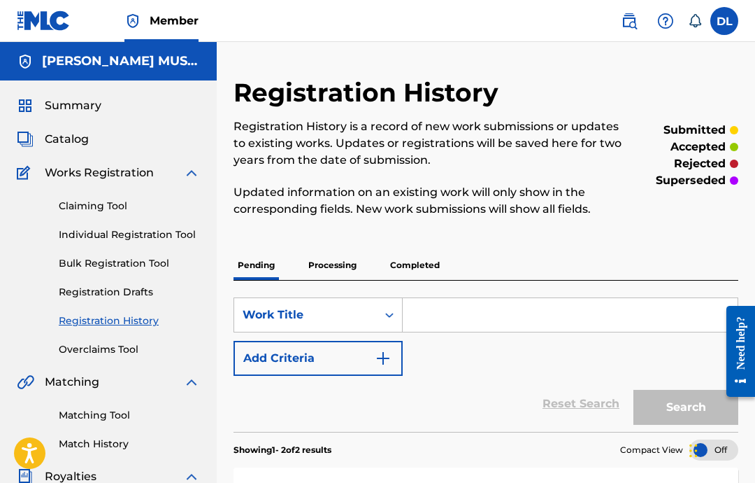
click at [122, 229] on link "Individual Registration Tool" at bounding box center [129, 234] width 141 height 15
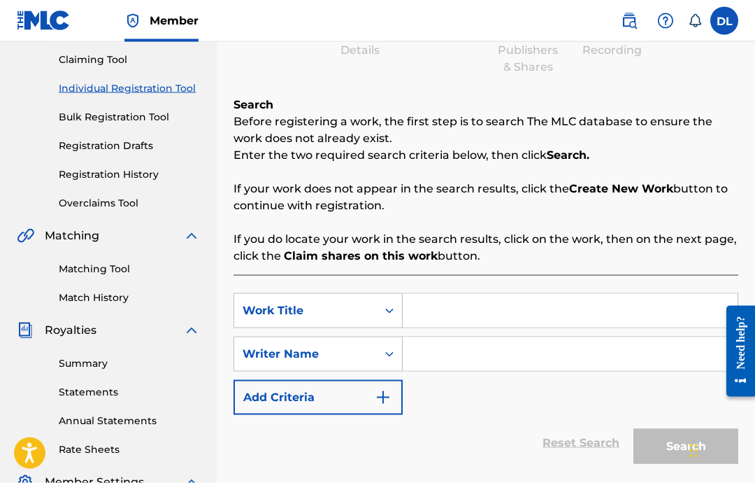
scroll to position [145, 0]
click at [500, 313] on input "Search Form" at bounding box center [570, 311] width 335 height 34
type input "Producer Chair"
click at [487, 369] on input "Search Form" at bounding box center [570, 355] width 335 height 34
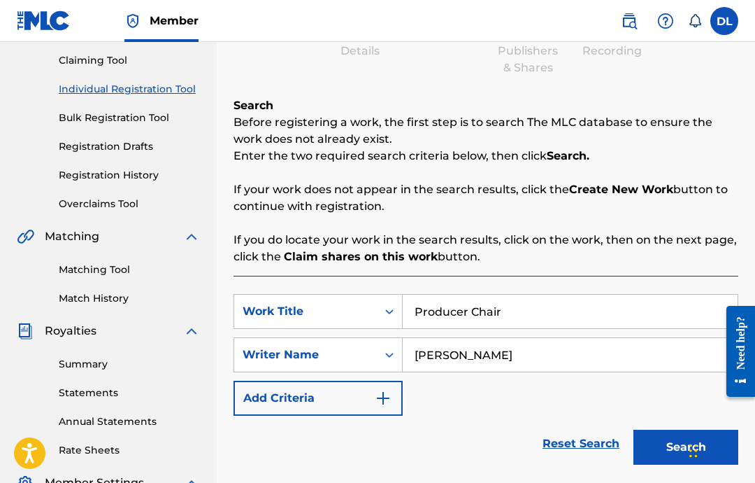
type input "[PERSON_NAME]"
click at [680, 448] on button "Search" at bounding box center [686, 446] width 105 height 35
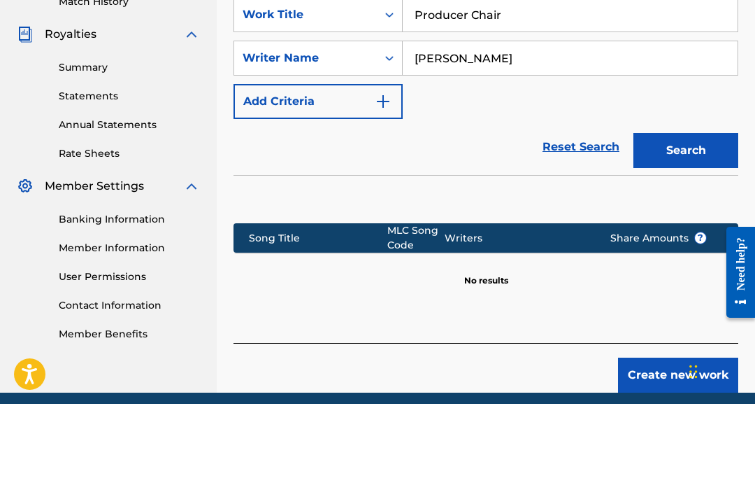
scroll to position [419, 0]
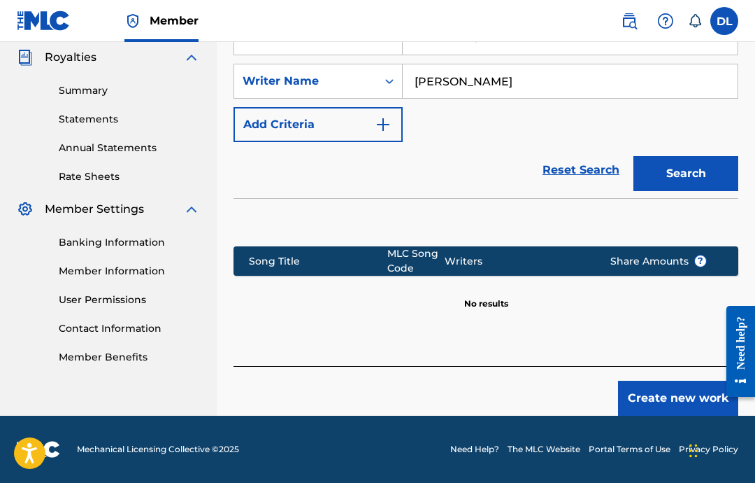
click at [654, 395] on button "Create new work" at bounding box center [678, 398] width 120 height 35
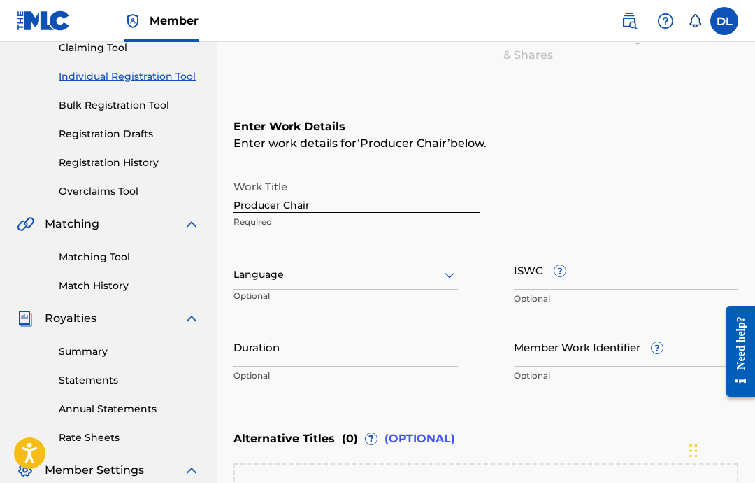
scroll to position [162, 0]
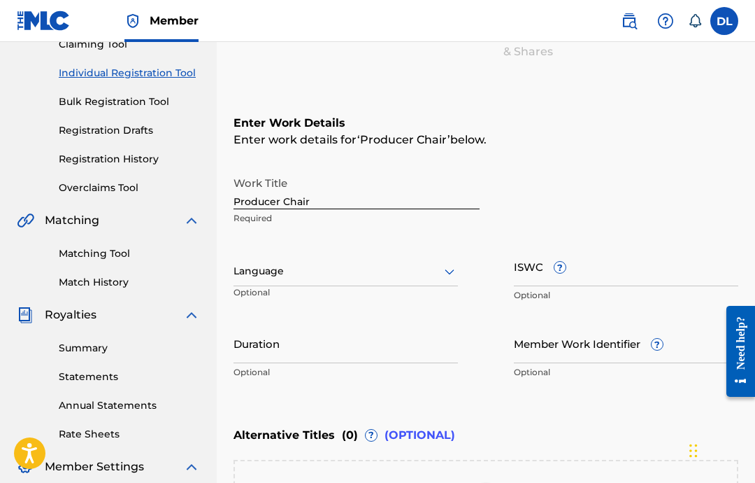
click at [436, 199] on input "Producer Chair" at bounding box center [357, 189] width 246 height 40
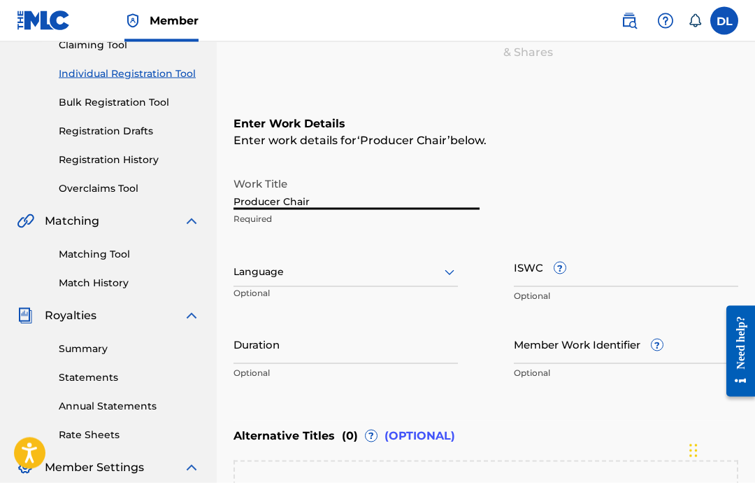
click at [427, 355] on input "Duration" at bounding box center [346, 344] width 225 height 40
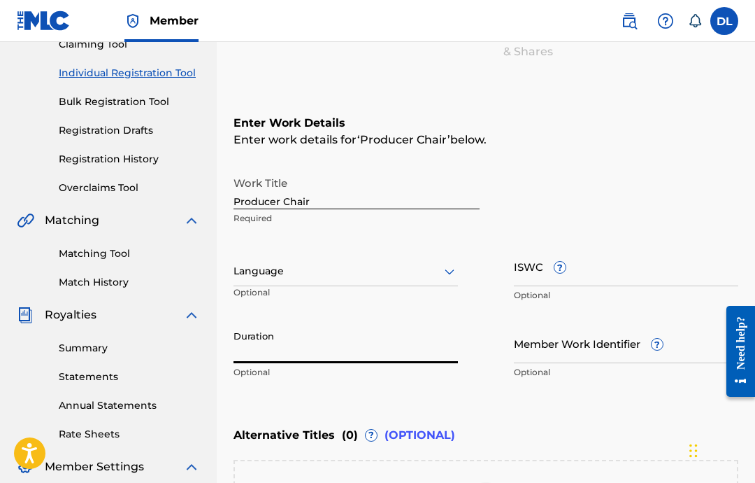
click at [635, 273] on input "ISWC ?" at bounding box center [626, 266] width 225 height 40
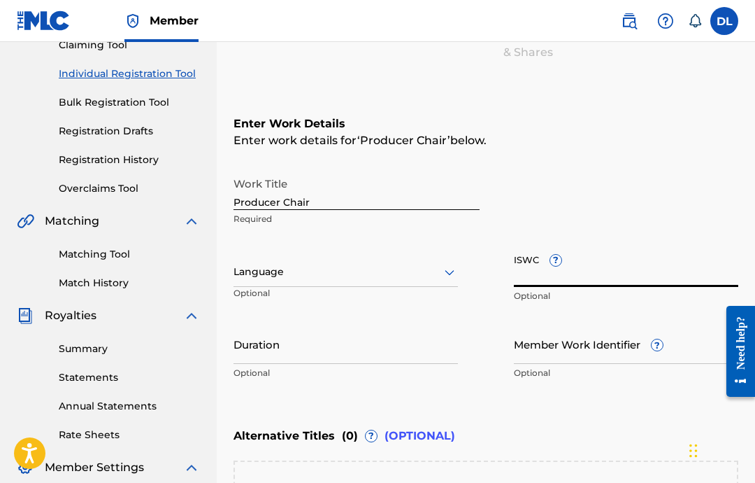
paste input "T-332.385.486-6"
type input "T-332.385.486-6"
click at [364, 297] on div "Language Optional" at bounding box center [346, 278] width 225 height 63
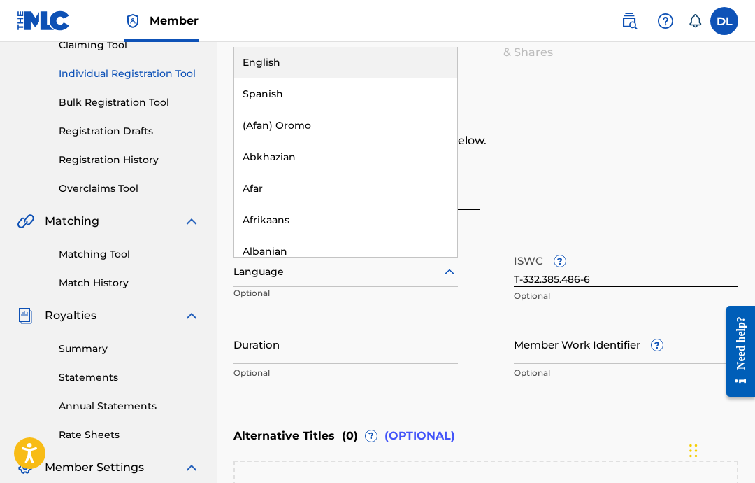
click at [399, 57] on div "English" at bounding box center [345, 62] width 223 height 31
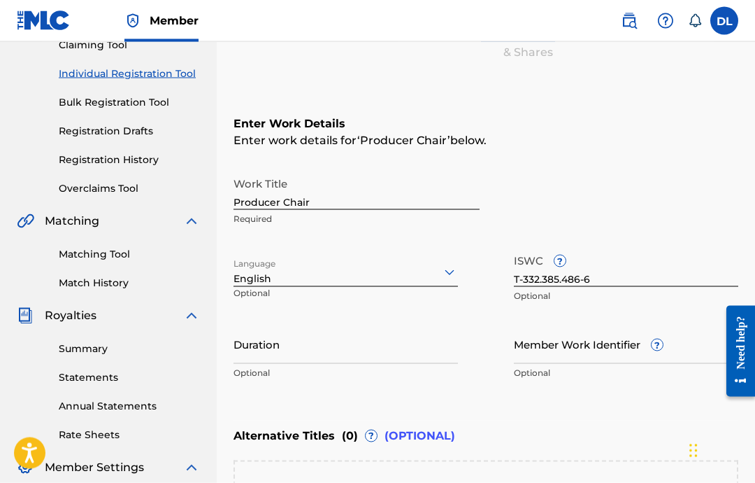
click at [399, 362] on input "Duration" at bounding box center [346, 344] width 225 height 40
click at [404, 353] on input "Duration" at bounding box center [346, 344] width 225 height 40
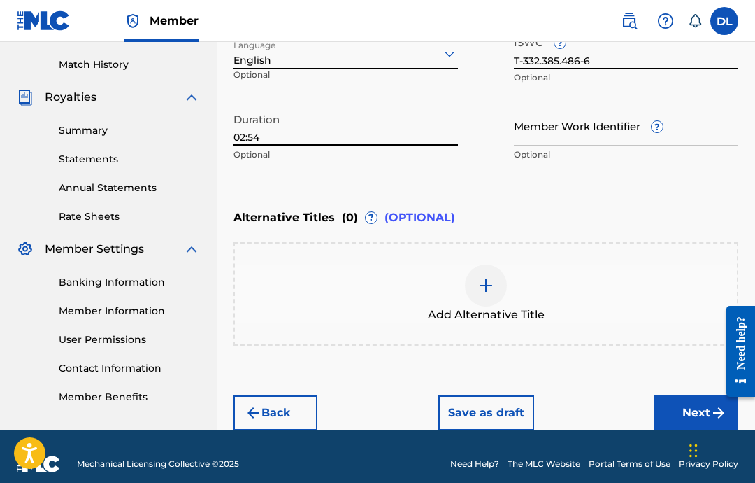
type input "02:54"
click at [640, 406] on div "Back Save as draft Next" at bounding box center [486, 406] width 505 height 50
click at [671, 407] on button "Next" at bounding box center [697, 412] width 84 height 35
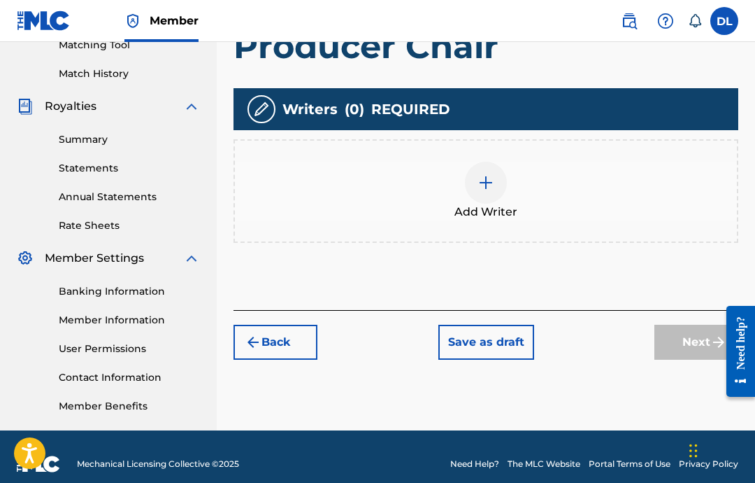
scroll to position [329, 0]
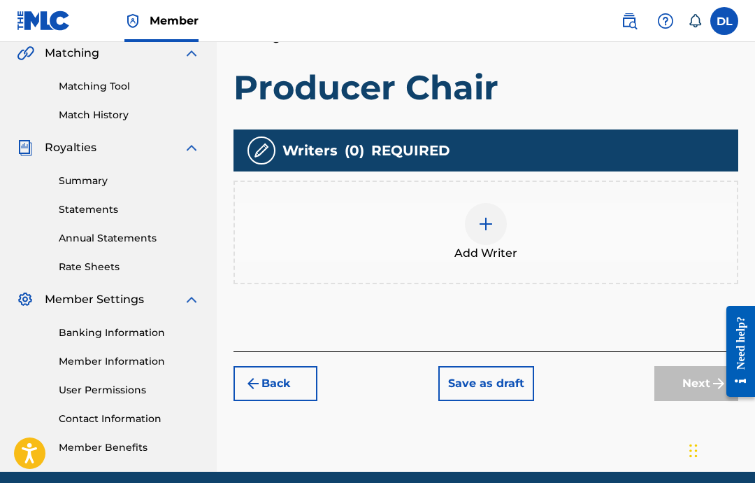
click at [630, 240] on div "Add Writer" at bounding box center [486, 232] width 502 height 59
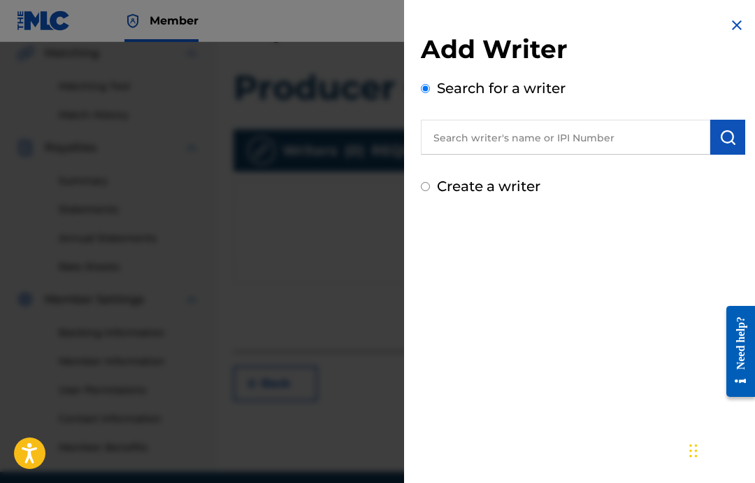
click at [588, 137] on input "text" at bounding box center [566, 137] width 290 height 35
paste input "00646434830"
type input "00646434830"
click at [727, 145] on img "submit" at bounding box center [728, 137] width 17 height 17
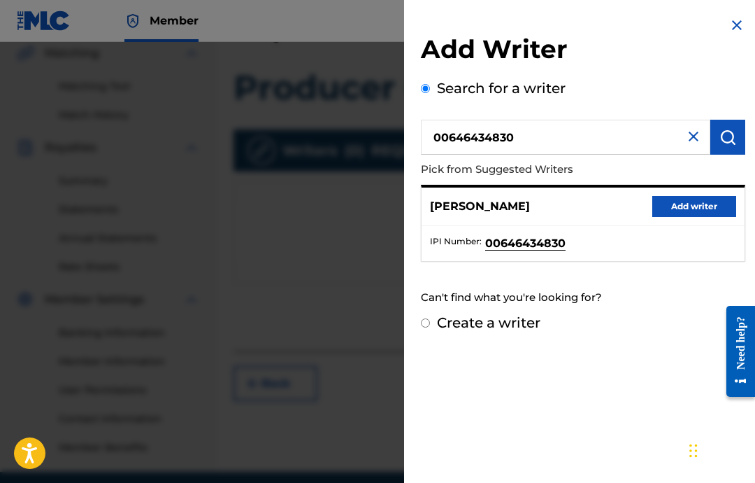
click at [701, 209] on button "Add writer" at bounding box center [695, 206] width 84 height 21
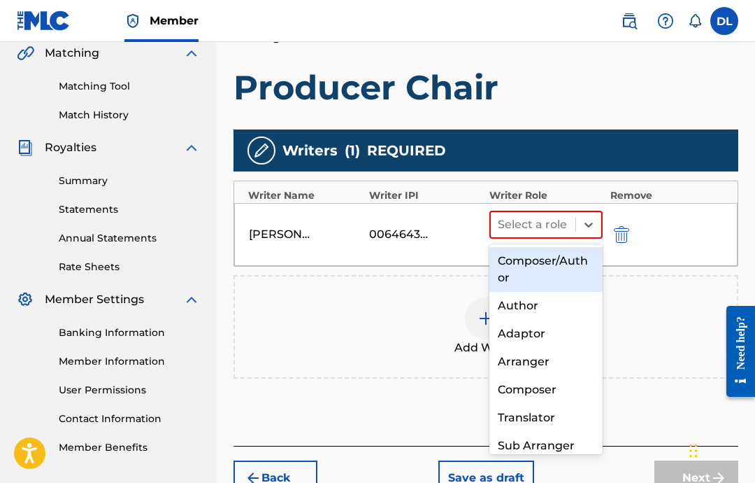
click at [574, 389] on div "Composer" at bounding box center [546, 390] width 113 height 28
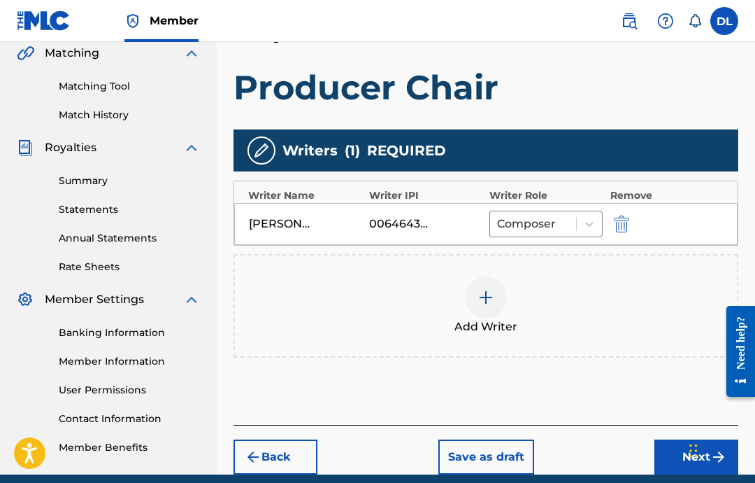
click at [676, 464] on button "Next" at bounding box center [697, 456] width 84 height 35
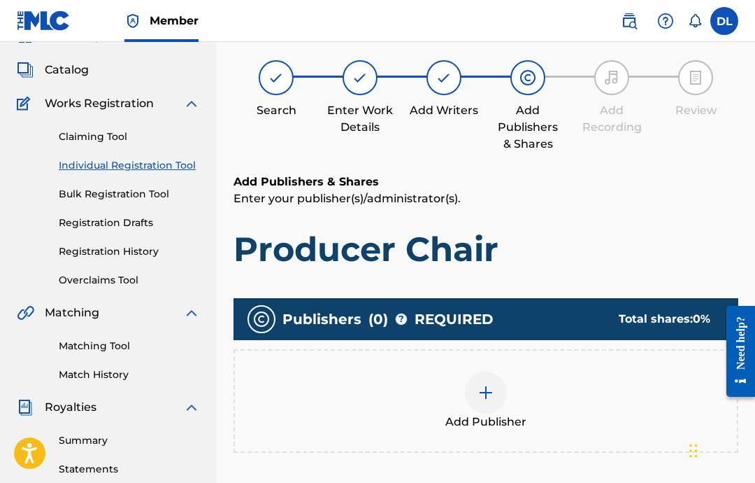
scroll to position [63, 0]
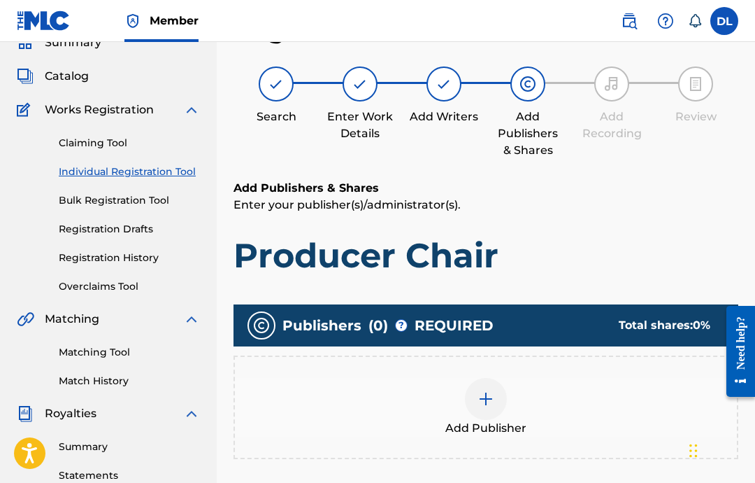
click at [583, 418] on div "Add Publisher" at bounding box center [486, 407] width 502 height 59
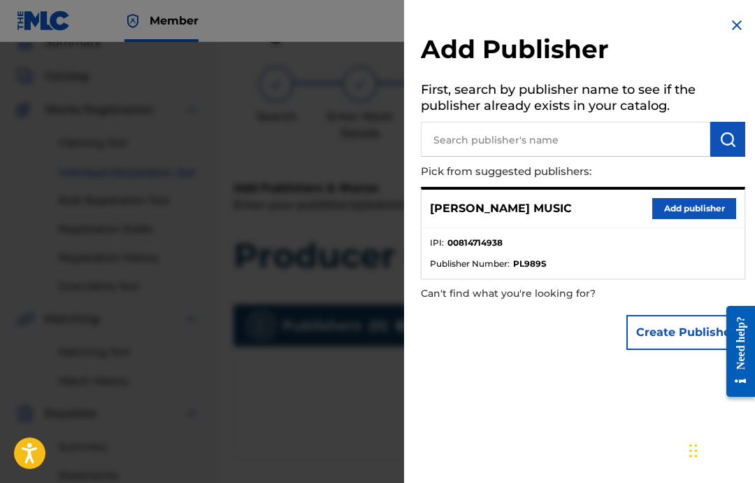
click at [685, 205] on button "Add publisher" at bounding box center [695, 208] width 84 height 21
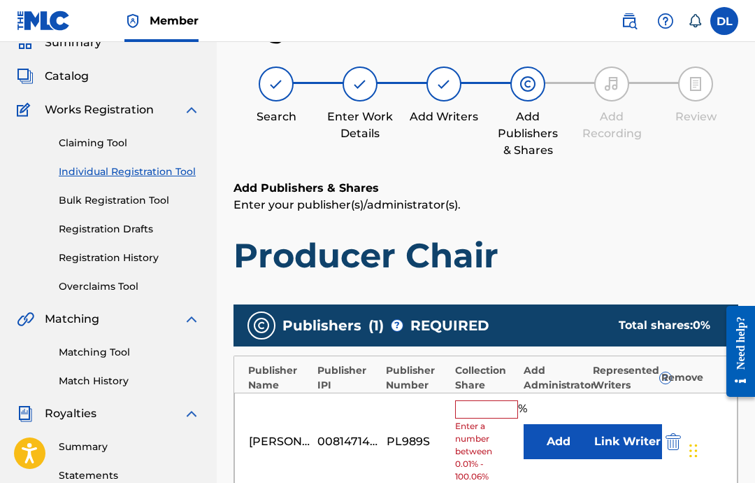
click at [499, 408] on input "text" at bounding box center [486, 409] width 63 height 18
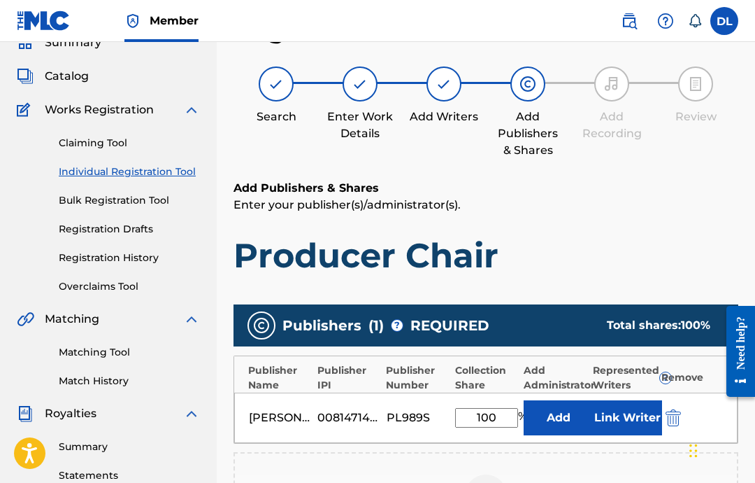
type input "100"
click at [618, 420] on button "Link Writer" at bounding box center [627, 417] width 70 height 35
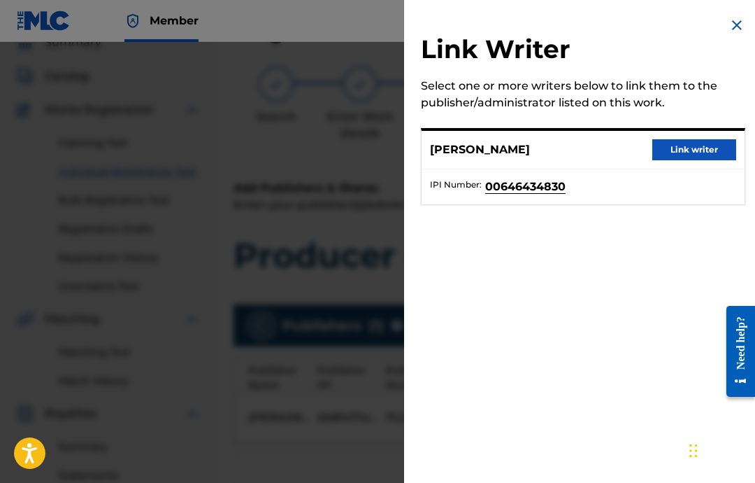
click at [697, 167] on div "[PERSON_NAME] Link writer" at bounding box center [583, 150] width 323 height 38
click at [706, 151] on button "Link writer" at bounding box center [695, 149] width 84 height 21
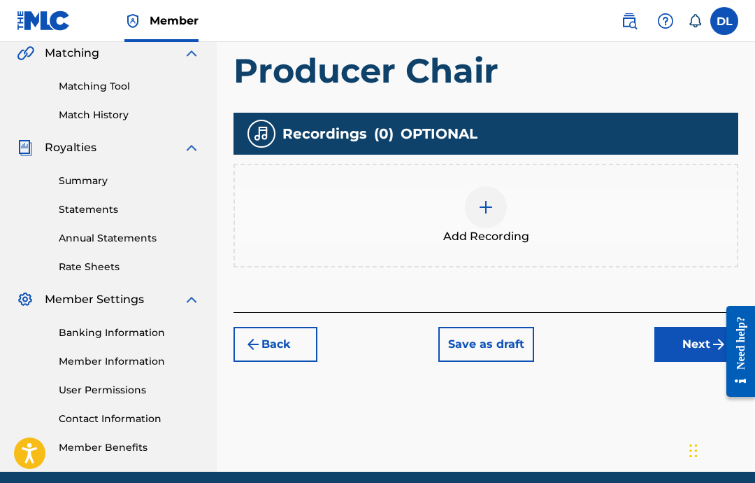
click at [495, 236] on span "Add Recording" at bounding box center [486, 236] width 86 height 17
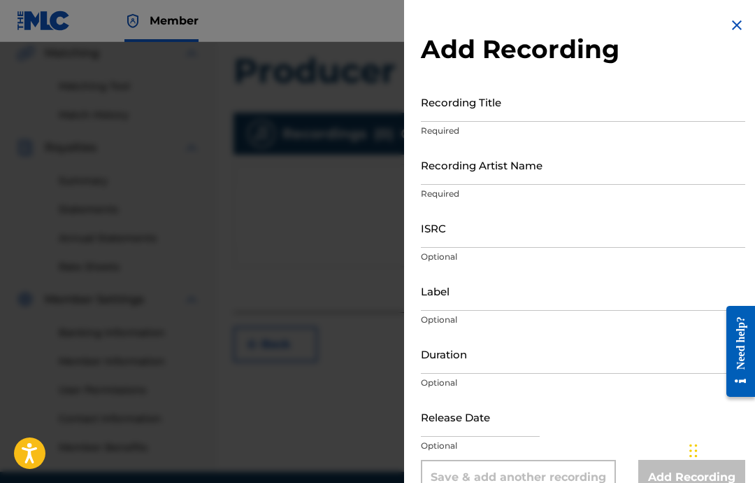
click at [486, 427] on input "text" at bounding box center [480, 417] width 119 height 40
select select "7"
select select "2025"
click at [511, 470] on select "January February March April May June July August September October November De…" at bounding box center [481, 462] width 80 height 16
click at [490, 464] on select "January February March April May June July August September October November De…" at bounding box center [481, 462] width 80 height 16
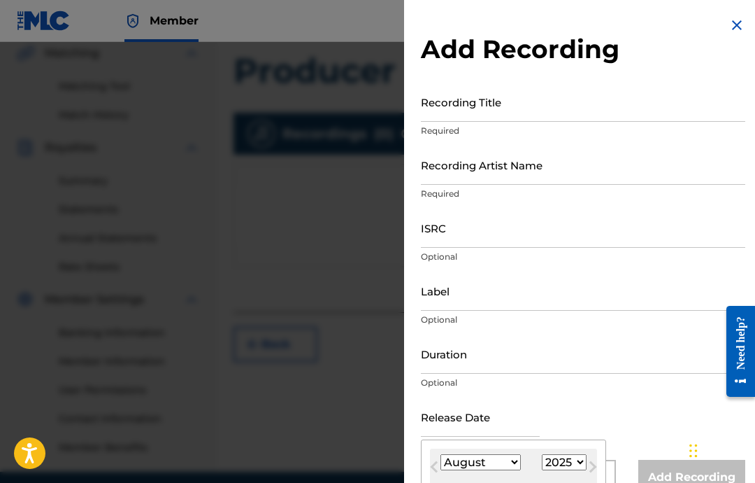
select select "1"
click at [502, 366] on input "Duration" at bounding box center [583, 354] width 325 height 40
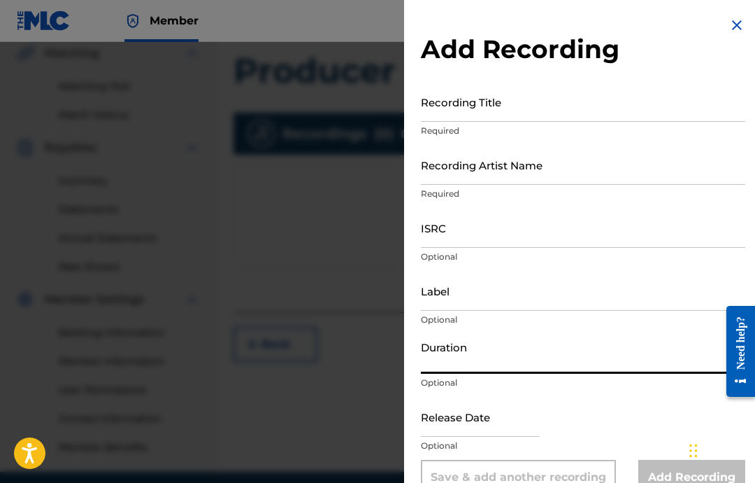
click at [492, 411] on input "text" at bounding box center [480, 417] width 119 height 40
select select "7"
select select "2025"
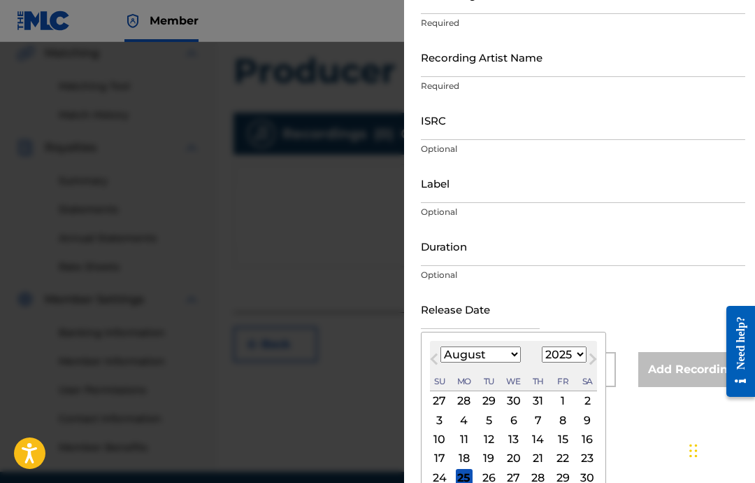
scroll to position [107, 0]
click at [499, 361] on select "January February March April May June July August September October November De…" at bounding box center [481, 355] width 80 height 16
click at [495, 363] on select "January February March April May June July August September October November De…" at bounding box center [481, 355] width 80 height 16
select select "1"
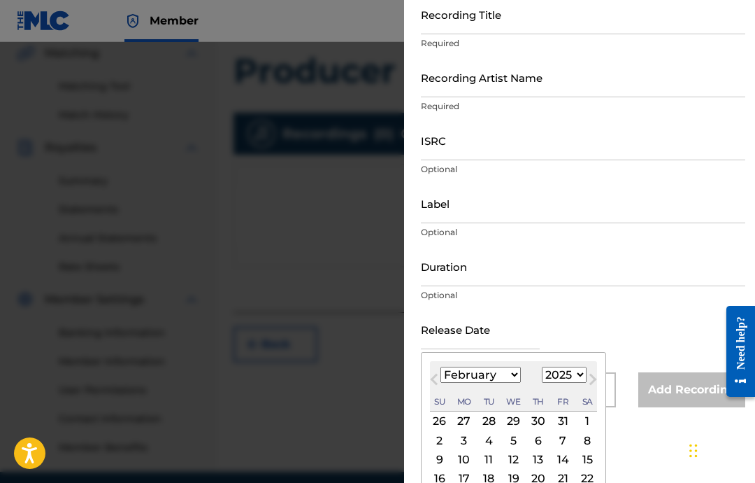
click at [497, 478] on div "18" at bounding box center [489, 478] width 17 height 17
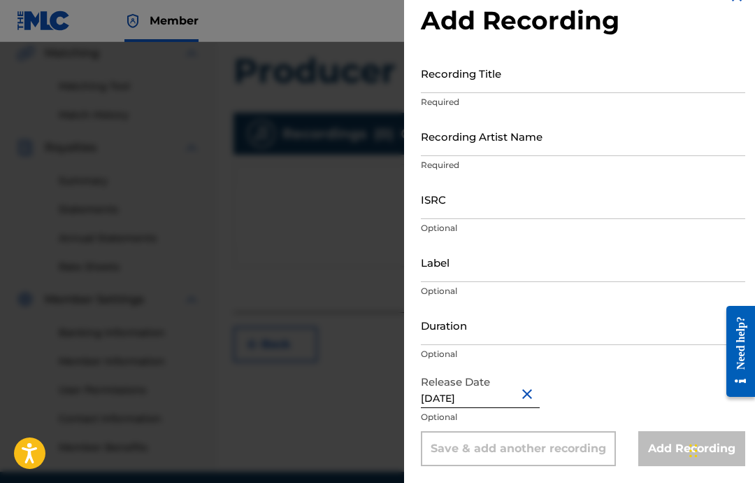
type input "[DATE]"
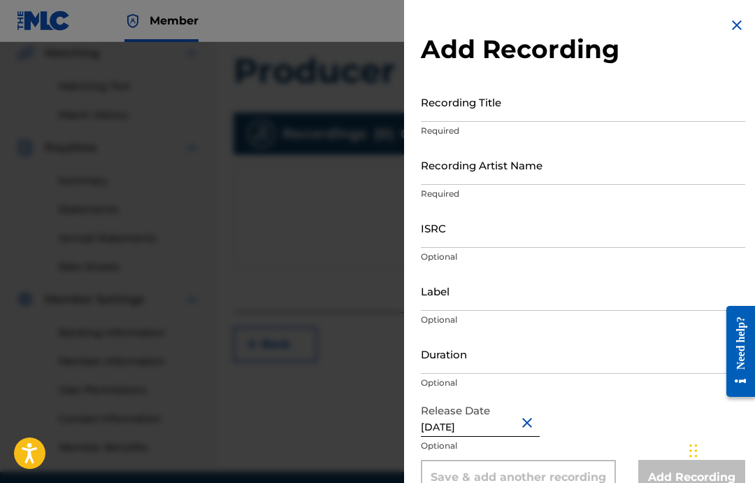
click at [508, 361] on input "Duration" at bounding box center [583, 354] width 325 height 40
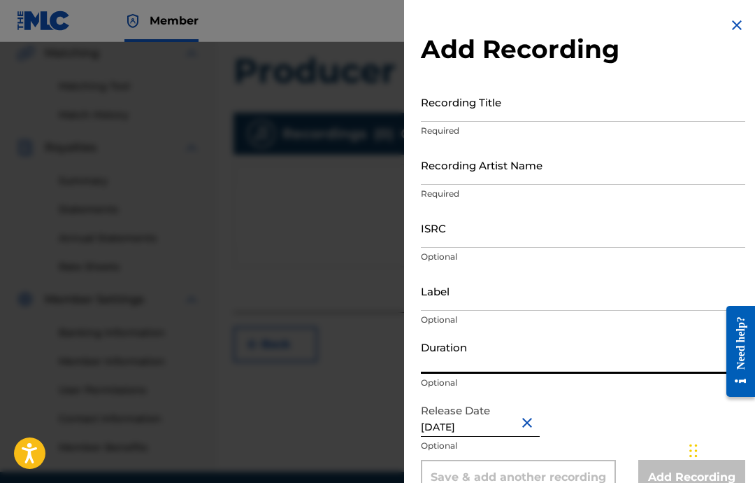
type input "2"
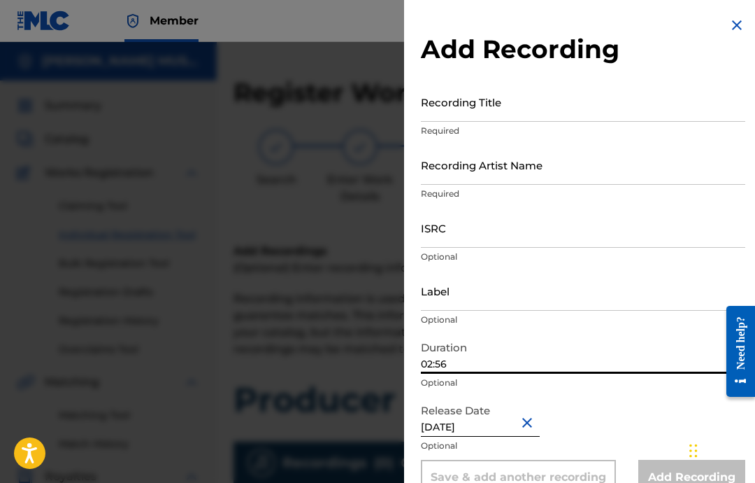
click at [575, 355] on input "02:56" at bounding box center [583, 354] width 325 height 40
click at [553, 363] on input "02:56" at bounding box center [583, 354] width 325 height 40
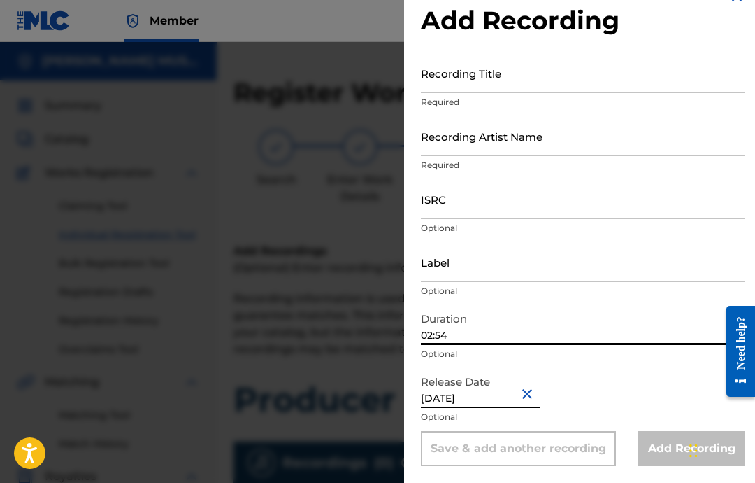
scroll to position [29, 0]
type input "02:54"
click at [498, 258] on input "Label" at bounding box center [583, 262] width 325 height 40
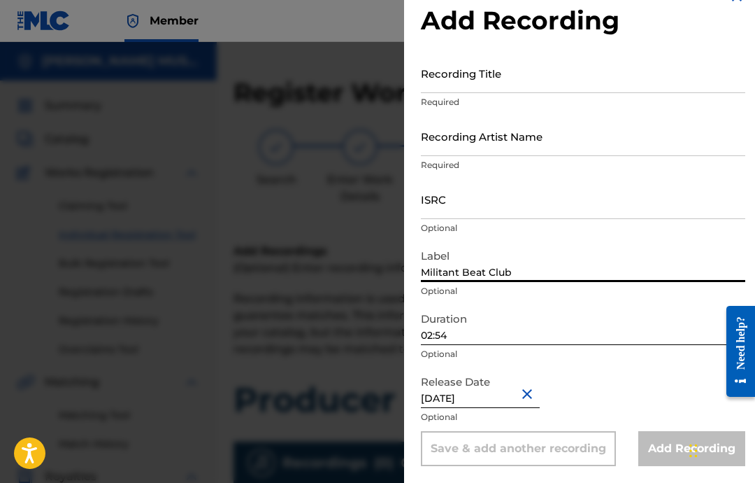
type input "Militant Beat Club"
click at [564, 216] on input "ISRC" at bounding box center [583, 199] width 325 height 40
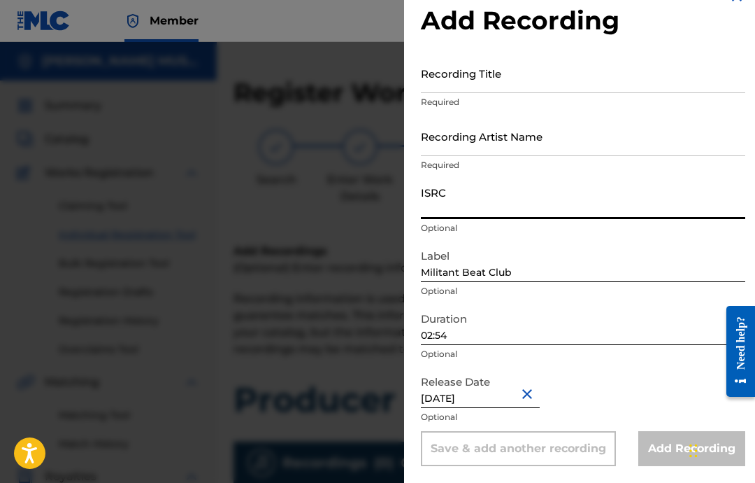
click at [546, 206] on input "ISRC" at bounding box center [583, 199] width 325 height 40
paste input "USA2P2505190"
type input "USA2P2505190"
click at [592, 145] on input "Recording Artist Name" at bounding box center [583, 136] width 325 height 40
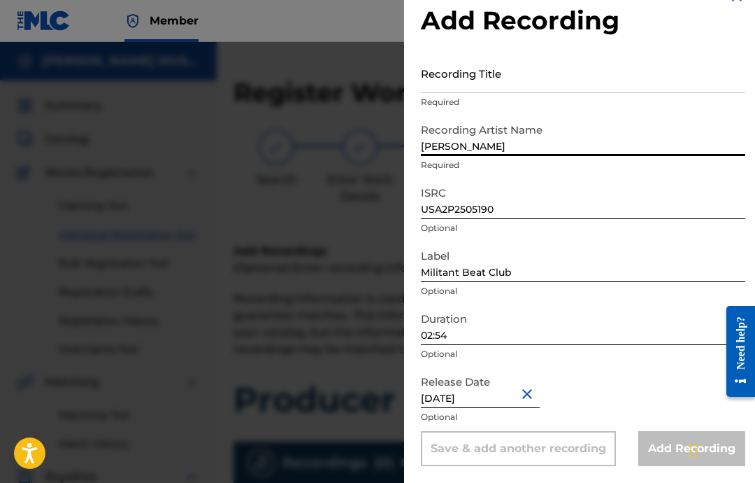
type input "[PERSON_NAME]"
click at [563, 76] on input "Recording Title" at bounding box center [583, 73] width 325 height 40
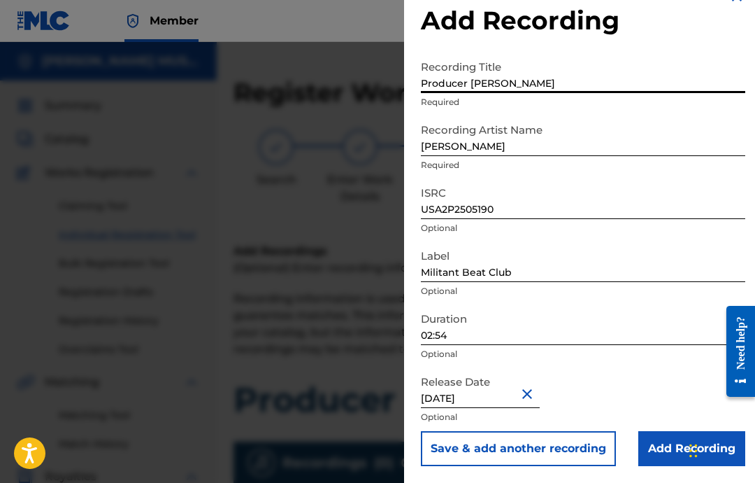
type input "Producer Chair"
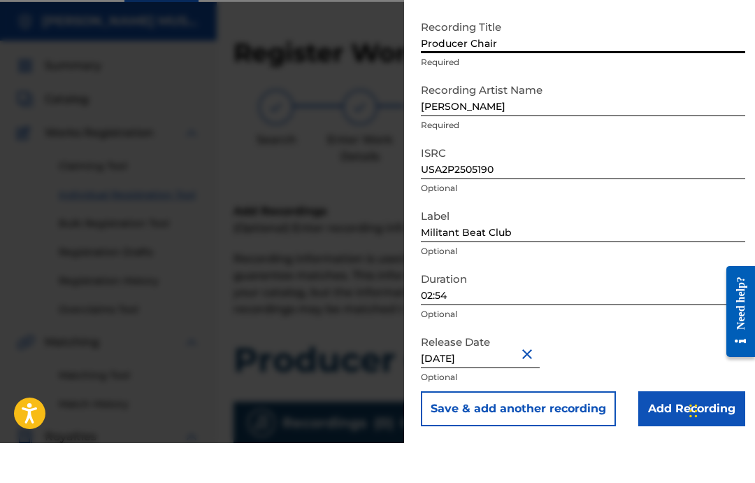
click at [662, 431] on input "Add Recording" at bounding box center [692, 448] width 107 height 35
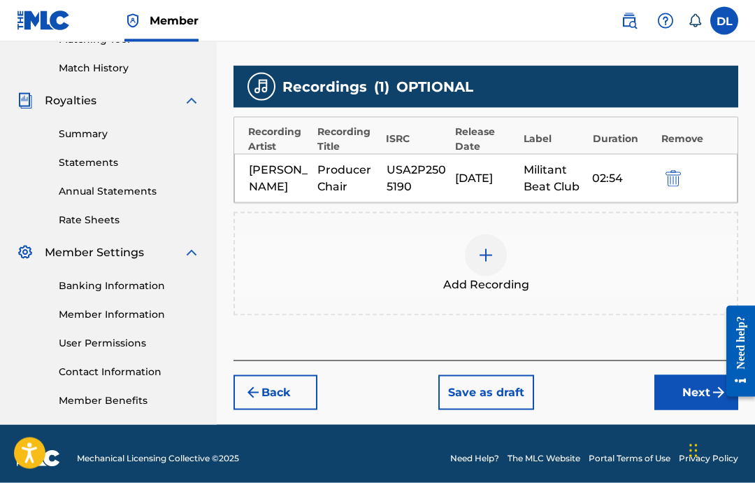
click at [681, 394] on button "Next" at bounding box center [697, 392] width 84 height 35
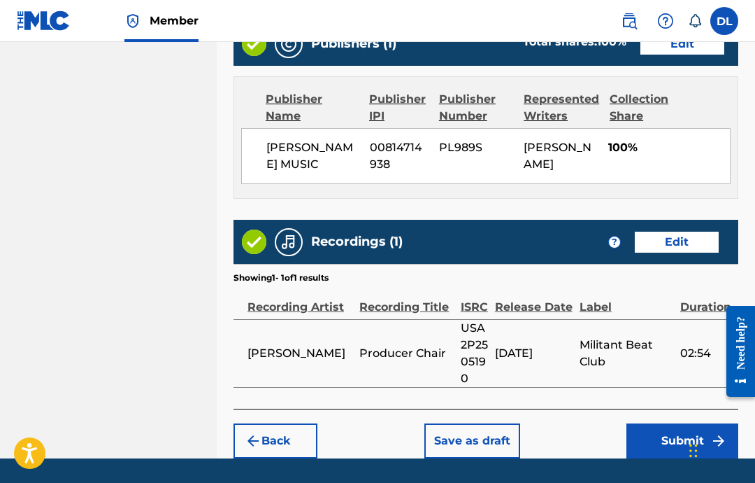
scroll to position [741, 0]
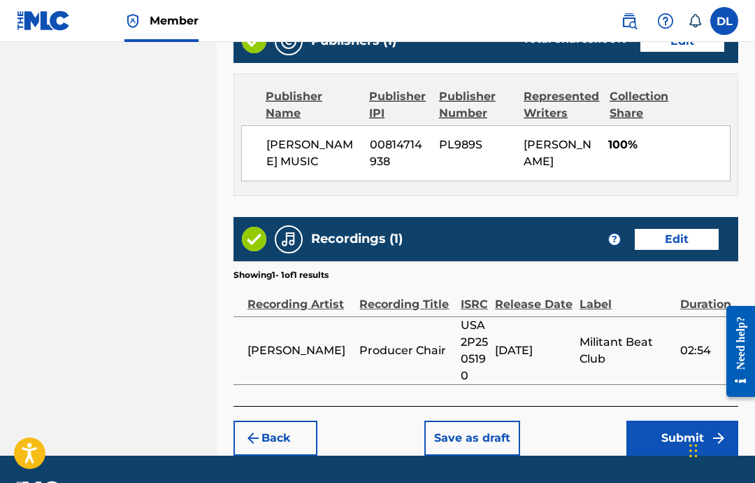
click at [660, 455] on button "Submit" at bounding box center [683, 437] width 112 height 35
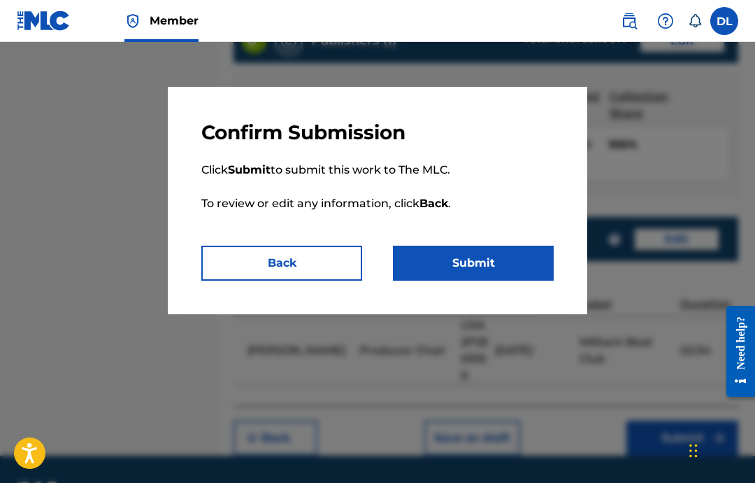
click at [476, 272] on button "Submit" at bounding box center [473, 263] width 161 height 35
click at [509, 259] on button "Submit" at bounding box center [473, 263] width 161 height 35
click at [499, 266] on button "Submit" at bounding box center [473, 263] width 161 height 35
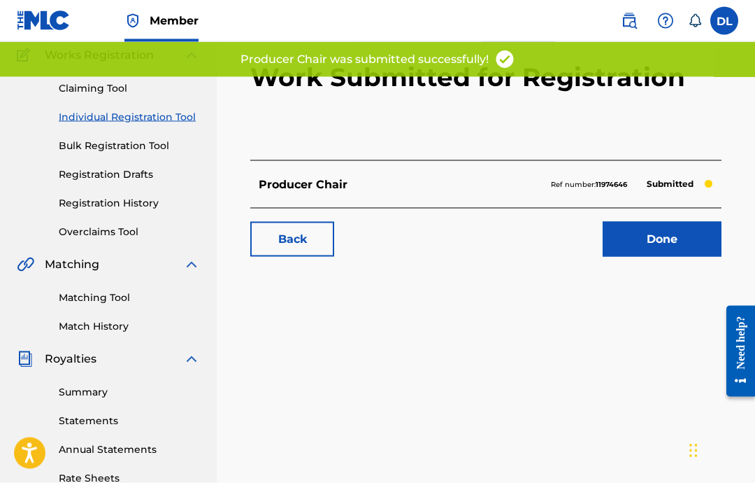
scroll to position [118, 0]
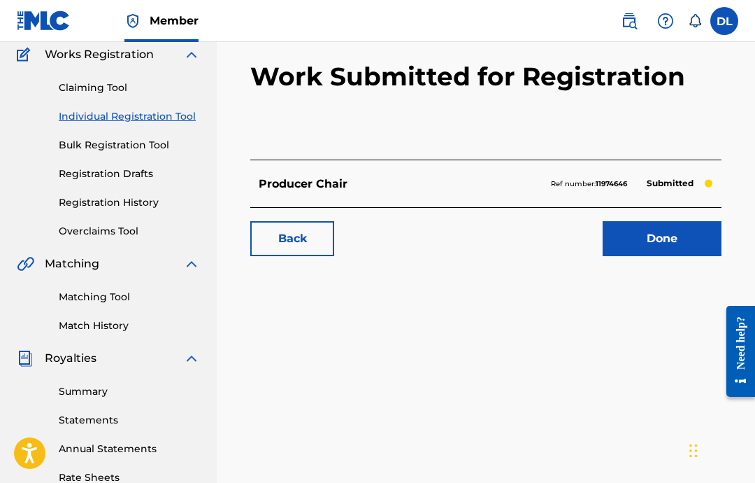
click at [651, 240] on link "Done" at bounding box center [662, 238] width 119 height 35
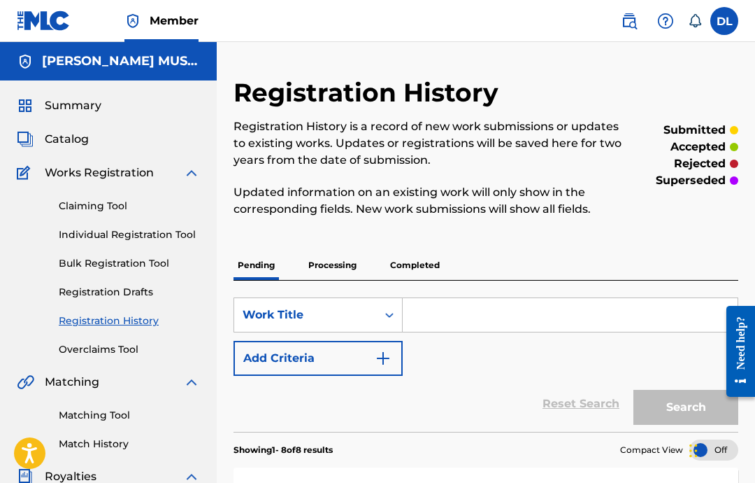
click at [179, 238] on link "Individual Registration Tool" at bounding box center [129, 234] width 141 height 15
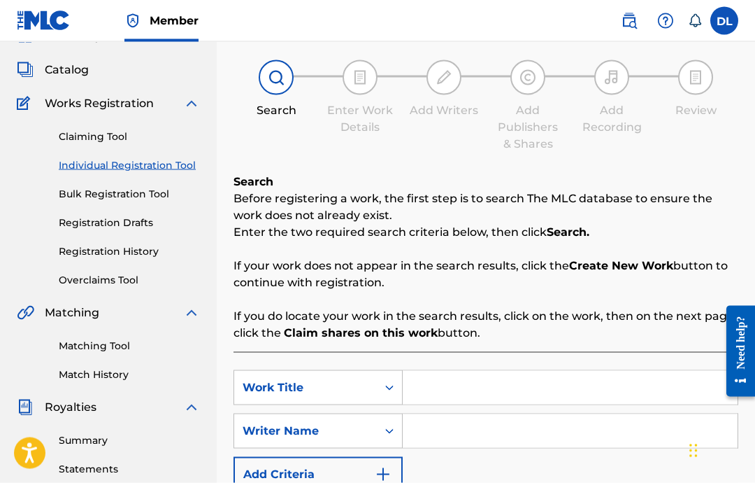
scroll to position [81, 0]
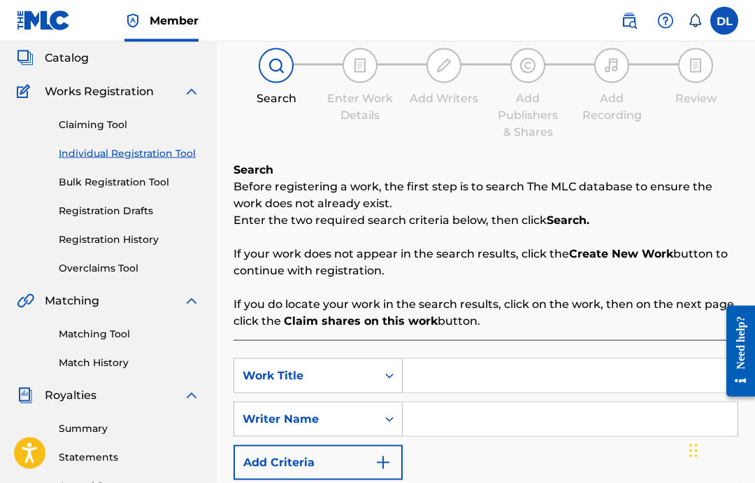
click at [581, 360] on input "Search Form" at bounding box center [570, 376] width 335 height 34
type input "W"
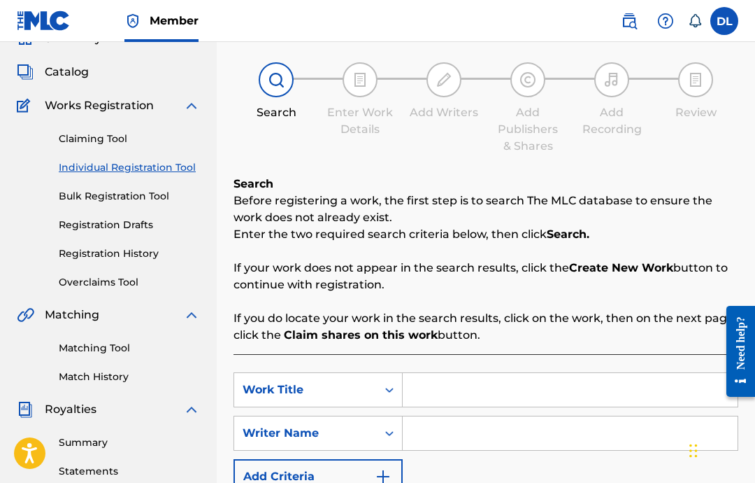
scroll to position [70, 0]
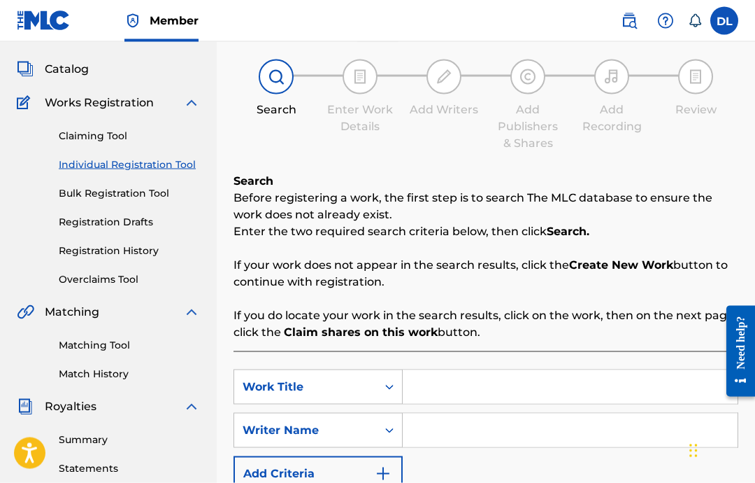
click at [562, 387] on input "Search Form" at bounding box center [570, 387] width 335 height 34
type input "Smallment"
click at [603, 436] on input "Search Form" at bounding box center [570, 430] width 335 height 34
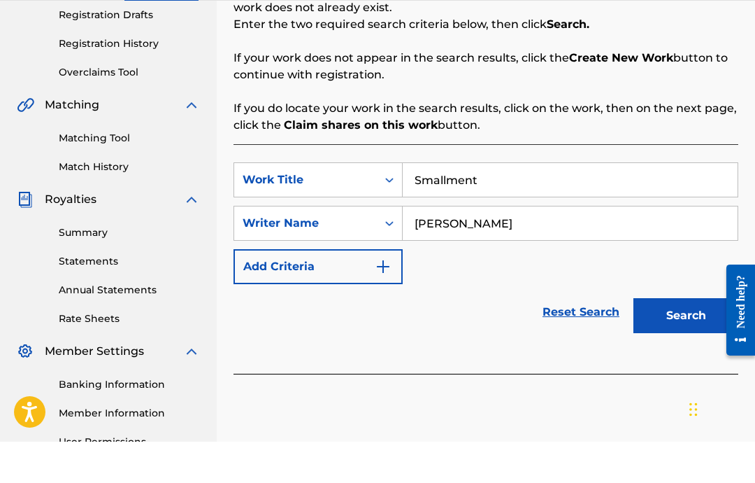
scroll to position [254, 0]
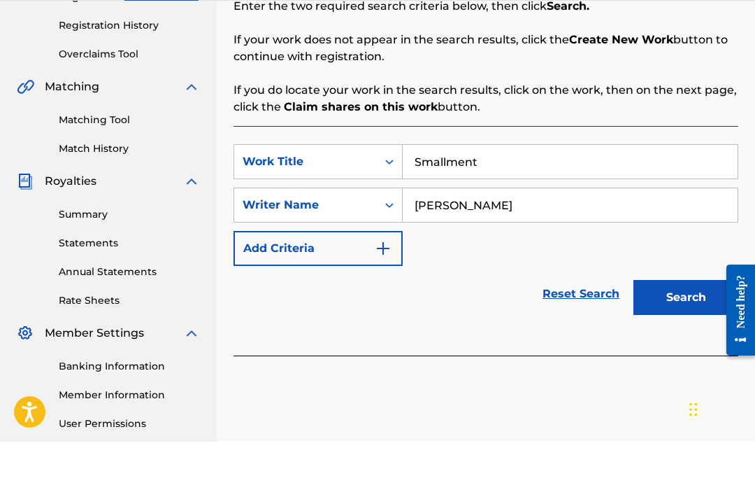
type input "[PERSON_NAME]"
click at [702, 321] on button "Search" at bounding box center [686, 338] width 105 height 35
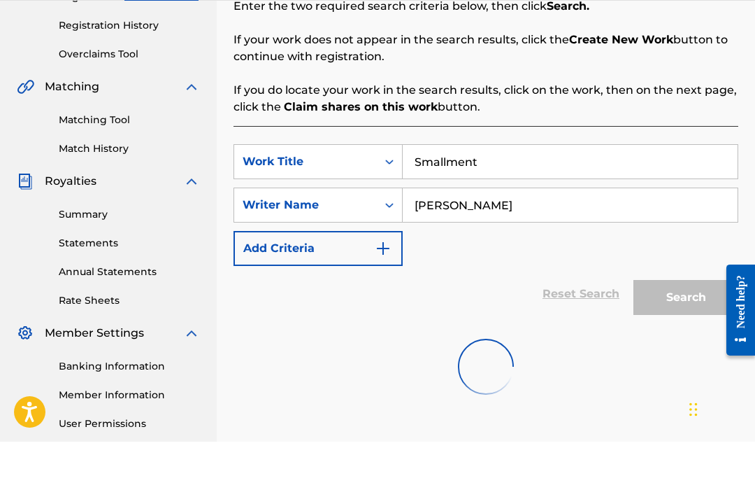
scroll to position [296, 0]
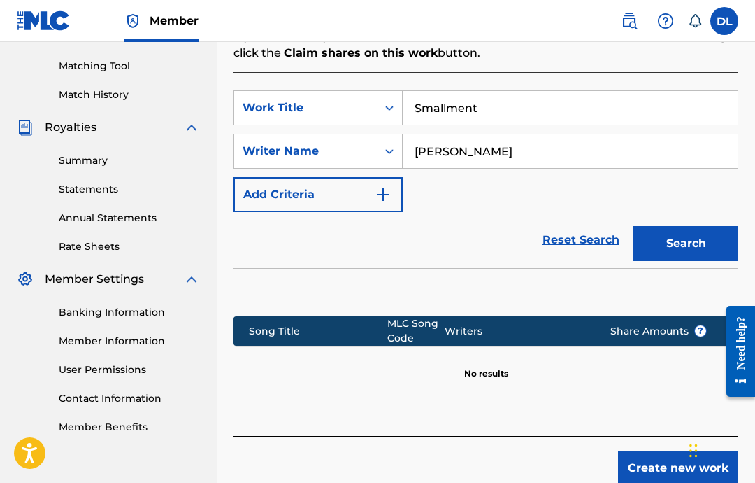
click at [652, 477] on button "Create new work" at bounding box center [678, 467] width 120 height 35
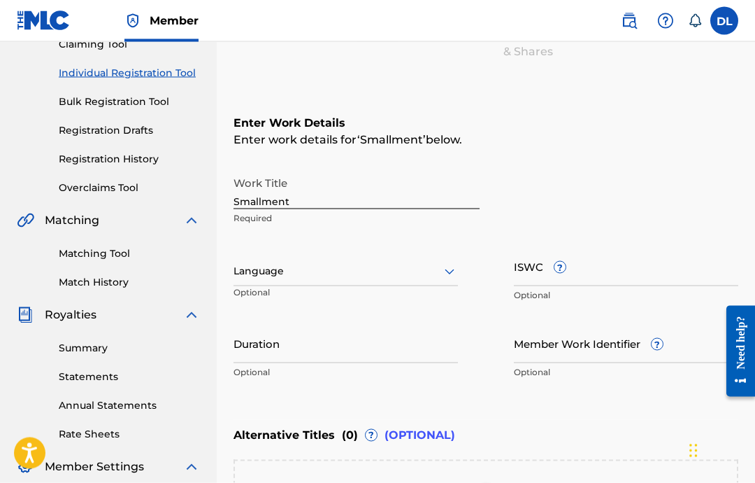
scroll to position [163, 0]
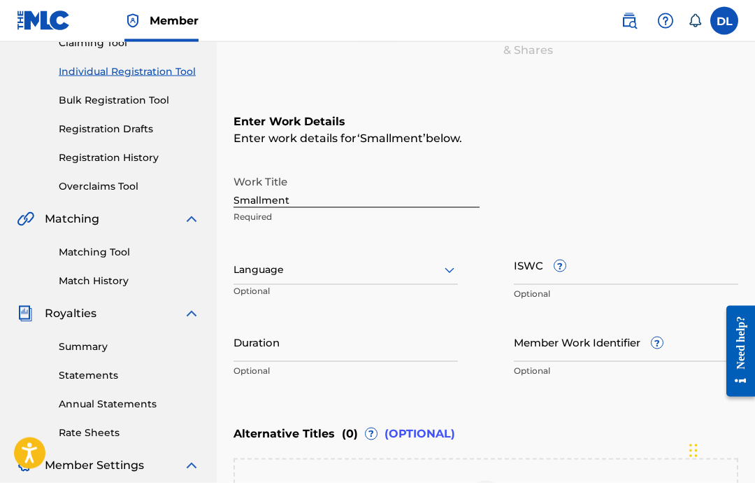
click at [465, 278] on div "Work Title Smallment Required Language Optional ISWC ? Optional Duration Option…" at bounding box center [486, 276] width 505 height 217
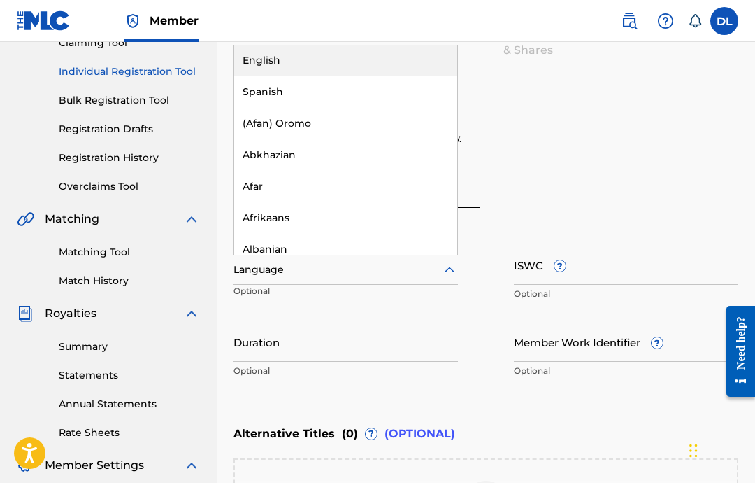
click at [371, 62] on div "English" at bounding box center [345, 60] width 223 height 31
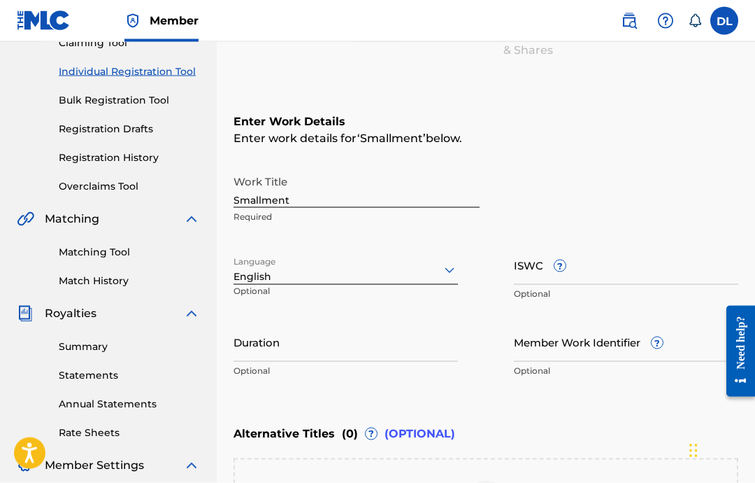
click at [605, 262] on input "ISWC ?" at bounding box center [626, 265] width 225 height 40
click at [322, 176] on input "Smallment" at bounding box center [357, 188] width 246 height 40
click at [380, 205] on input "Smallment" at bounding box center [357, 188] width 246 height 40
click at [531, 268] on input "ISWC ?" at bounding box center [626, 265] width 225 height 40
paste input "T-332.394.392-2"
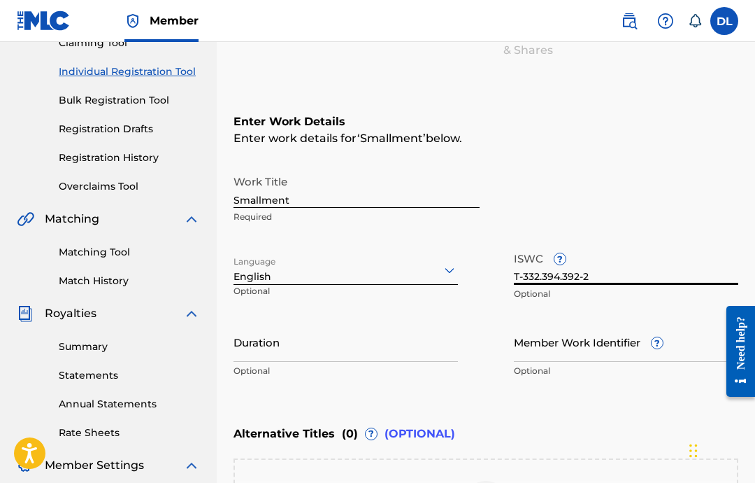
type input "T-332.394.392-2"
click at [392, 338] on input "Duration" at bounding box center [346, 342] width 225 height 40
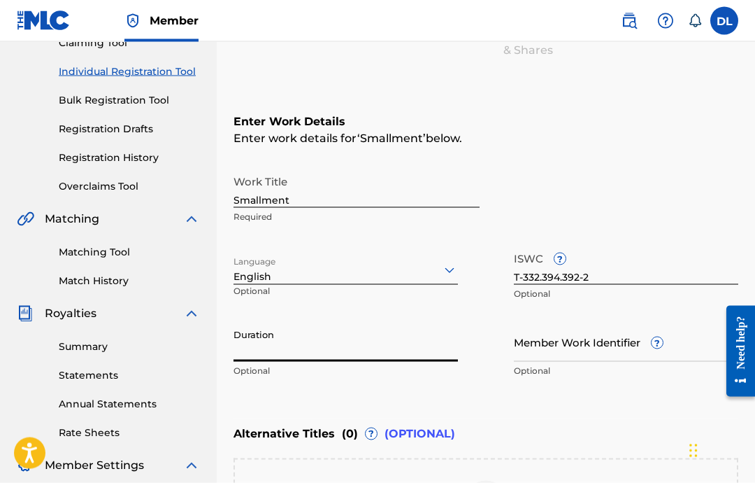
click at [341, 345] on input "Duration" at bounding box center [346, 342] width 225 height 40
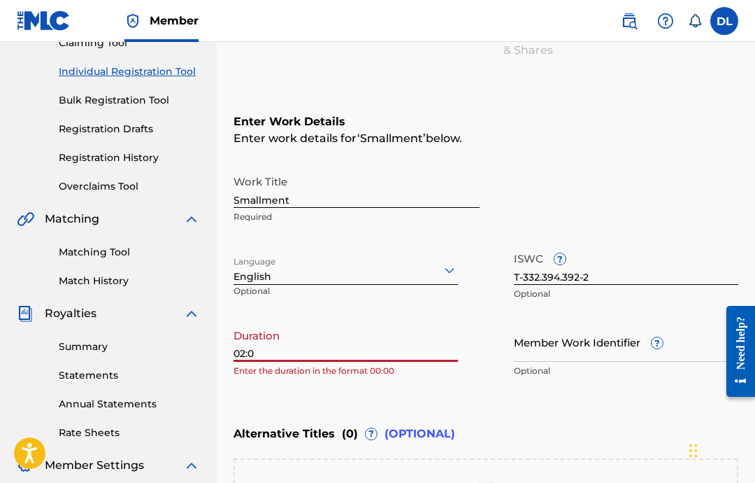
type input "02:03"
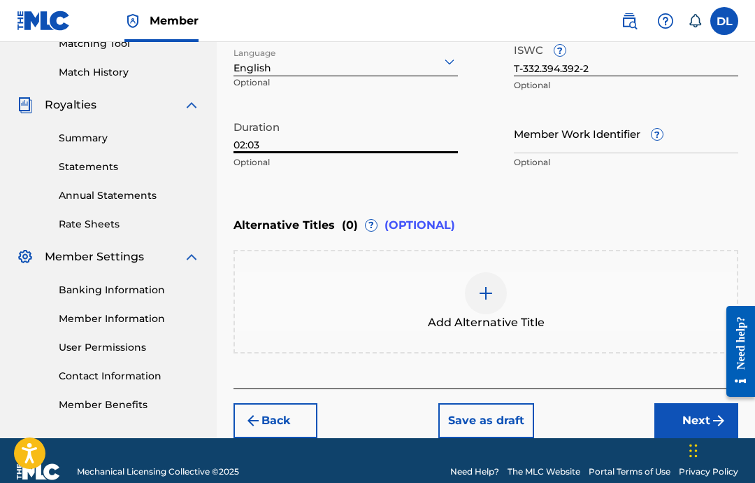
click at [669, 415] on button "Next" at bounding box center [697, 420] width 84 height 35
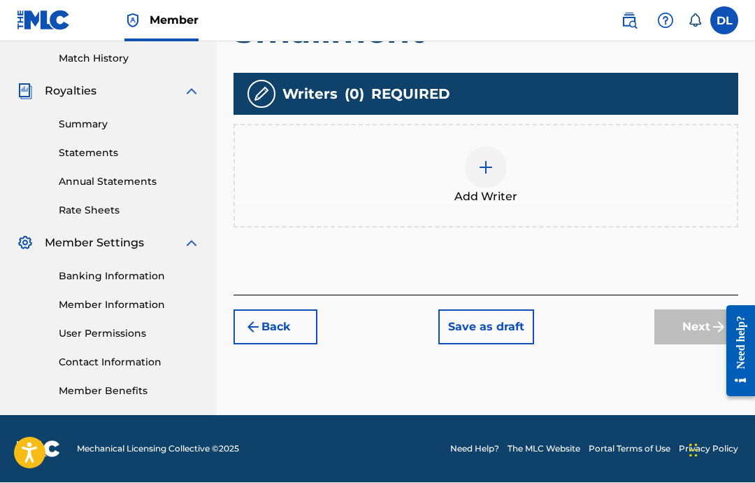
scroll to position [384, 0]
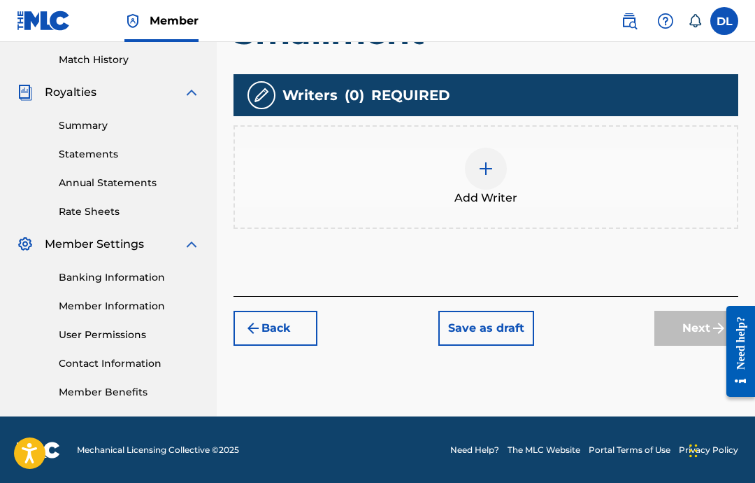
click at [487, 199] on span "Add Writer" at bounding box center [486, 198] width 63 height 17
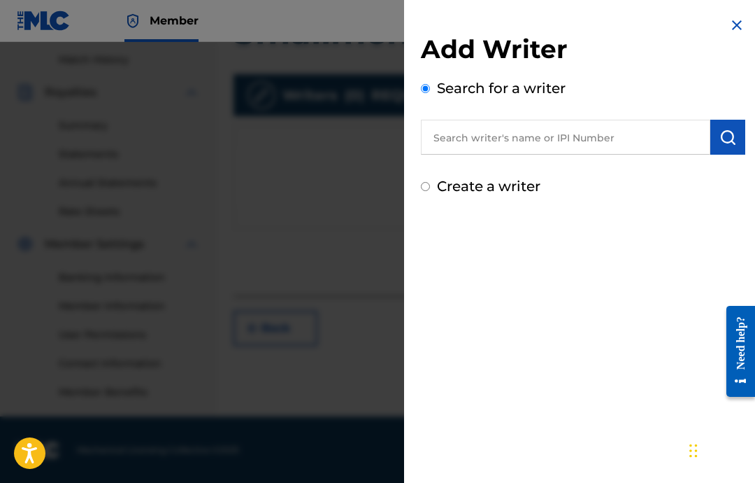
click at [596, 136] on input "text" at bounding box center [566, 137] width 290 height 35
click at [615, 122] on input "text" at bounding box center [566, 137] width 290 height 35
paste input "00646434830"
type input "00646434830"
click at [744, 128] on button "submit" at bounding box center [728, 137] width 35 height 35
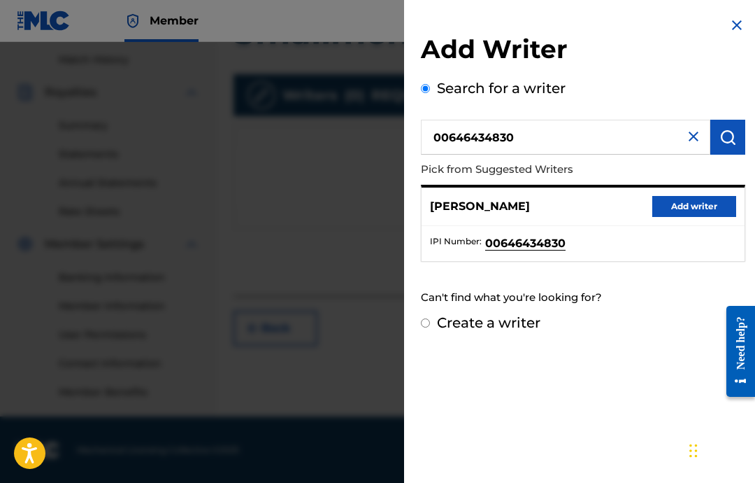
click at [715, 208] on button "Add writer" at bounding box center [695, 206] width 84 height 21
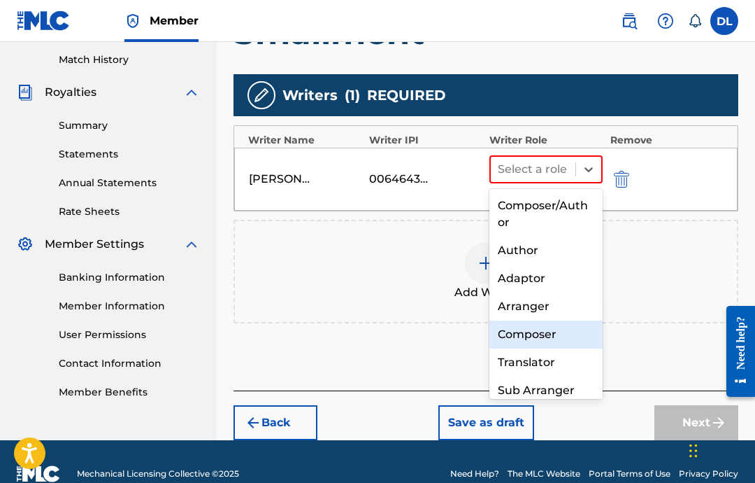
click at [549, 346] on div "Composer" at bounding box center [546, 334] width 113 height 28
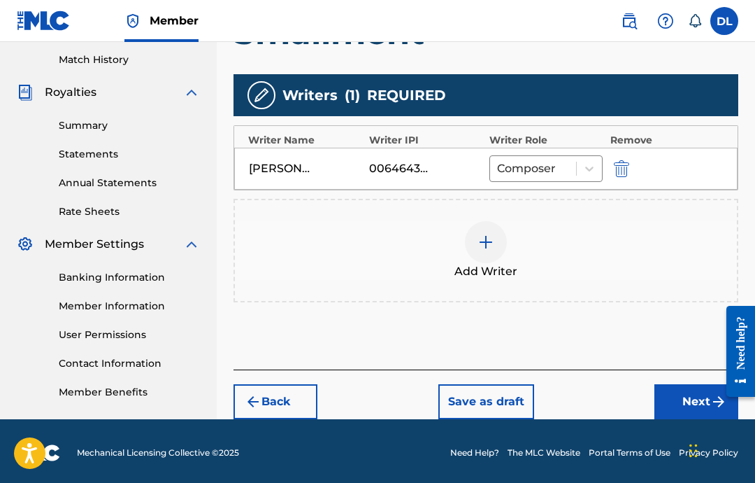
click at [698, 394] on button "Next" at bounding box center [697, 401] width 84 height 35
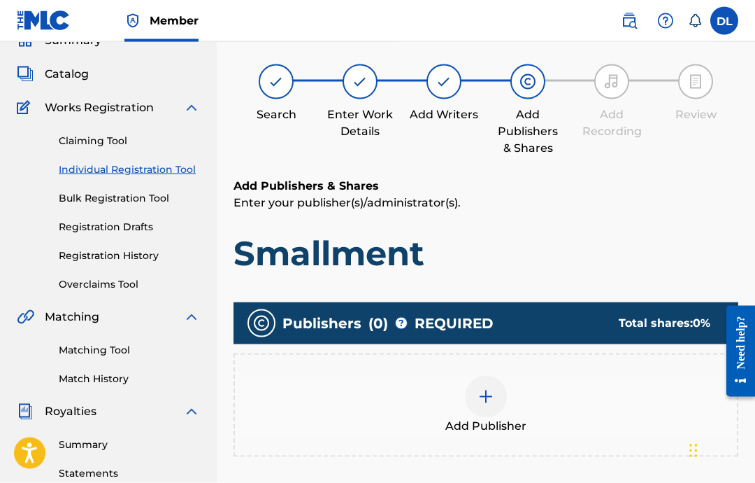
scroll to position [63, 0]
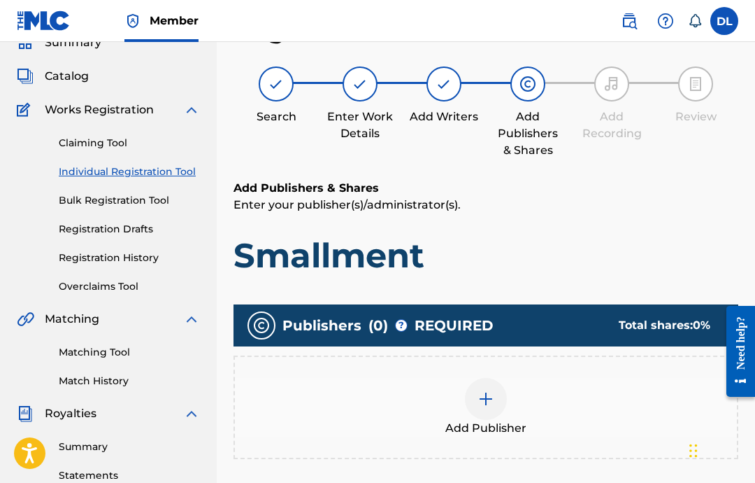
click at [498, 414] on div at bounding box center [486, 399] width 42 height 42
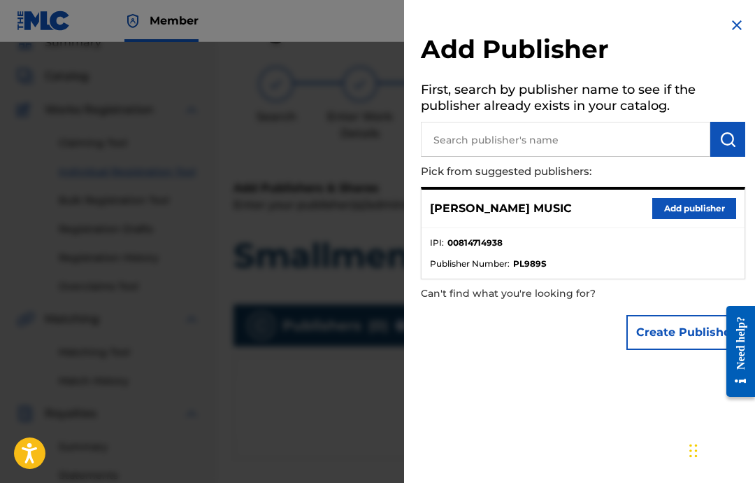
click at [698, 212] on button "Add publisher" at bounding box center [695, 208] width 84 height 21
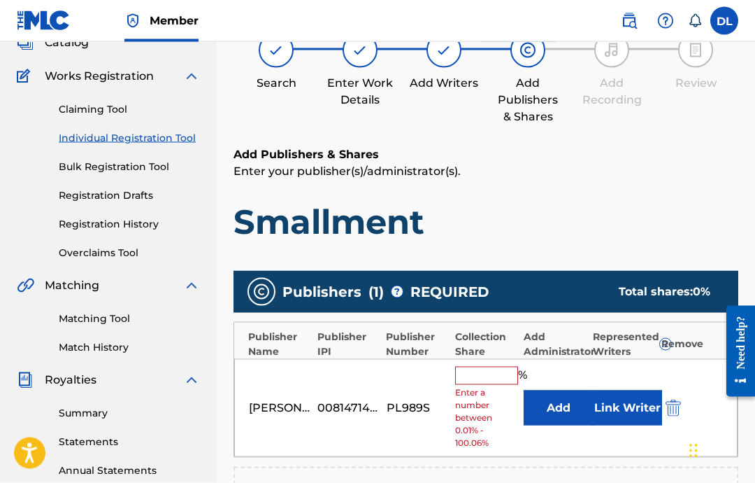
click at [472, 378] on input "text" at bounding box center [486, 376] width 63 height 18
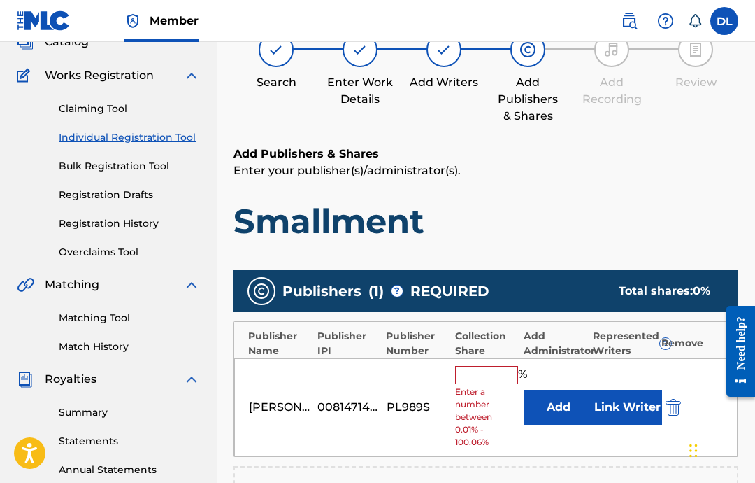
scroll to position [97, 0]
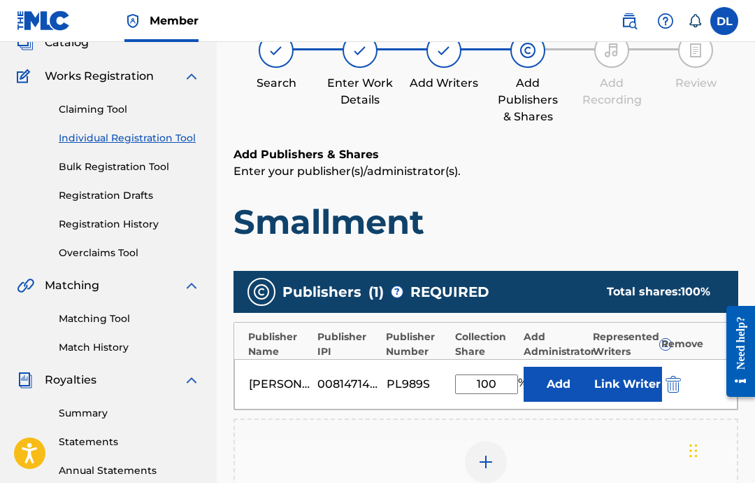
type input "100"
click at [630, 370] on button "Link Writer" at bounding box center [627, 384] width 70 height 35
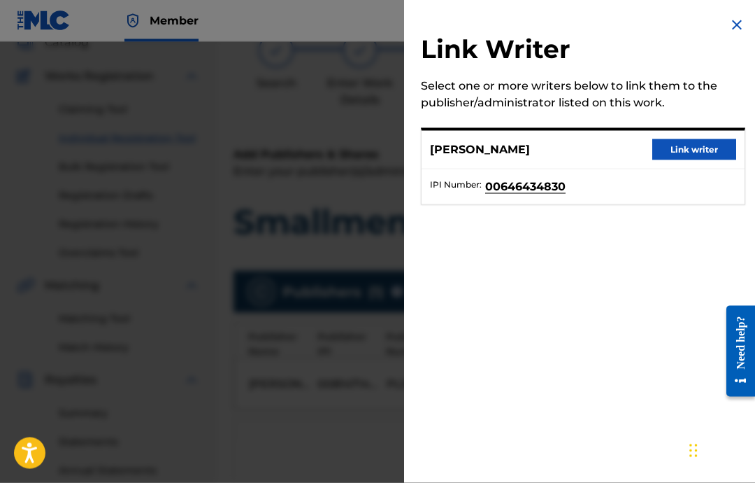
click at [706, 152] on button "Link writer" at bounding box center [695, 149] width 84 height 21
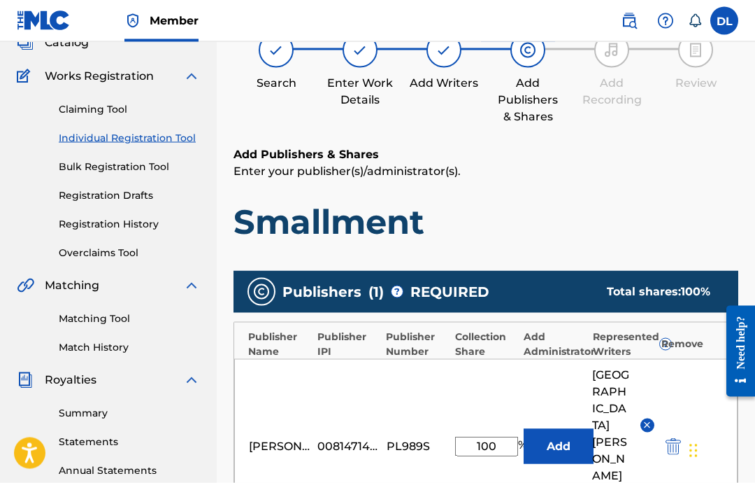
scroll to position [97, 0]
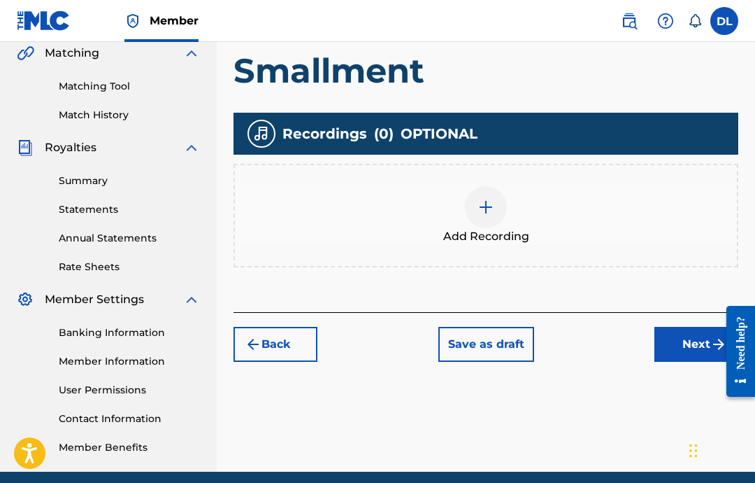
click at [493, 207] on img at bounding box center [486, 207] width 17 height 17
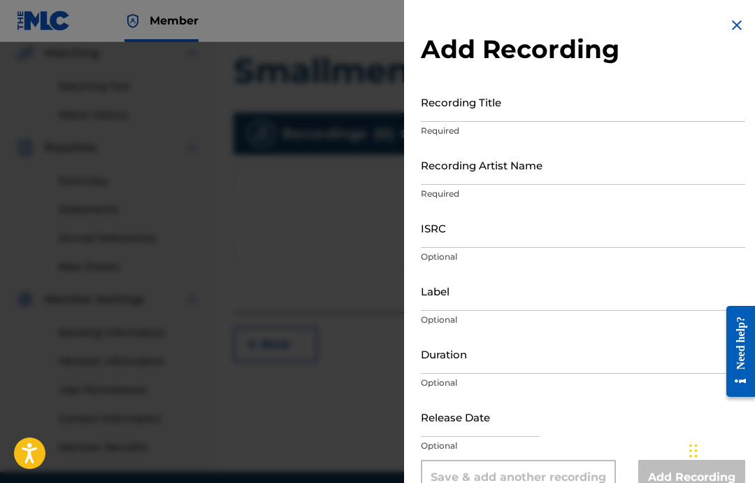
click at [483, 414] on input "text" at bounding box center [480, 417] width 119 height 40
select select "7"
select select "2025"
click at [497, 470] on select "January February March April May June July August September October November De…" at bounding box center [481, 462] width 80 height 16
click at [511, 470] on select "January February March April May June July August September October November De…" at bounding box center [481, 462] width 80 height 16
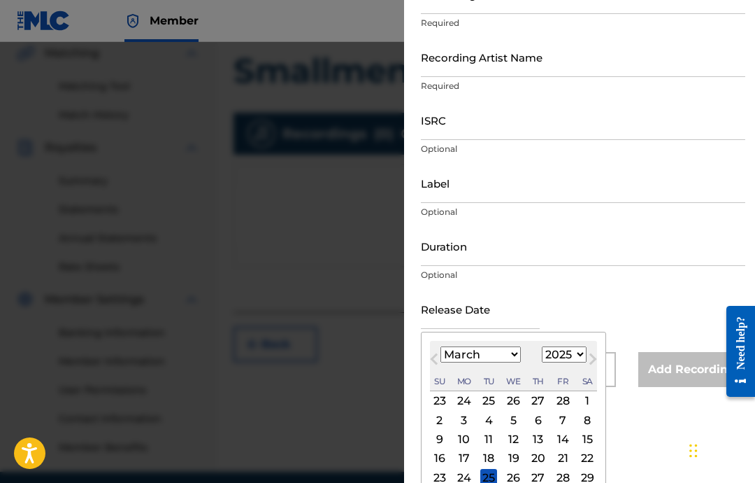
scroll to position [107, 0]
click at [497, 355] on select "January February March April May June July August September October November De…" at bounding box center [481, 355] width 80 height 16
select select "1"
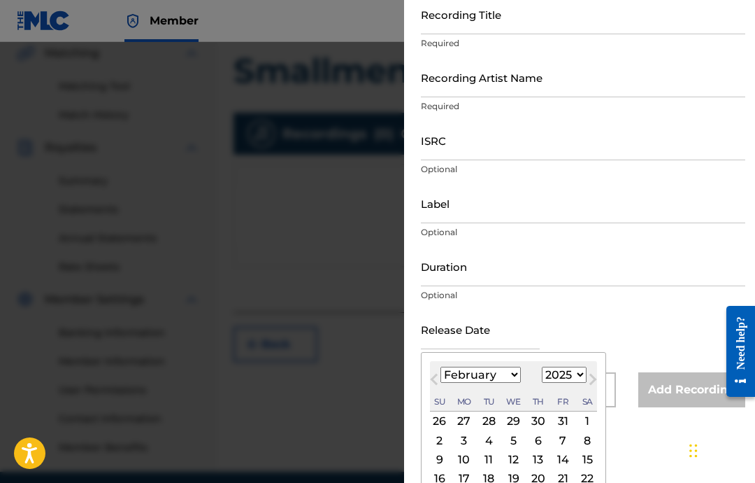
click at [497, 482] on div "18" at bounding box center [489, 478] width 17 height 17
type input "[DATE]"
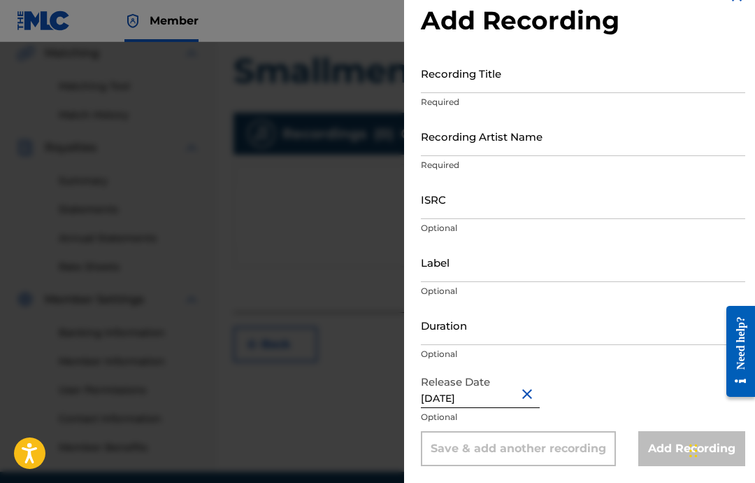
scroll to position [0, 0]
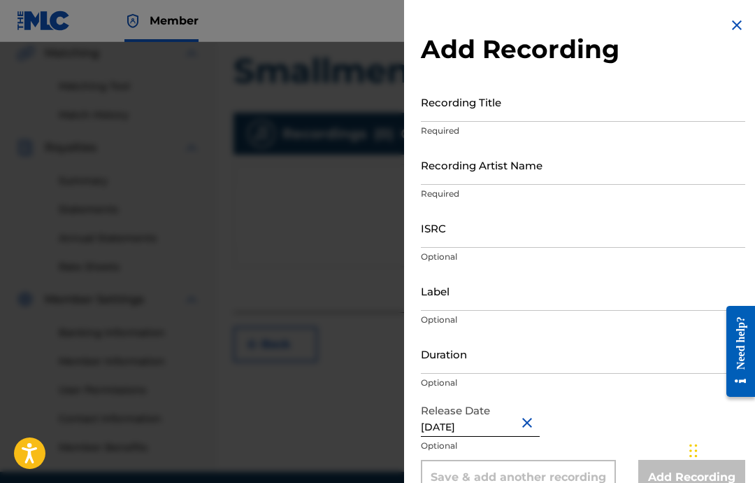
click at [496, 482] on div "Save & add another recording" at bounding box center [518, 477] width 195 height 35
click at [513, 343] on input "Duration" at bounding box center [583, 354] width 325 height 40
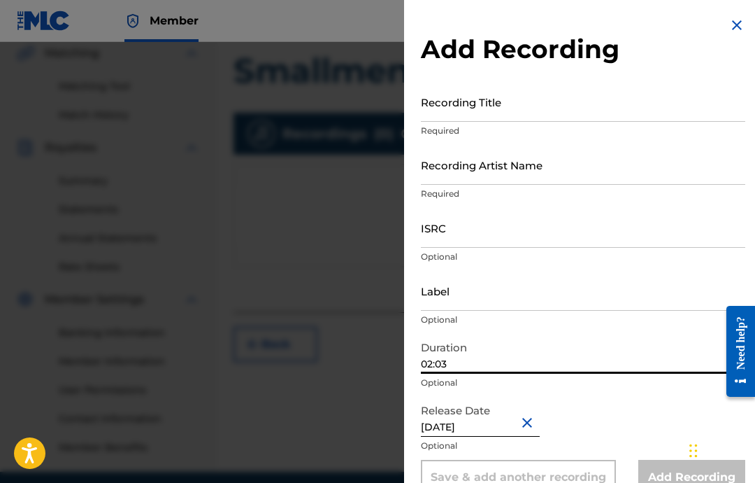
type input "02:03"
click at [548, 294] on input "Label" at bounding box center [583, 291] width 325 height 40
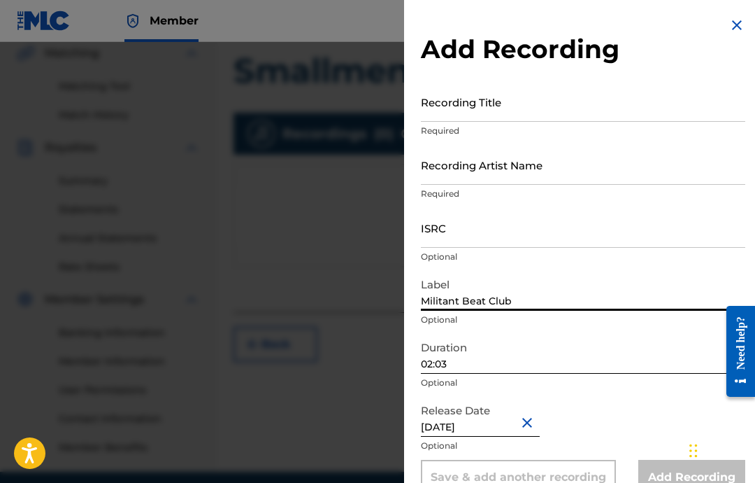
type input "Militant Beat Club"
click at [524, 229] on input "ISRC" at bounding box center [583, 228] width 325 height 40
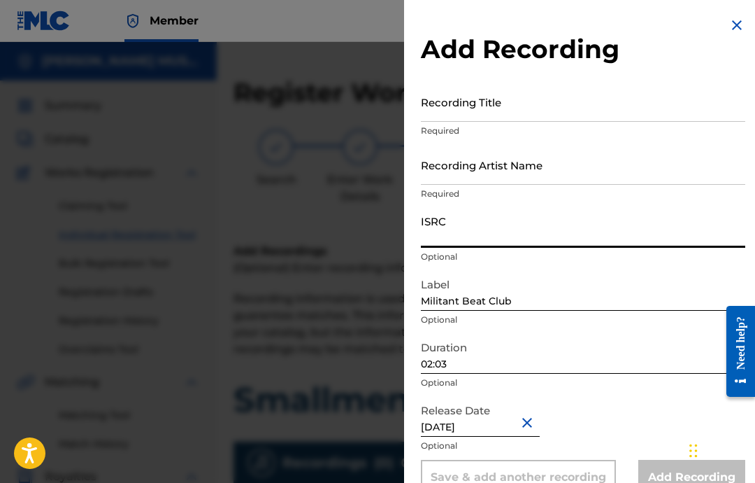
click at [569, 219] on input "ISRC" at bounding box center [583, 228] width 325 height 40
paste input "USA2P2505191"
type input "USA2P2505191"
click at [599, 173] on input "Recording Artist Name" at bounding box center [583, 165] width 325 height 40
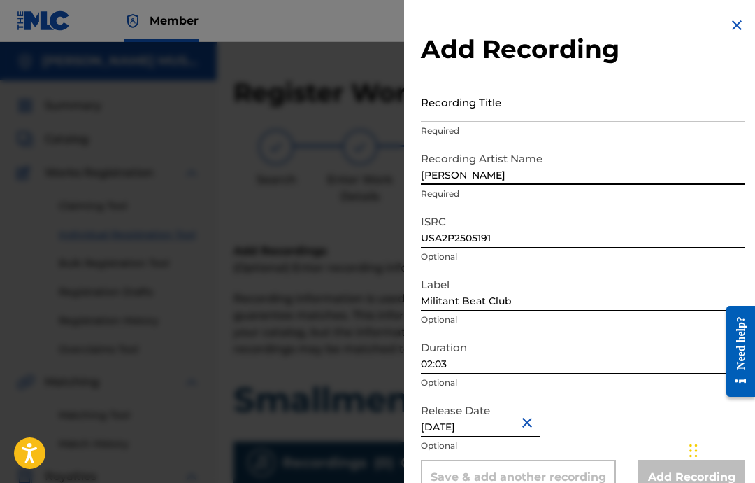
type input "[PERSON_NAME]"
click at [511, 112] on input "Recording Title" at bounding box center [583, 102] width 325 height 40
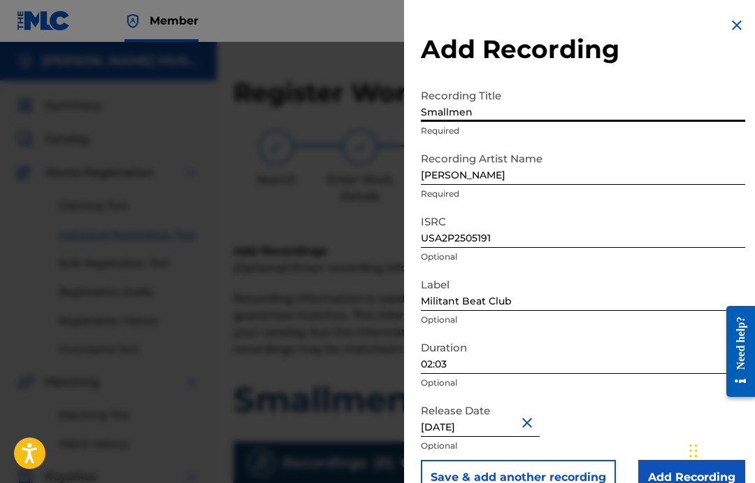
type input "Smallment"
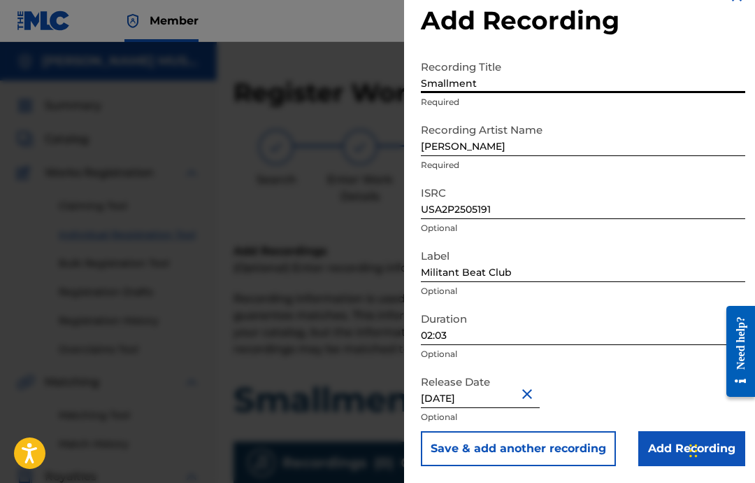
scroll to position [29, 0]
click at [676, 434] on input "Add Recording" at bounding box center [692, 448] width 107 height 35
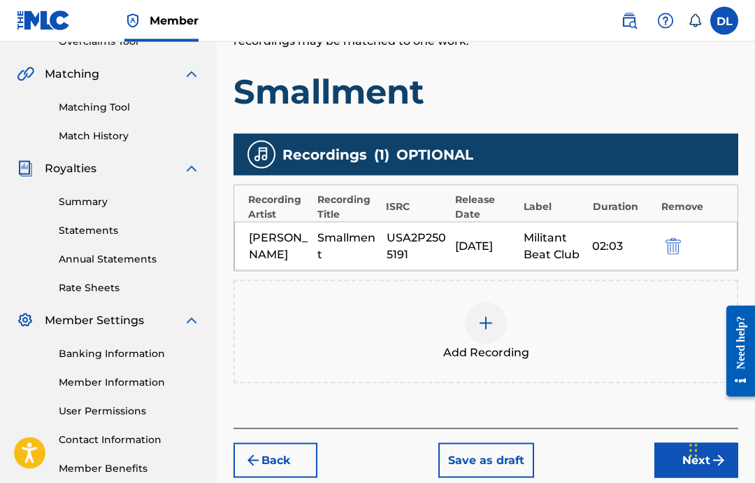
scroll to position [385, 0]
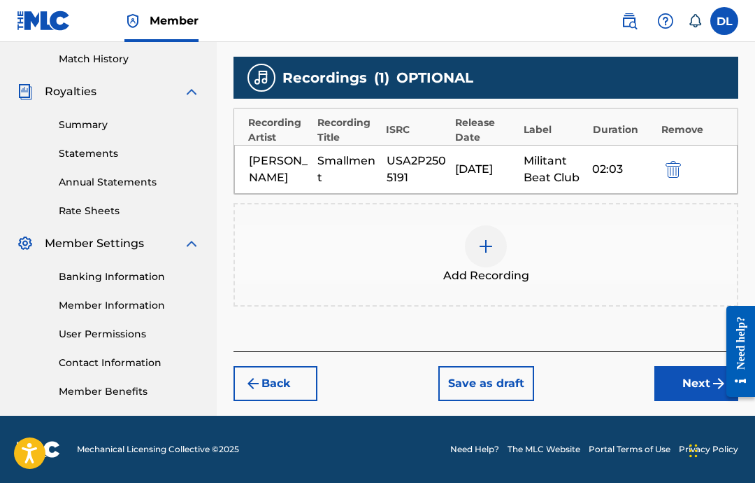
click at [683, 384] on button "Next" at bounding box center [697, 383] width 84 height 35
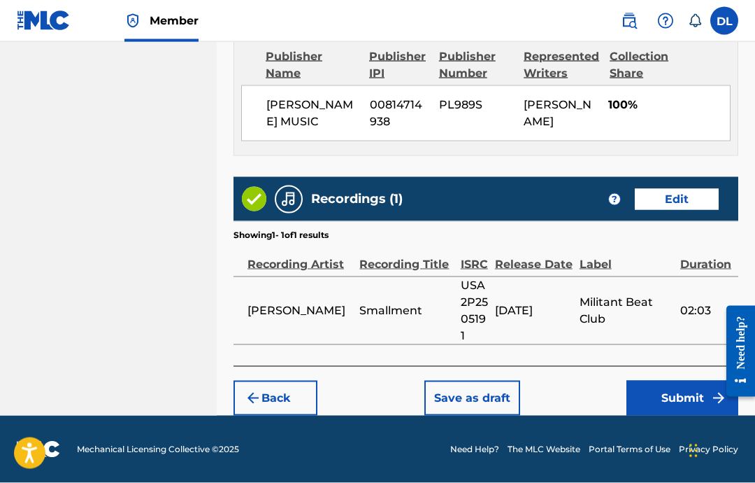
scroll to position [797, 0]
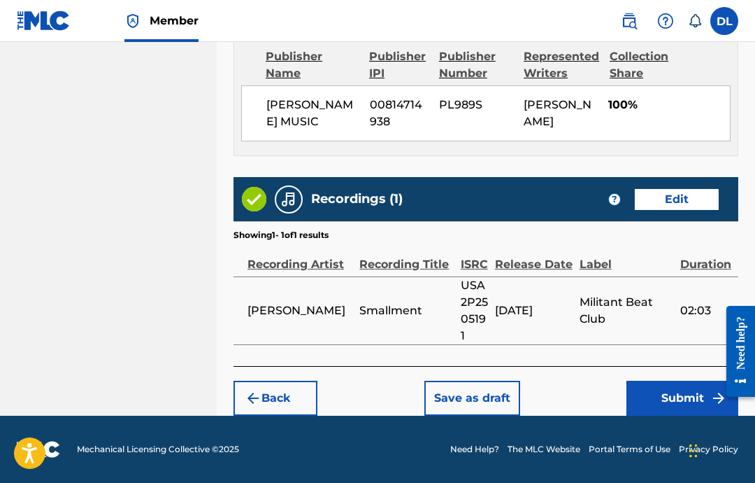
click at [655, 396] on button "Submit" at bounding box center [683, 398] width 112 height 35
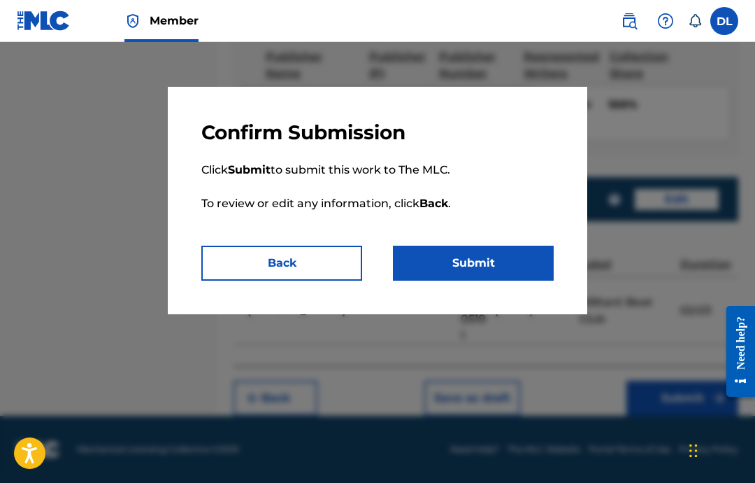
click at [537, 259] on button "Submit" at bounding box center [473, 263] width 161 height 35
click at [511, 261] on button "Submit" at bounding box center [473, 263] width 161 height 35
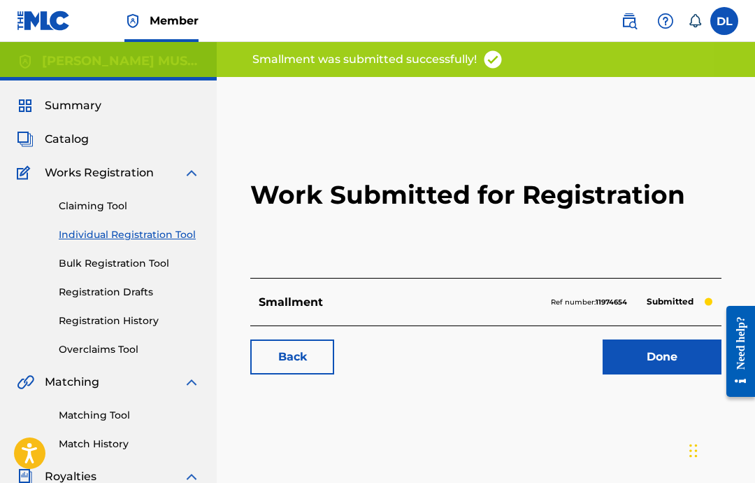
click at [687, 373] on link "Done" at bounding box center [662, 356] width 119 height 35
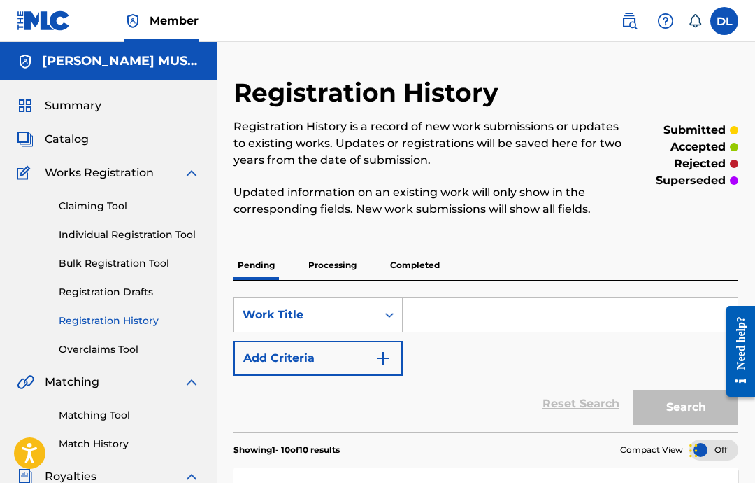
click at [87, 231] on link "Individual Registration Tool" at bounding box center [129, 234] width 141 height 15
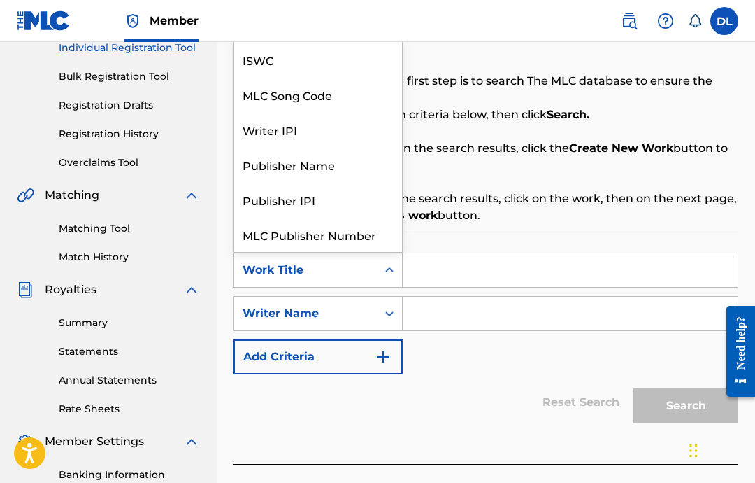
scroll to position [35, 0]
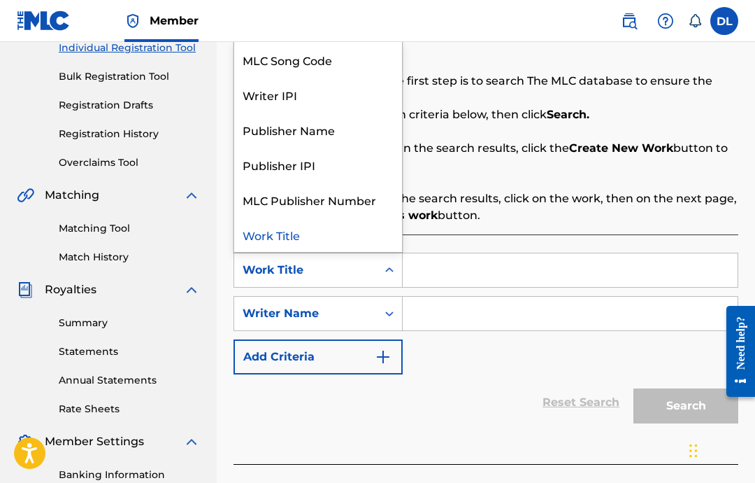
click at [504, 274] on input "Search Form" at bounding box center [570, 270] width 335 height 34
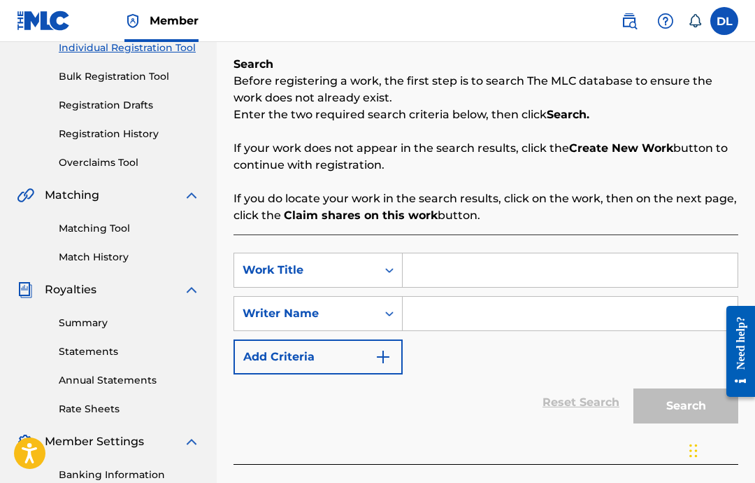
scroll to position [186, 0]
click at [435, 268] on input "Search Form" at bounding box center [570, 271] width 335 height 34
type input "T"
type input "Tasered"
click at [568, 320] on input "Search Form" at bounding box center [570, 314] width 335 height 34
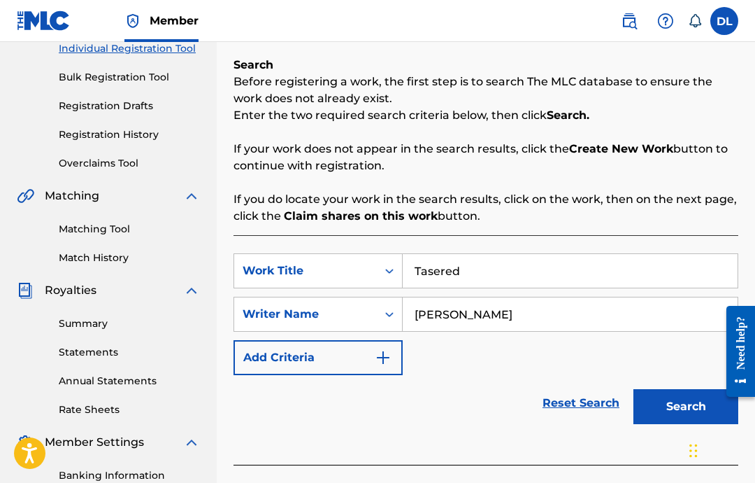
type input "[PERSON_NAME]"
click at [571, 276] on input "Tasered" at bounding box center [570, 271] width 335 height 34
click at [687, 413] on button "Search" at bounding box center [686, 406] width 105 height 35
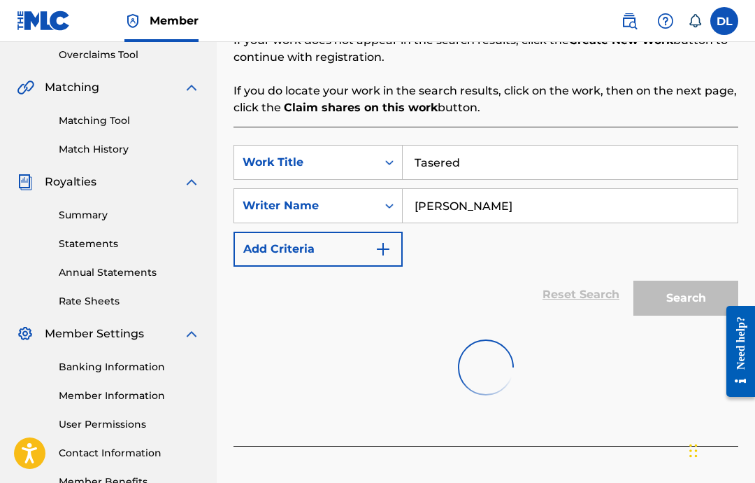
scroll to position [329, 0]
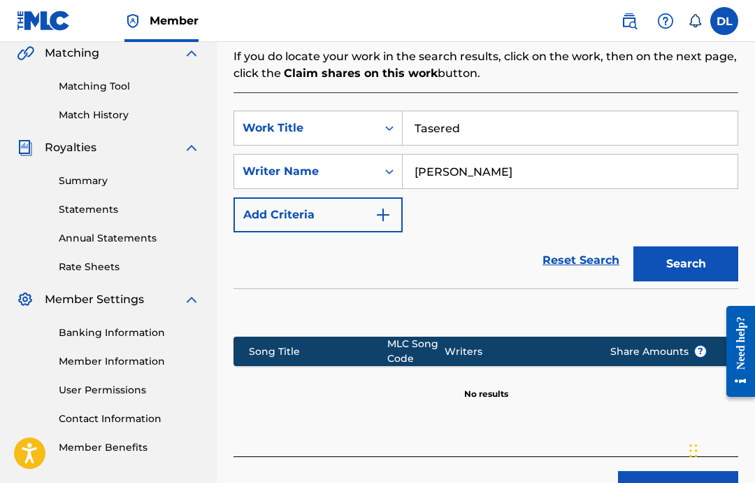
click at [697, 471] on button "Create new work" at bounding box center [678, 488] width 120 height 35
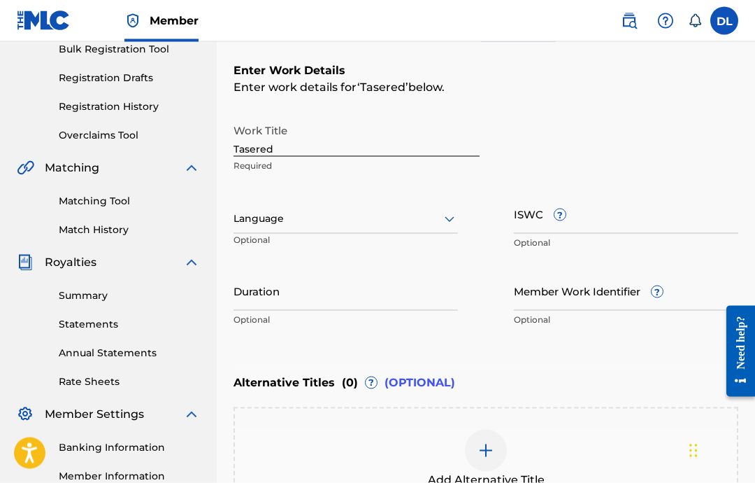
scroll to position [218, 0]
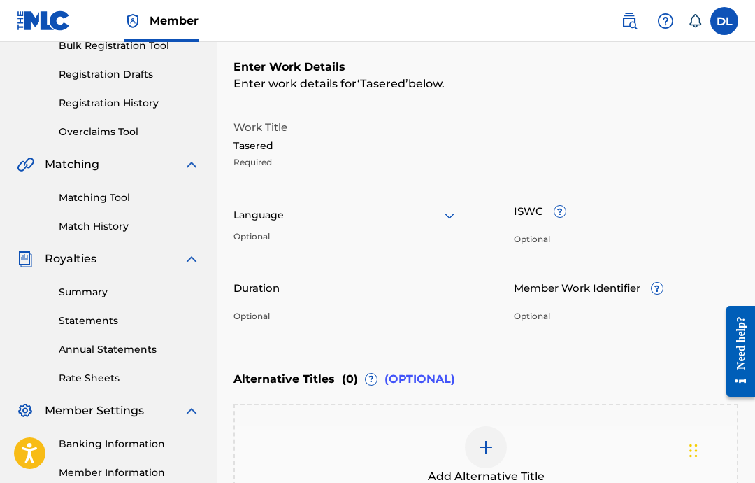
click at [634, 218] on input "ISWC ?" at bounding box center [626, 210] width 225 height 40
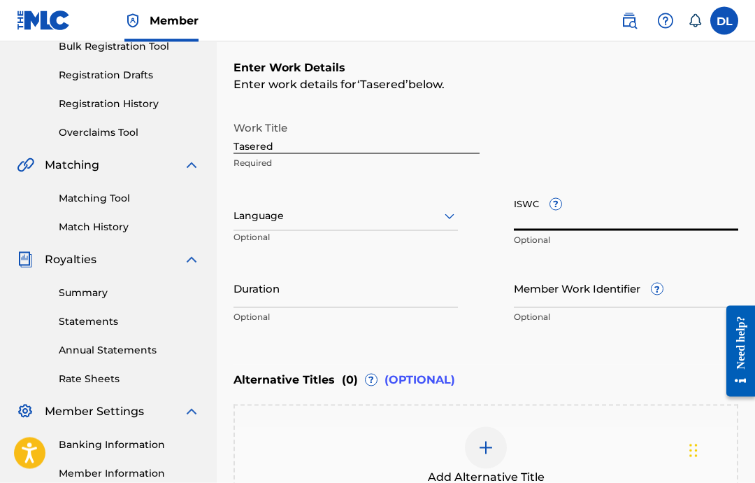
click at [632, 226] on input "ISWC ?" at bounding box center [626, 211] width 225 height 40
paste input "T-332.394.375-1"
type input "T-332.394.375-1"
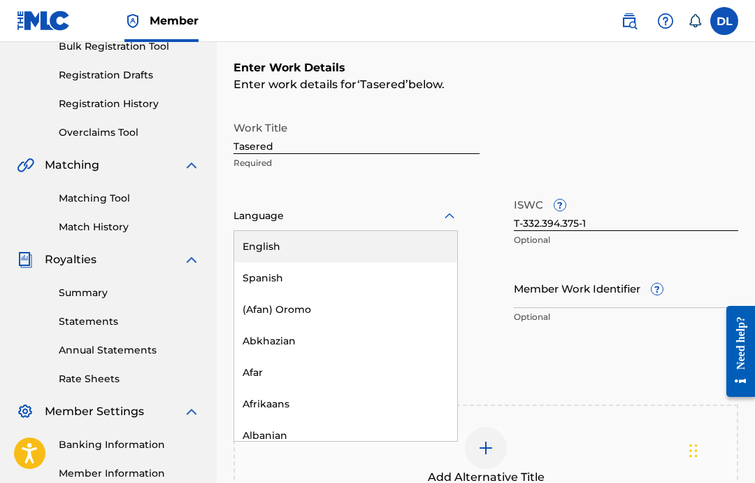
click at [414, 241] on div "English" at bounding box center [345, 246] width 223 height 31
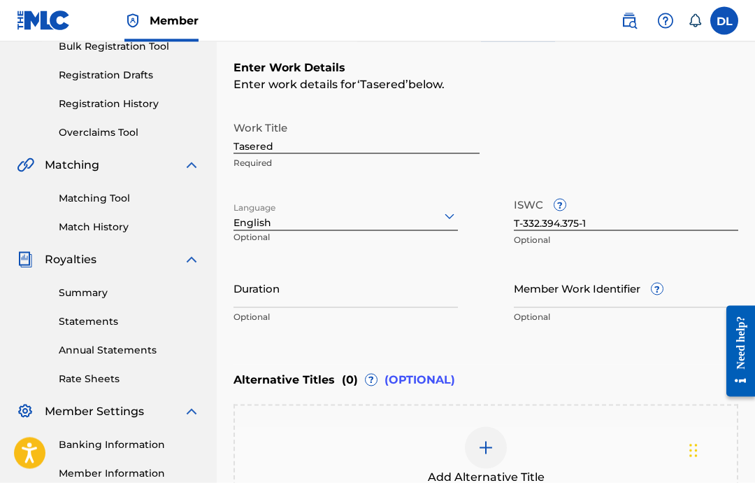
click at [379, 300] on input "Duration" at bounding box center [346, 288] width 225 height 40
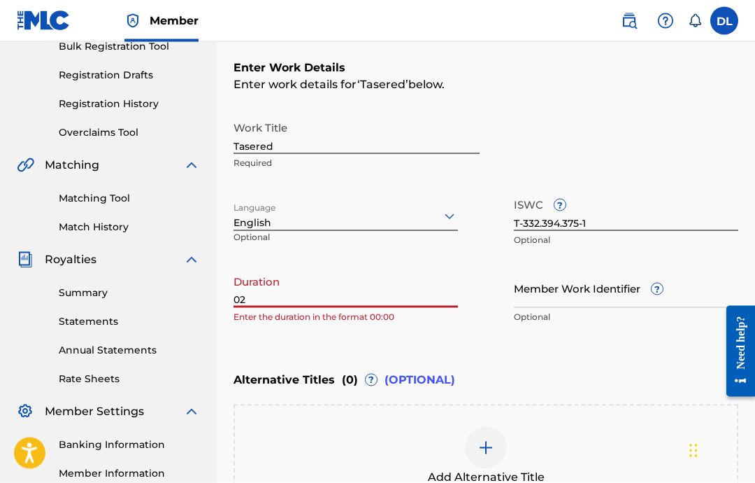
click at [330, 295] on input "02" at bounding box center [346, 288] width 225 height 40
type input "02:22"
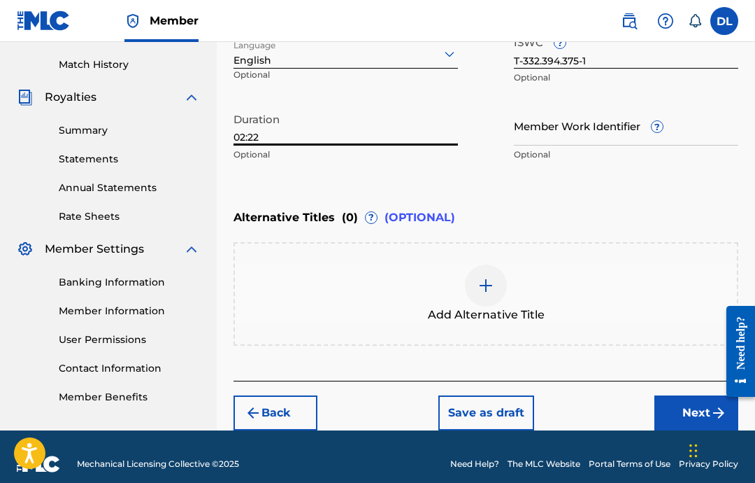
click at [683, 406] on button "Next" at bounding box center [697, 412] width 84 height 35
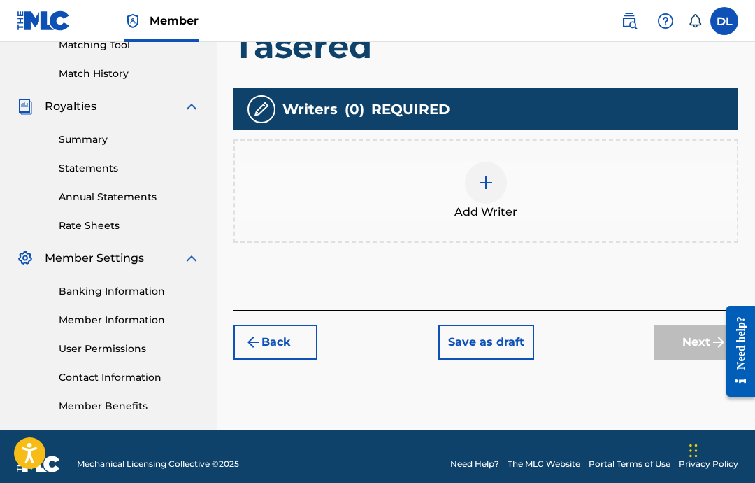
scroll to position [329, 0]
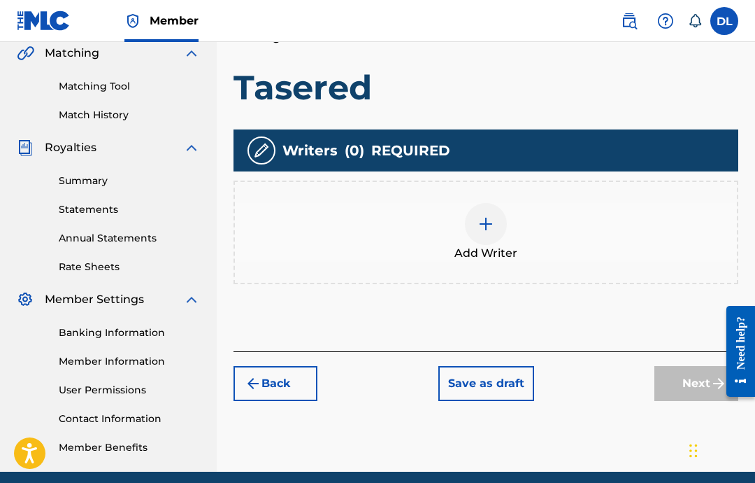
click at [486, 239] on div at bounding box center [486, 224] width 42 height 42
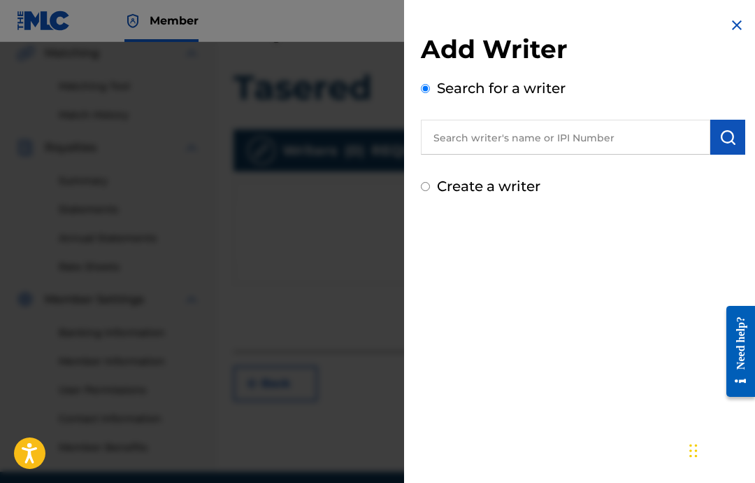
click at [618, 137] on input "text" at bounding box center [566, 137] width 290 height 35
paste input "00646434830"
type input "00646434830"
click at [724, 143] on img "submit" at bounding box center [728, 137] width 17 height 17
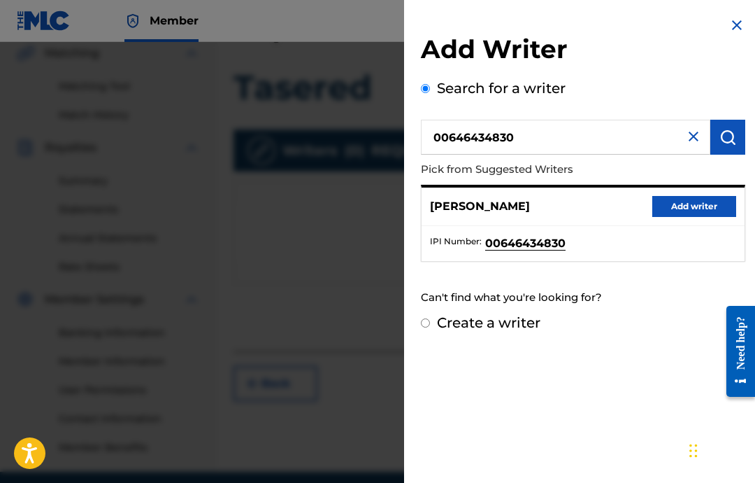
click at [703, 210] on button "Add writer" at bounding box center [695, 206] width 84 height 21
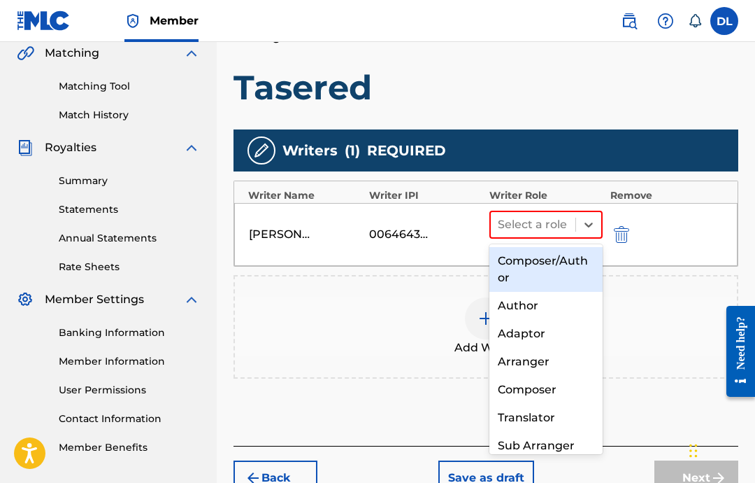
click at [540, 400] on div "Composer" at bounding box center [546, 390] width 113 height 28
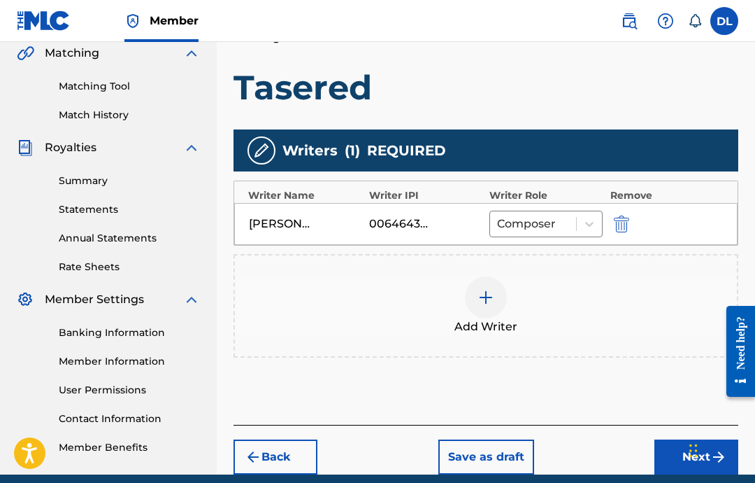
click at [687, 445] on button "Next" at bounding box center [697, 456] width 84 height 35
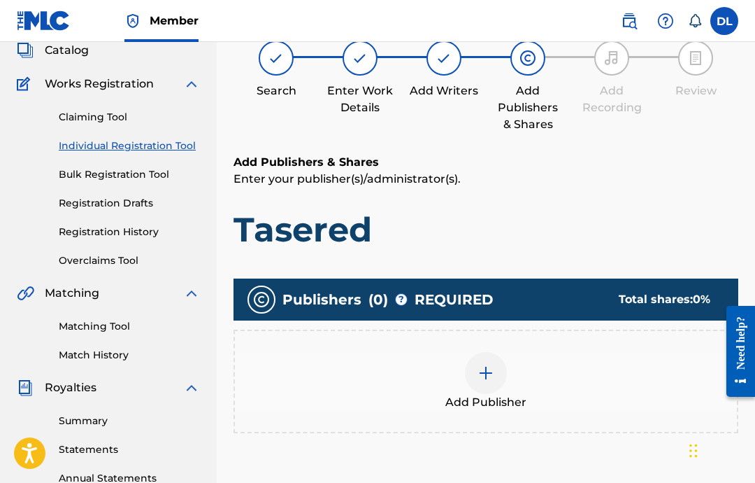
scroll to position [63, 0]
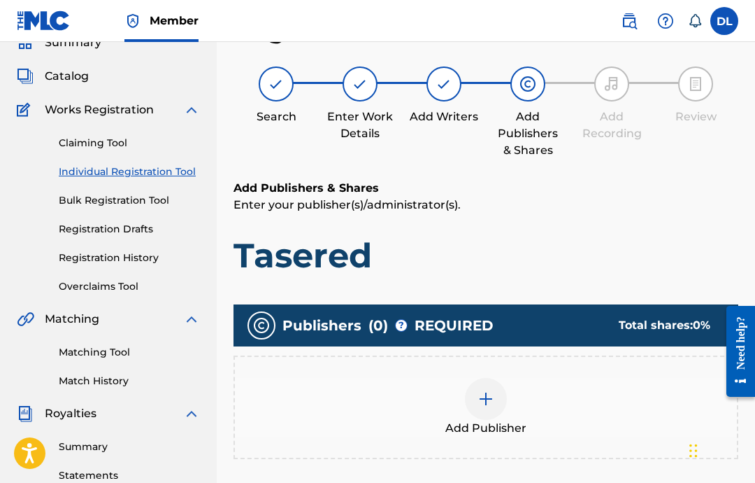
click at [478, 404] on img at bounding box center [486, 398] width 17 height 17
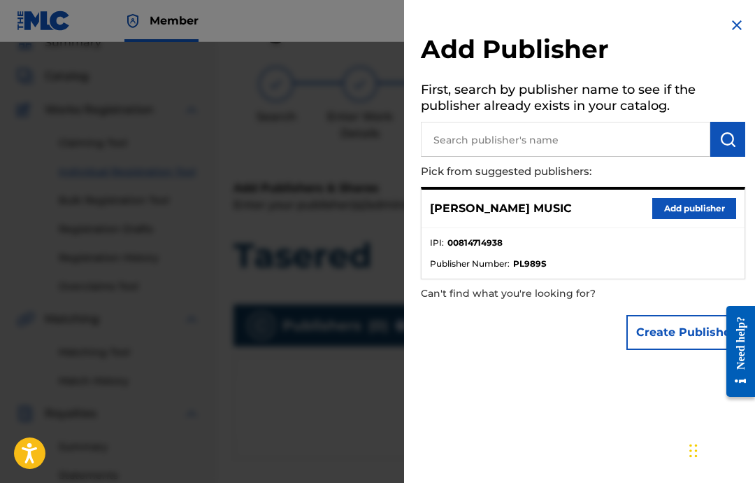
click at [634, 154] on input "text" at bounding box center [566, 139] width 290 height 35
click at [703, 200] on button "Add publisher" at bounding box center [695, 208] width 84 height 21
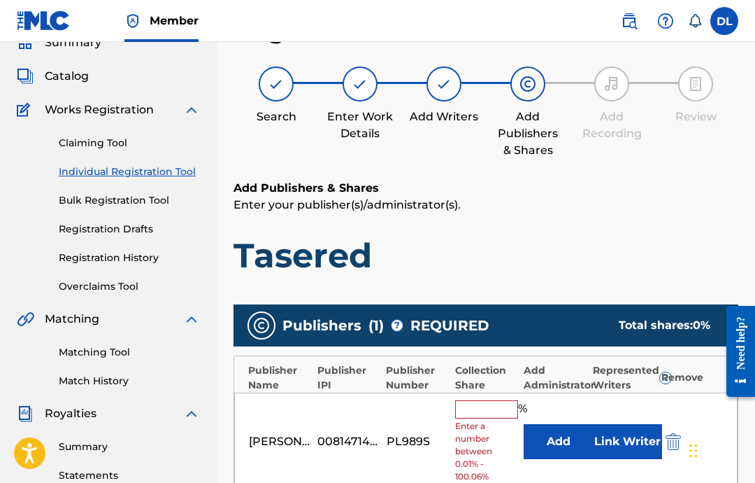
click at [507, 413] on input "text" at bounding box center [486, 409] width 63 height 18
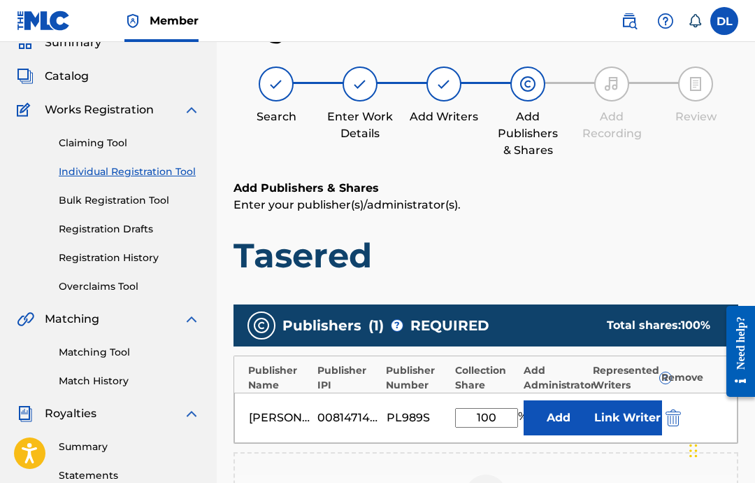
type input "100"
click at [625, 423] on button "Link Writer" at bounding box center [627, 417] width 70 height 35
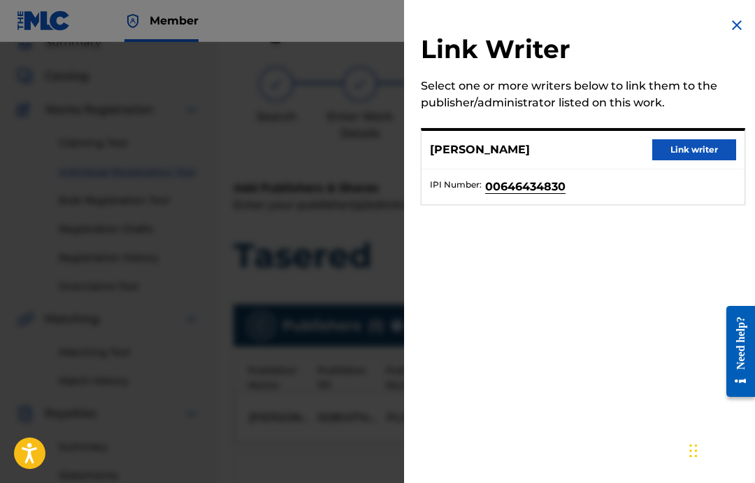
click at [695, 156] on button "Link writer" at bounding box center [695, 149] width 84 height 21
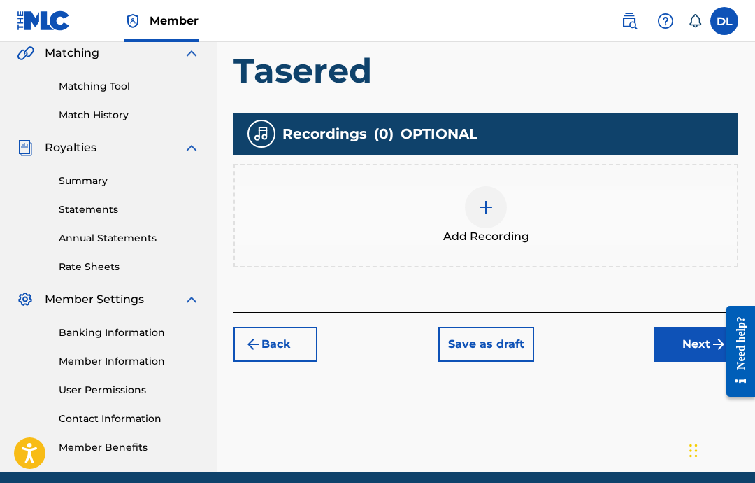
click at [479, 213] on img at bounding box center [486, 207] width 17 height 17
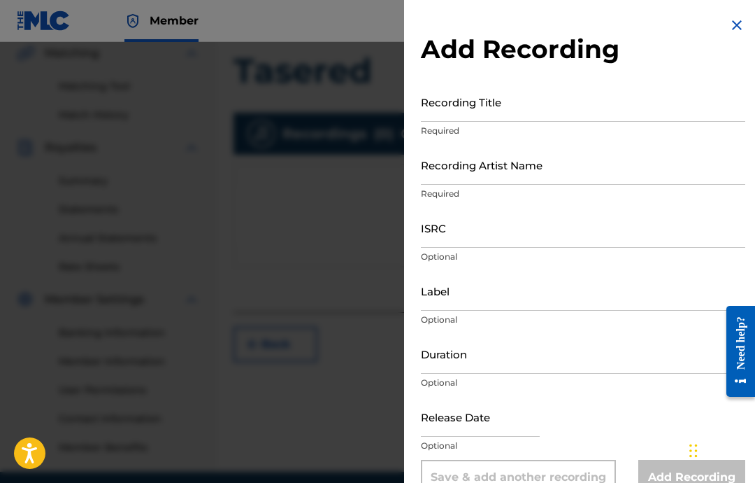
click at [502, 414] on input "text" at bounding box center [480, 417] width 119 height 40
select select "7"
select select "2025"
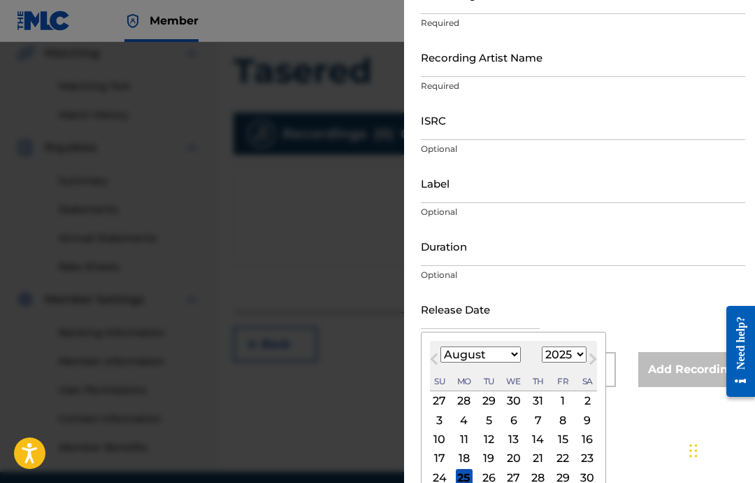
scroll to position [107, 0]
click at [499, 363] on select "January February March April May June July August September October November De…" at bounding box center [481, 355] width 80 height 16
select select "1"
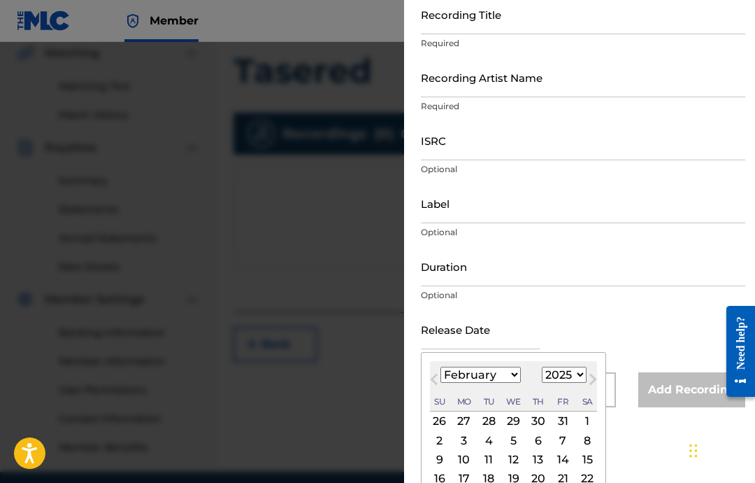
click at [497, 478] on div "18" at bounding box center [489, 478] width 17 height 17
type input "[DATE]"
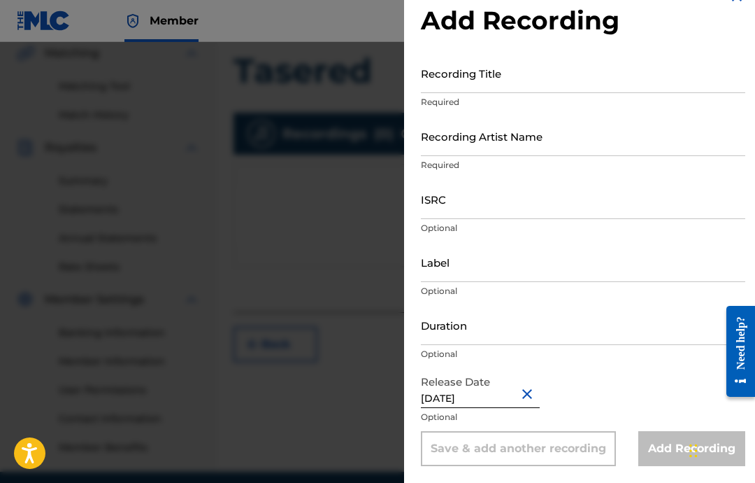
scroll to position [0, 0]
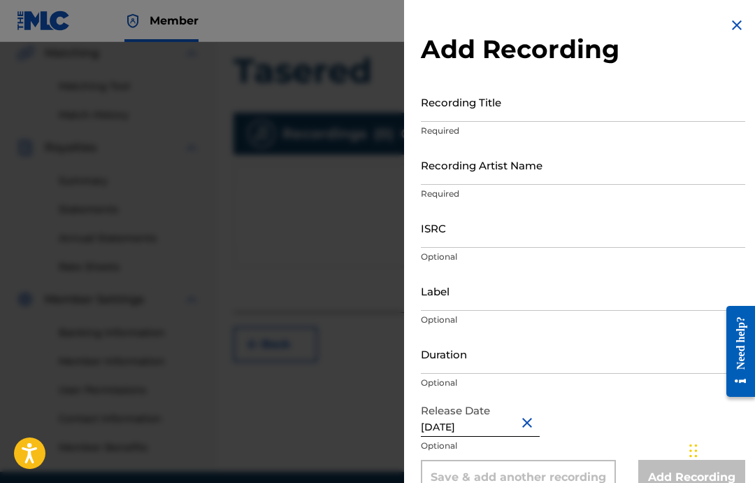
click at [467, 360] on input "Duration" at bounding box center [583, 354] width 325 height 40
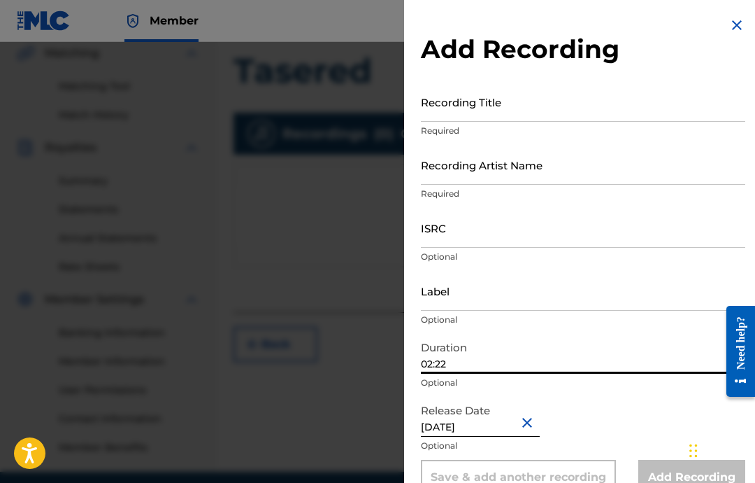
type input "02:22"
click at [523, 292] on input "Label" at bounding box center [583, 291] width 325 height 40
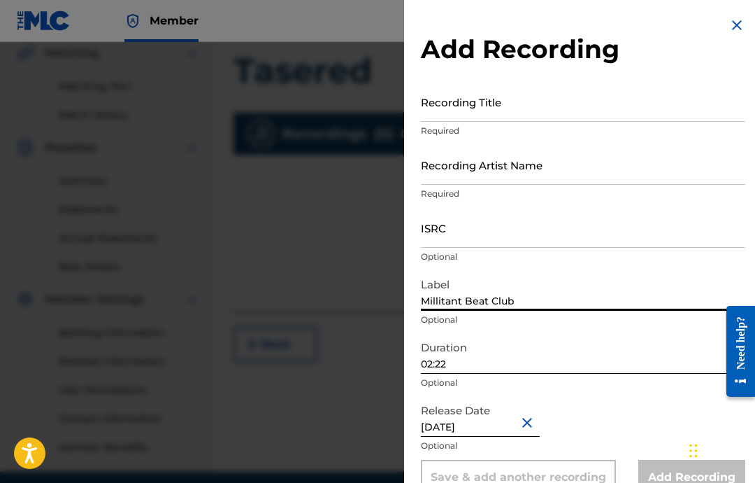
type input "Millitant Beat Club"
click at [568, 234] on input "ISRC" at bounding box center [583, 228] width 325 height 40
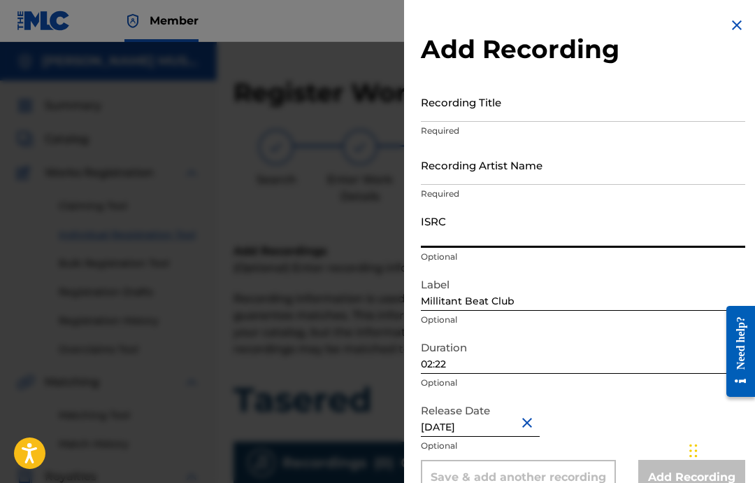
click at [513, 230] on input "ISRC" at bounding box center [583, 228] width 325 height 40
paste input "USA2P2505192"
type input "USA2P2505192"
click at [569, 178] on input "Recording Artist Name" at bounding box center [583, 165] width 325 height 40
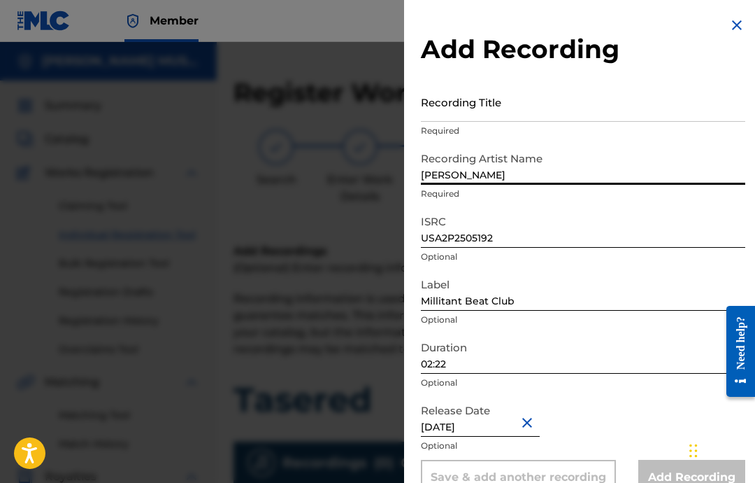
type input "[PERSON_NAME]"
click at [523, 106] on input "Recording Title" at bounding box center [583, 102] width 325 height 40
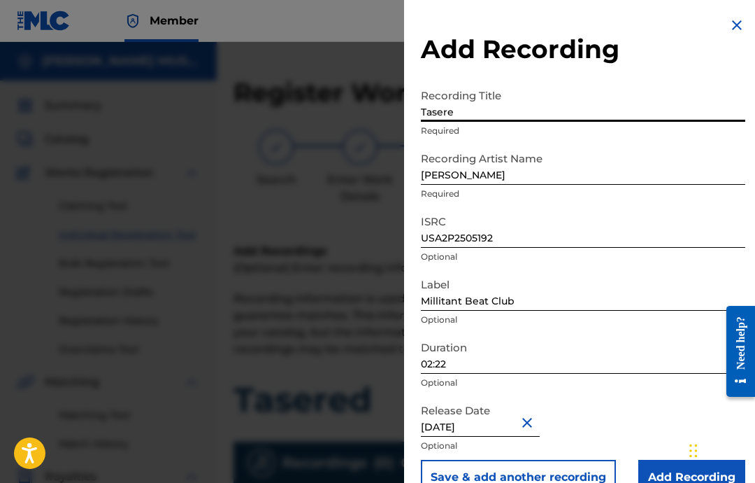
type input "Tasered"
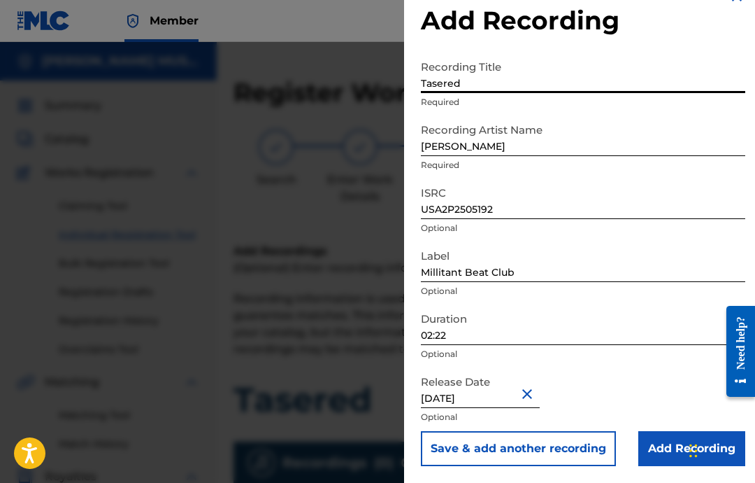
scroll to position [3, 0]
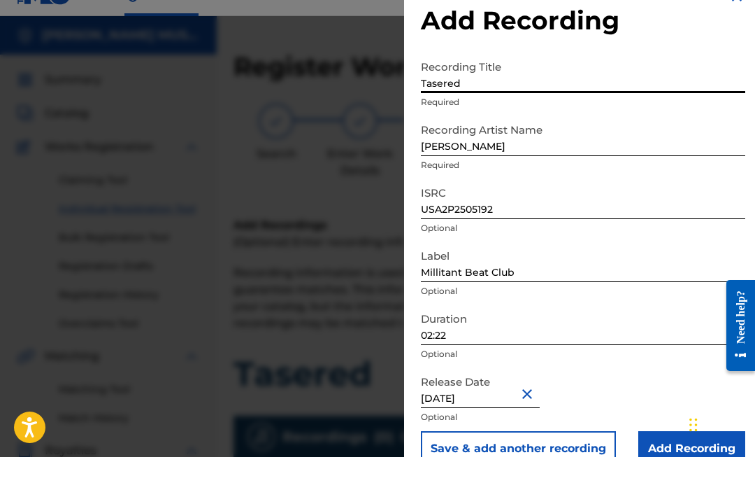
click at [667, 457] on input "Add Recording" at bounding box center [692, 474] width 107 height 35
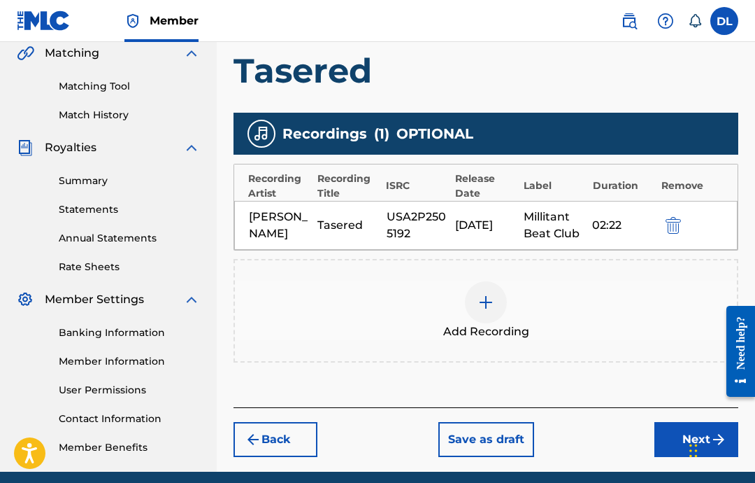
click at [685, 434] on button "Next" at bounding box center [697, 439] width 84 height 35
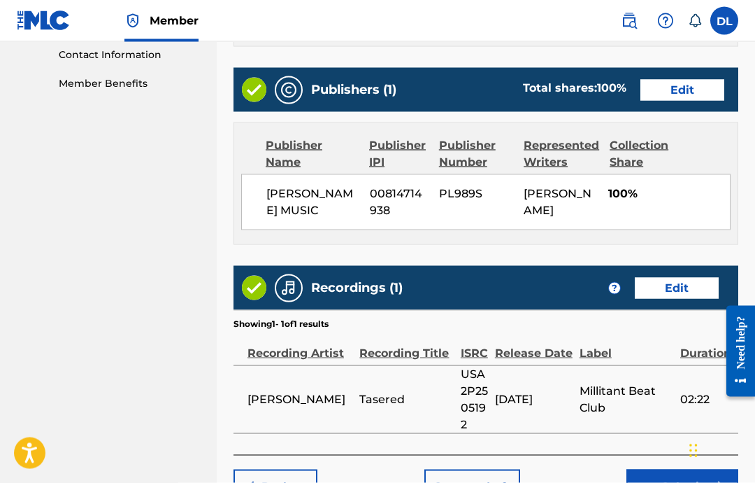
scroll to position [741, 0]
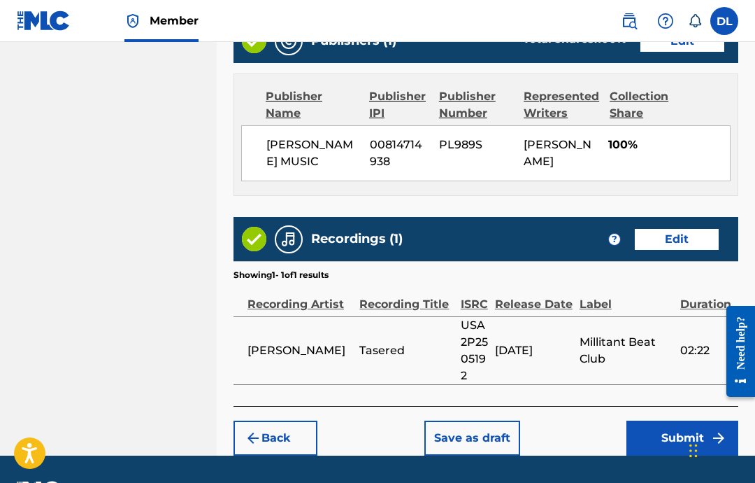
click at [676, 453] on button "Submit" at bounding box center [683, 437] width 112 height 35
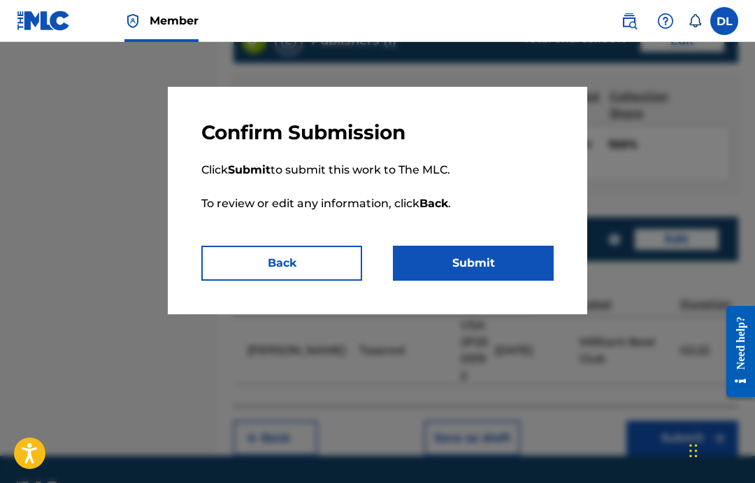
click at [502, 260] on button "Submit" at bounding box center [473, 263] width 161 height 35
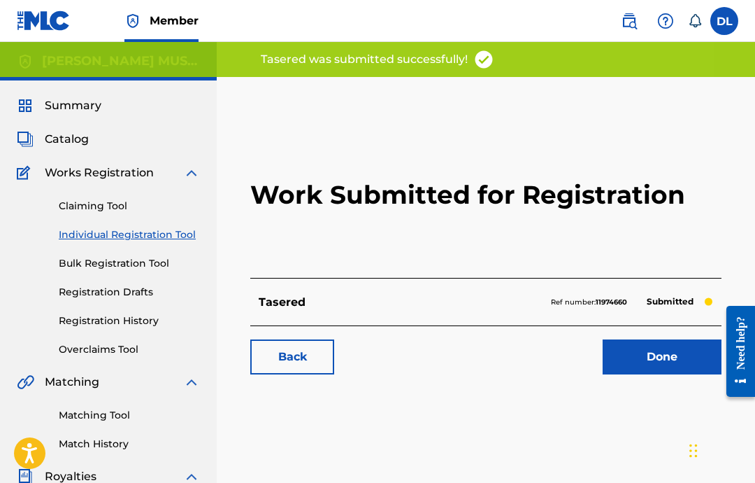
click at [662, 385] on div "Work Submitted for Registration Tasered Ref number: 11974660 Submitted Back Done" at bounding box center [486, 250] width 505 height 276
click at [664, 355] on link "Done" at bounding box center [662, 356] width 119 height 35
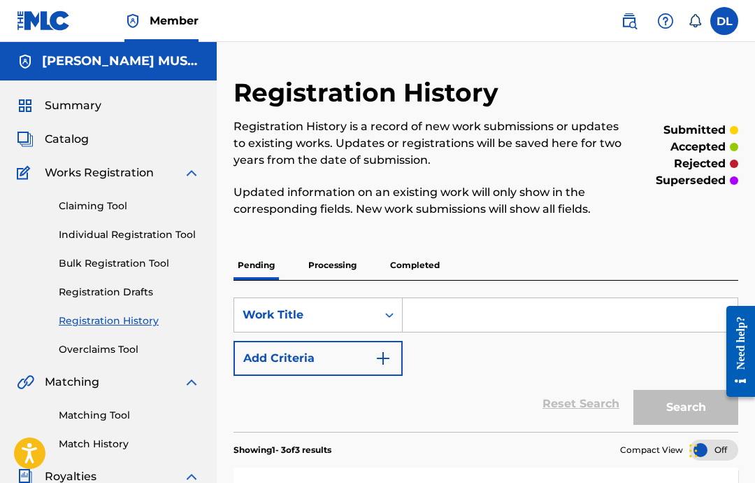
click at [186, 241] on link "Individual Registration Tool" at bounding box center [129, 234] width 141 height 15
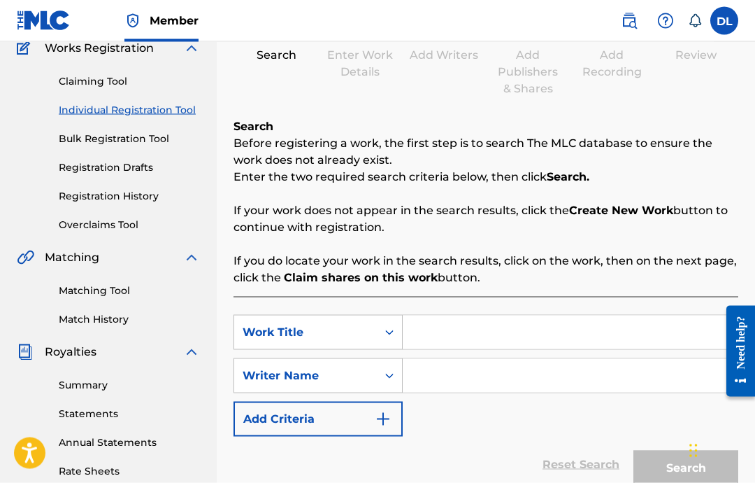
scroll to position [131, 0]
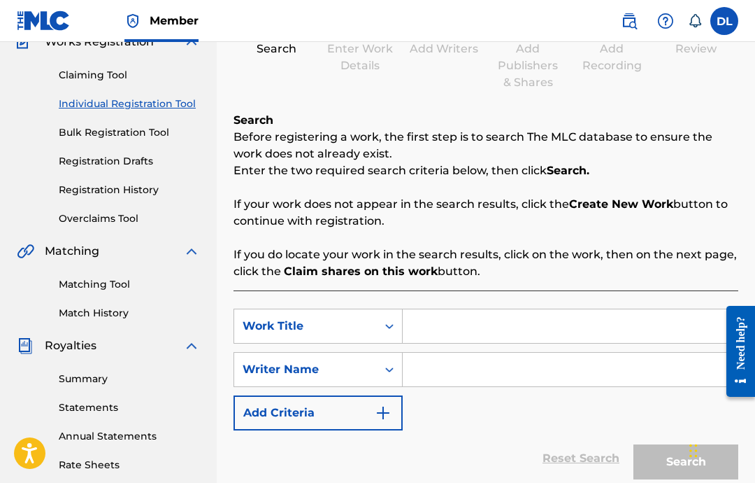
click at [451, 321] on input "Search Form" at bounding box center [570, 326] width 335 height 34
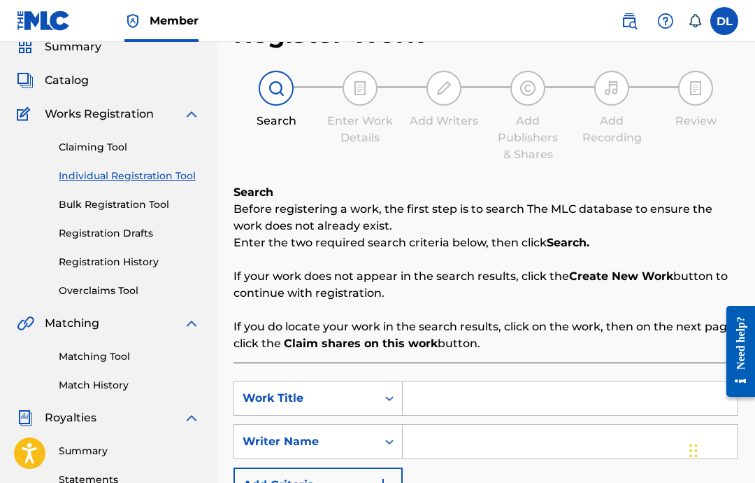
scroll to position [5, 0]
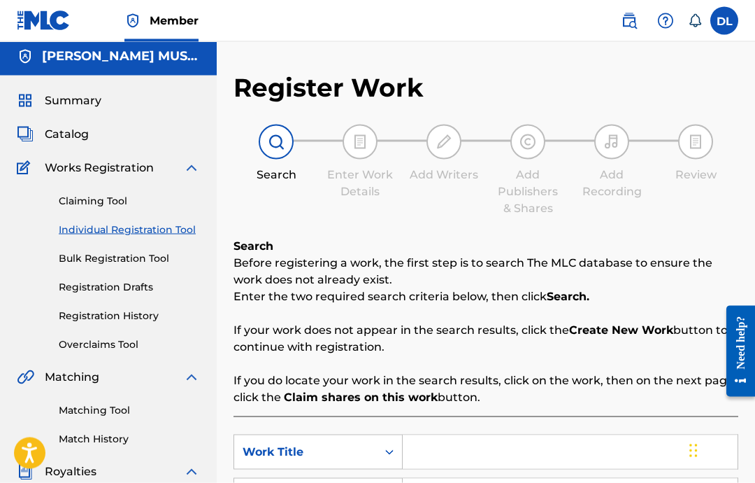
click at [470, 443] on input "Search Form" at bounding box center [570, 452] width 335 height 34
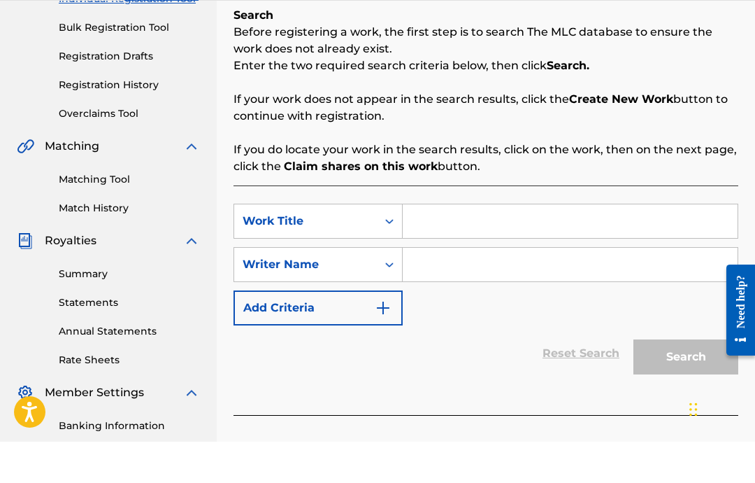
paste input "Transitionanxiety"
type input "Transitionanxiety"
click at [592, 289] on input "Search Form" at bounding box center [570, 306] width 335 height 34
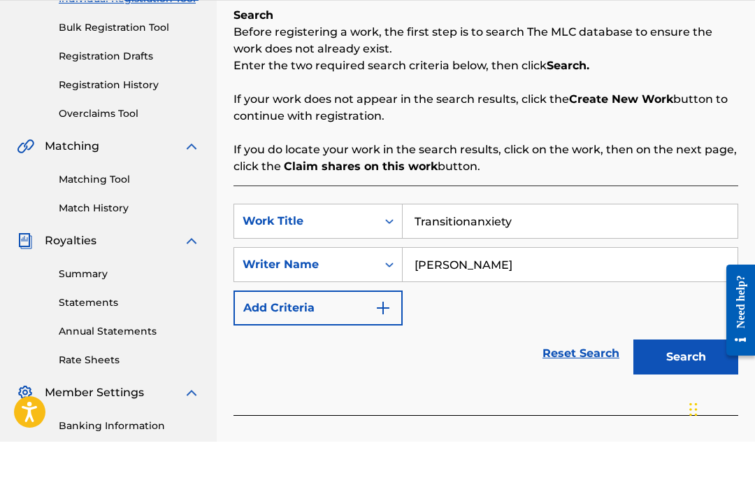
type input "[PERSON_NAME]"
click at [672, 381] on button "Search" at bounding box center [686, 398] width 105 height 35
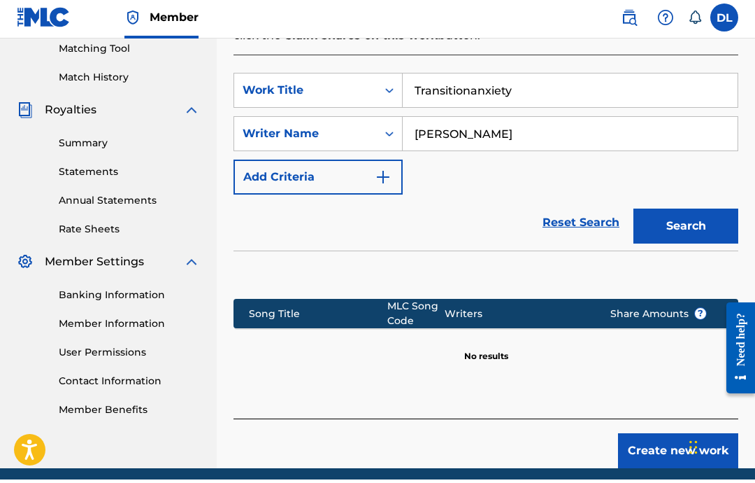
scroll to position [419, 0]
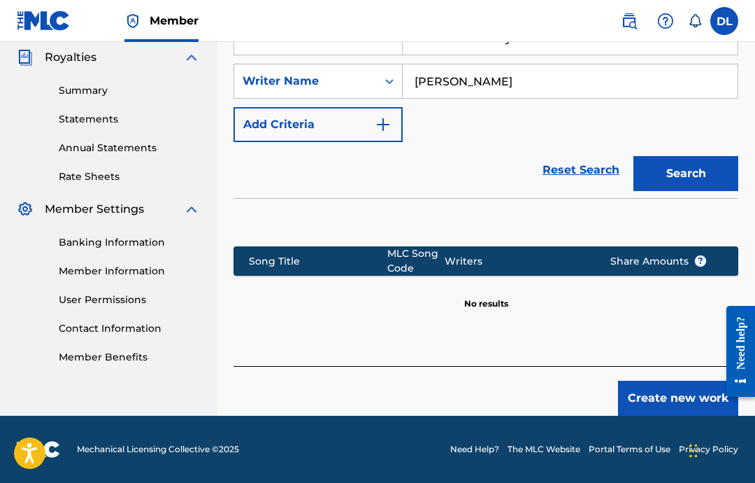
click at [676, 396] on button "Create new work" at bounding box center [678, 398] width 120 height 35
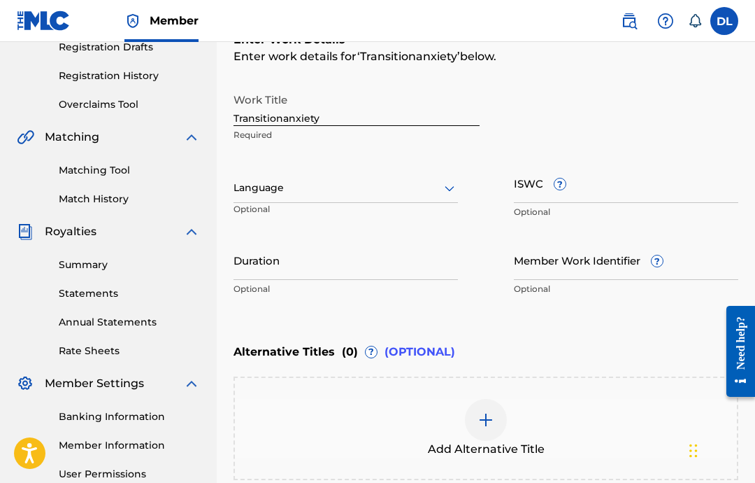
scroll to position [246, 0]
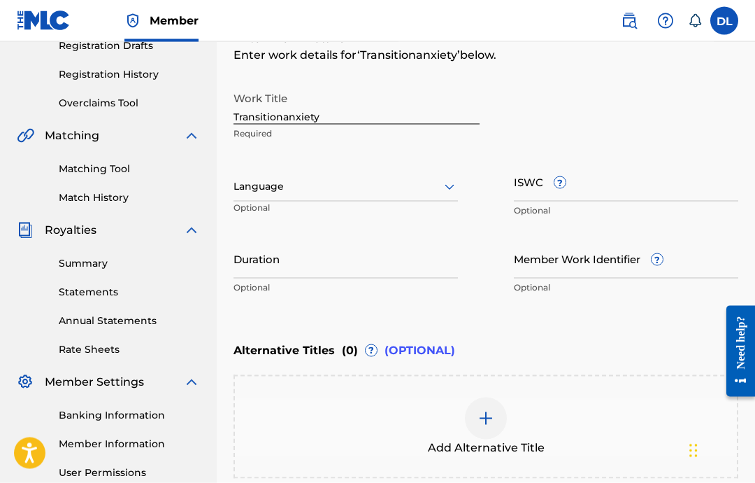
click at [526, 193] on input "ISWC ?" at bounding box center [626, 182] width 225 height 40
paste input "T-332.385.483-3"
type input "T-332.385.483-3"
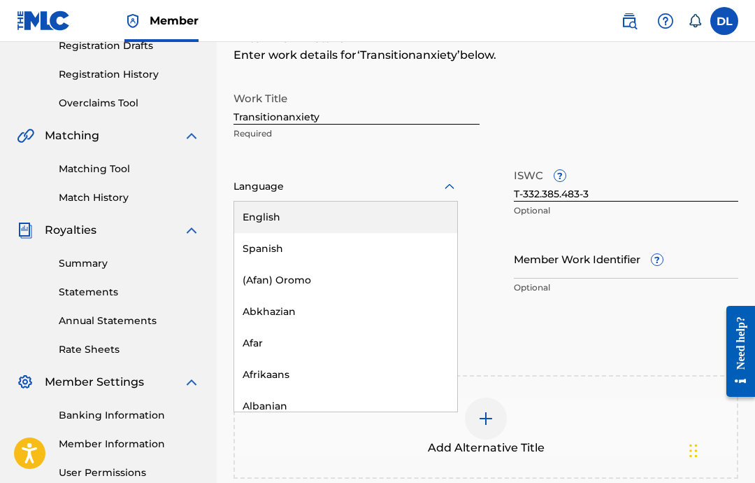
click at [347, 218] on div "English" at bounding box center [345, 216] width 223 height 31
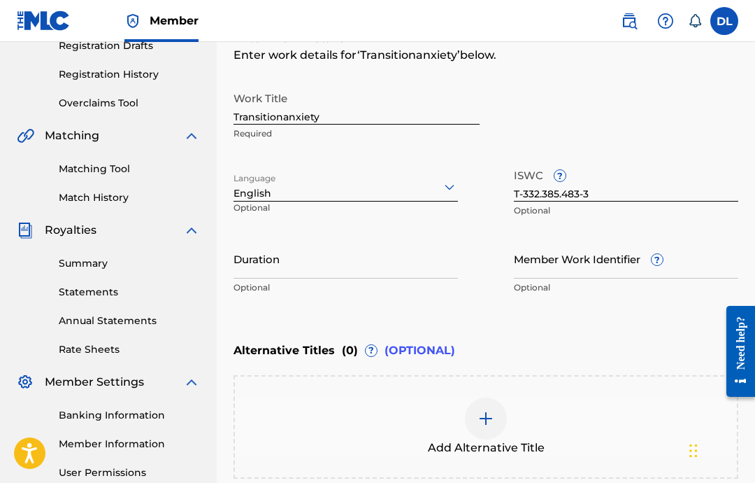
click at [360, 270] on input "Duration" at bounding box center [346, 259] width 225 height 40
click at [377, 262] on input "Duration" at bounding box center [346, 259] width 225 height 40
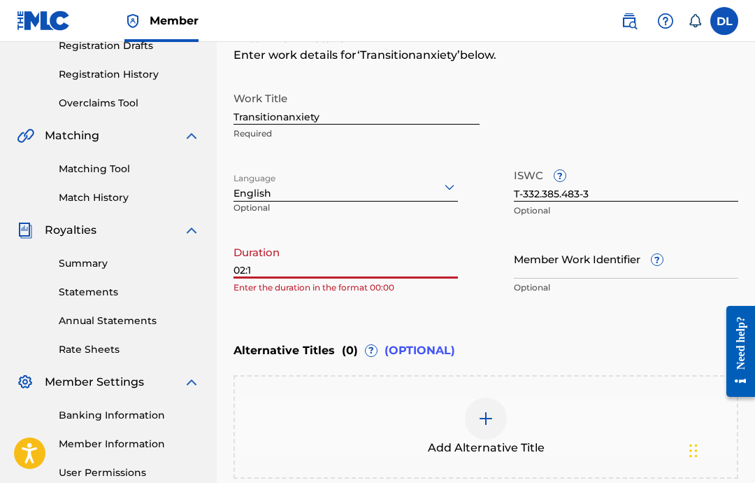
type input "02:15"
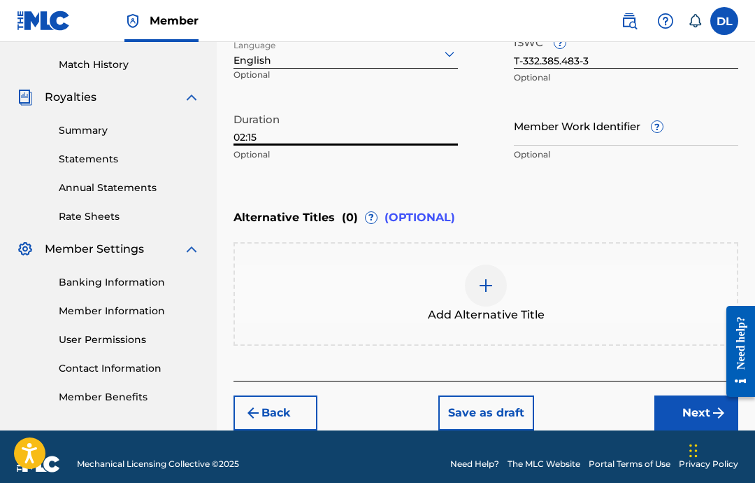
click at [679, 406] on button "Next" at bounding box center [697, 412] width 84 height 35
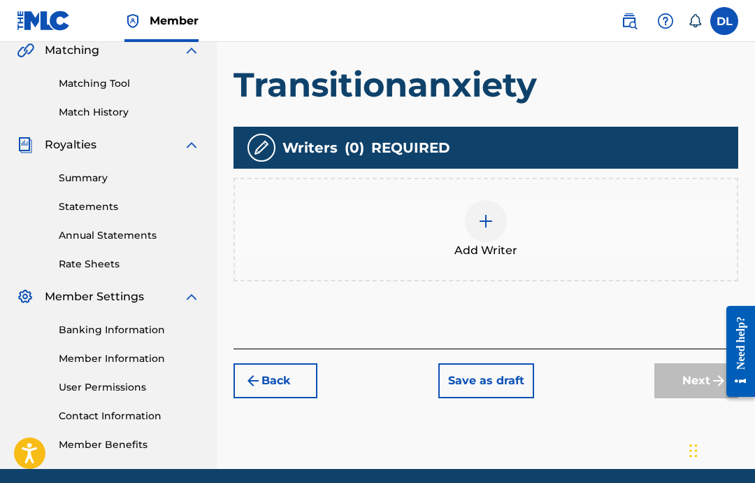
scroll to position [276, 0]
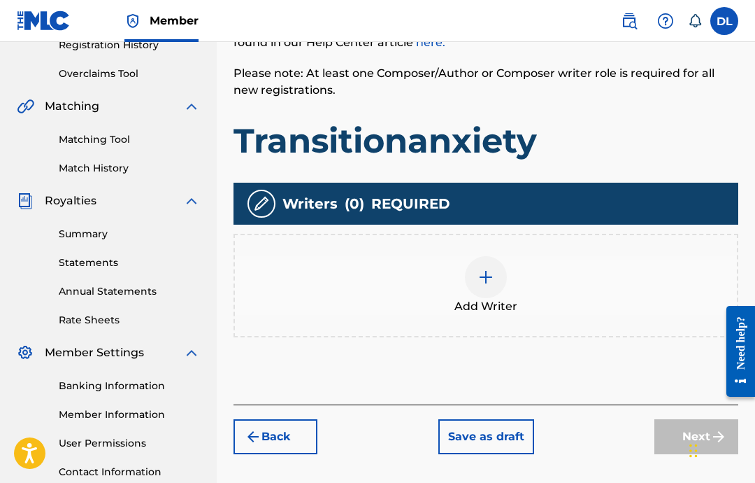
click at [488, 283] on img at bounding box center [486, 277] width 17 height 17
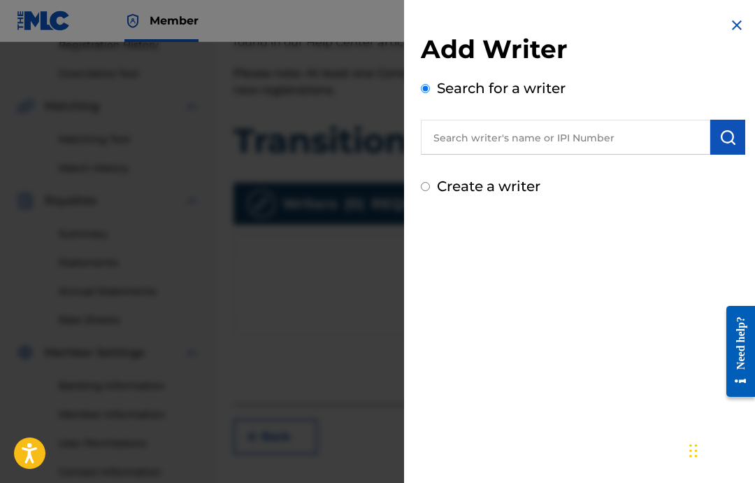
click at [654, 136] on input "text" at bounding box center [566, 137] width 290 height 35
paste input "00646434830"
type input "00646434830"
click at [730, 144] on img "submit" at bounding box center [728, 137] width 17 height 17
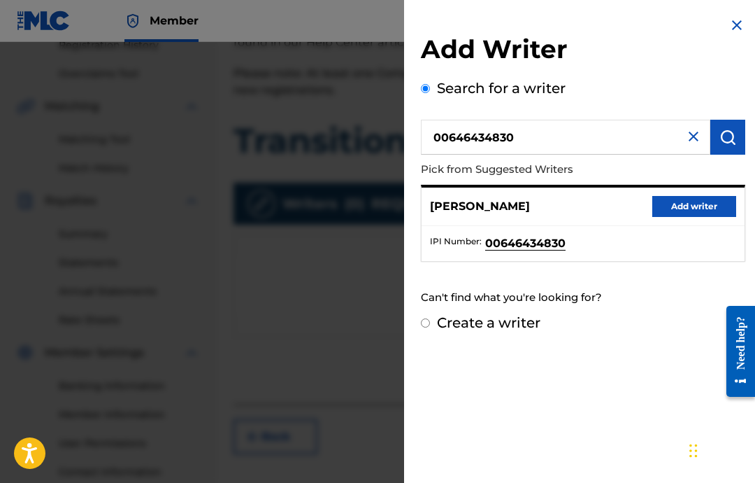
click at [696, 204] on button "Add writer" at bounding box center [695, 206] width 84 height 21
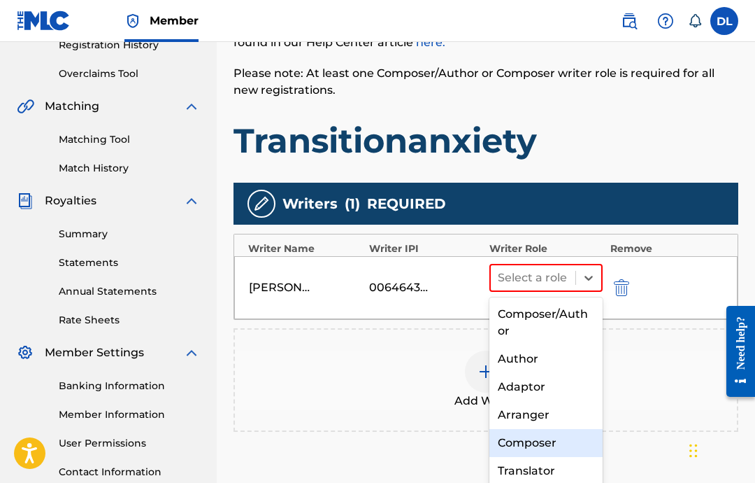
click at [564, 443] on div "Composer" at bounding box center [546, 443] width 113 height 28
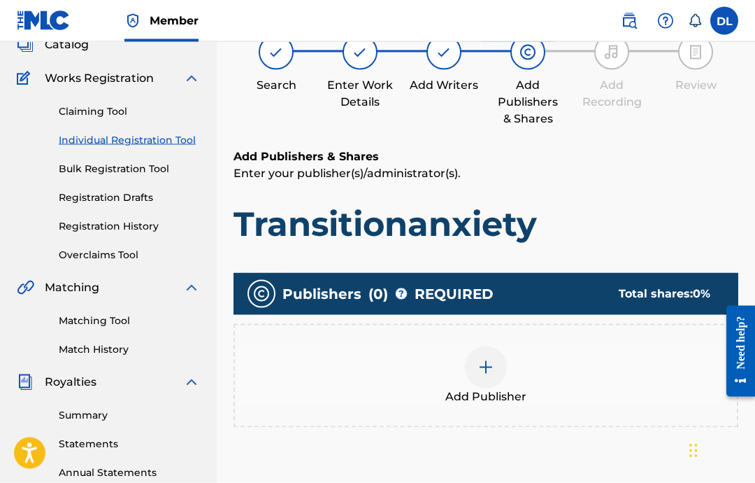
scroll to position [63, 0]
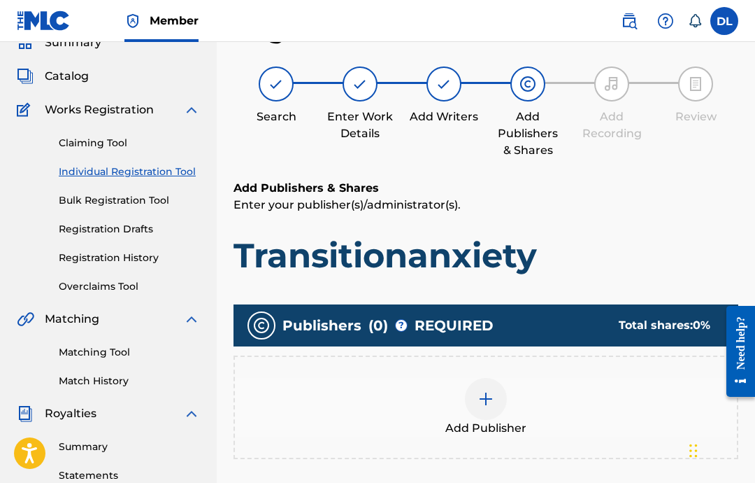
click at [484, 402] on img at bounding box center [486, 398] width 17 height 17
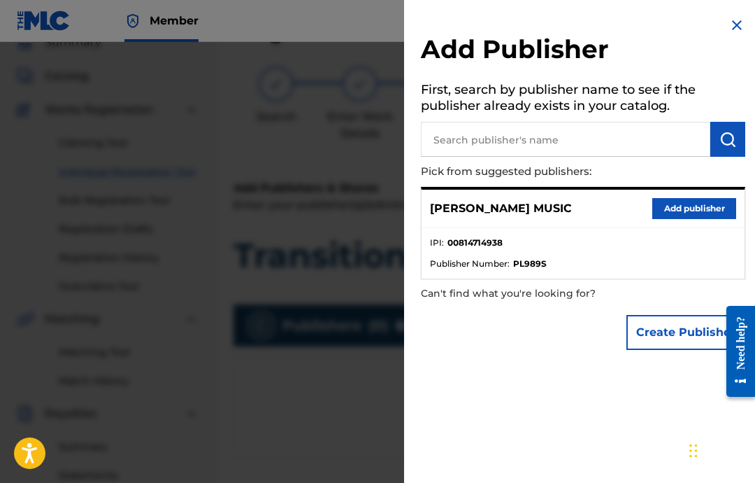
click at [679, 215] on button "Add publisher" at bounding box center [695, 208] width 84 height 21
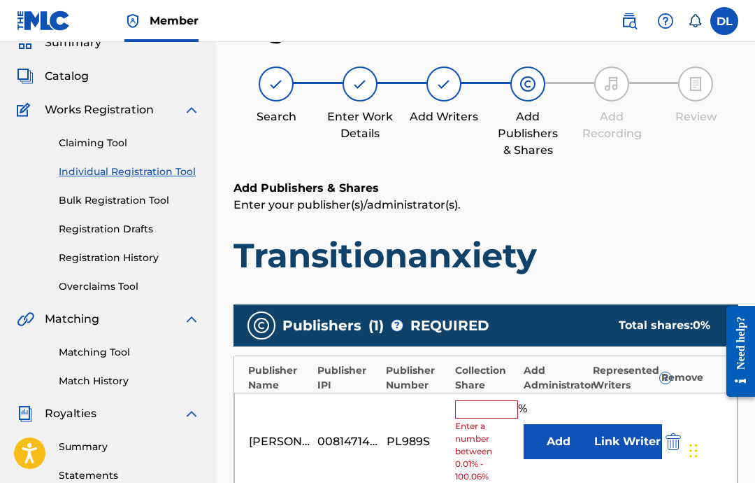
click at [505, 416] on input "text" at bounding box center [486, 409] width 63 height 18
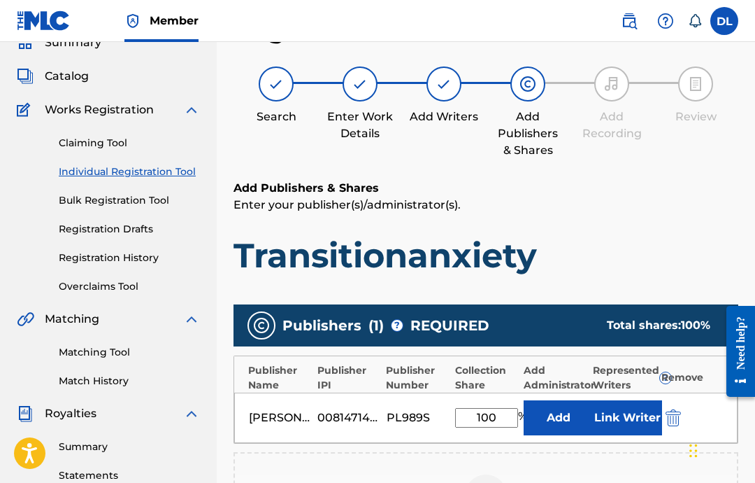
type input "100"
click at [632, 422] on button "Link Writer" at bounding box center [627, 417] width 70 height 35
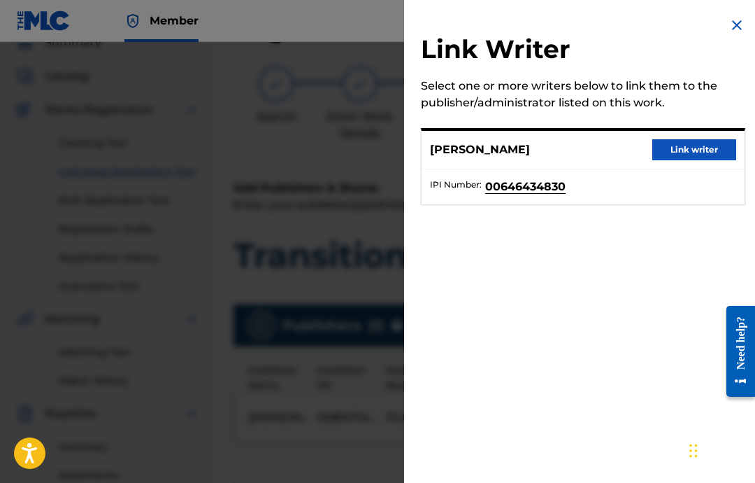
click at [680, 158] on button "Link writer" at bounding box center [695, 149] width 84 height 21
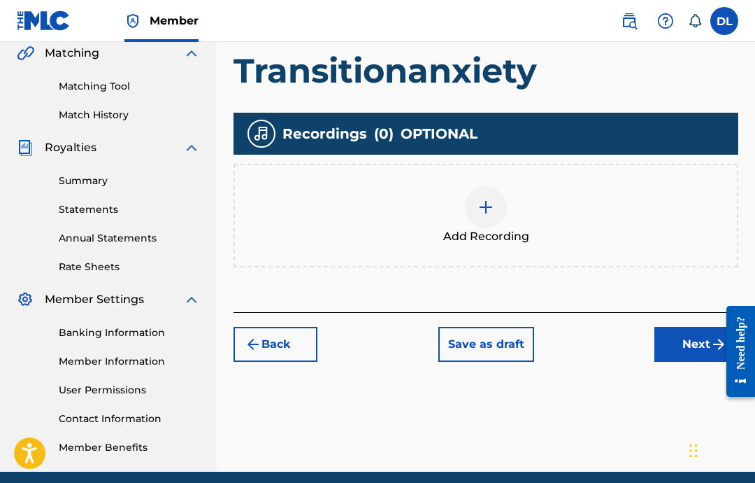
click at [490, 223] on div at bounding box center [486, 207] width 42 height 42
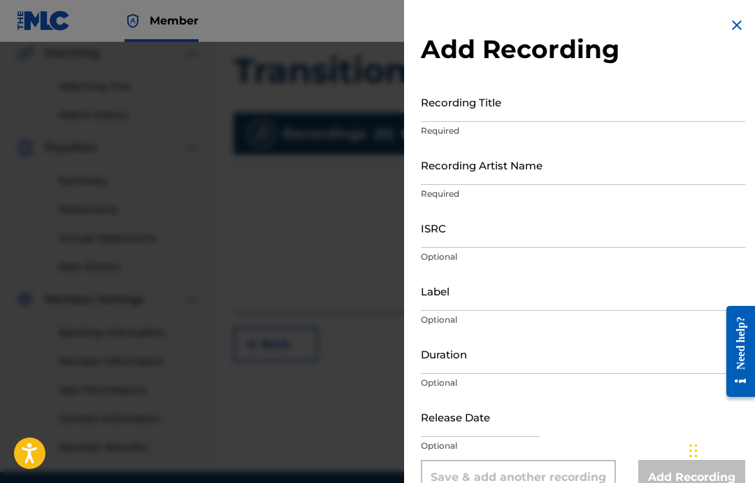
click at [479, 419] on input "text" at bounding box center [480, 417] width 119 height 40
select select "7"
select select "2025"
click at [521, 470] on select "January February March April May June July August September October November De…" at bounding box center [481, 462] width 80 height 16
click at [509, 455] on select "January February March April May June July August September October November De…" at bounding box center [481, 462] width 80 height 16
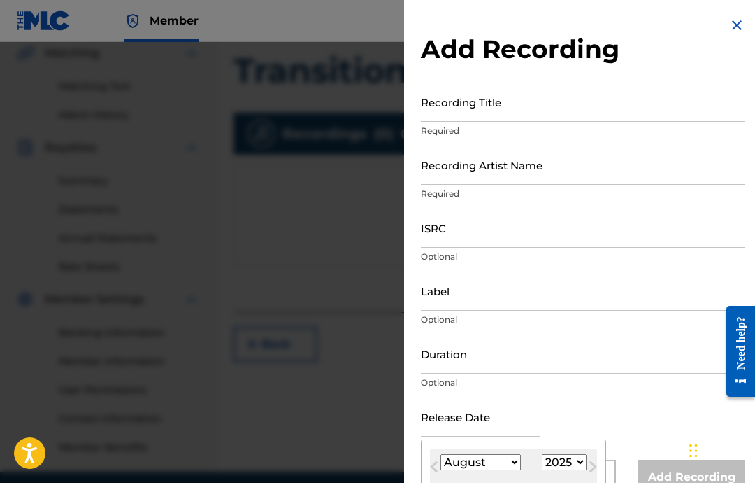
select select "1"
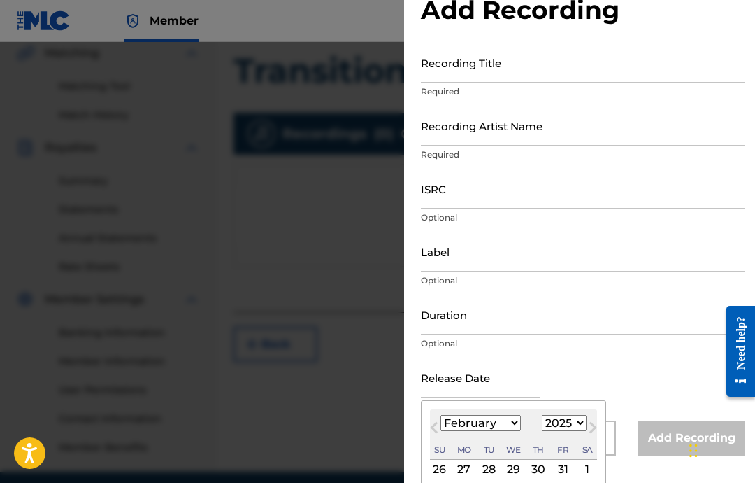
scroll to position [75, 0]
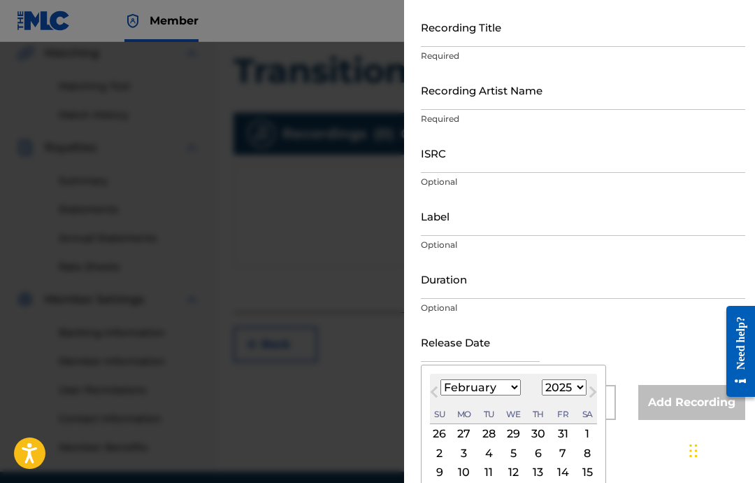
click at [493, 481] on div "11" at bounding box center [489, 472] width 17 height 17
type input "[DATE]"
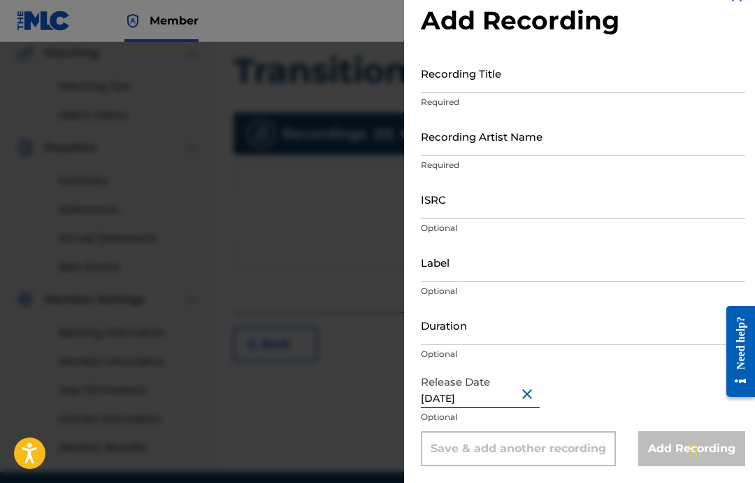
scroll to position [0, 0]
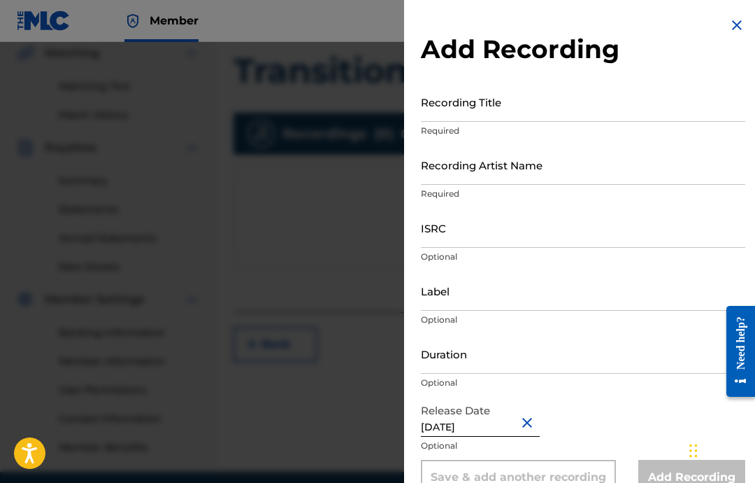
click at [483, 431] on input "[DATE]" at bounding box center [480, 417] width 119 height 40
select select "1"
select select "2025"
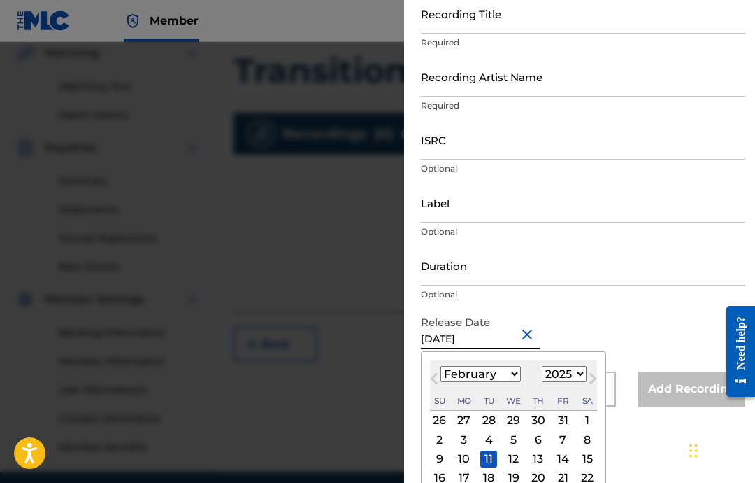
scroll to position [87, 0]
click at [497, 479] on div "18" at bounding box center [489, 478] width 17 height 17
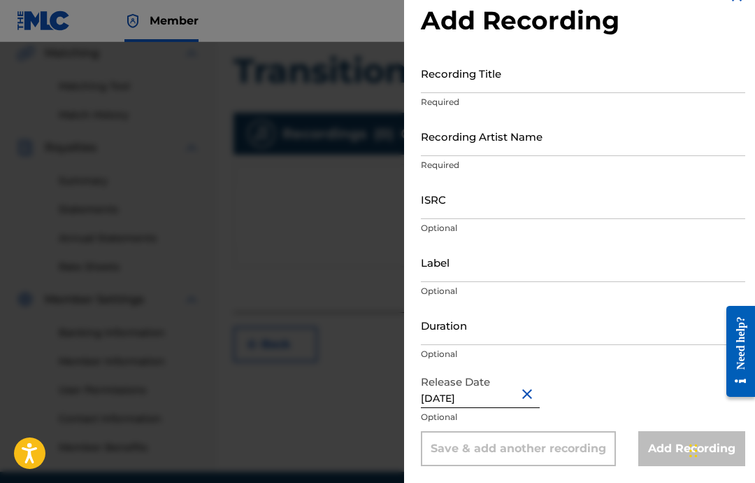
type input "[DATE]"
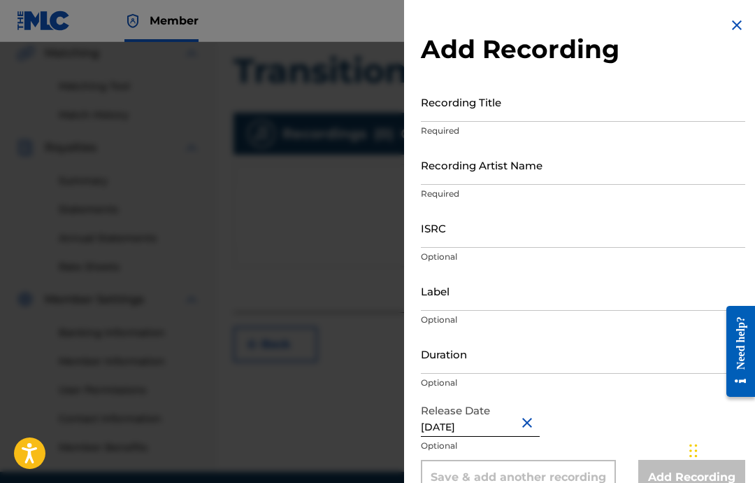
click at [514, 365] on input "Duration" at bounding box center [583, 354] width 325 height 40
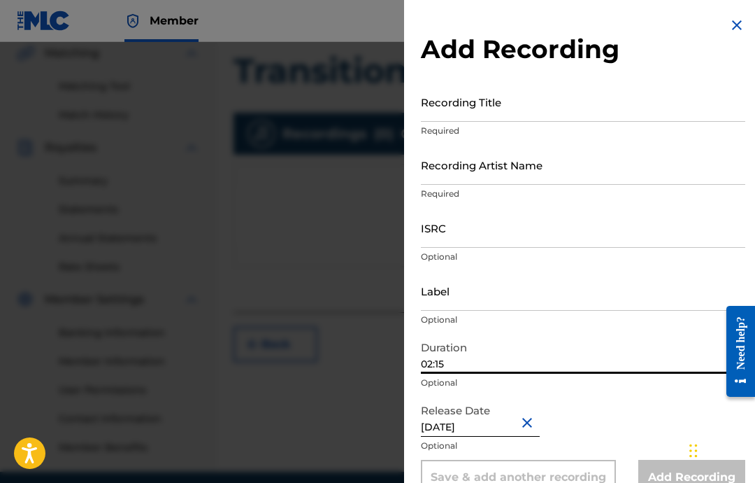
type input "02:15"
click at [530, 292] on input "Label" at bounding box center [583, 291] width 325 height 40
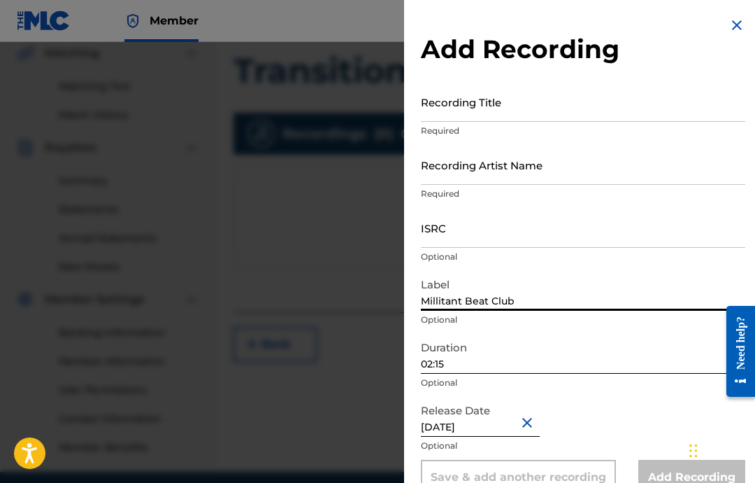
type input "Millitant Beat Club"
click at [574, 239] on input "ISRC" at bounding box center [583, 228] width 325 height 40
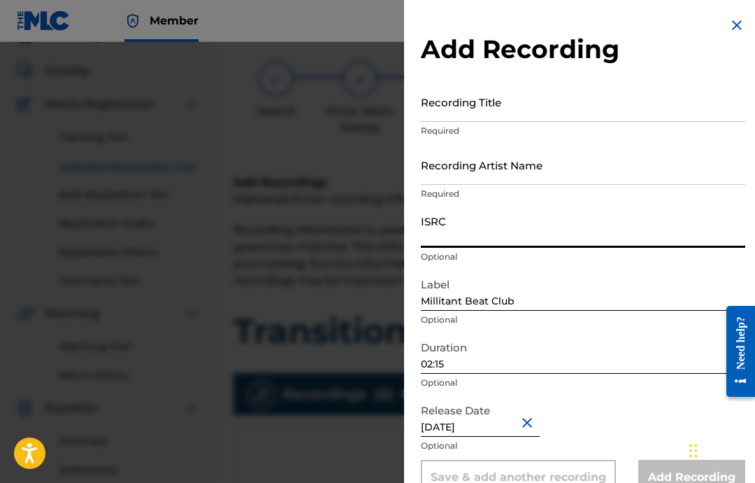
scroll to position [59, 0]
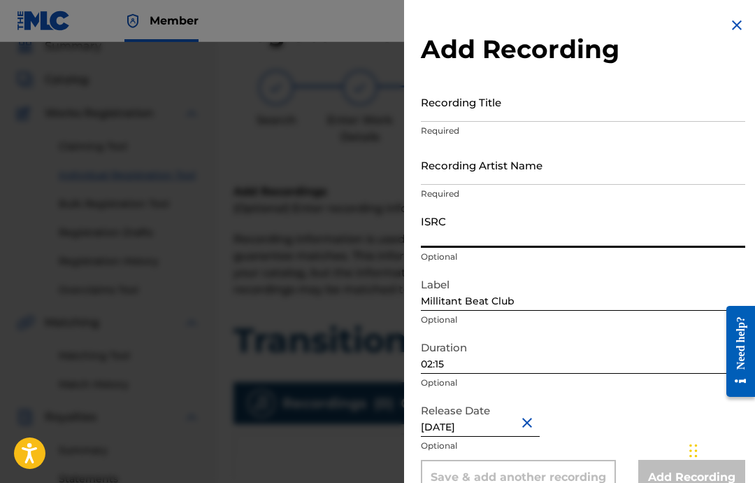
click at [527, 241] on input "ISRC" at bounding box center [583, 228] width 325 height 40
paste input "USA2P2505193"
type input "USA2P2505193"
click at [532, 176] on input "Recording Artist Name" at bounding box center [583, 165] width 325 height 40
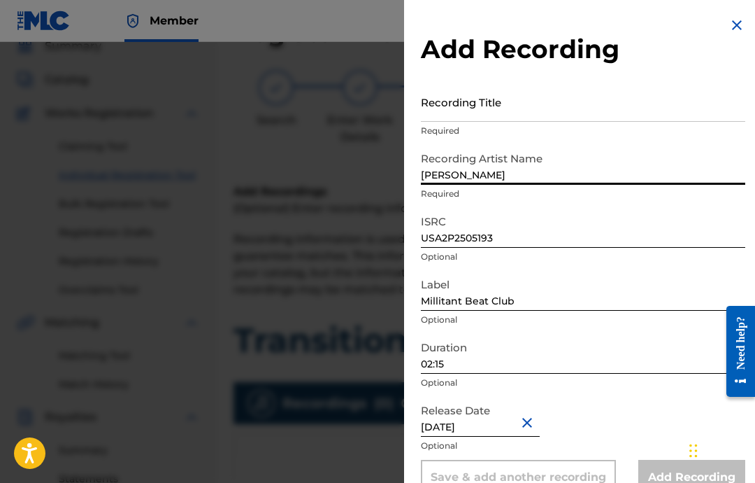
type input "[PERSON_NAME]"
click at [499, 119] on input "Recording Title" at bounding box center [583, 102] width 325 height 40
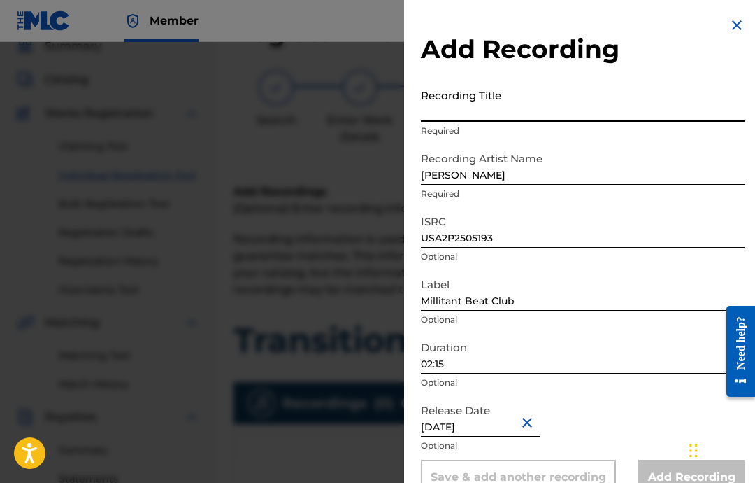
type input "v"
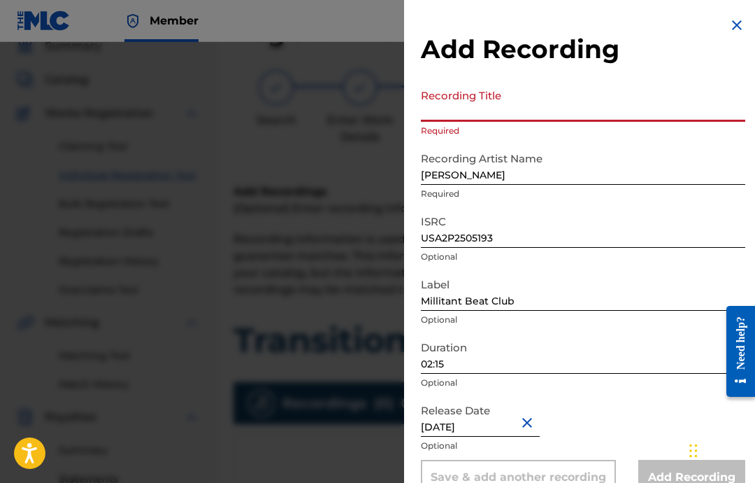
click at [512, 109] on input "Recording Title" at bounding box center [583, 102] width 325 height 40
paste input "Transitionanxiety"
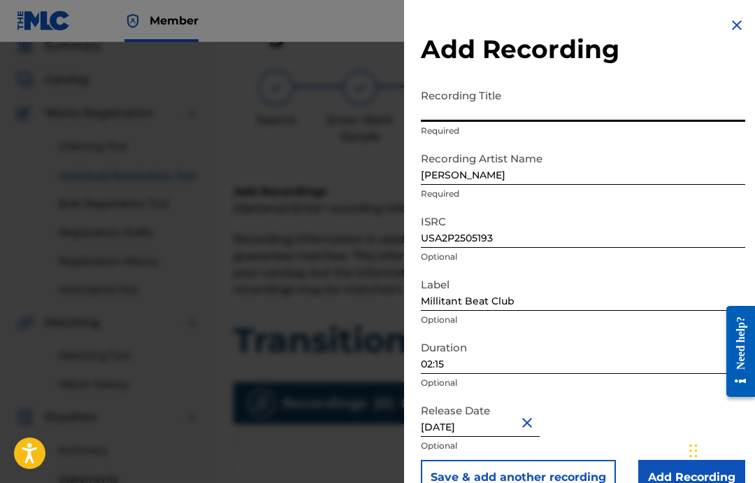
type input "Transitionanxiety"
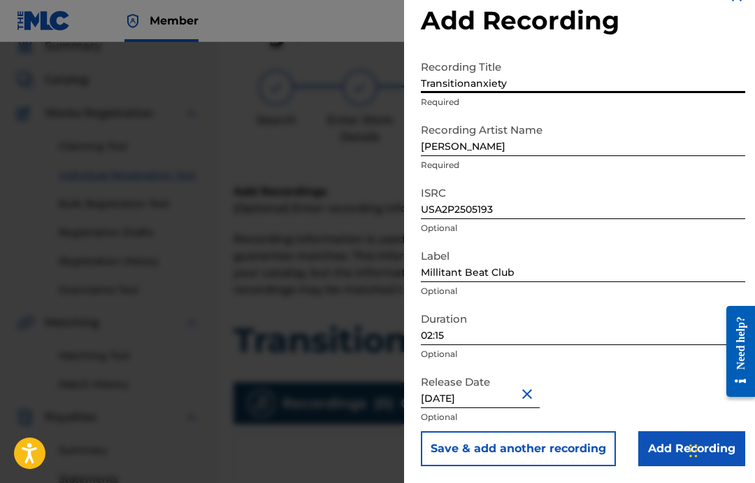
scroll to position [29, 0]
click at [676, 435] on input "Add Recording" at bounding box center [692, 448] width 107 height 35
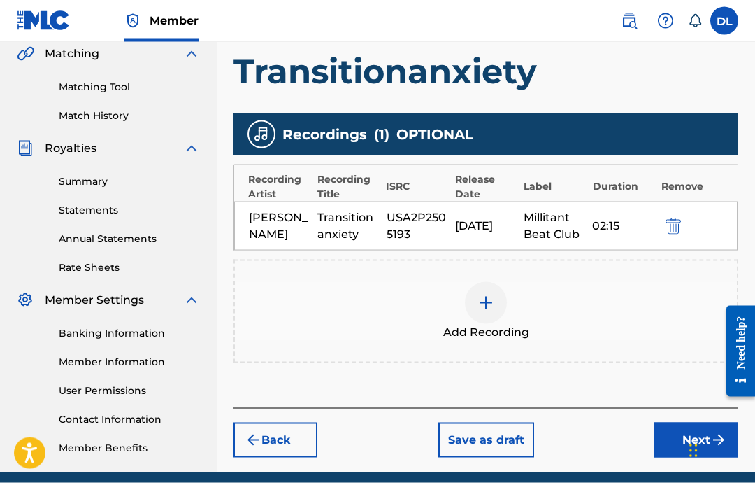
scroll to position [385, 0]
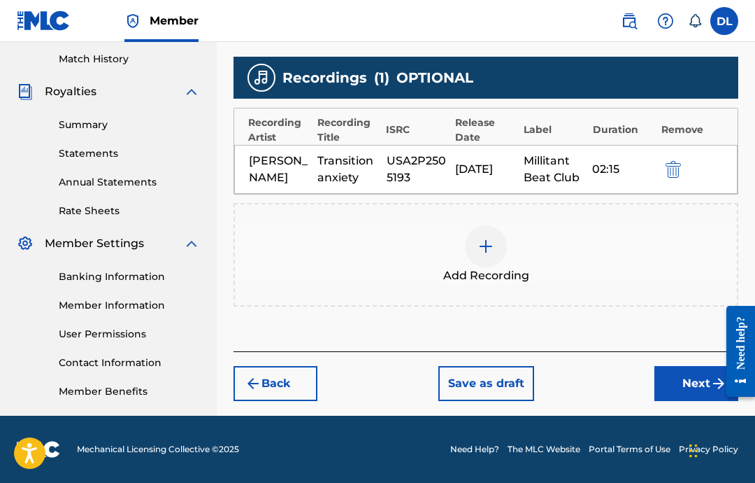
click at [667, 399] on button "Next" at bounding box center [697, 383] width 84 height 35
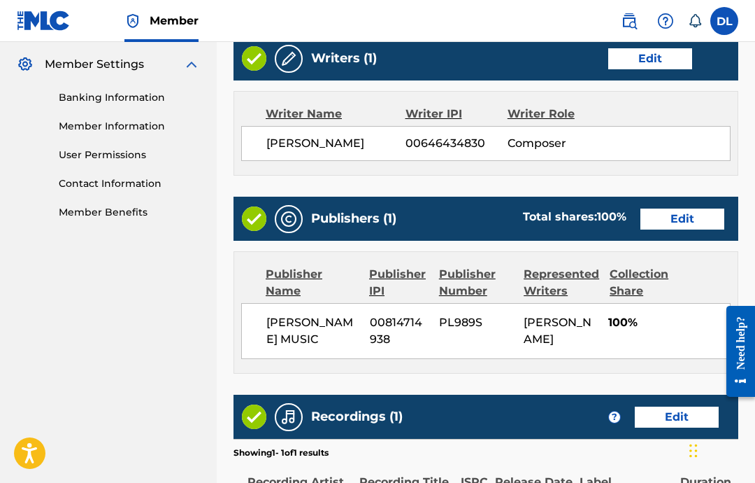
scroll to position [741, 0]
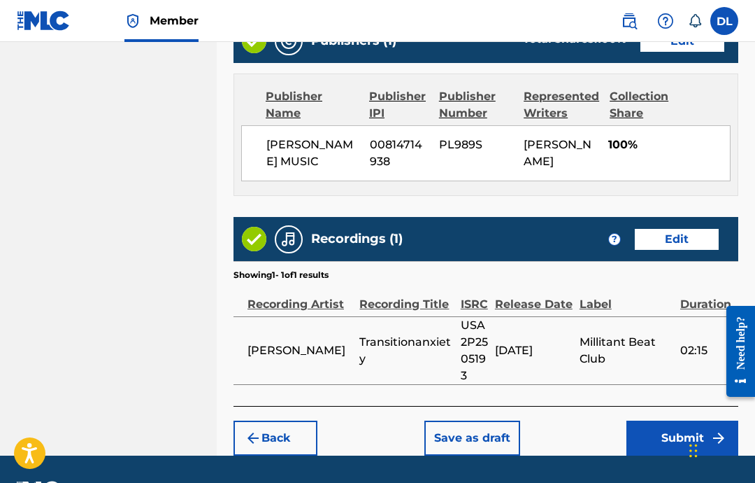
click at [659, 450] on button "Submit" at bounding box center [683, 437] width 112 height 35
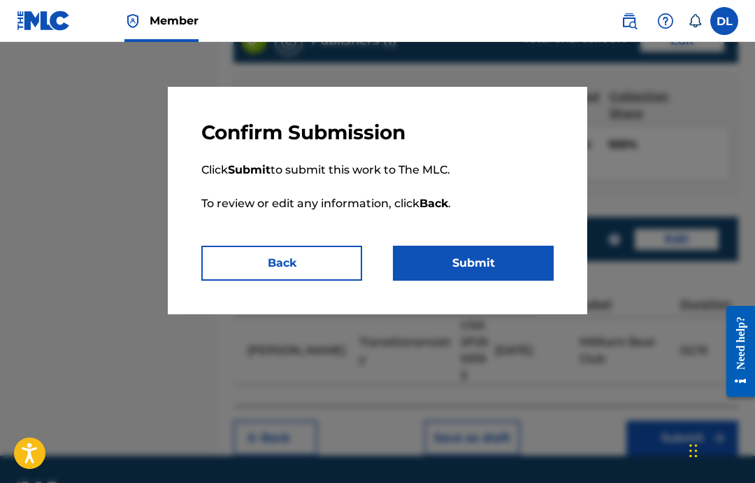
click at [476, 264] on button "Submit" at bounding box center [473, 263] width 161 height 35
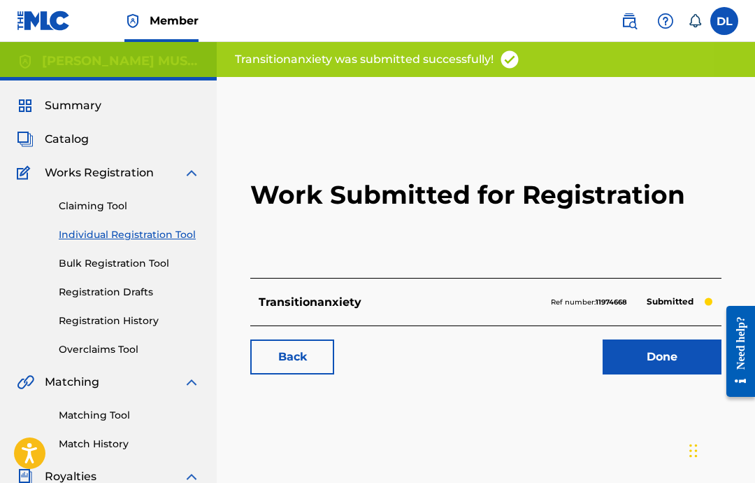
click at [671, 355] on link "Done" at bounding box center [662, 356] width 119 height 35
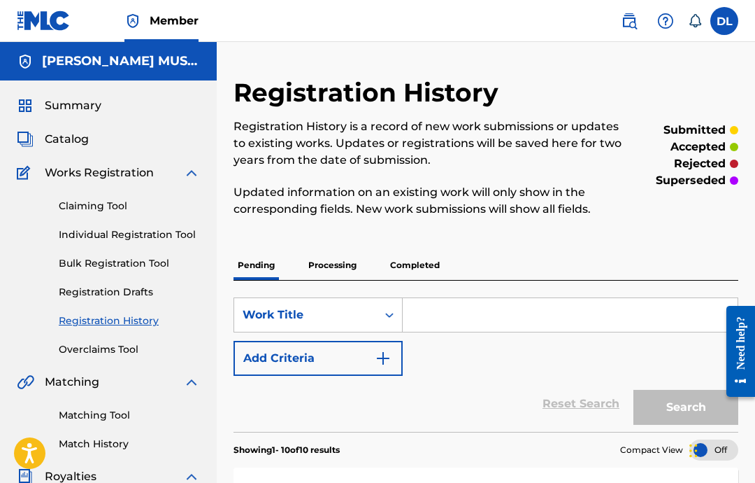
click at [135, 239] on link "Individual Registration Tool" at bounding box center [129, 234] width 141 height 15
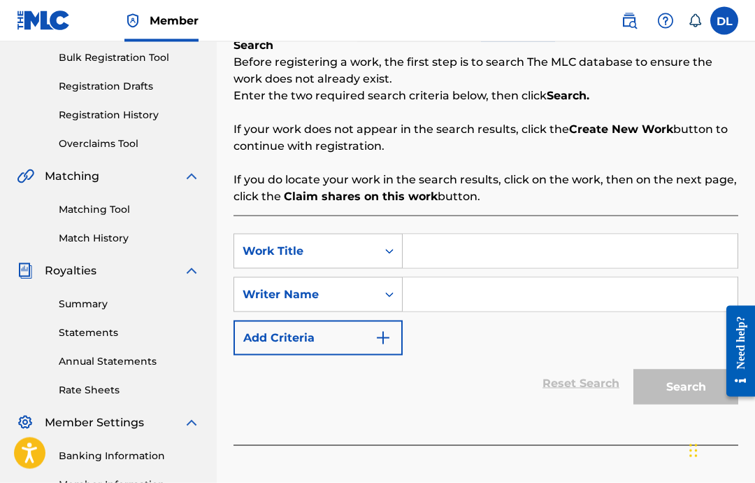
scroll to position [204, 0]
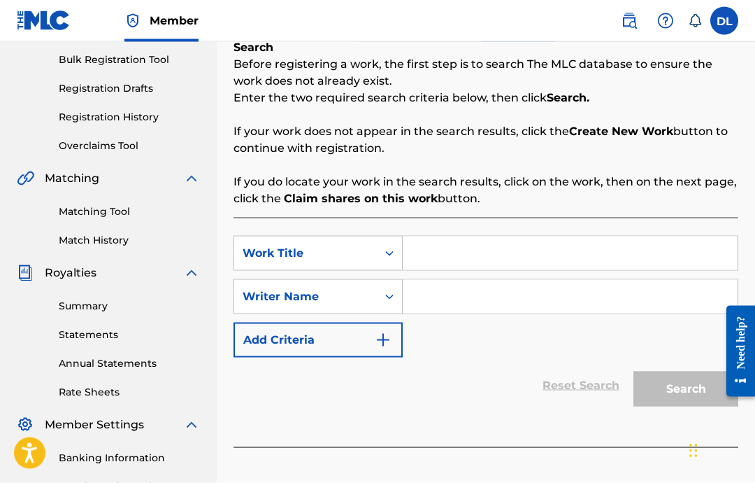
click at [440, 262] on input "Search Form" at bounding box center [570, 253] width 335 height 34
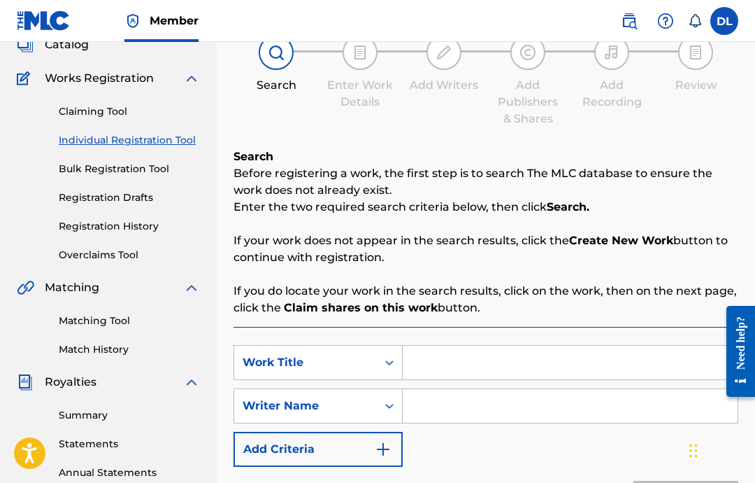
click at [527, 350] on input "Search Form" at bounding box center [570, 363] width 335 height 34
click at [469, 354] on input "TV" at bounding box center [570, 363] width 335 height 34
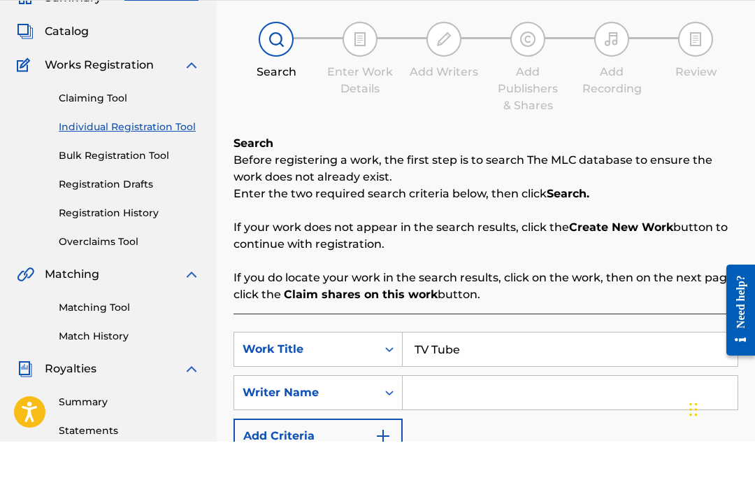
scroll to position [76, 0]
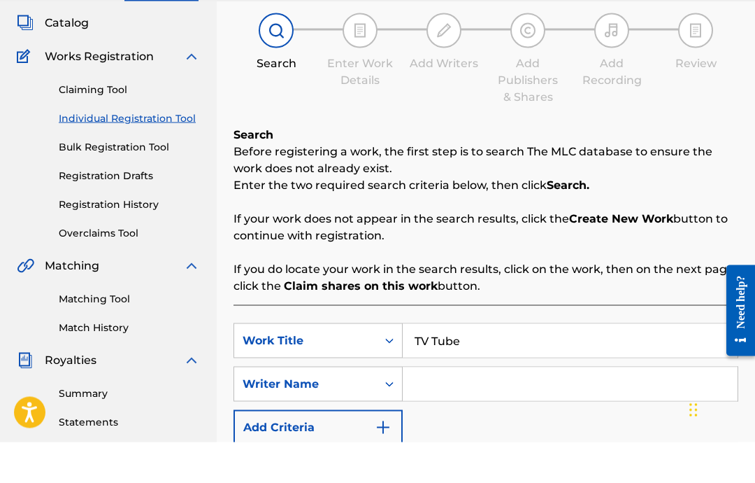
type input "TV Tube"
click at [530, 408] on input "Search Form" at bounding box center [570, 425] width 335 height 34
type input "[PERSON_NAME]"
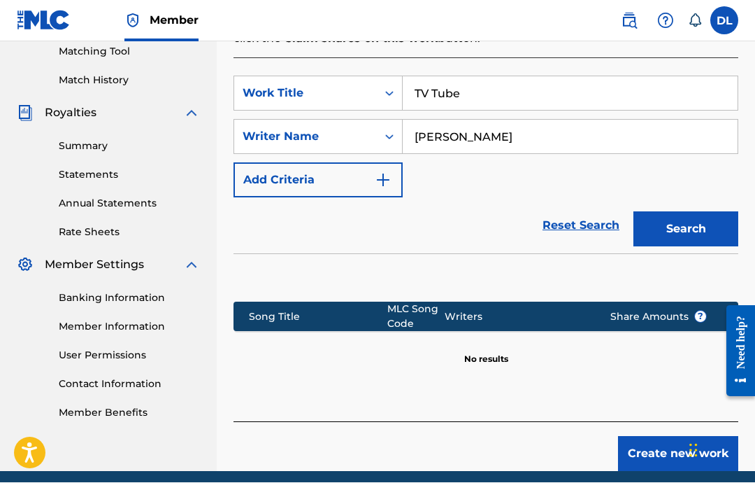
scroll to position [419, 0]
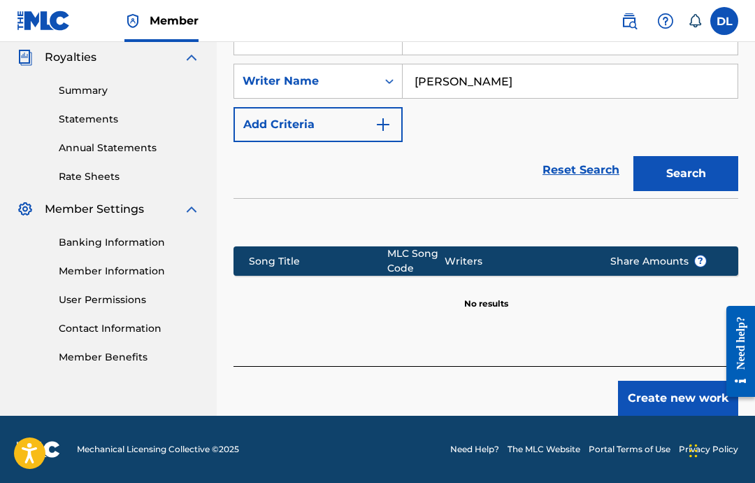
click at [669, 404] on button "Create new work" at bounding box center [678, 398] width 120 height 35
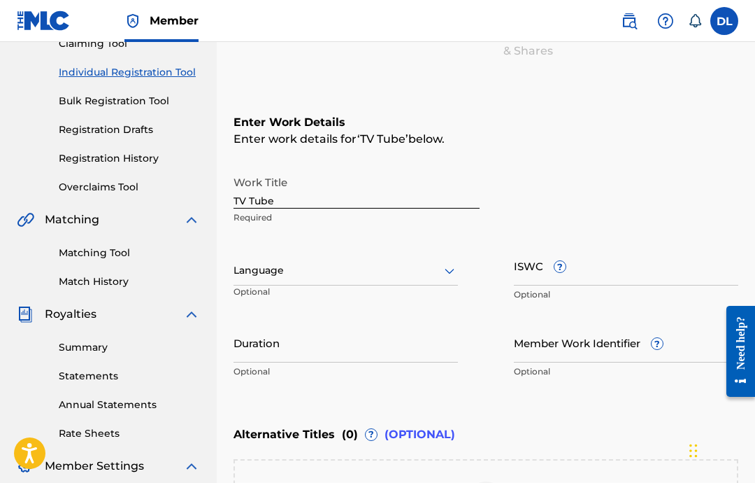
scroll to position [170, 0]
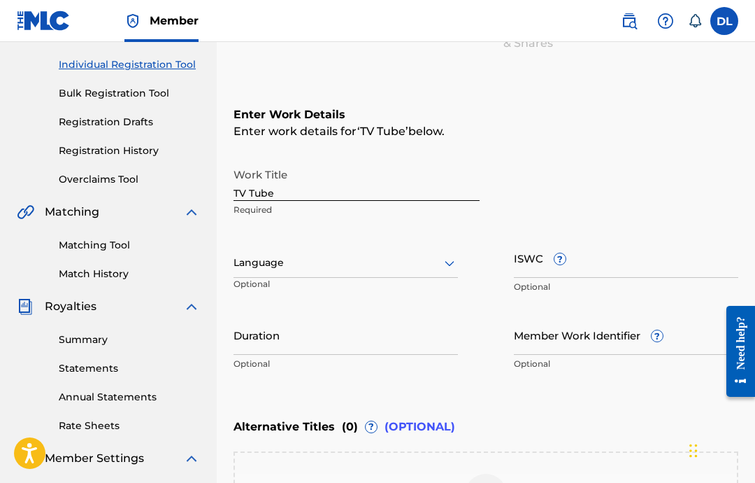
click at [411, 178] on input "TV Tube" at bounding box center [357, 181] width 246 height 40
click at [342, 347] on input "Duration" at bounding box center [346, 335] width 225 height 40
paste input "T-332.394.400-5"
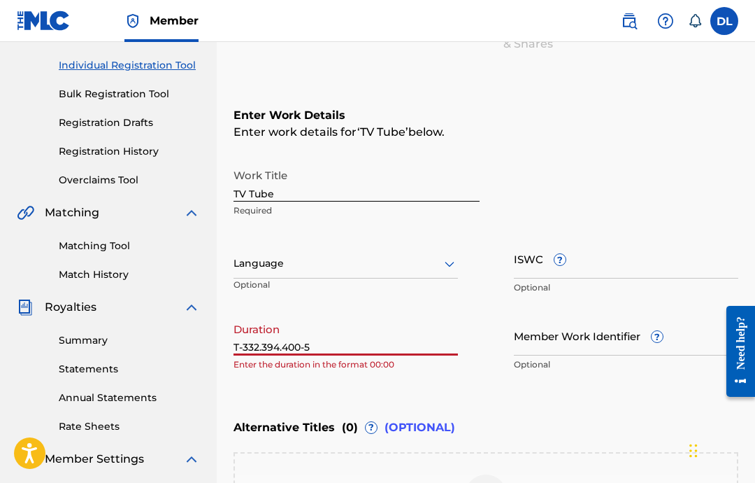
type input "X"
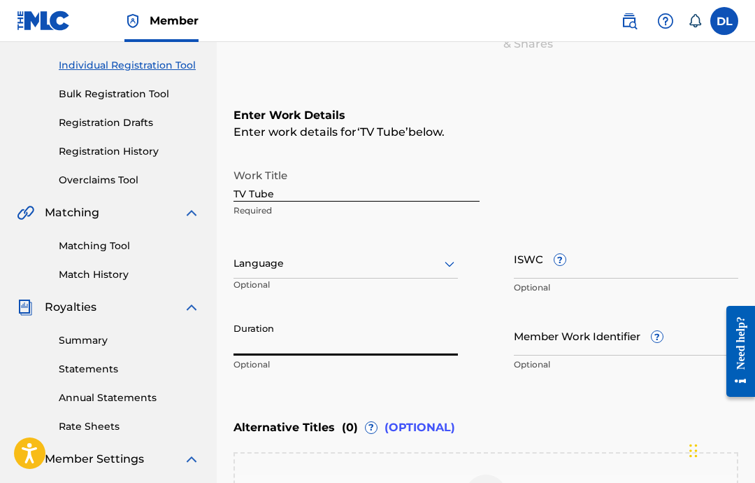
click at [634, 250] on input "ISWC ?" at bounding box center [626, 259] width 225 height 40
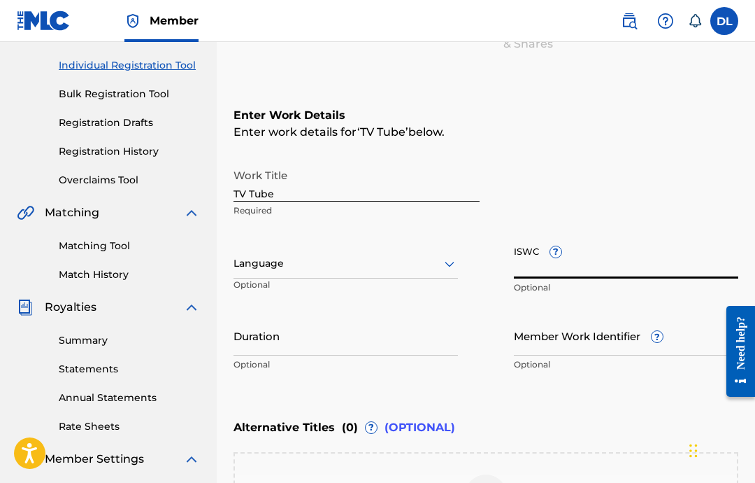
paste input "T-332.394.400-5"
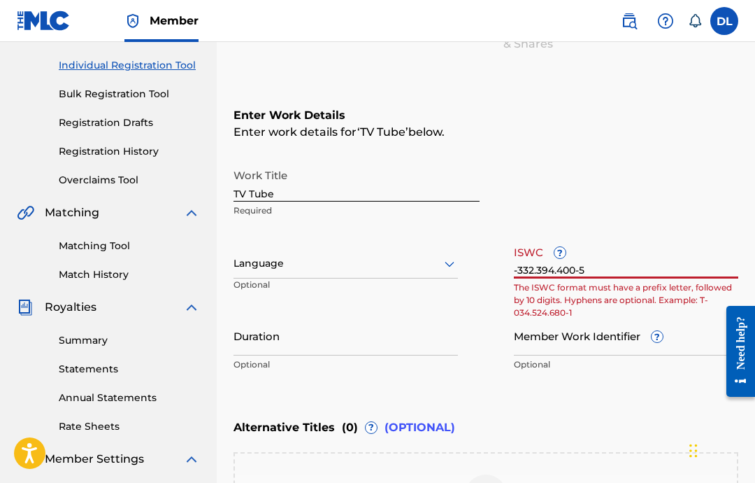
type input "T-332.394.400-5"
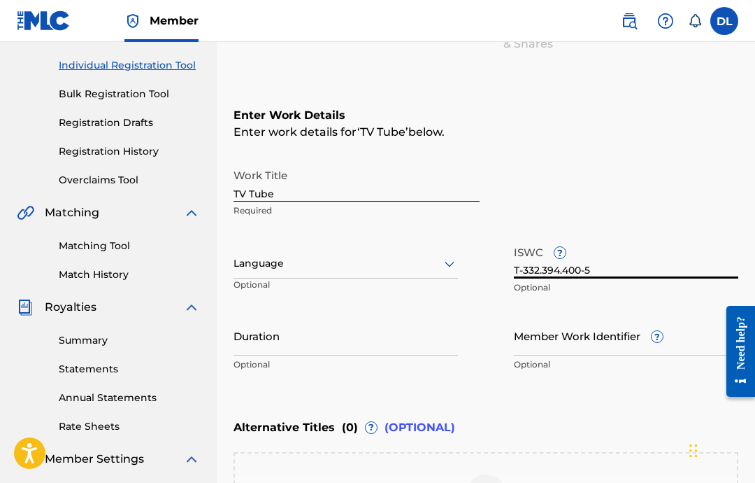
click at [374, 339] on input "Duration" at bounding box center [346, 335] width 225 height 40
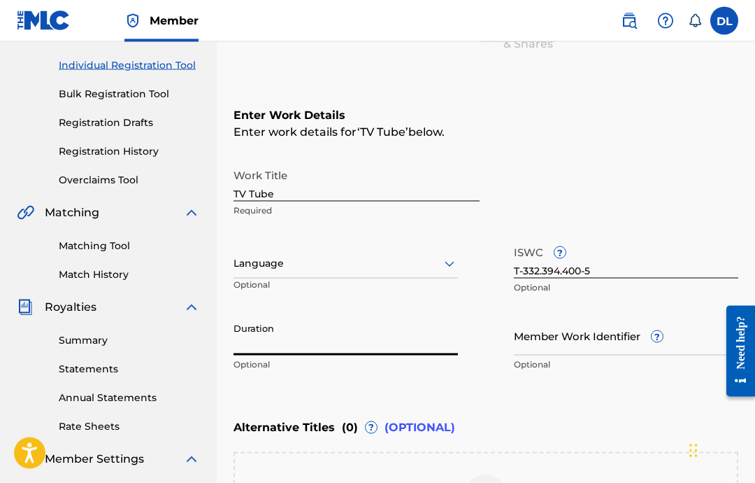
click at [360, 347] on input "Duration" at bounding box center [346, 335] width 225 height 40
type input "03:04"
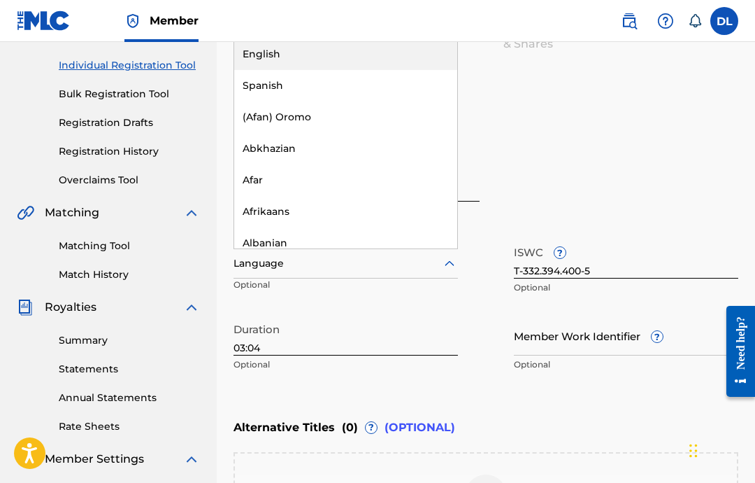
click at [331, 58] on div "English" at bounding box center [345, 53] width 223 height 31
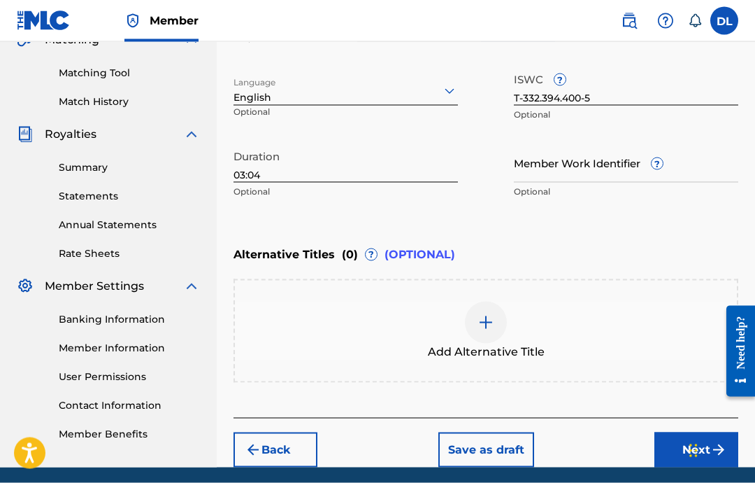
scroll to position [339, 0]
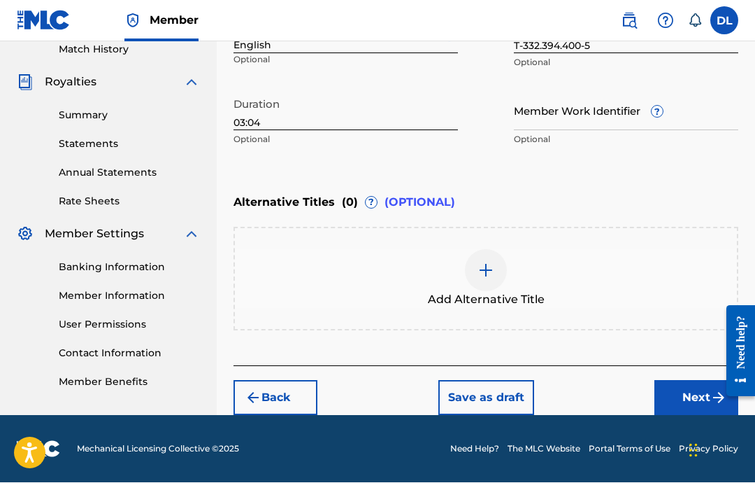
click at [676, 394] on button "Next" at bounding box center [697, 398] width 84 height 35
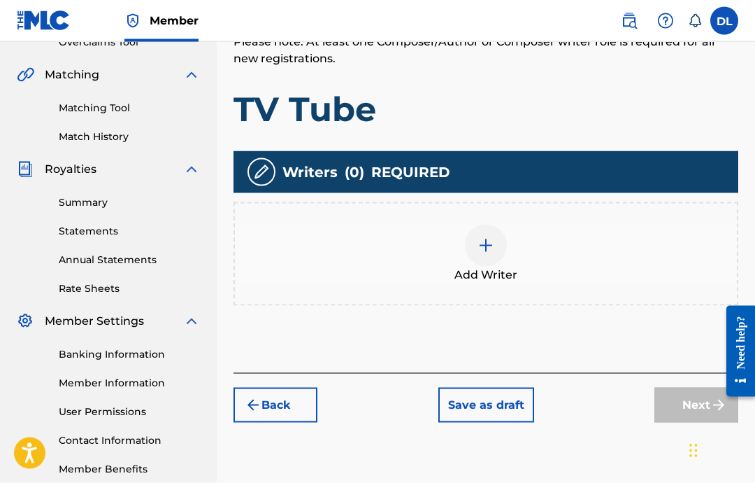
scroll to position [311, 0]
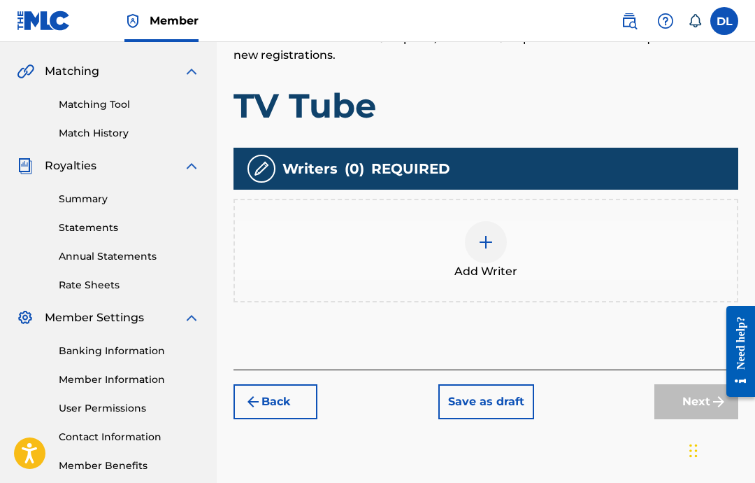
click at [490, 236] on img at bounding box center [486, 242] width 17 height 17
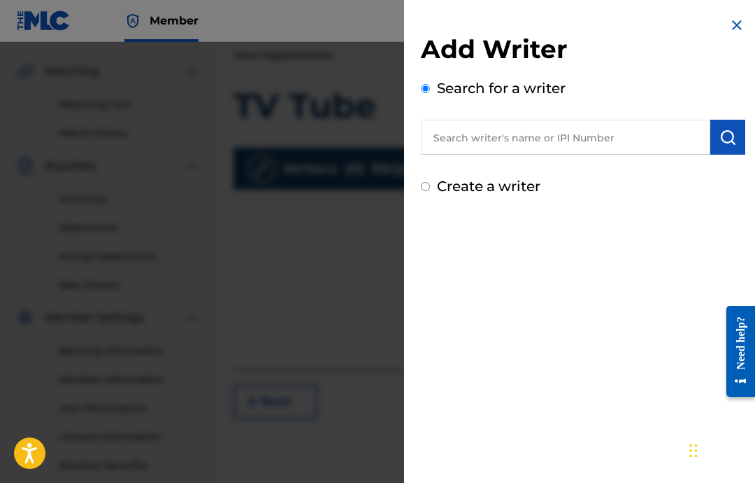
click at [622, 150] on input "text" at bounding box center [566, 137] width 290 height 35
type input "D"
paste input "00646434830"
type input "00646434830"
click at [713, 130] on button "submit" at bounding box center [728, 137] width 35 height 35
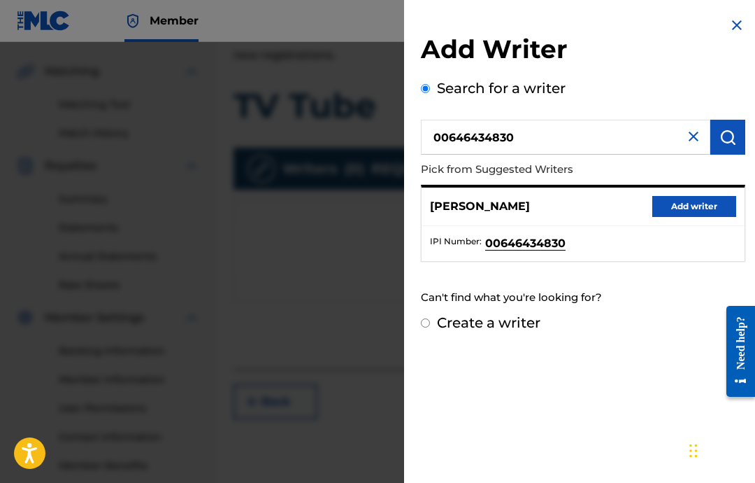
click at [711, 203] on button "Add writer" at bounding box center [695, 206] width 84 height 21
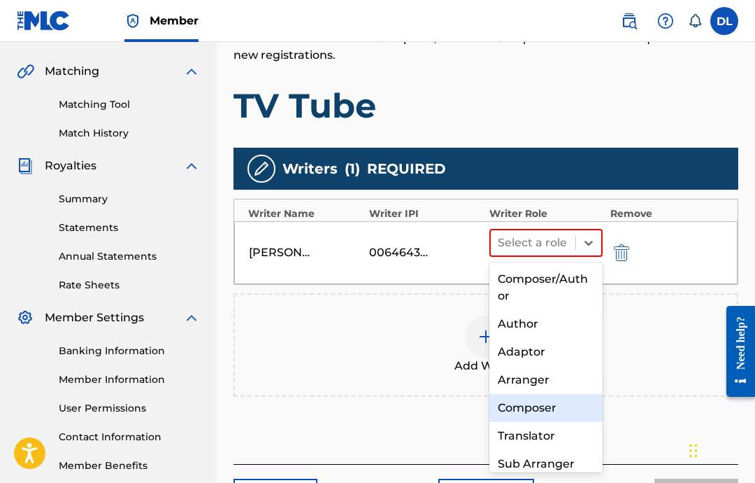
click at [566, 413] on div "Composer" at bounding box center [546, 408] width 113 height 28
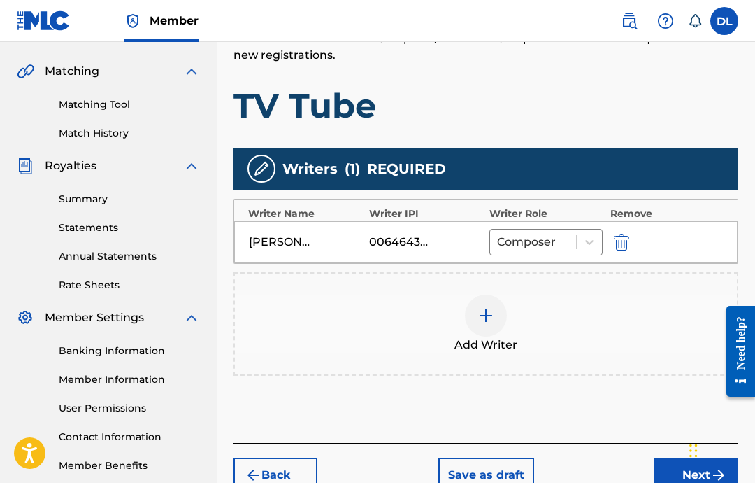
scroll to position [332, 0]
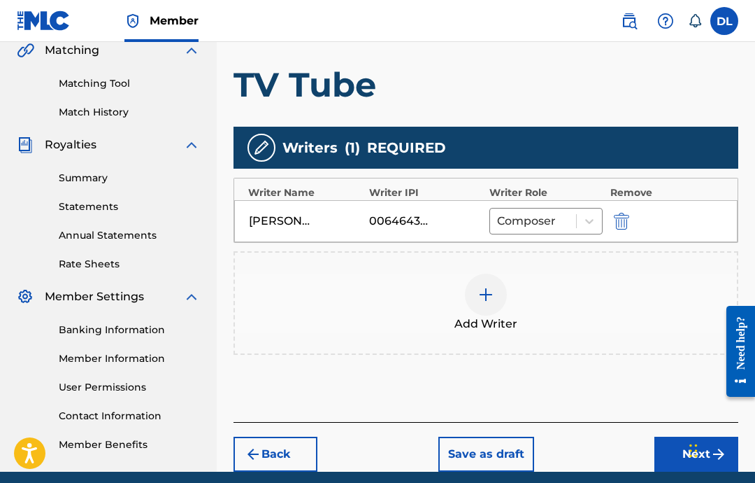
click at [683, 448] on button "Next" at bounding box center [697, 453] width 84 height 35
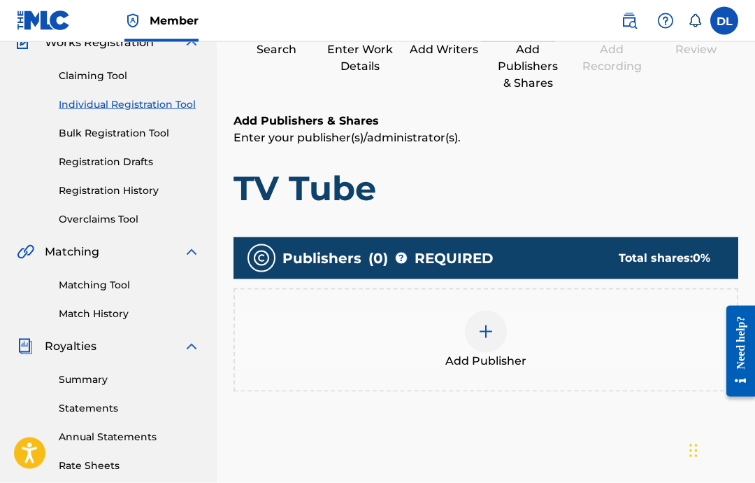
click at [502, 324] on div at bounding box center [486, 332] width 42 height 42
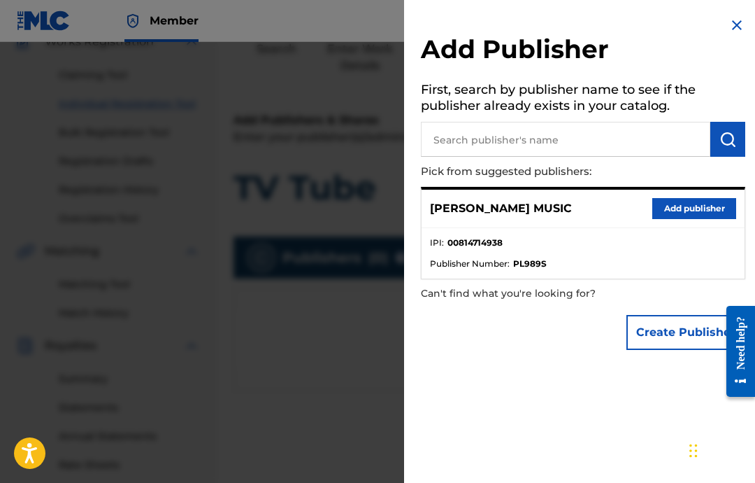
click at [698, 198] on button "Add publisher" at bounding box center [695, 208] width 84 height 21
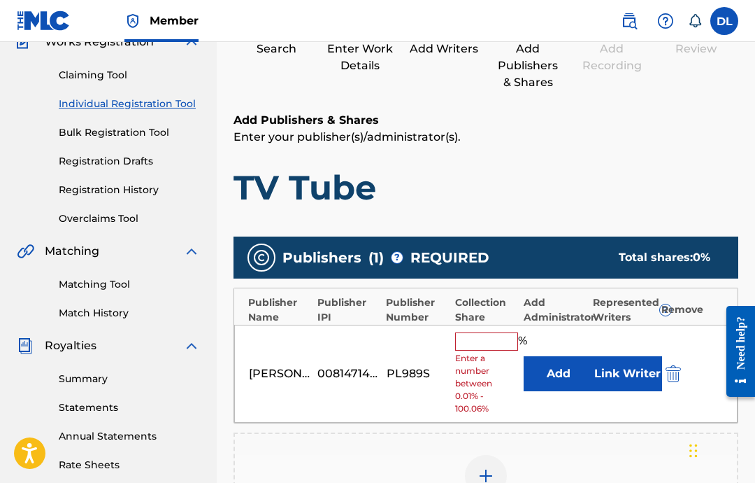
click at [495, 341] on input "text" at bounding box center [486, 341] width 63 height 18
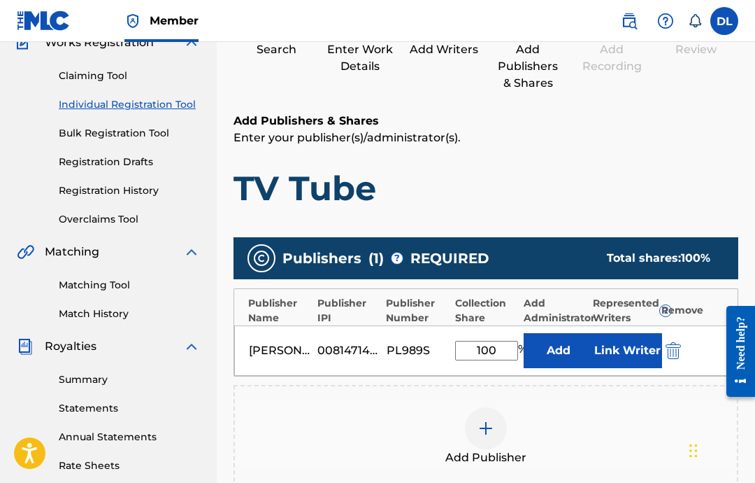
type input "100"
click at [623, 342] on button "Link Writer" at bounding box center [627, 350] width 70 height 35
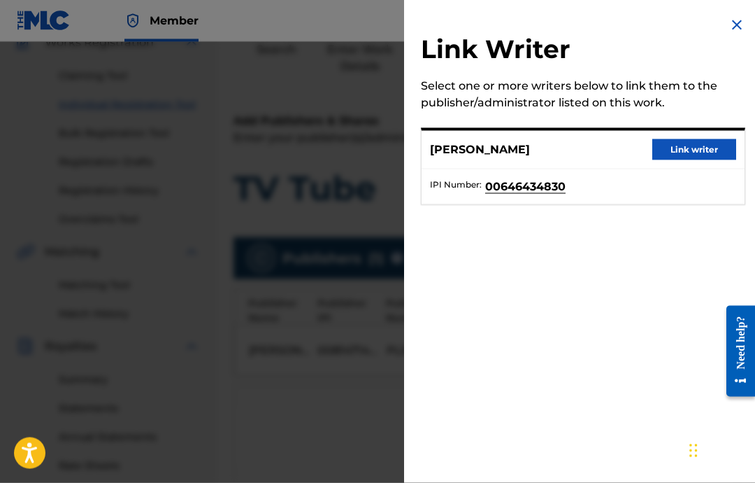
click at [705, 148] on button "Link writer" at bounding box center [695, 149] width 84 height 21
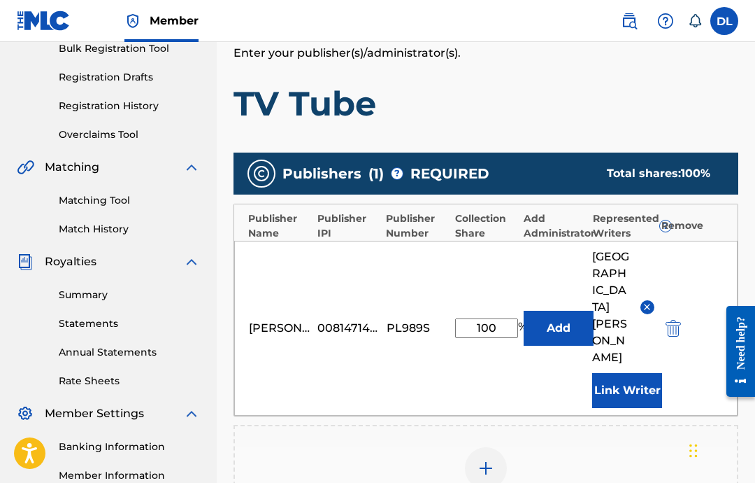
scroll to position [363, 0]
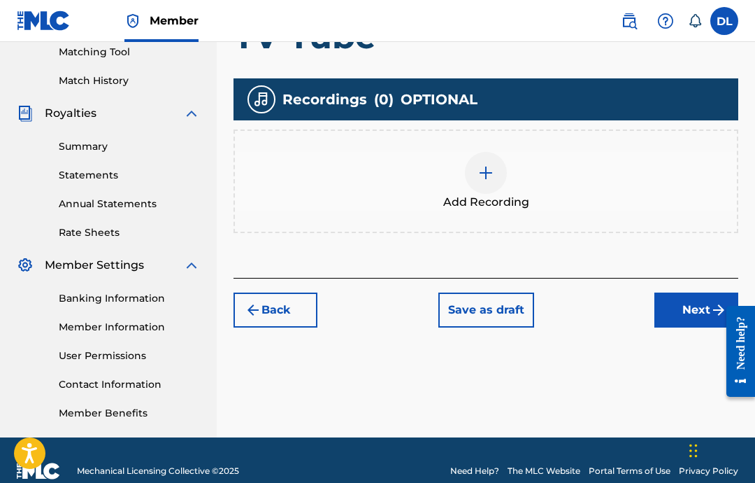
scroll to position [329, 0]
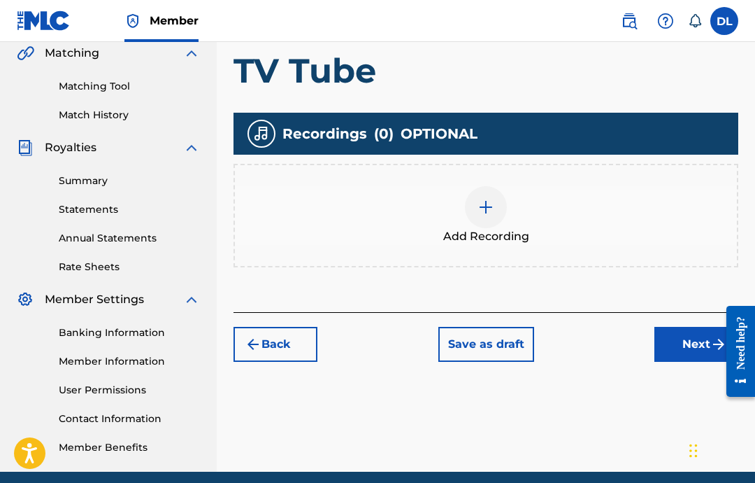
click at [645, 243] on div "Add Recording" at bounding box center [486, 215] width 502 height 59
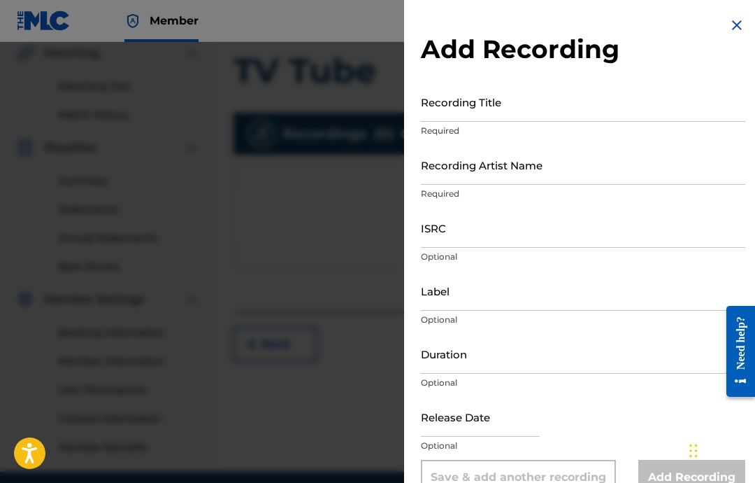
click at [494, 421] on input "text" at bounding box center [480, 417] width 119 height 40
select select "7"
select select "2025"
click at [510, 462] on select "January February March April May June July August September October November De…" at bounding box center [481, 462] width 80 height 16
click at [509, 467] on select "January February March April May June July August September October November De…" at bounding box center [481, 462] width 80 height 16
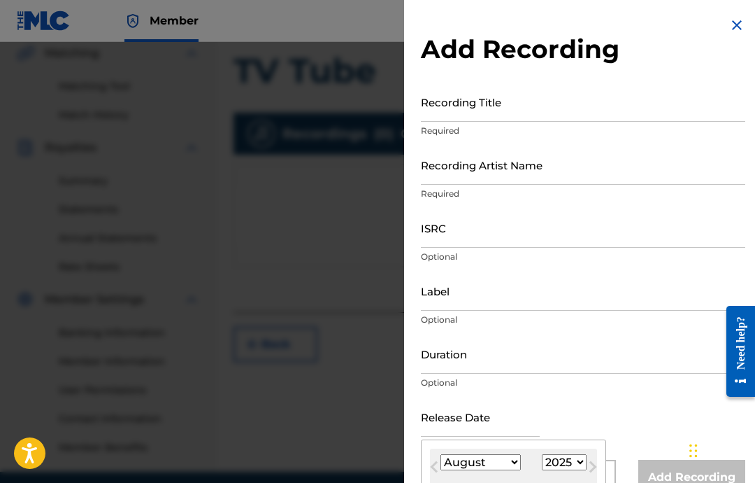
select select "1"
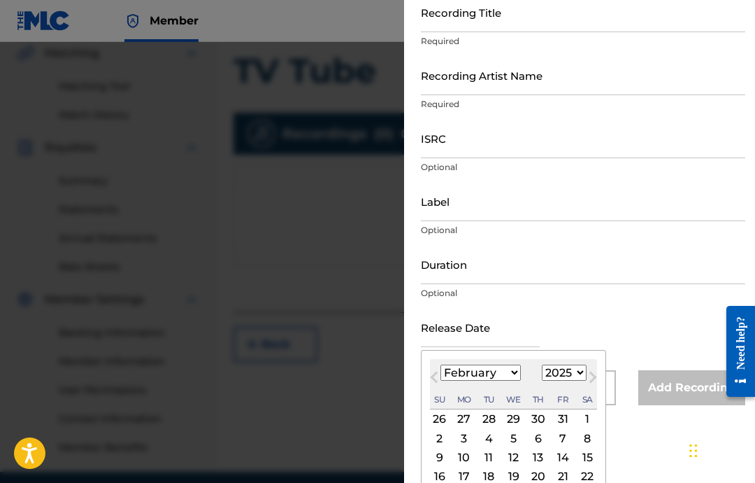
scroll to position [87, 0]
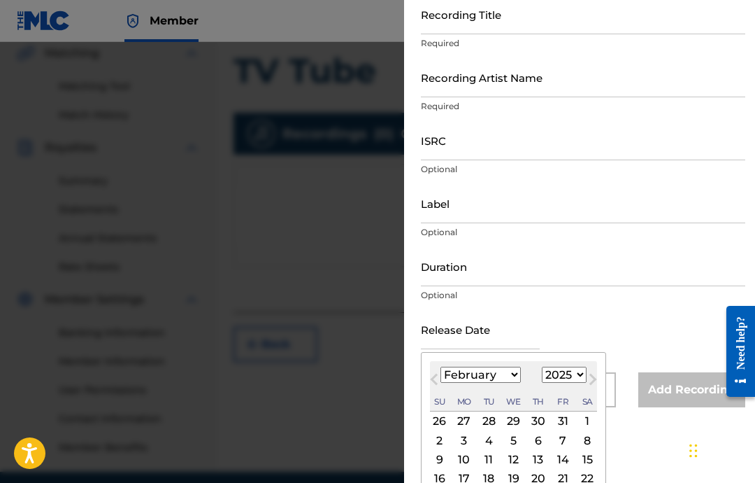
click at [497, 481] on div "18" at bounding box center [489, 478] width 17 height 17
type input "[DATE]"
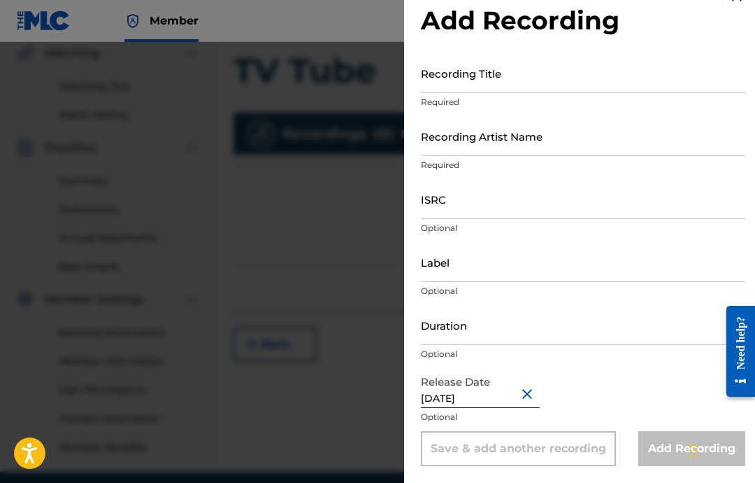
scroll to position [0, 0]
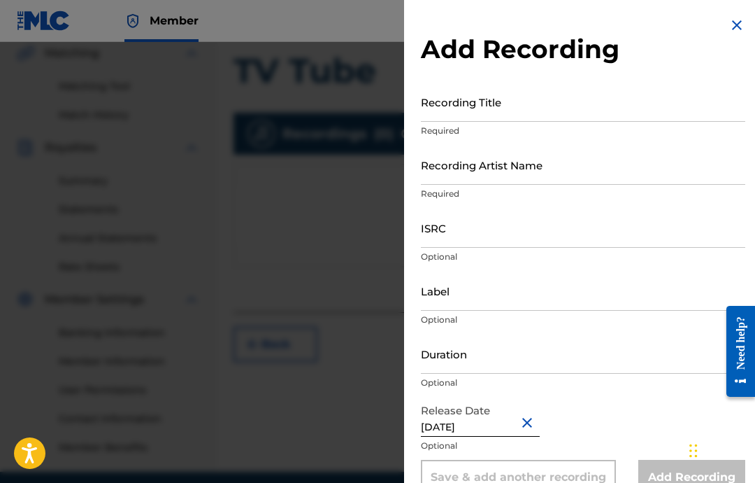
click at [525, 352] on input "Duration" at bounding box center [583, 354] width 325 height 40
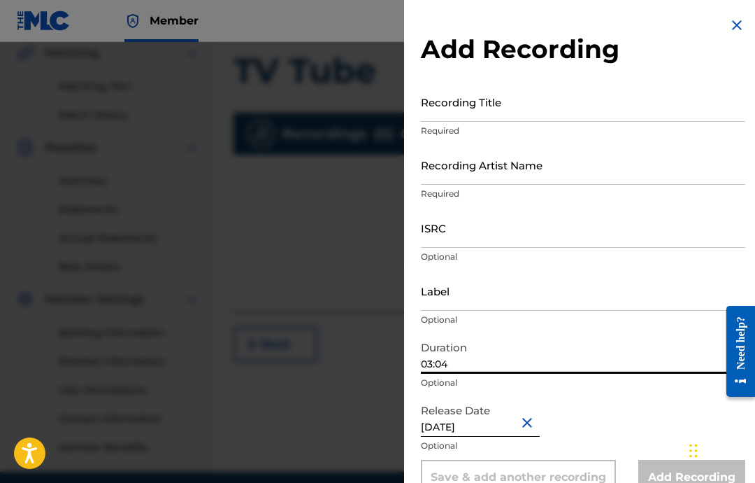
type input "03:04"
click at [578, 290] on input "Label" at bounding box center [583, 291] width 325 height 40
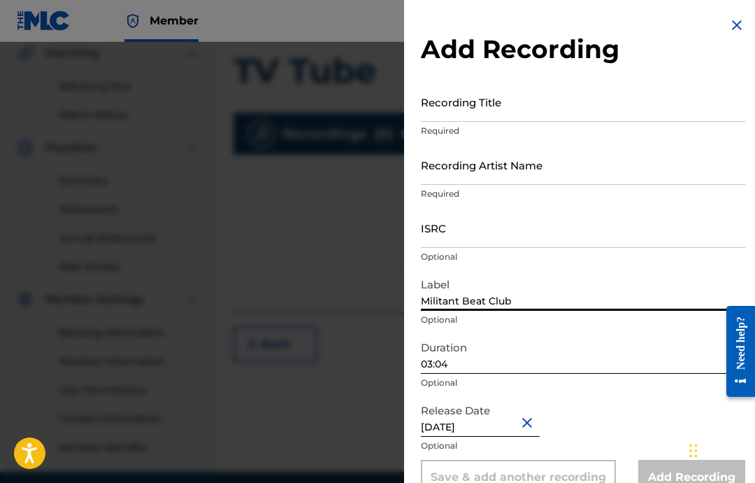
type input "Militant Beat Club"
click at [534, 234] on input "ISRC" at bounding box center [583, 228] width 325 height 40
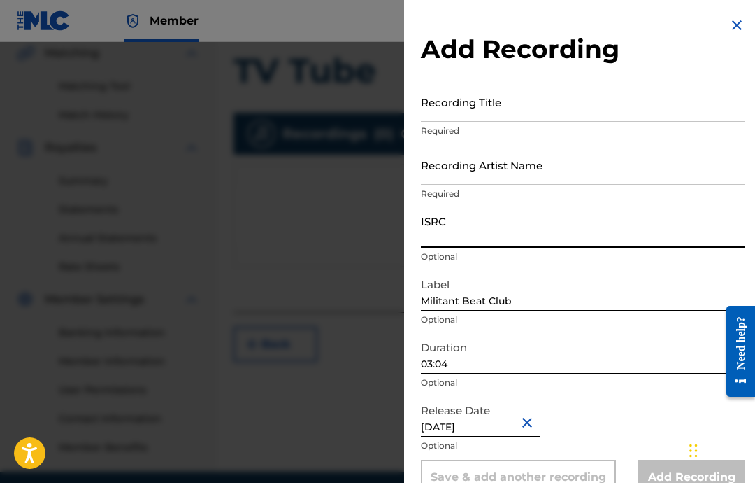
scroll to position [385, 0]
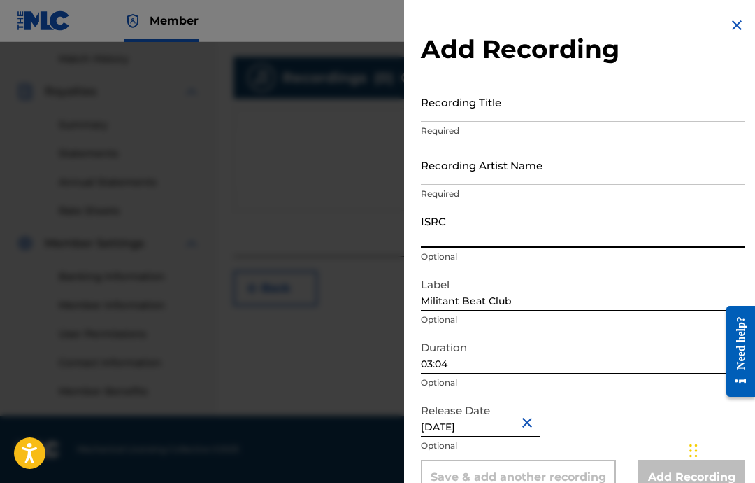
click at [561, 229] on input "ISRC" at bounding box center [583, 228] width 325 height 40
paste input "USA2P2505194"
type input "USA2P2505194"
click at [526, 174] on input "Recording Artist Name" at bounding box center [583, 165] width 325 height 40
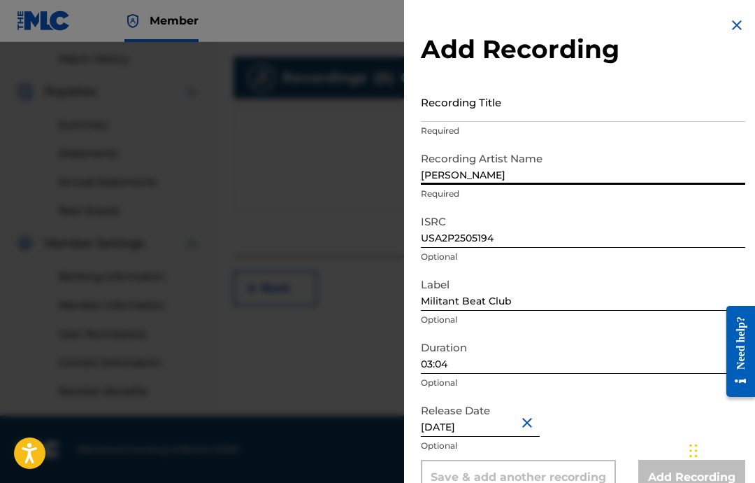
type input "[PERSON_NAME]"
click at [491, 94] on input "Recording Title" at bounding box center [583, 102] width 325 height 40
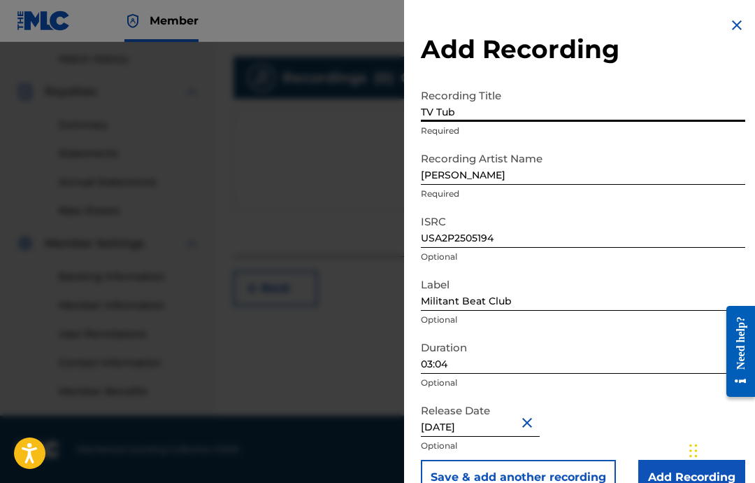
type input "TV Tube"
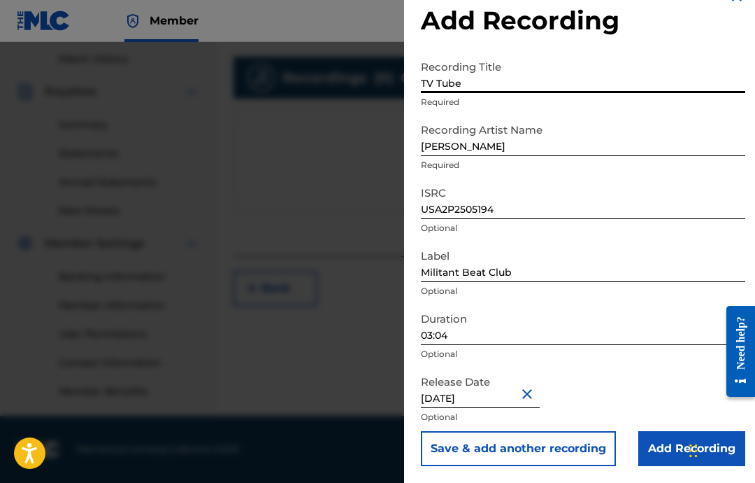
scroll to position [29, 0]
click at [670, 436] on input "Add Recording" at bounding box center [692, 448] width 107 height 35
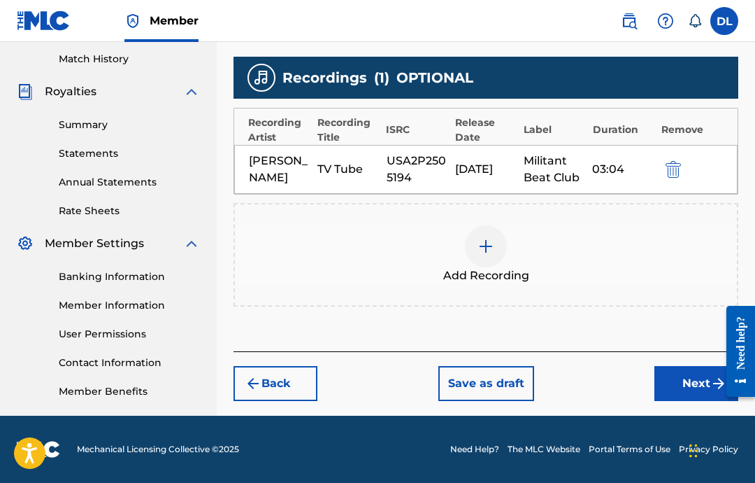
click at [667, 388] on button "Next" at bounding box center [697, 383] width 84 height 35
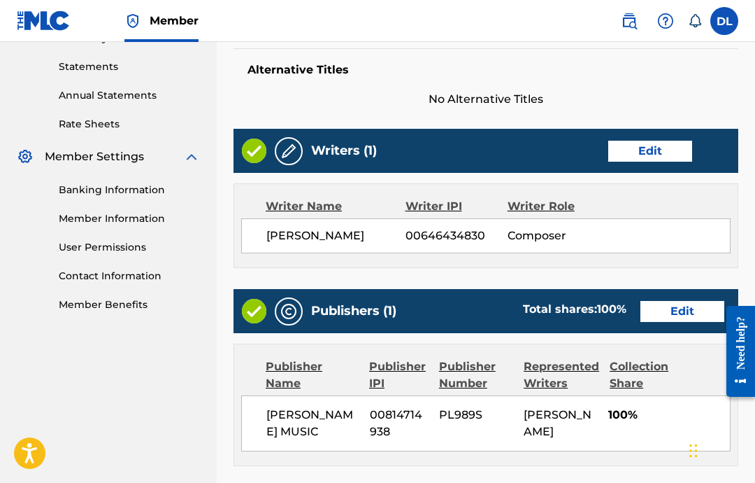
scroll to position [741, 0]
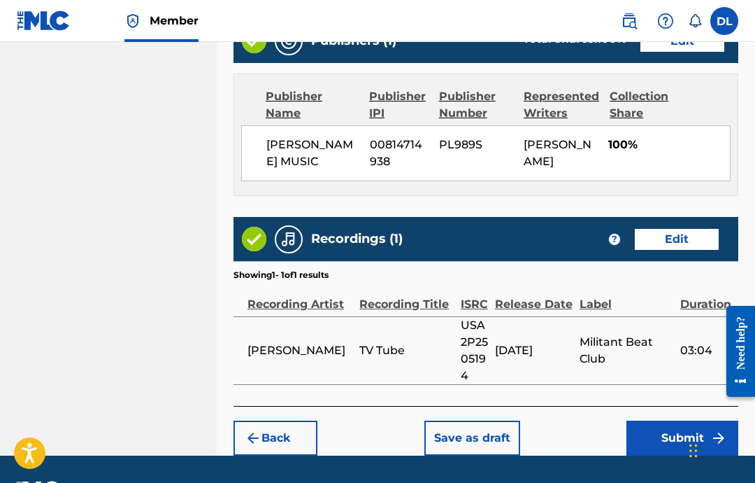
click at [669, 441] on button "Submit" at bounding box center [683, 437] width 112 height 35
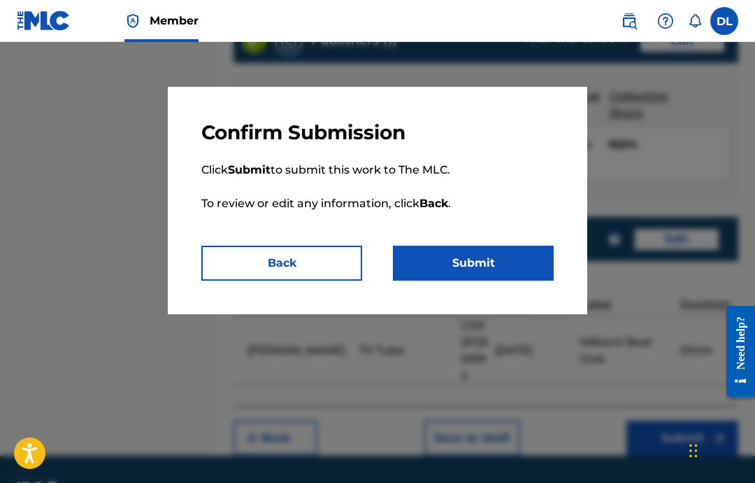
click at [517, 264] on button "Submit" at bounding box center [473, 263] width 161 height 35
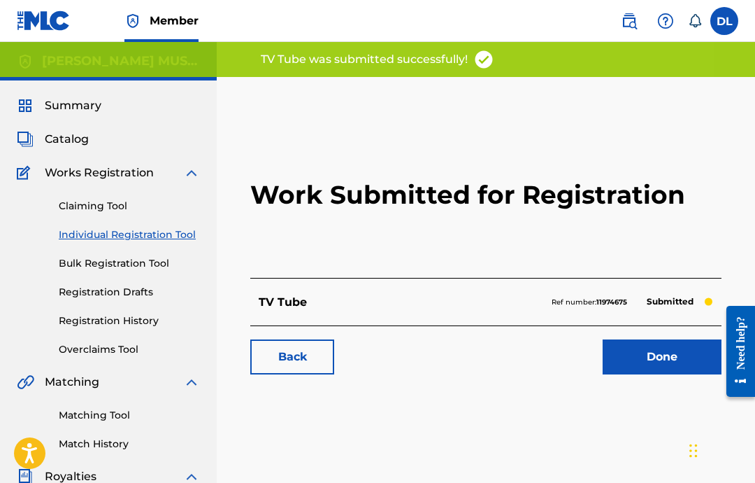
click at [659, 360] on link "Done" at bounding box center [662, 356] width 119 height 35
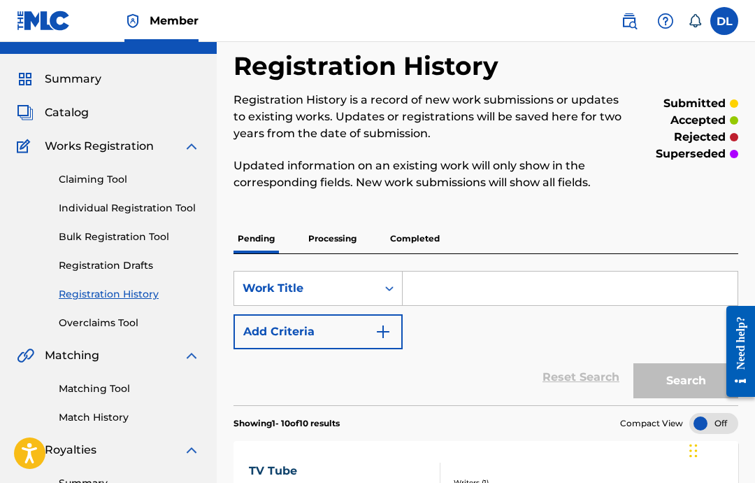
click at [159, 208] on link "Individual Registration Tool" at bounding box center [129, 208] width 141 height 15
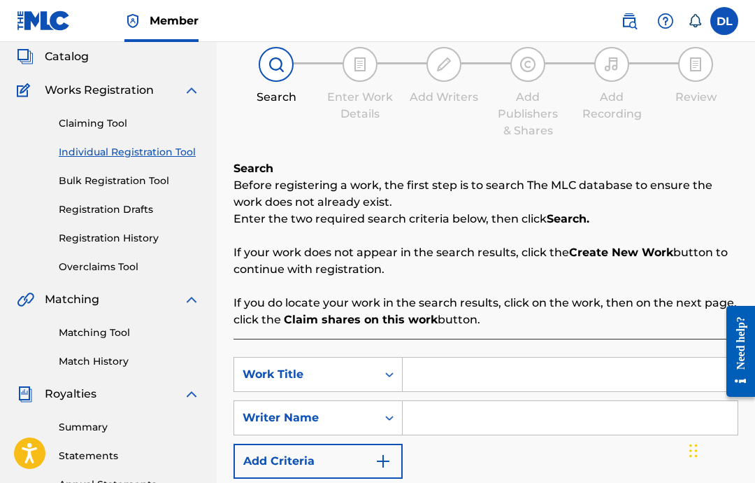
click at [472, 374] on input "Search Form" at bounding box center [570, 374] width 335 height 34
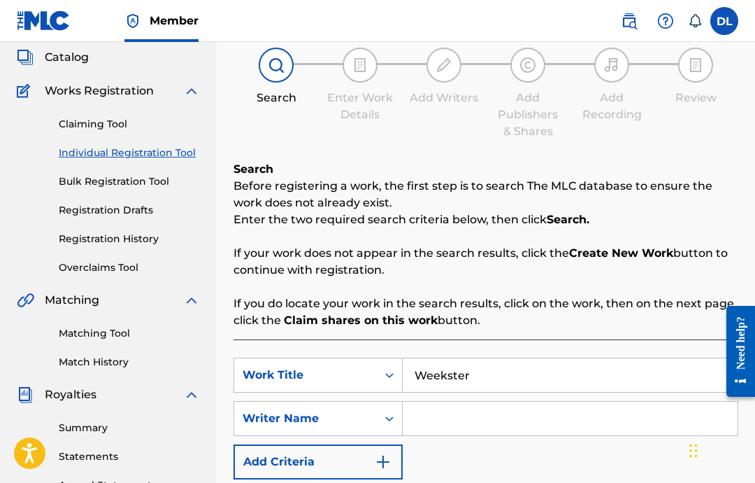
type input "Weekster"
click at [524, 408] on input "Search Form" at bounding box center [570, 419] width 335 height 34
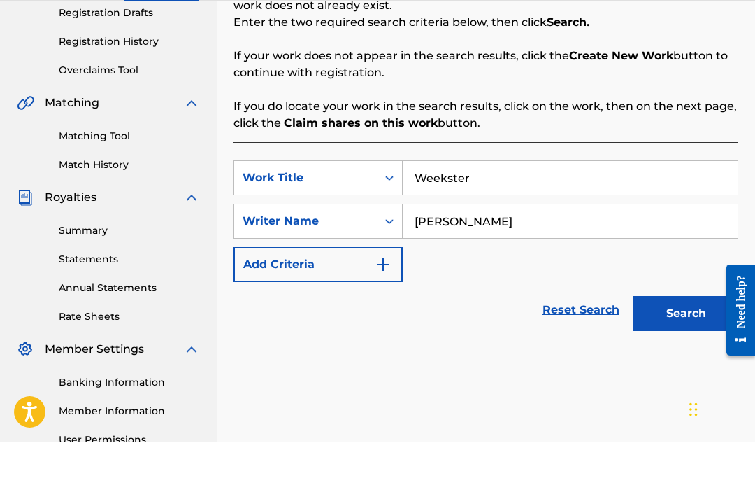
type input "[PERSON_NAME]"
click at [672, 337] on button "Search" at bounding box center [686, 354] width 105 height 35
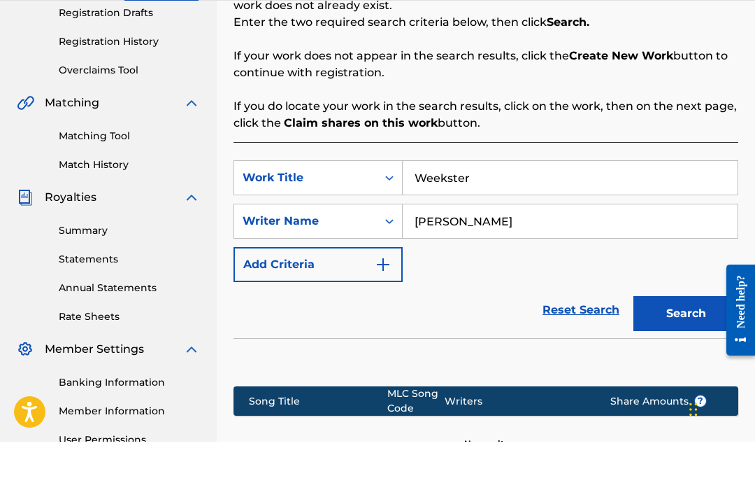
scroll to position [280, 0]
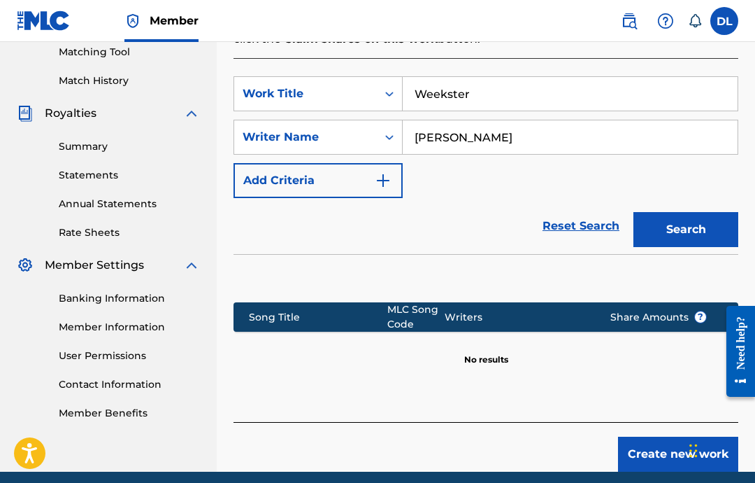
click at [659, 459] on button "Create new work" at bounding box center [678, 453] width 120 height 35
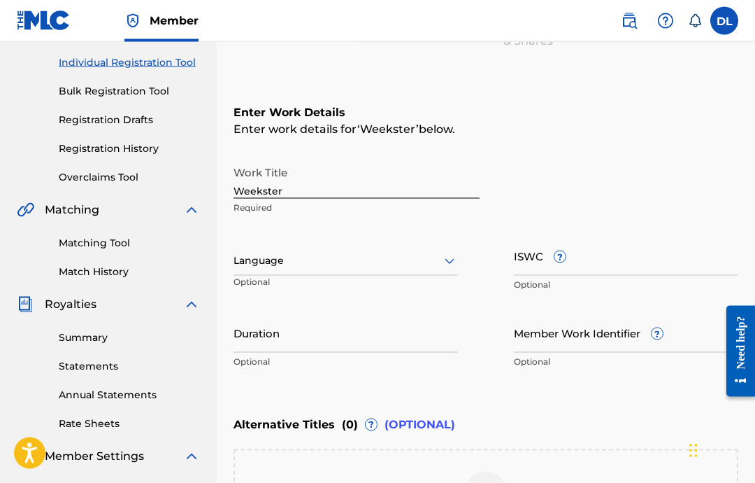
scroll to position [157, 0]
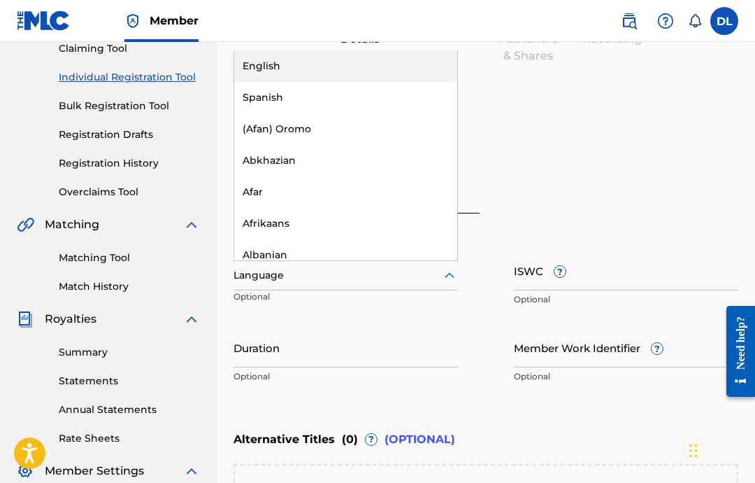
click at [341, 60] on div "English" at bounding box center [345, 65] width 223 height 31
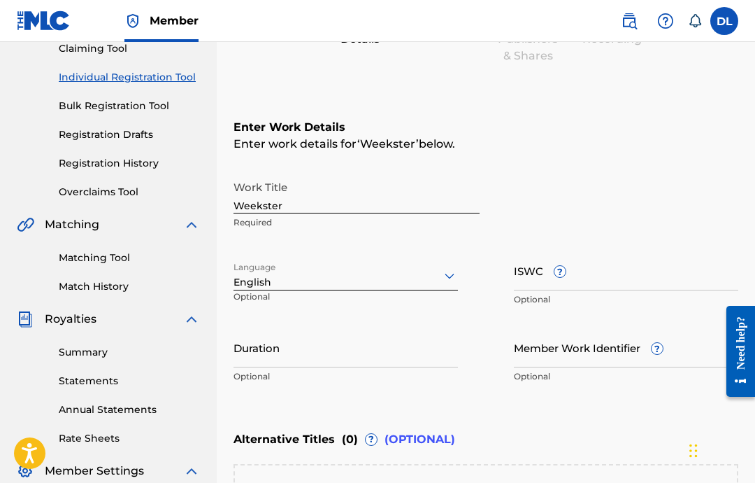
click at [632, 285] on input "ISWC ?" at bounding box center [626, 270] width 225 height 40
click at [367, 356] on input "Duration" at bounding box center [346, 347] width 225 height 40
click at [626, 268] on input "ISWC ?" at bounding box center [626, 270] width 225 height 40
paste input "T-332.385.491-3"
type input "T-332.385.491-3"
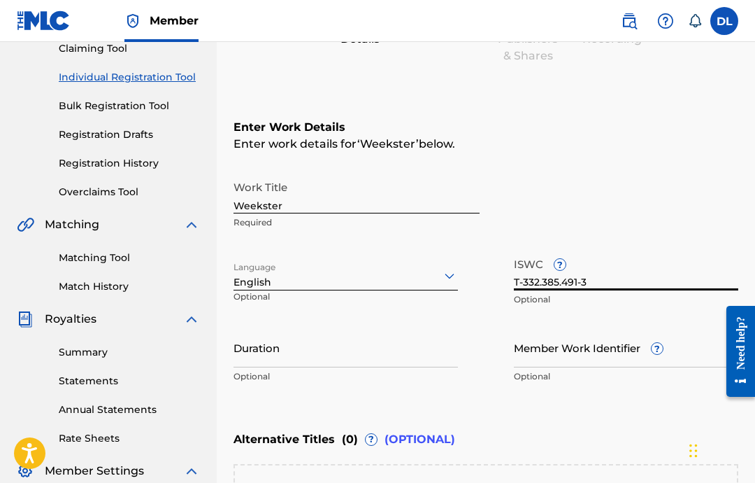
click at [364, 348] on input "Duration" at bounding box center [346, 347] width 225 height 40
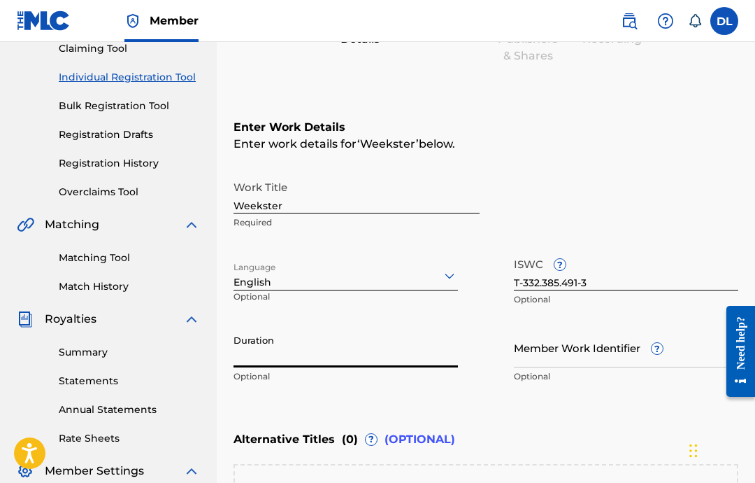
click at [379, 360] on input "Duration" at bounding box center [346, 347] width 225 height 40
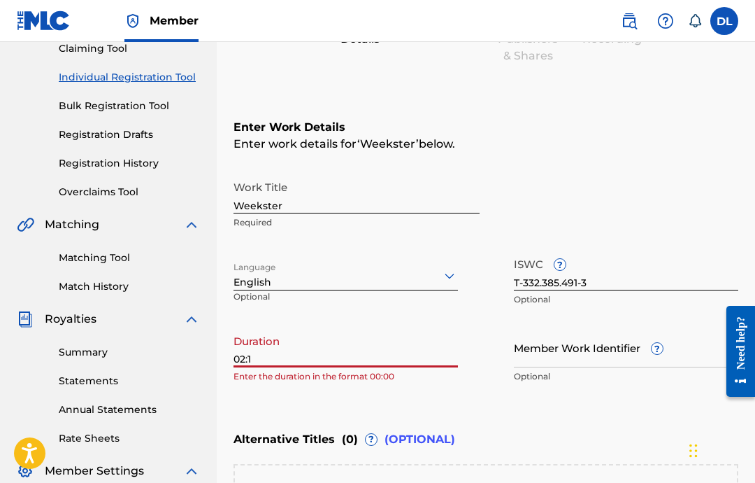
type input "02:18"
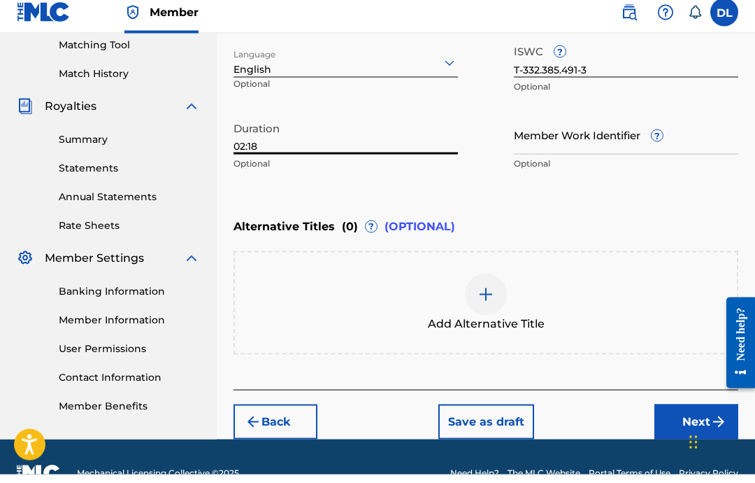
click at [681, 428] on button "Next" at bounding box center [697, 430] width 84 height 35
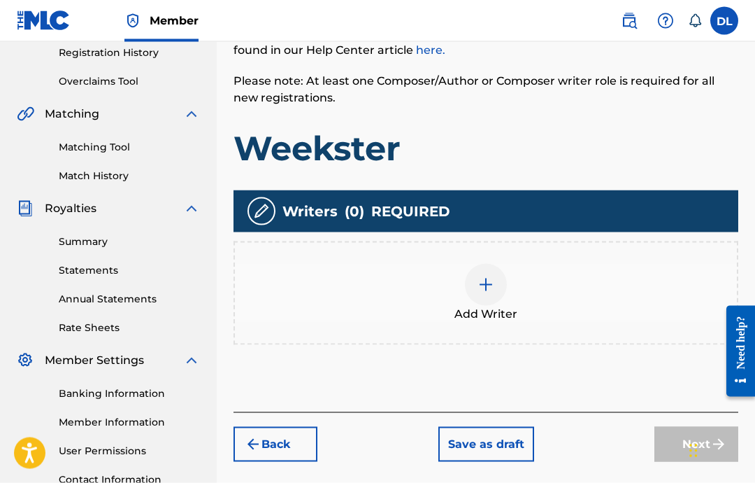
scroll to position [270, 0]
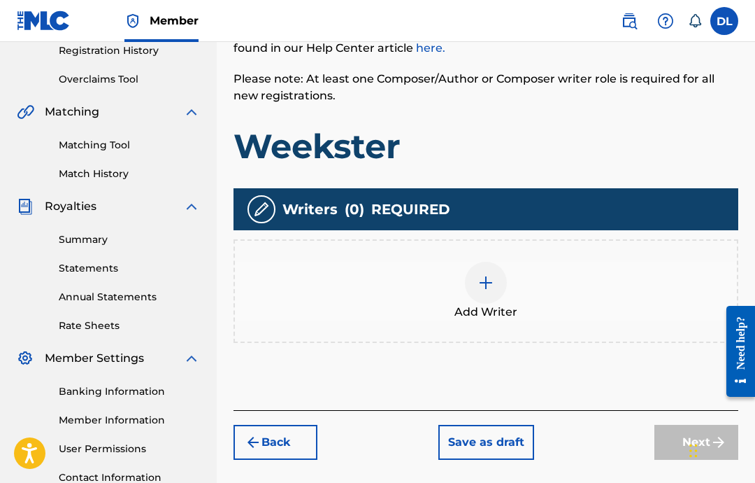
click at [495, 274] on div at bounding box center [486, 283] width 42 height 42
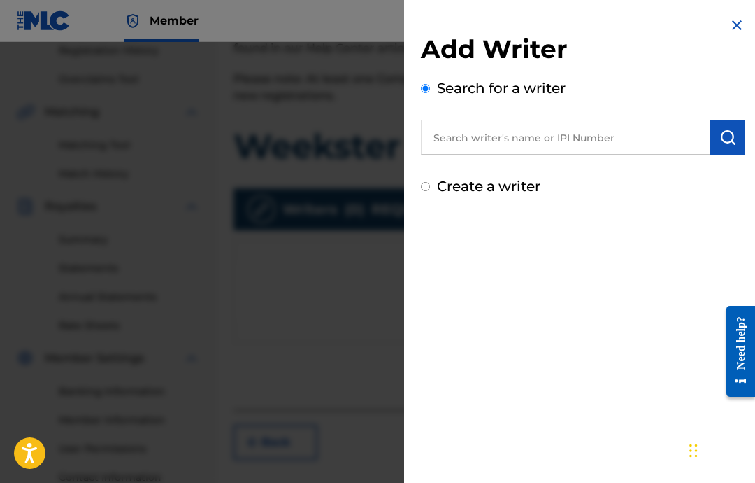
click at [654, 148] on input "text" at bounding box center [566, 137] width 290 height 35
paste input "00646434830"
type input "00646434830"
click at [734, 137] on img "submit" at bounding box center [728, 137] width 17 height 17
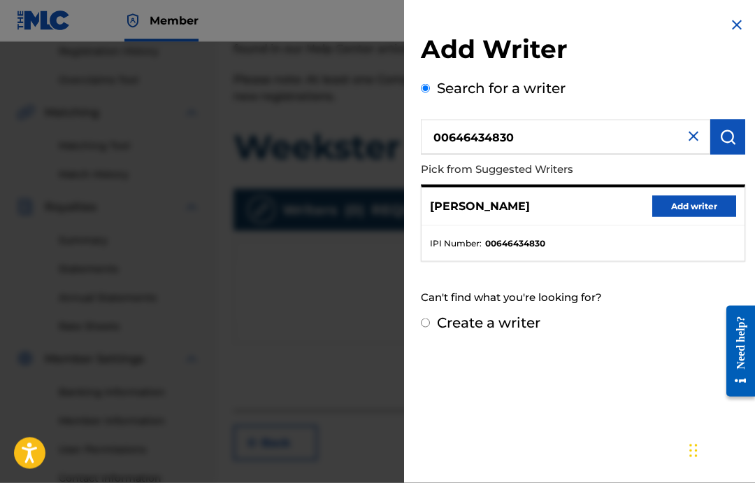
scroll to position [270, 0]
click at [696, 213] on button "Add writer" at bounding box center [695, 206] width 84 height 21
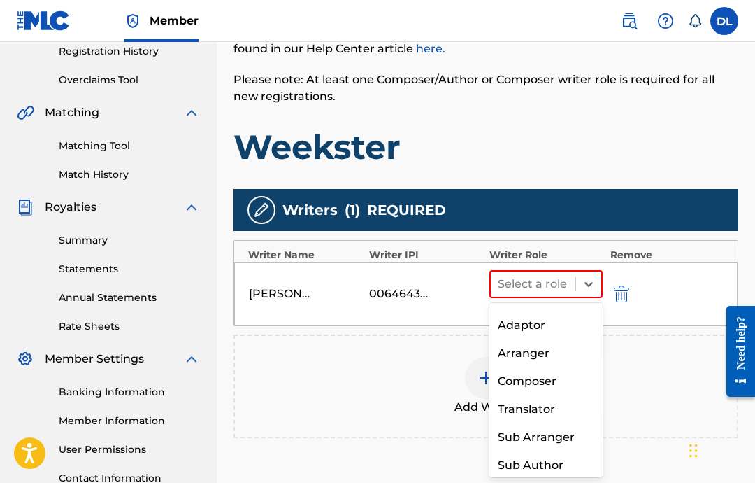
scroll to position [66, 0]
click at [546, 371] on div "Composer" at bounding box center [546, 382] width 113 height 28
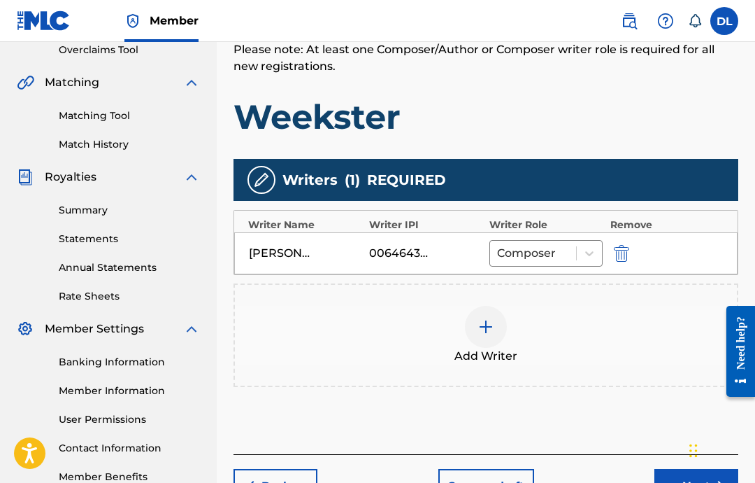
click at [668, 482] on button "Next" at bounding box center [697, 486] width 84 height 35
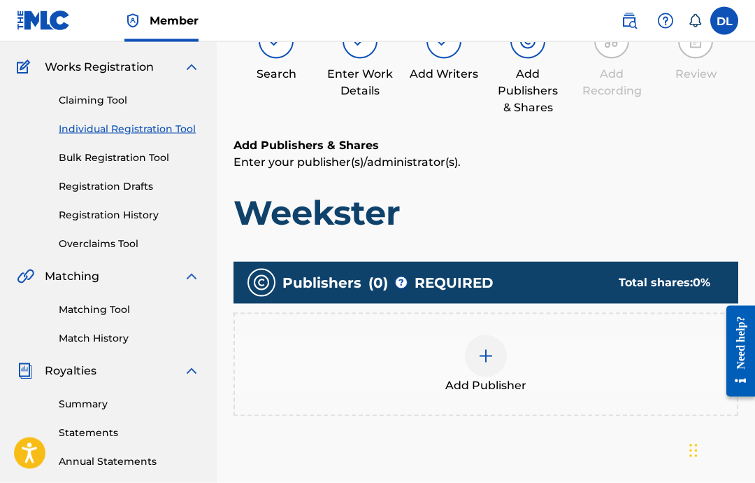
scroll to position [63, 0]
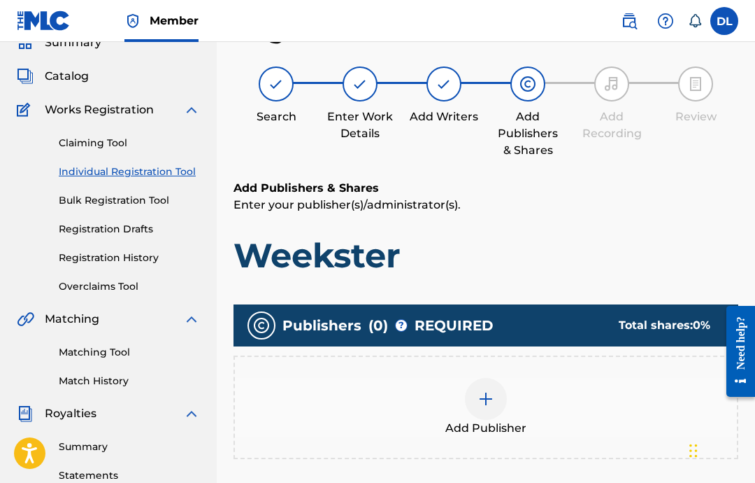
click at [482, 402] on img at bounding box center [486, 398] width 17 height 17
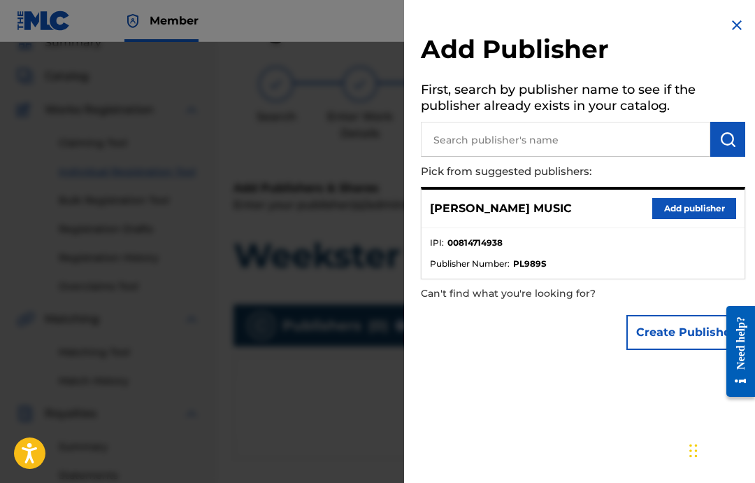
click at [695, 208] on button "Add publisher" at bounding box center [695, 208] width 84 height 21
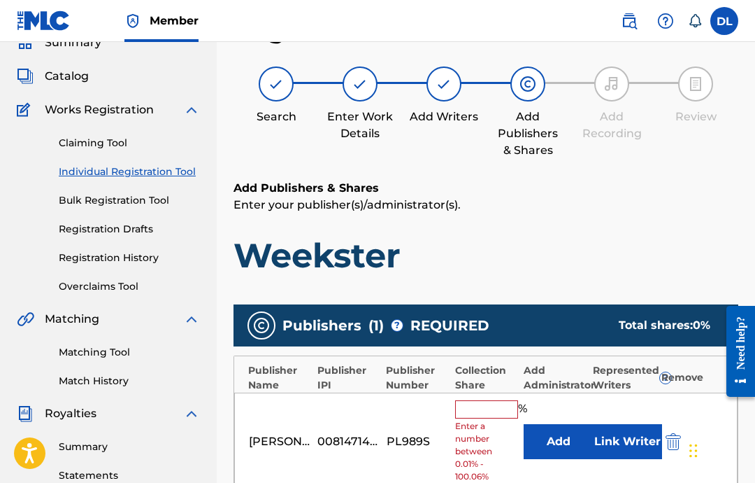
click at [497, 400] on input "text" at bounding box center [486, 409] width 63 height 18
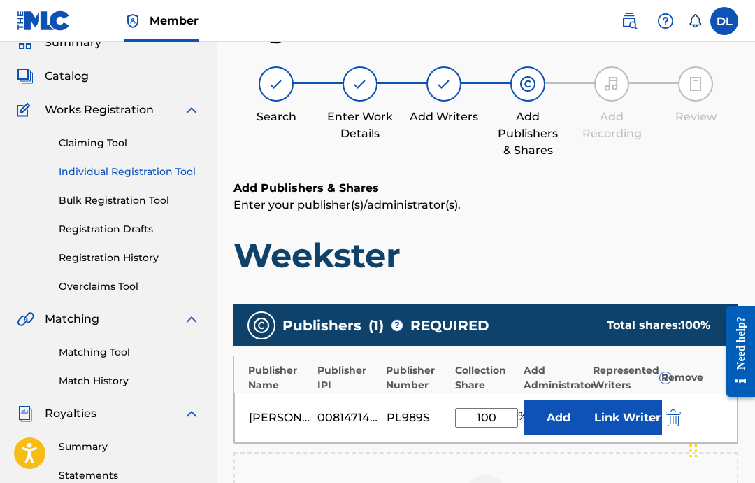
type input "100"
click at [611, 422] on button "Link Writer" at bounding box center [627, 417] width 70 height 35
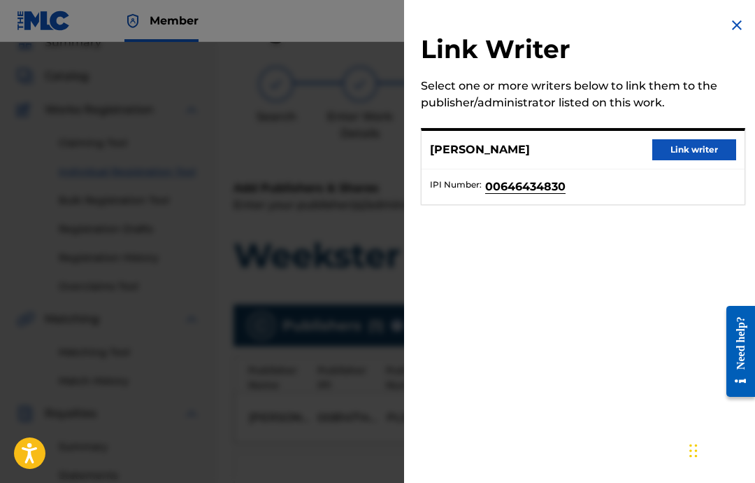
click at [721, 143] on button "Link writer" at bounding box center [695, 149] width 84 height 21
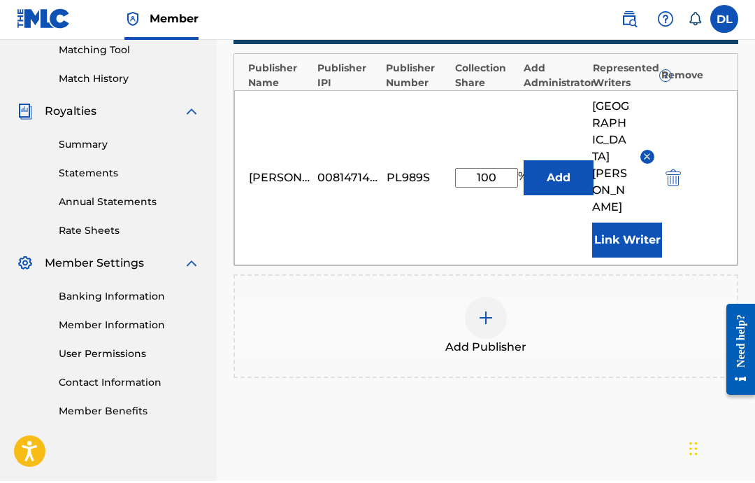
scroll to position [419, 0]
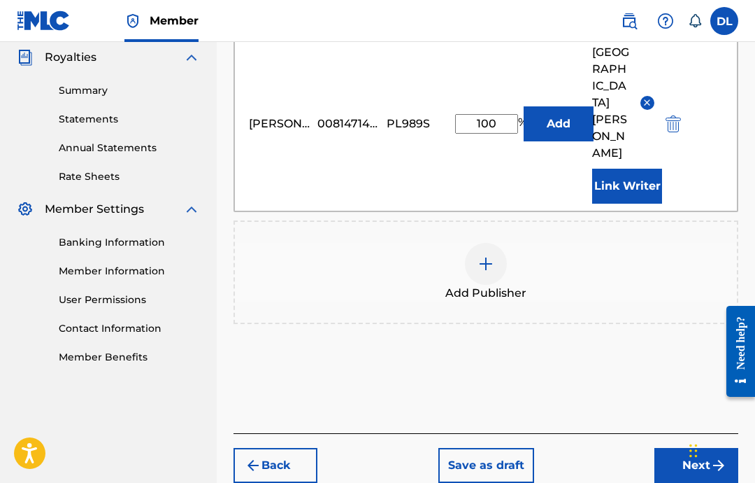
click at [689, 448] on button "Next" at bounding box center [697, 465] width 84 height 35
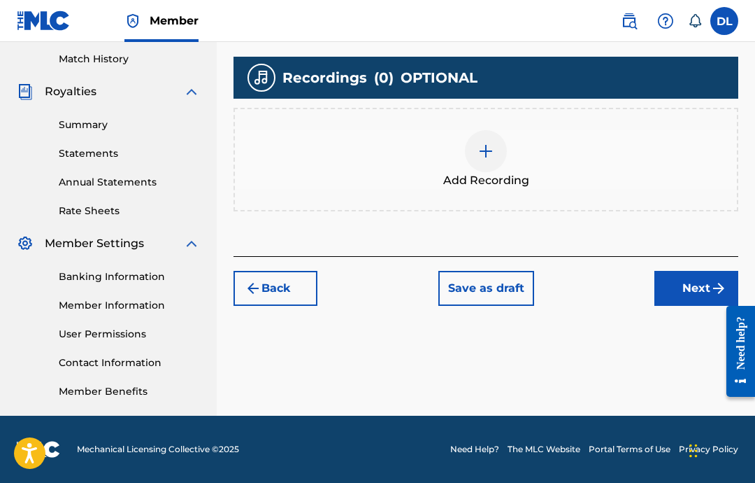
click at [497, 169] on div "Add Recording" at bounding box center [486, 159] width 502 height 59
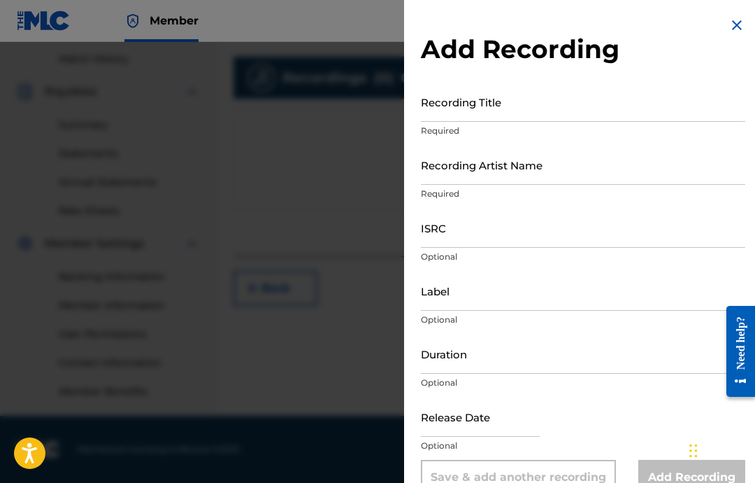
click at [488, 430] on input "text" at bounding box center [480, 417] width 119 height 40
select select "7"
select select "2025"
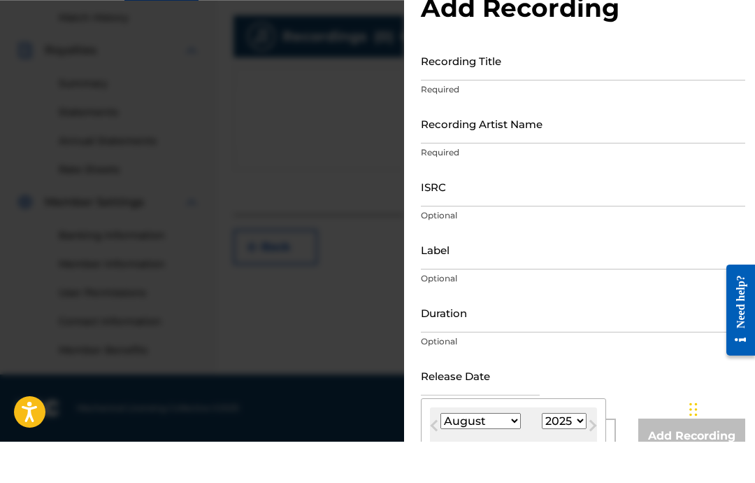
click at [492, 454] on select "January February March April May June July August September October November De…" at bounding box center [481, 462] width 80 height 16
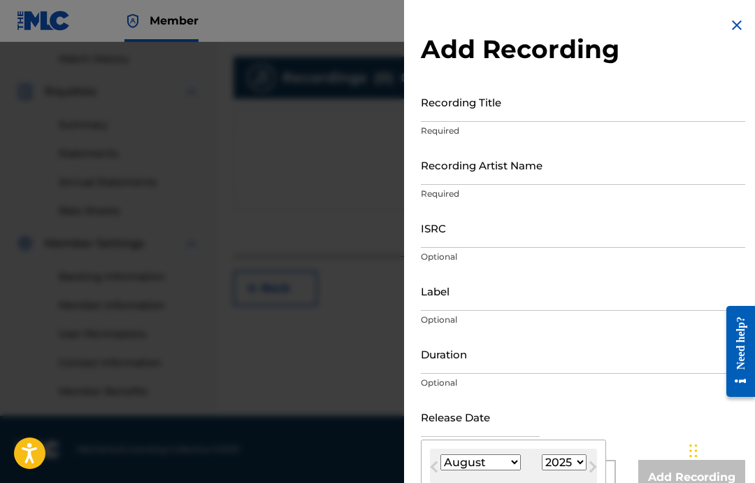
click at [481, 419] on input "text" at bounding box center [480, 417] width 119 height 40
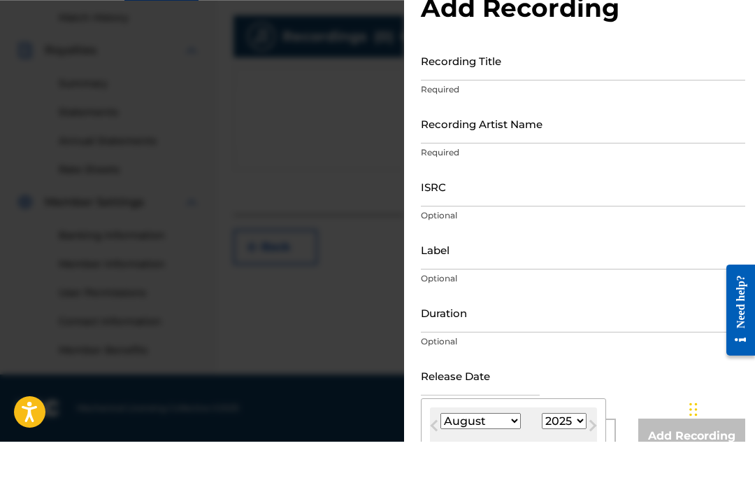
click at [483, 454] on select "January February March April May June July August September October November De…" at bounding box center [481, 462] width 80 height 16
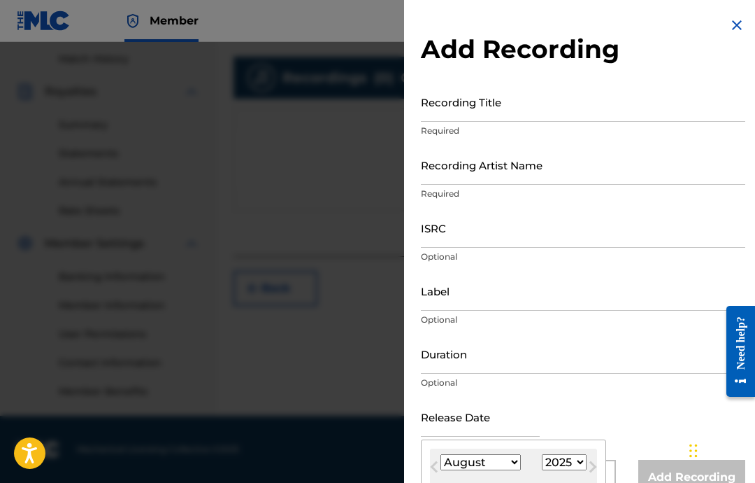
click at [493, 470] on select "January February March April May June July August September October November De…" at bounding box center [481, 462] width 80 height 16
select select "1"
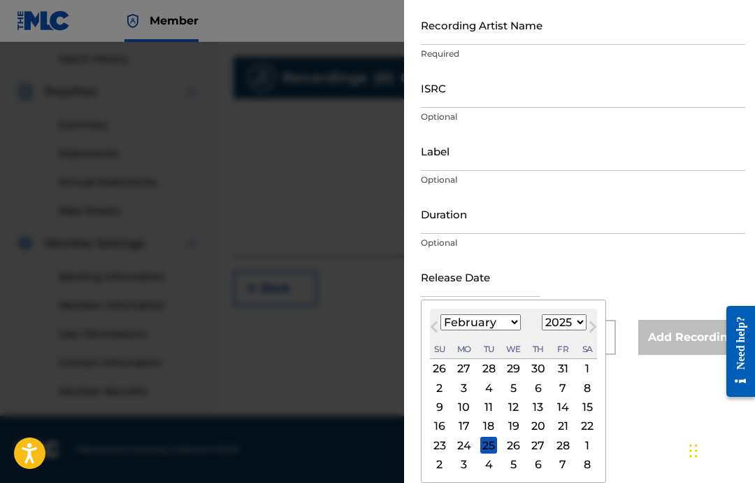
click at [497, 425] on div "18" at bounding box center [489, 426] width 17 height 17
type input "[DATE]"
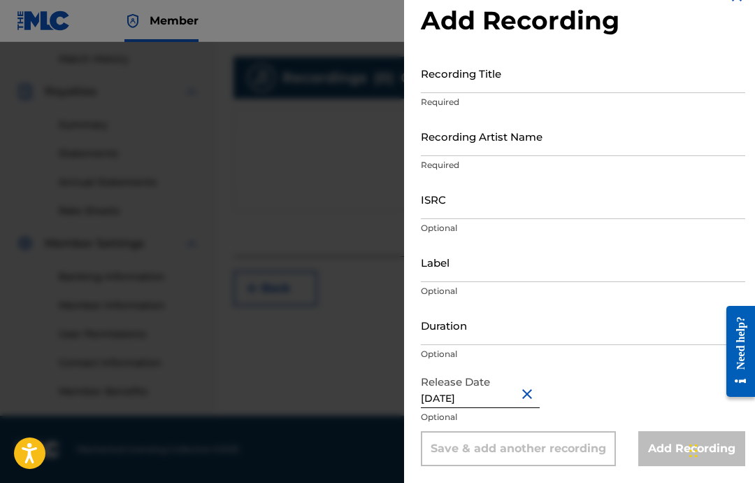
scroll to position [29, 0]
click at [490, 331] on input "Duration" at bounding box center [583, 325] width 325 height 40
type input "02:18"
click at [500, 268] on input "Label" at bounding box center [583, 262] width 325 height 40
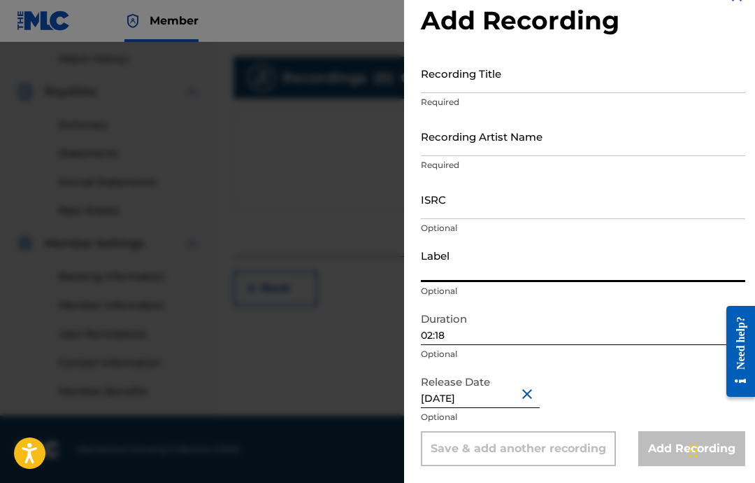
click at [564, 260] on input "Label" at bounding box center [583, 262] width 325 height 40
type input "Militant Beat Club"
click at [528, 215] on input "ISRC" at bounding box center [583, 199] width 325 height 40
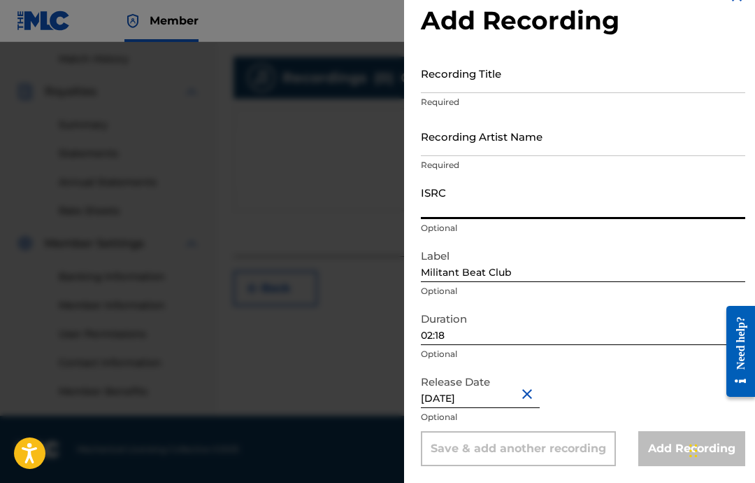
click at [480, 206] on input "ISRC" at bounding box center [583, 199] width 325 height 40
paste input "USA2P2505195"
type input "USA2P2505195"
click at [548, 136] on input "Recording Artist Name" at bounding box center [583, 136] width 325 height 40
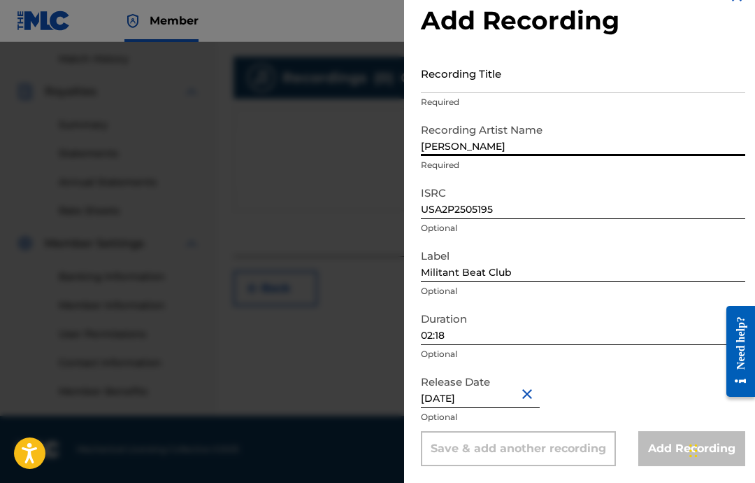
type input "[PERSON_NAME]"
click at [532, 71] on input "Recording Title" at bounding box center [583, 73] width 325 height 40
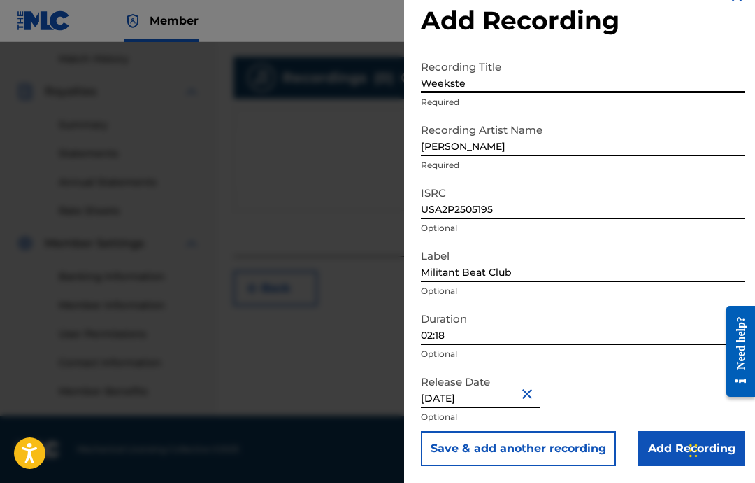
type input "Weekster"
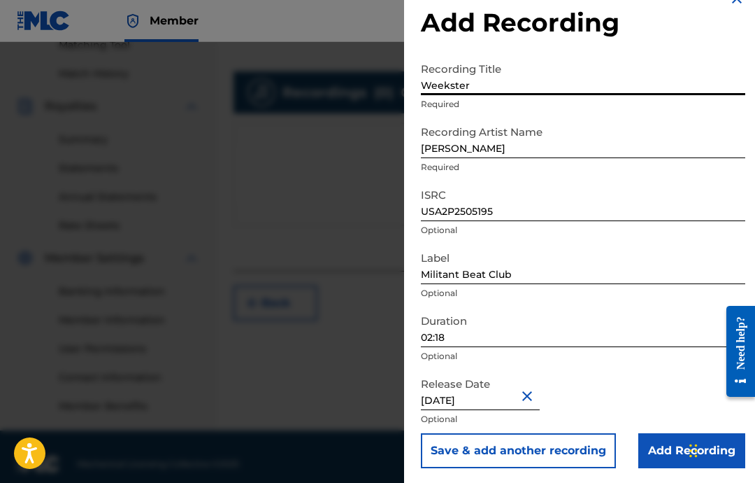
scroll to position [14, 0]
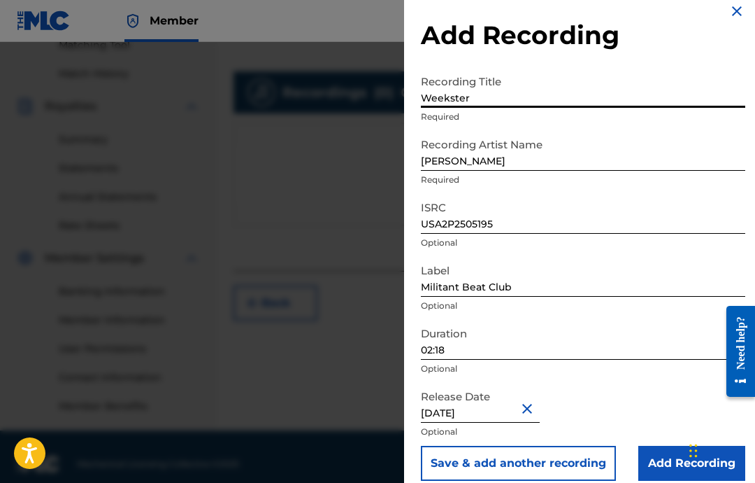
click at [651, 450] on input "Add Recording" at bounding box center [692, 463] width 107 height 35
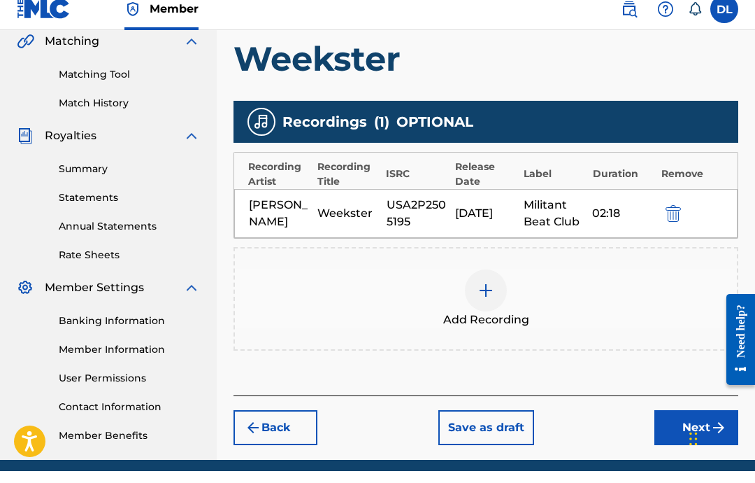
scroll to position [329, 0]
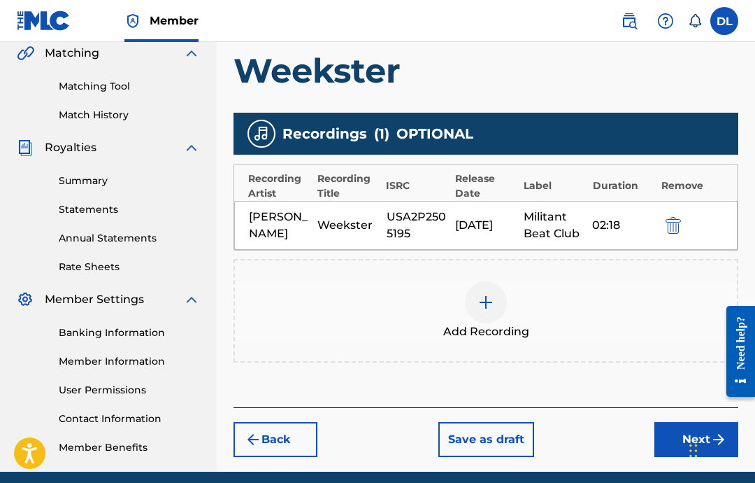
click at [680, 442] on button "Next" at bounding box center [697, 439] width 84 height 35
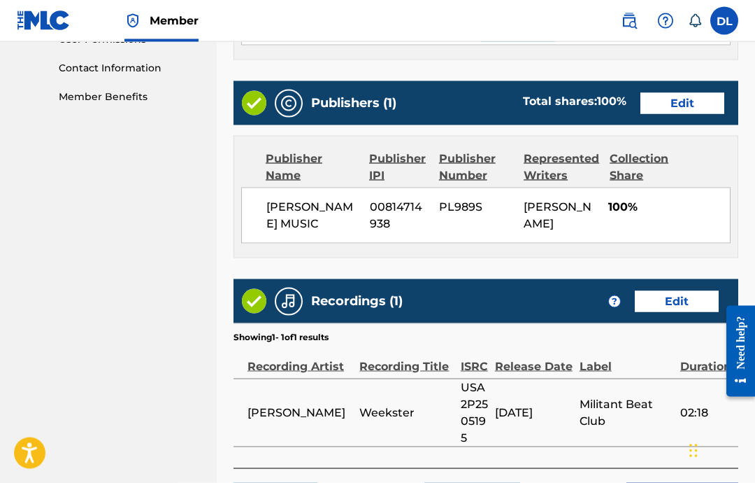
scroll to position [741, 0]
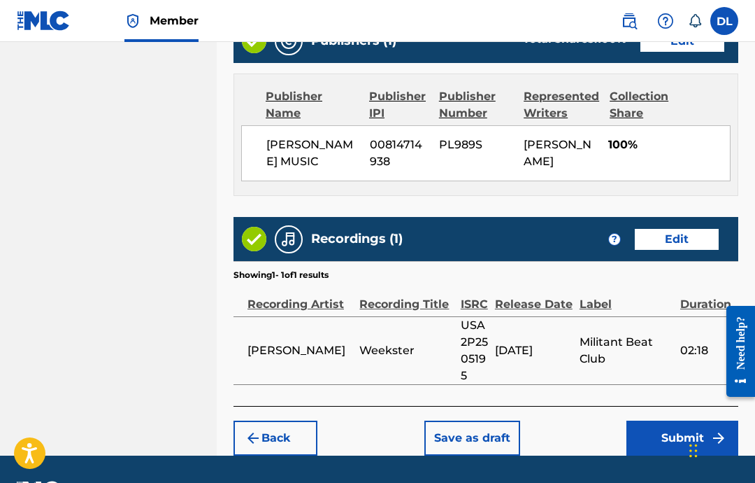
click at [658, 455] on button "Submit" at bounding box center [683, 437] width 112 height 35
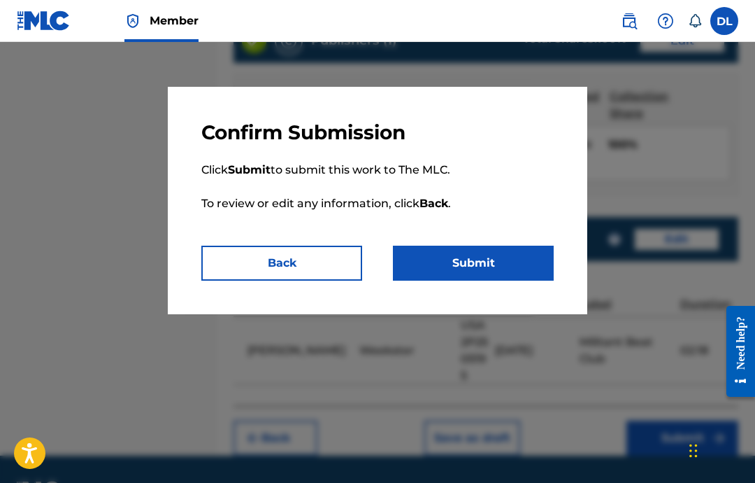
click at [483, 258] on button "Submit" at bounding box center [473, 263] width 161 height 35
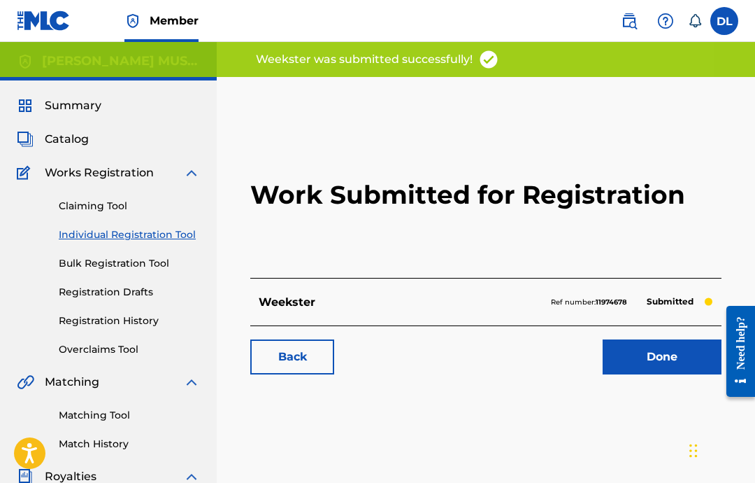
click at [648, 372] on link "Done" at bounding box center [662, 356] width 119 height 35
